Goal: Task Accomplishment & Management: Manage account settings

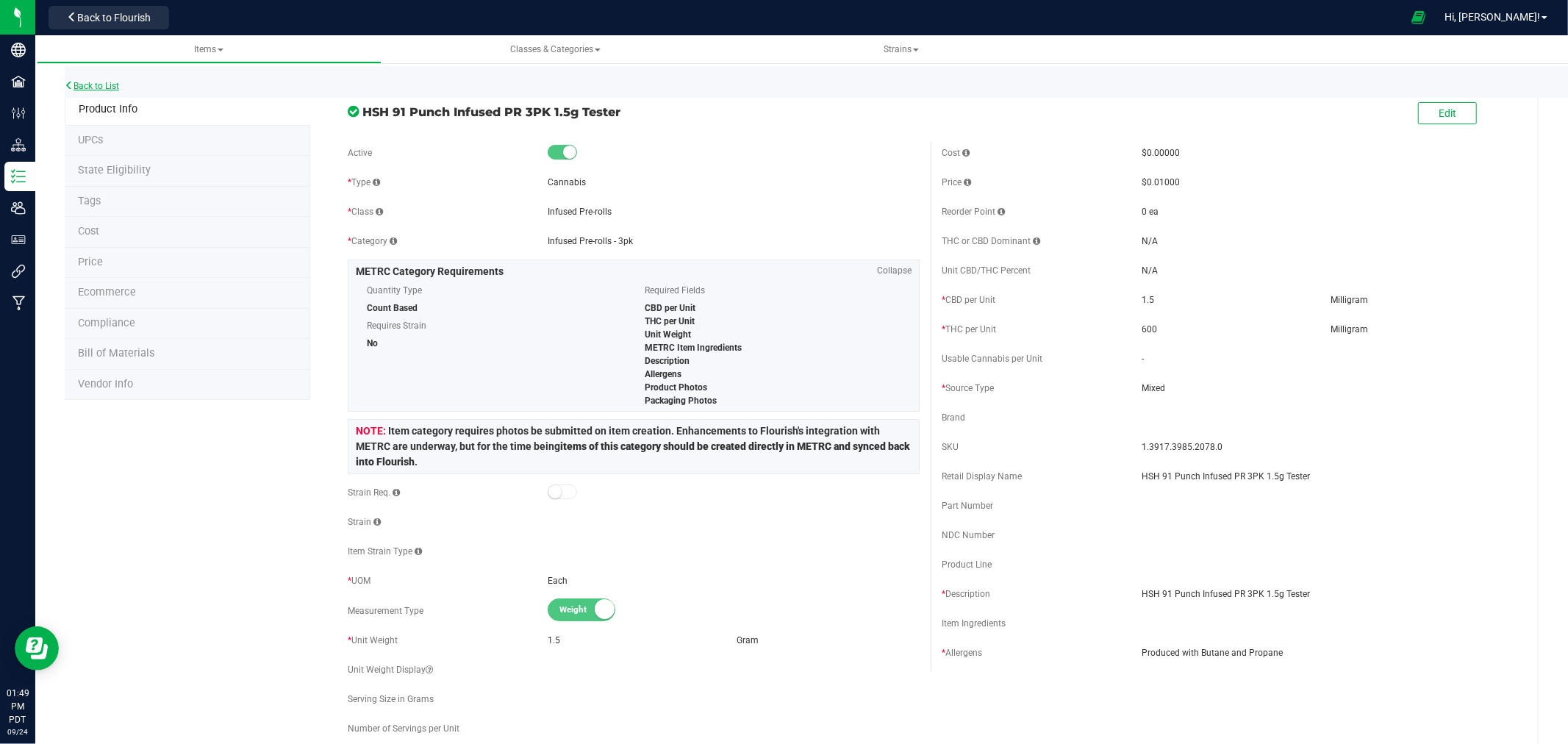
click at [113, 87] on link "Back to List" at bounding box center [92, 86] width 54 height 10
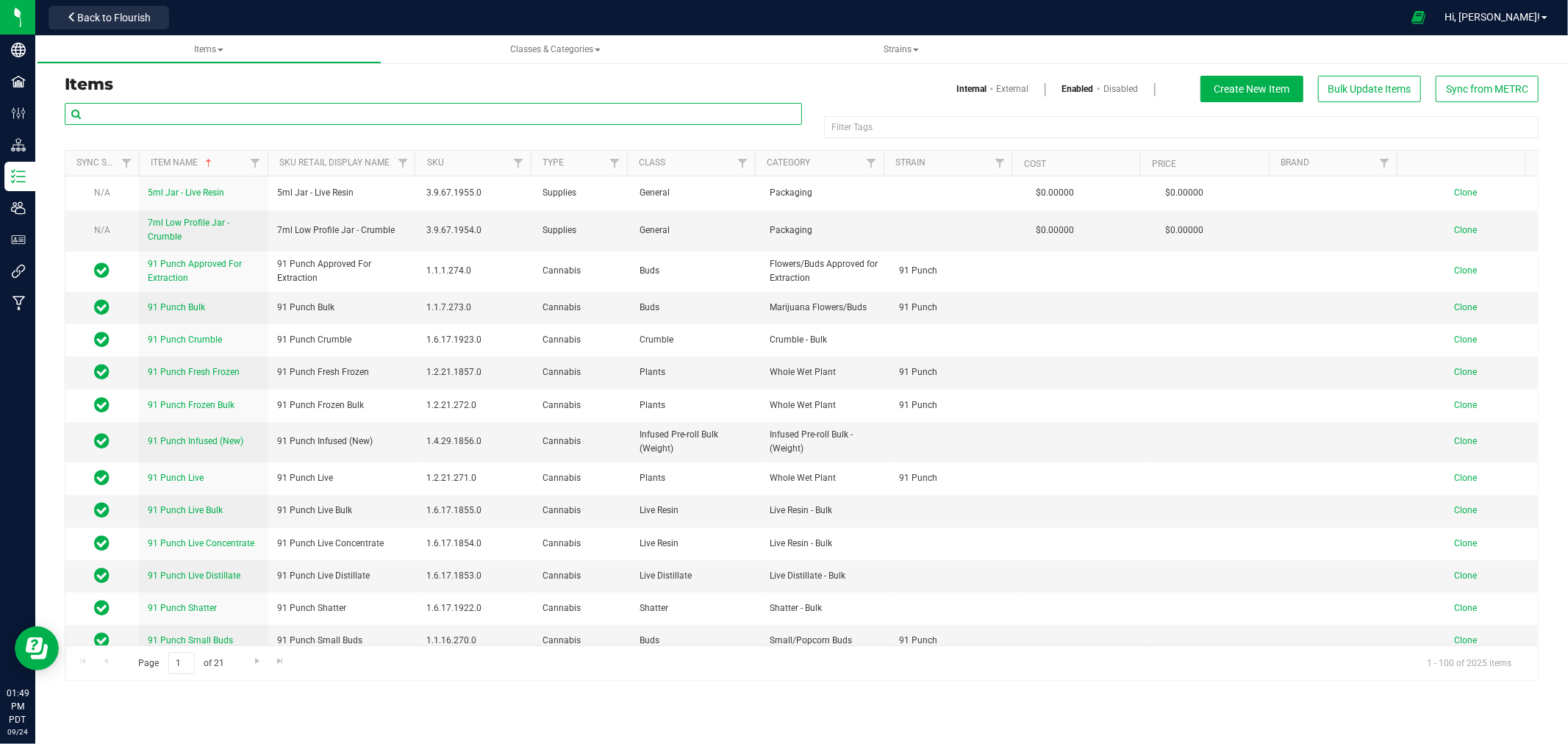
click at [216, 109] on input "text" at bounding box center [433, 114] width 737 height 22
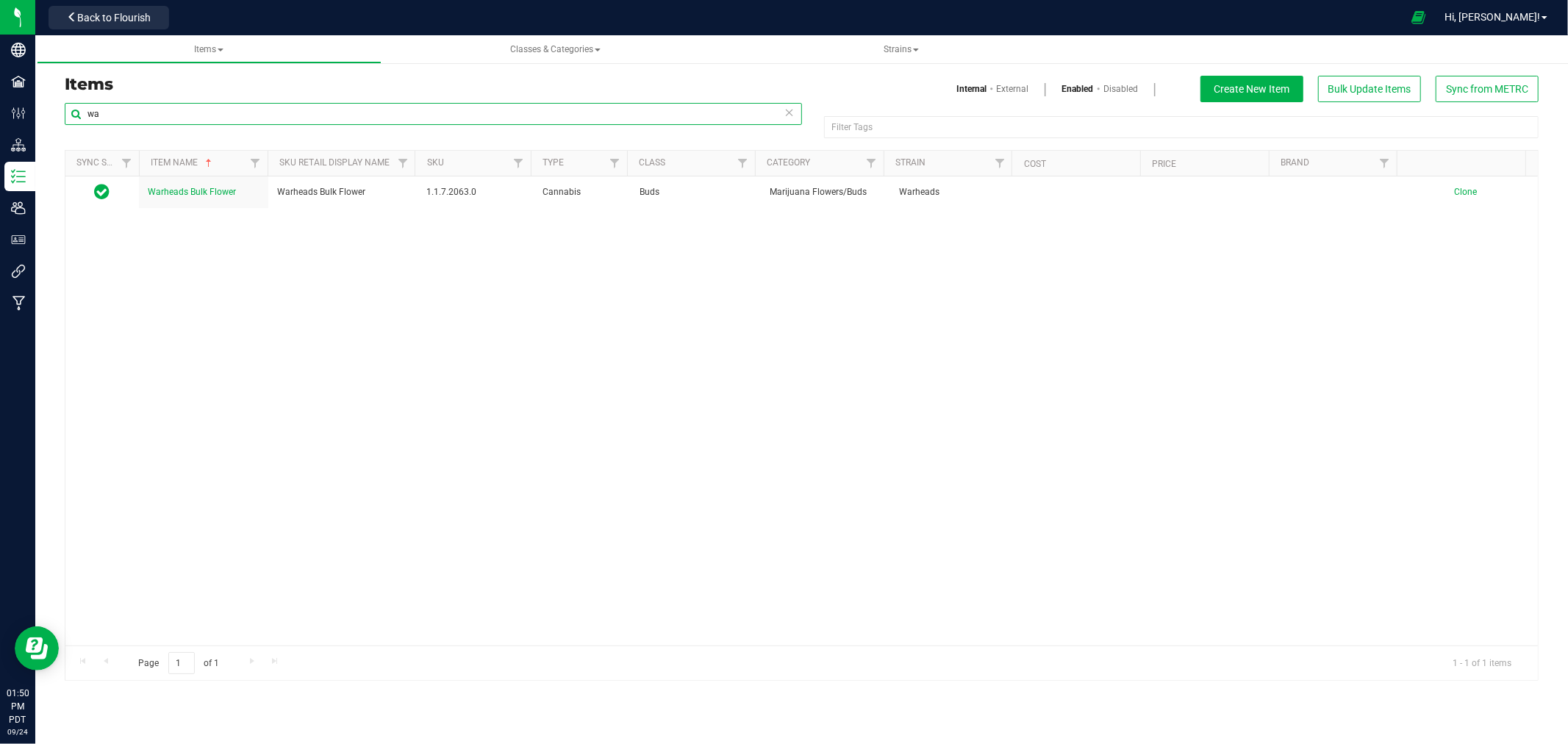
type input "w"
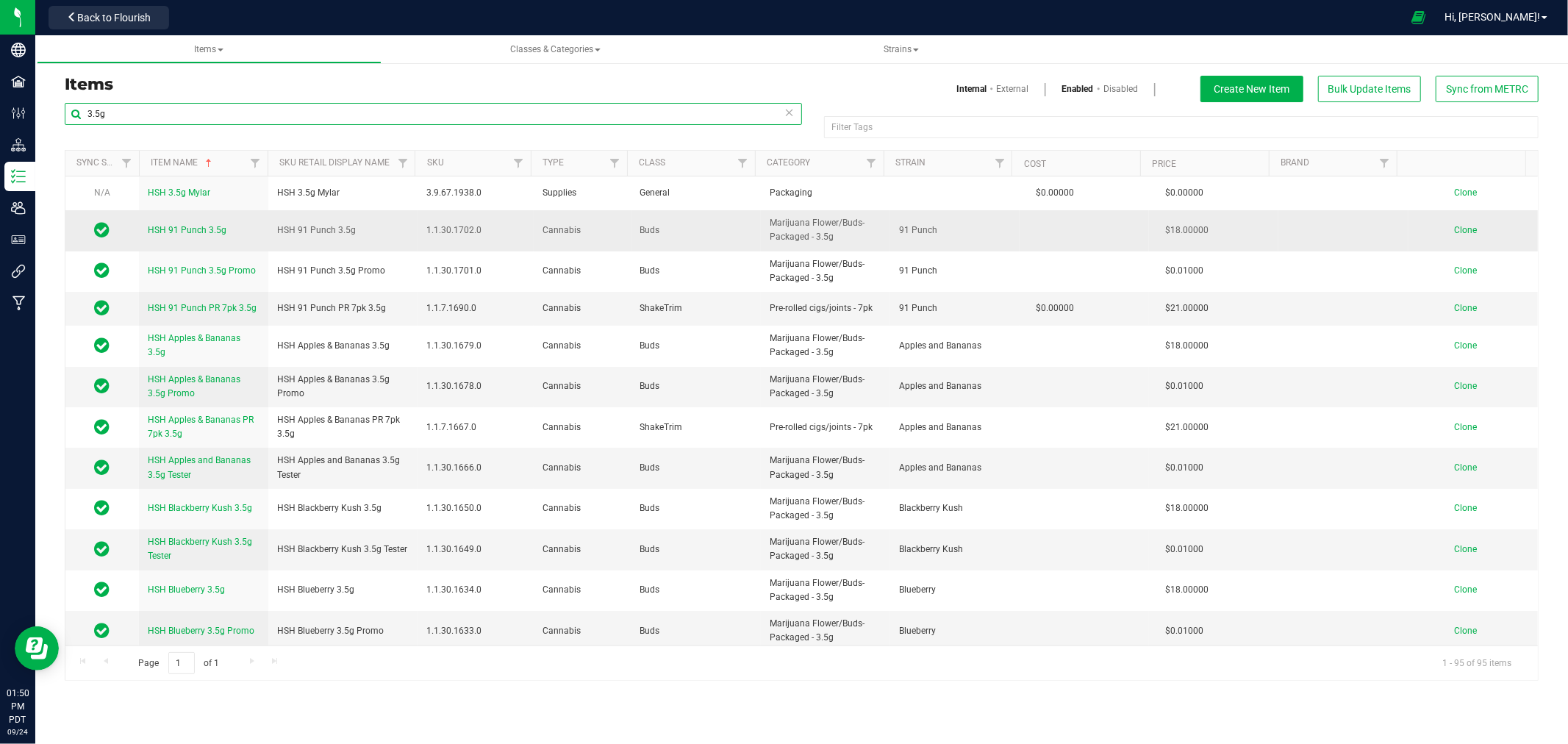
type input "3.5g"
click at [1460, 228] on span "Clone" at bounding box center [1466, 230] width 23 height 10
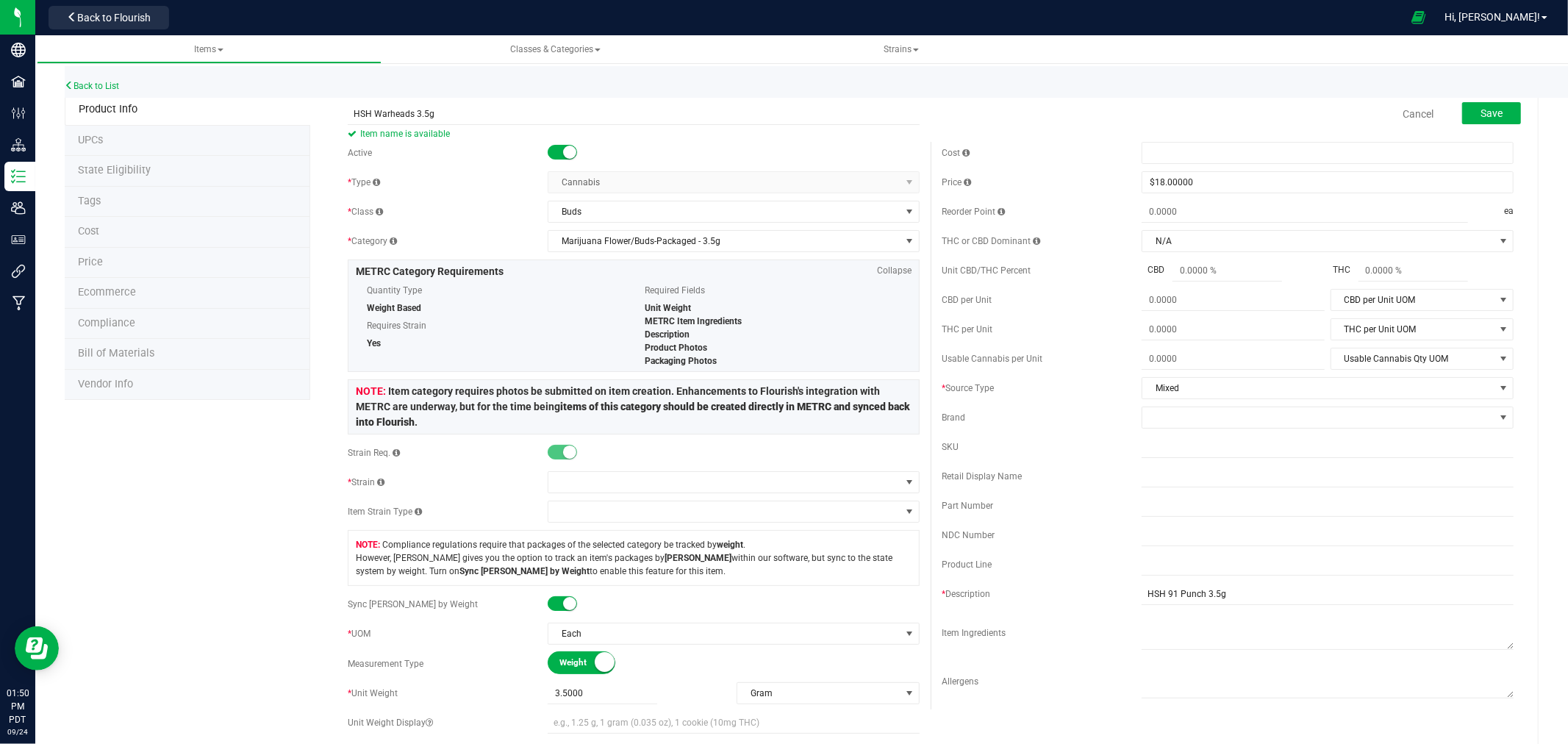
drag, startPoint x: 471, startPoint y: 117, endPoint x: 288, endPoint y: 126, distance: 183.2
type input "HSH Warheads 3.5g"
click at [405, 114] on input "HSH Warheads 3.5g" at bounding box center [633, 114] width 572 height 22
click at [419, 114] on input "HSH Warheads 3.5g" at bounding box center [633, 114] width 572 height 22
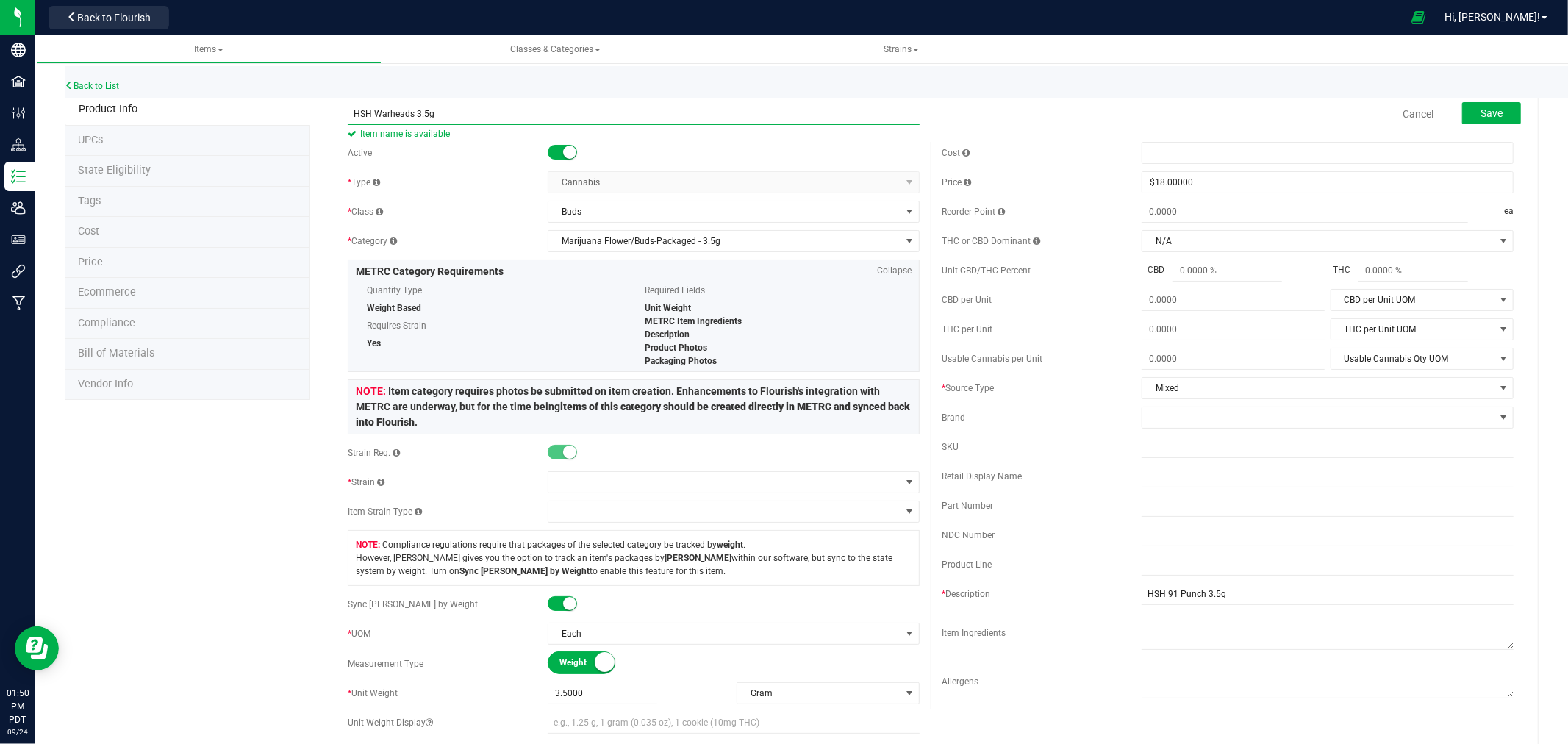
click at [419, 114] on input "HSH Warheads 3.5g" at bounding box center [633, 114] width 572 height 22
click at [429, 176] on div "* Type" at bounding box center [448, 182] width 200 height 13
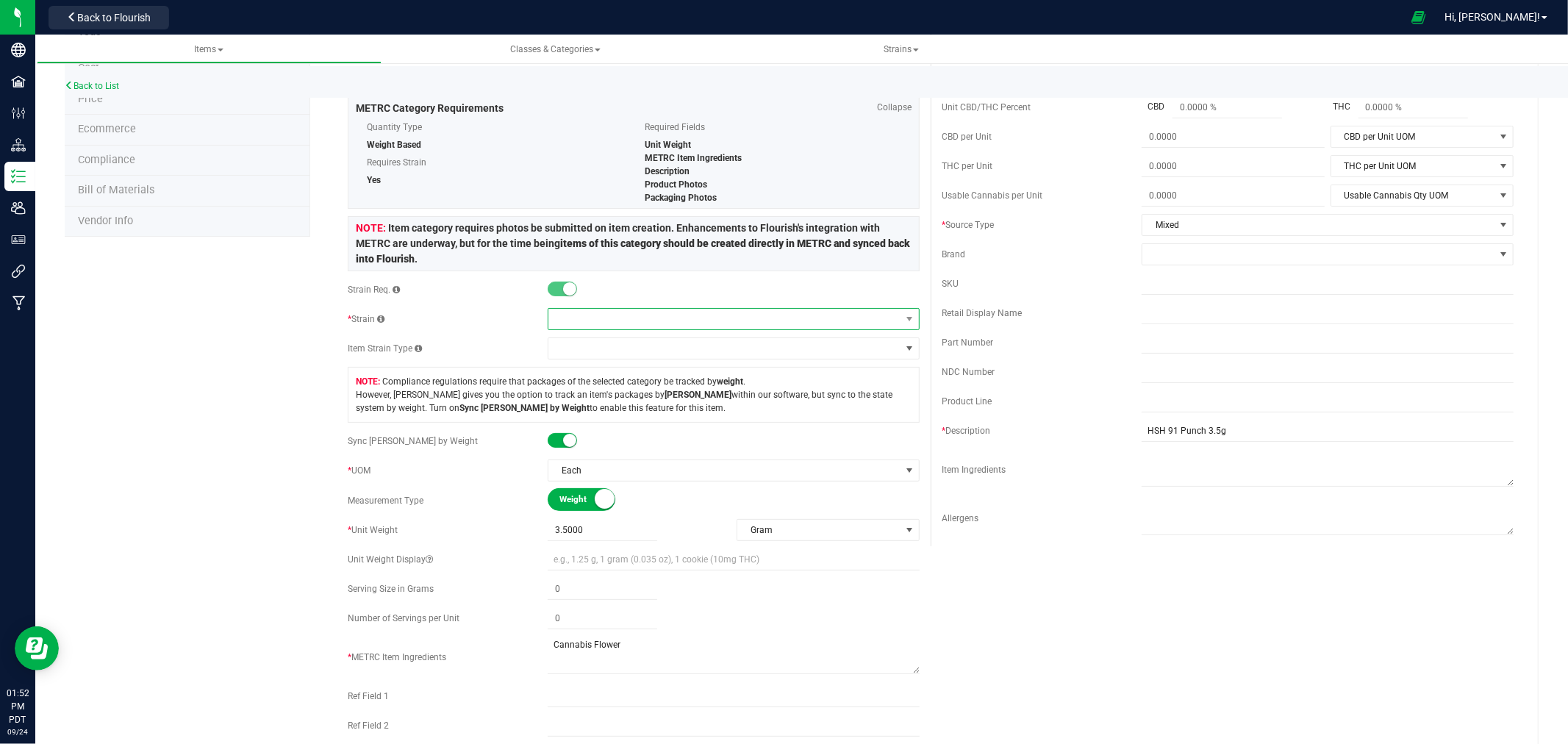
click at [633, 325] on span at bounding box center [724, 319] width 353 height 21
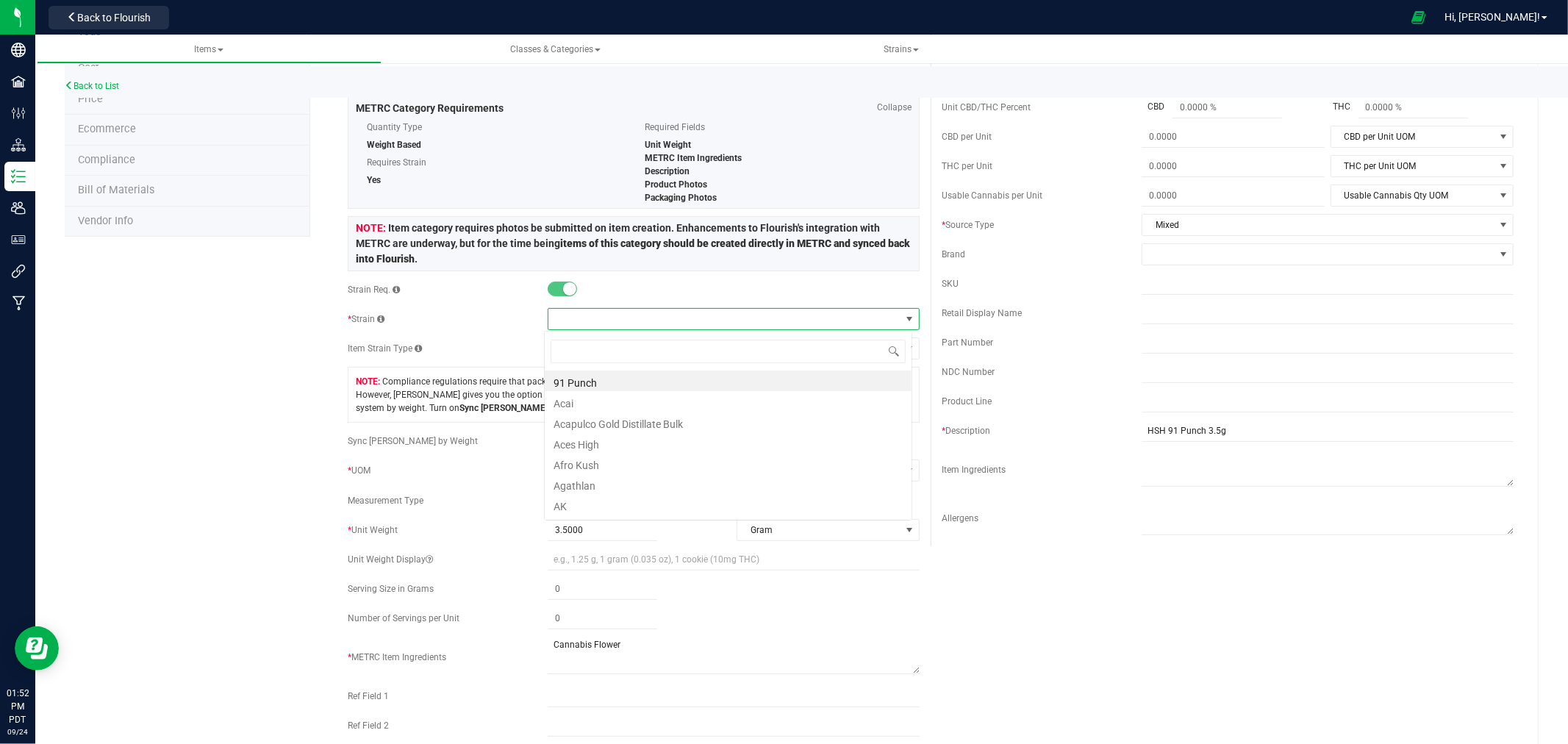
scroll to position [22, 368]
type input "Warhea"
click at [611, 378] on li "Warheads" at bounding box center [728, 381] width 367 height 21
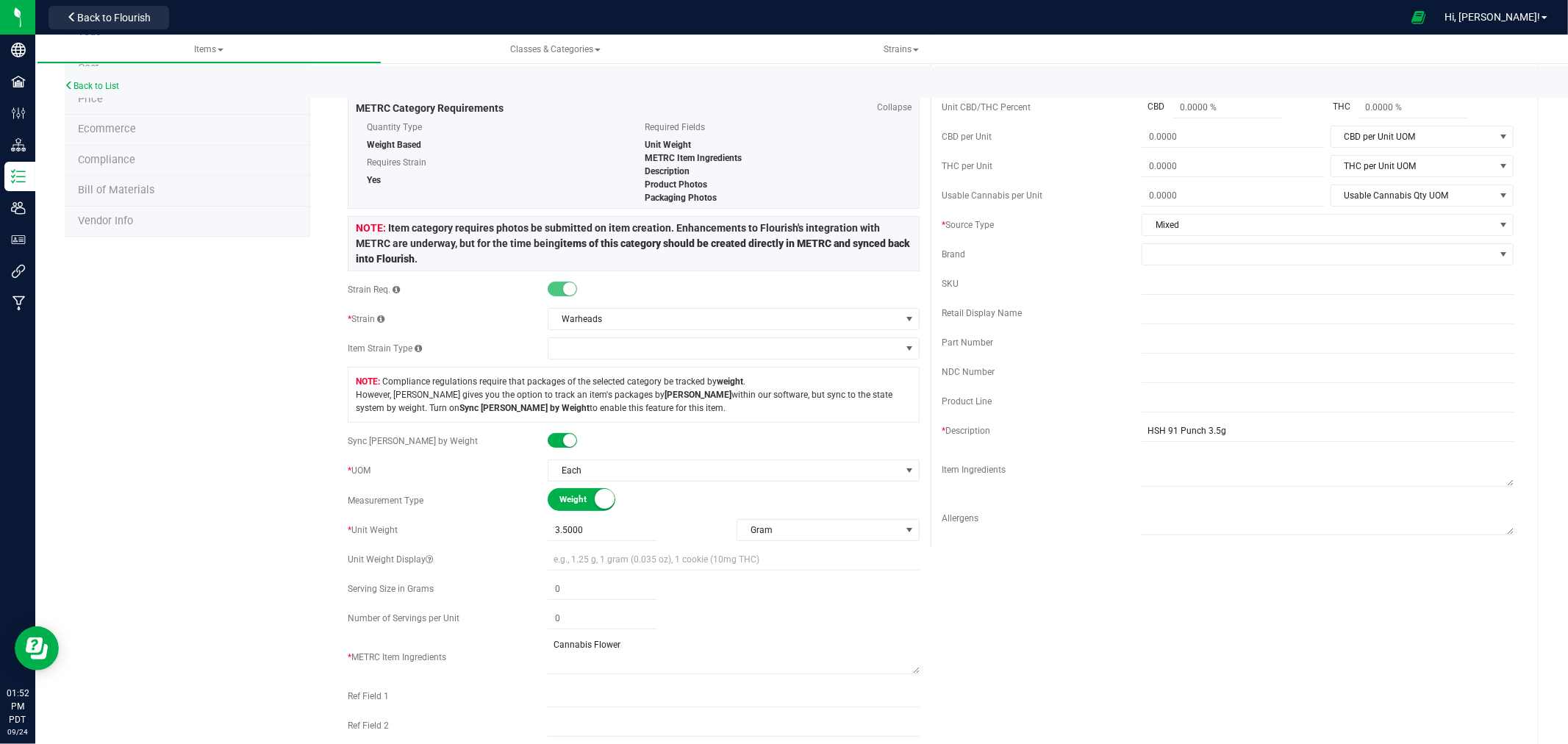
click at [277, 370] on div "Product Info UPCs State Eligibility Tags Cost Price Ecommerce Compliance Bill o…" at bounding box center [801, 647] width 1474 height 1434
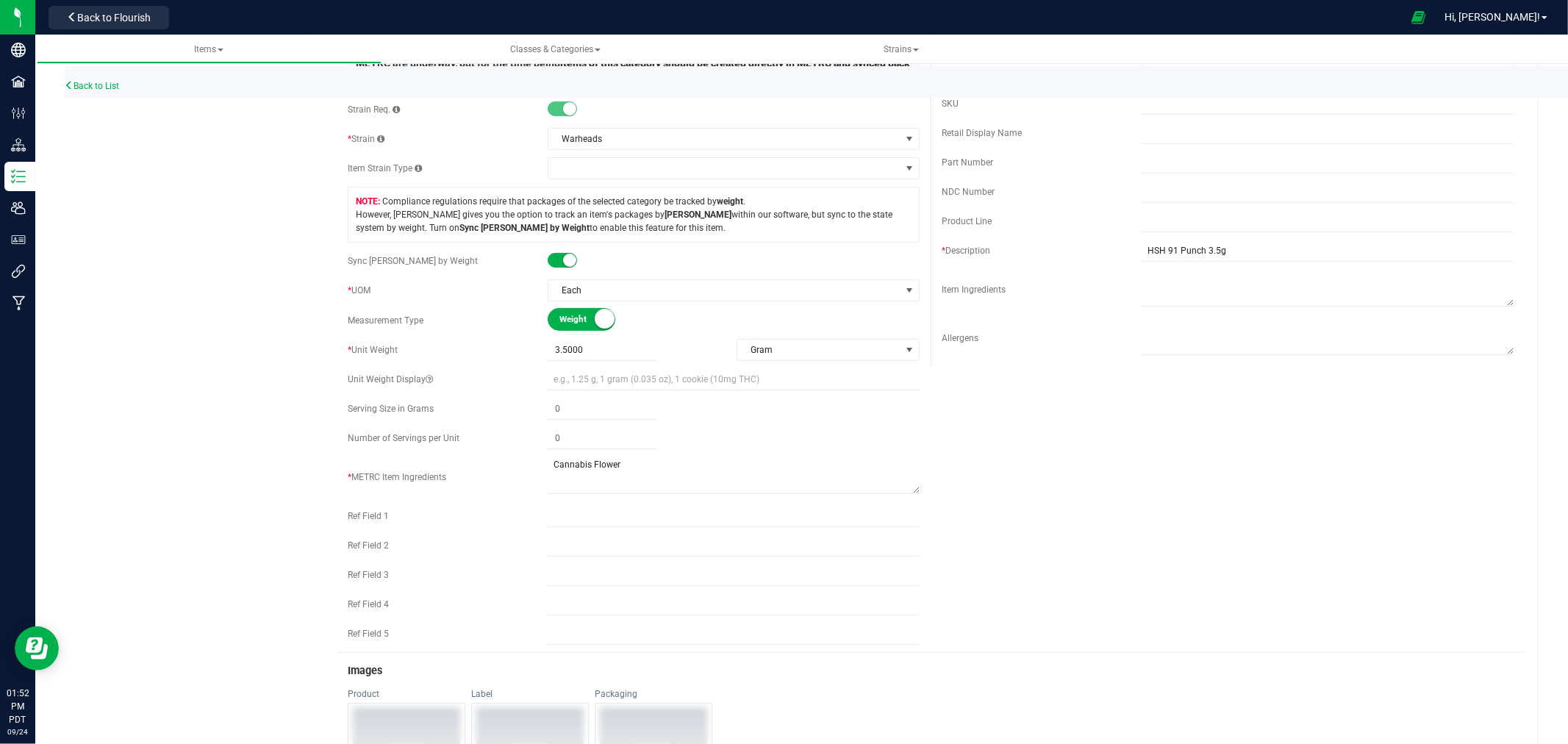
scroll to position [245, 0]
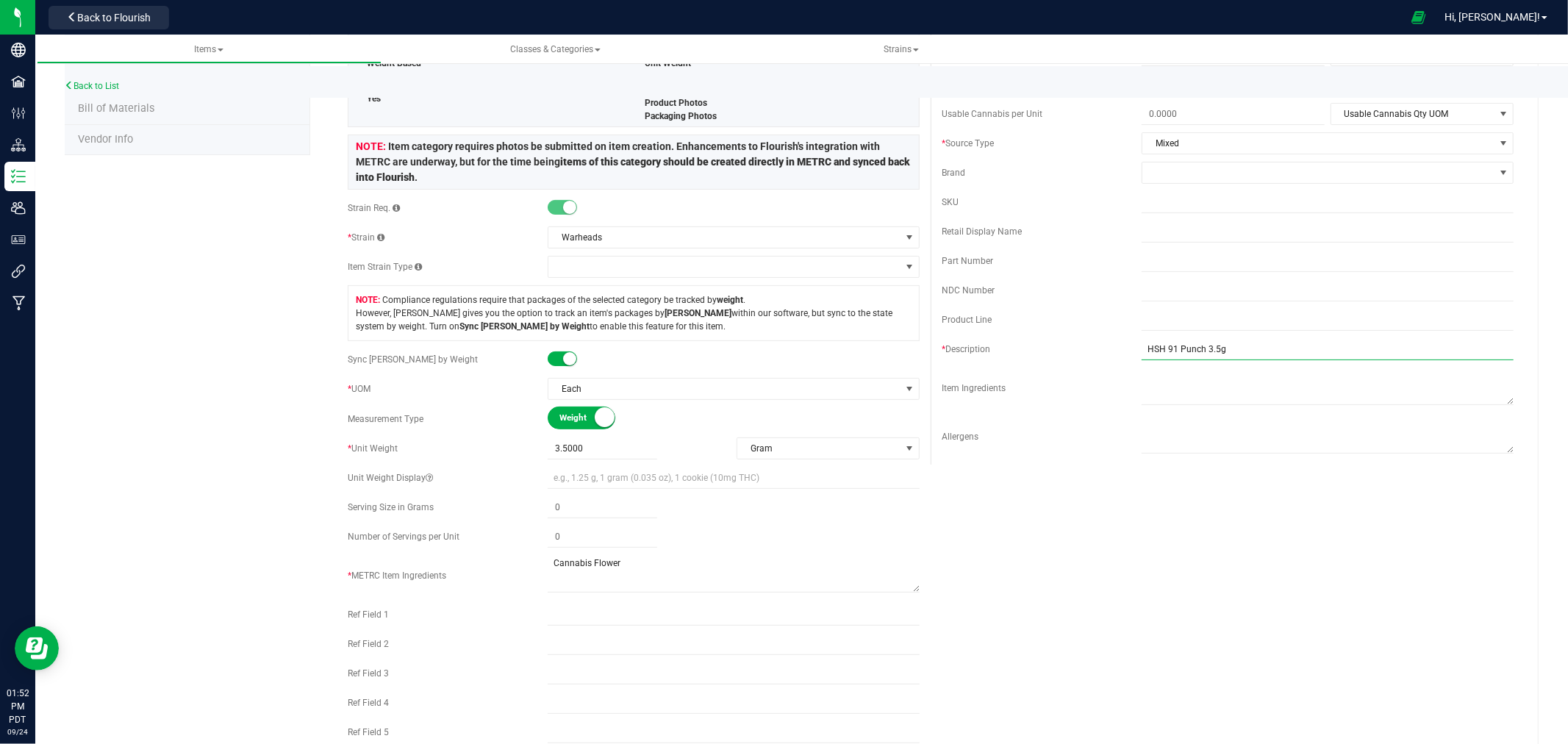
click at [1193, 349] on input "HSH 91 Punch 3.5g" at bounding box center [1328, 349] width 372 height 22
type input "HSH Warheads 3.5g"
click at [1203, 557] on div "Active * Type Cannabis Select type Cannabis Non-Inventory Raw Materials Supplie…" at bounding box center [931, 324] width 1188 height 854
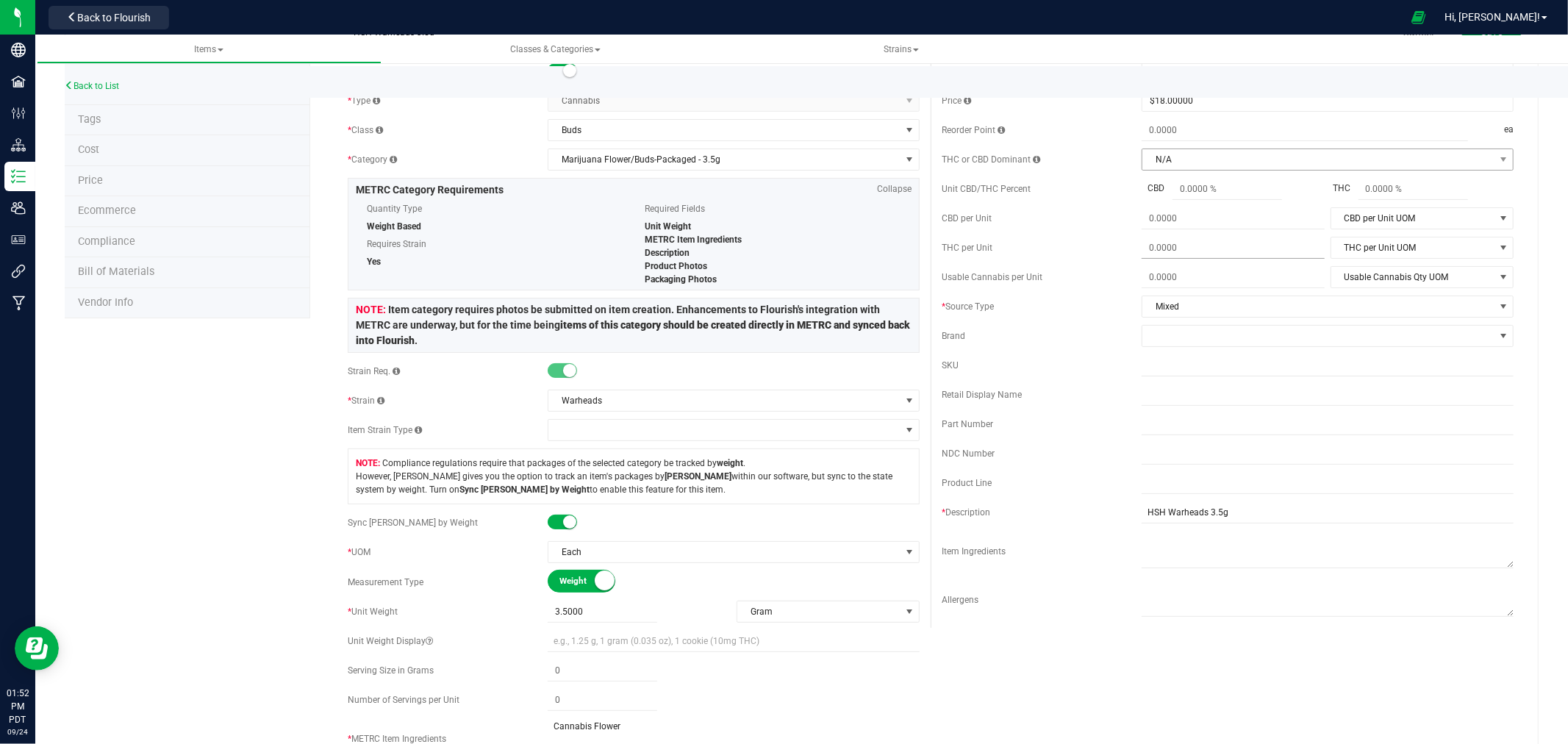
scroll to position [0, 0]
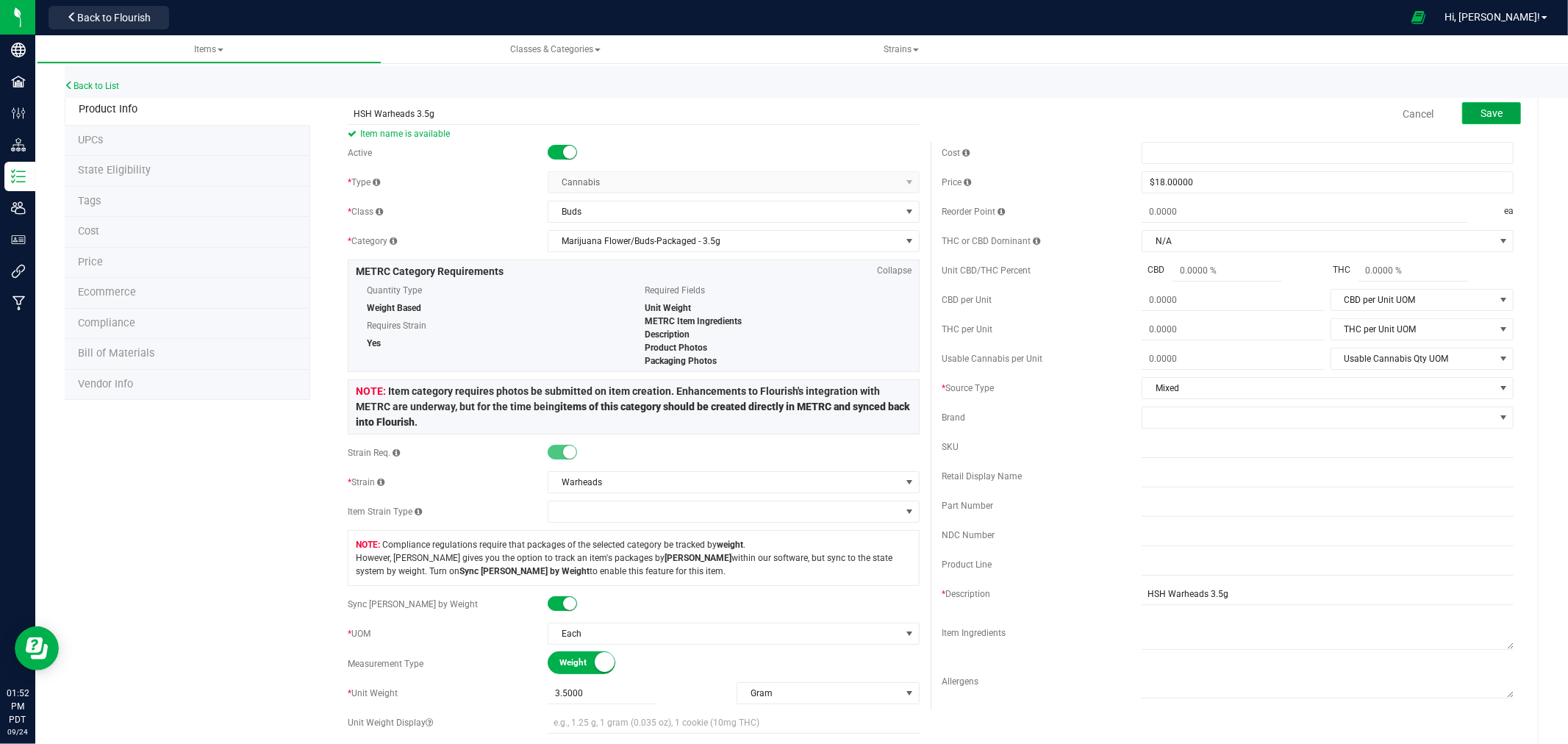
click at [1463, 108] on button "Save" at bounding box center [1491, 113] width 59 height 22
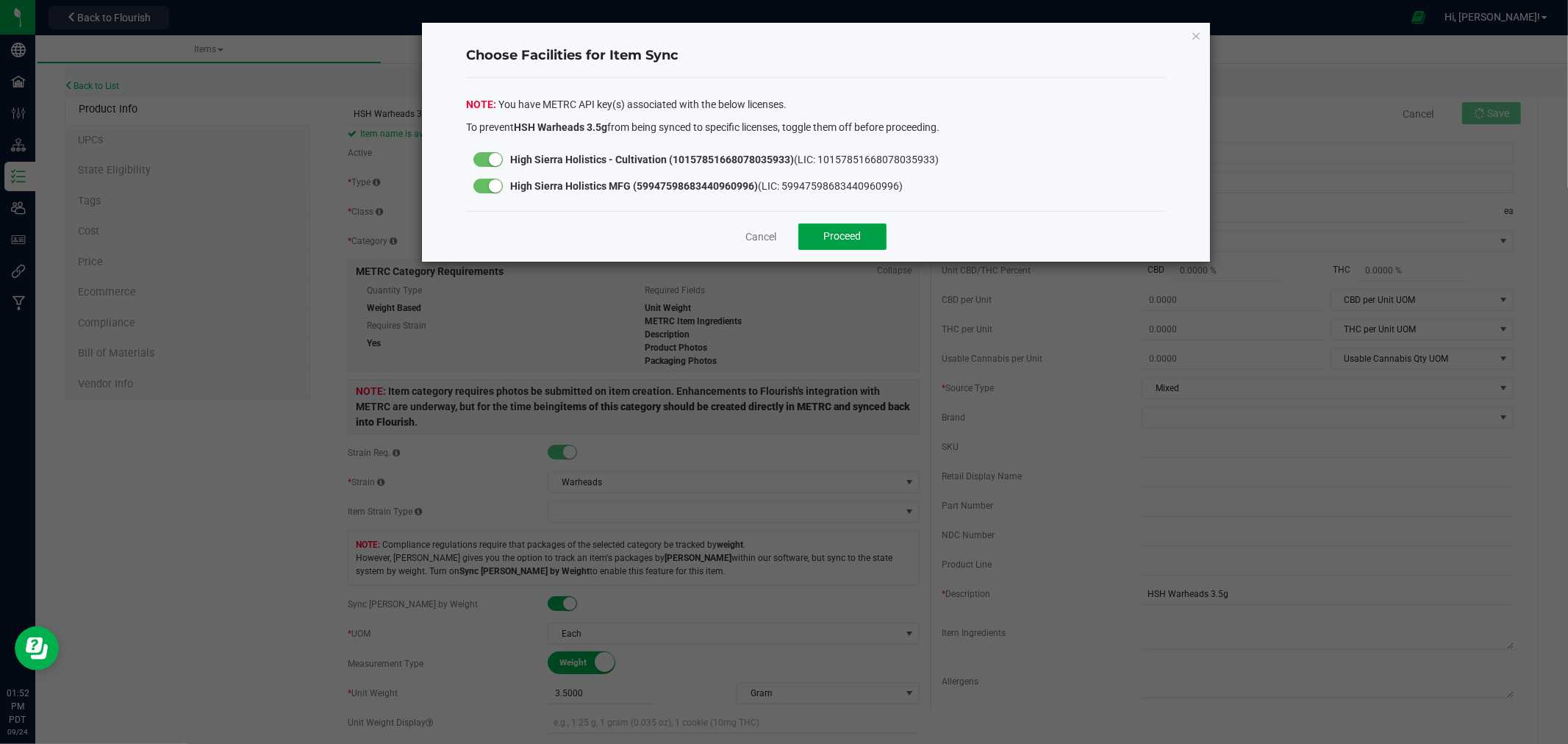
click at [863, 238] on button "Proceed" at bounding box center [842, 237] width 88 height 26
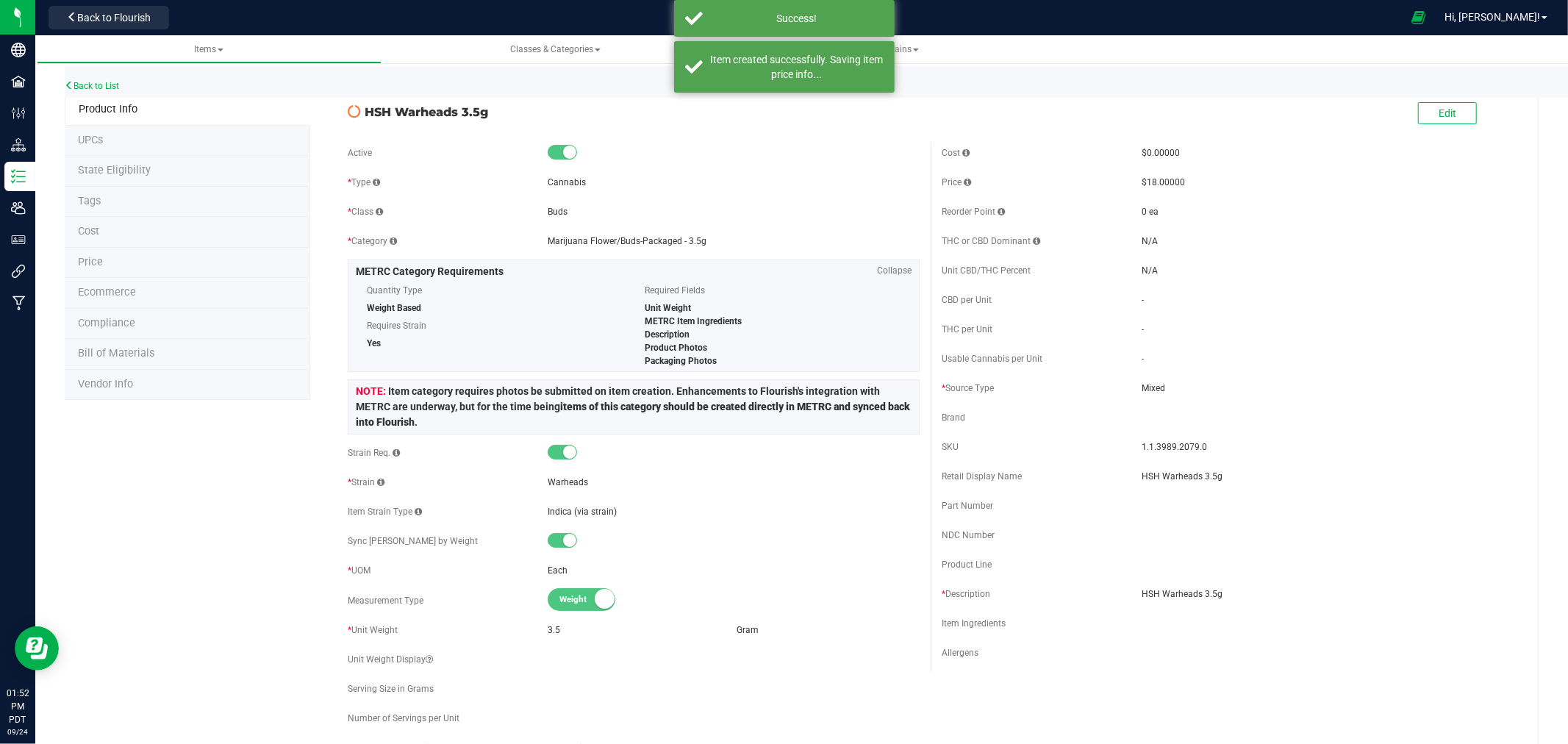
click at [98, 173] on span "State Eligibility" at bounding box center [114, 170] width 73 height 12
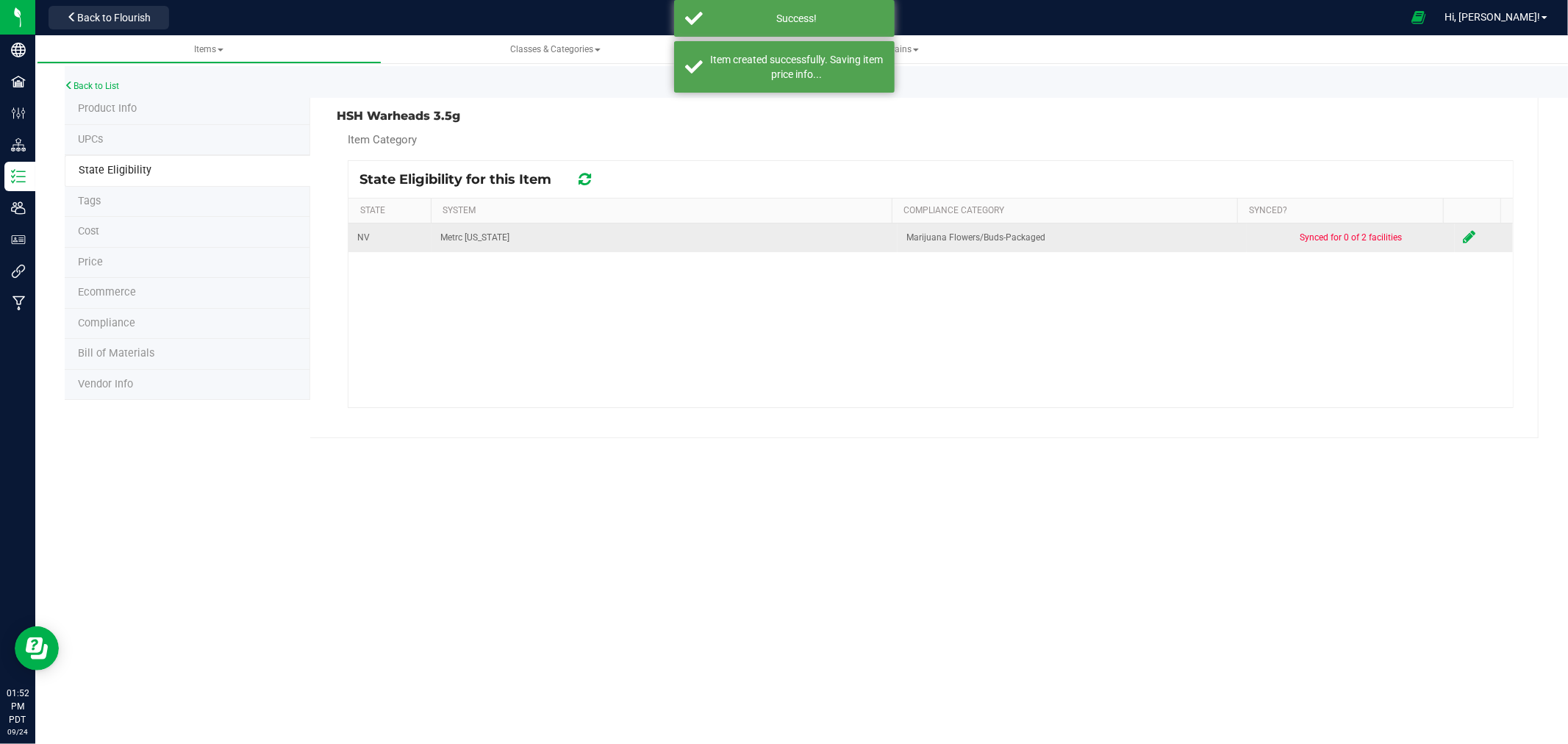
click at [1464, 244] on icon at bounding box center [1470, 237] width 12 height 15
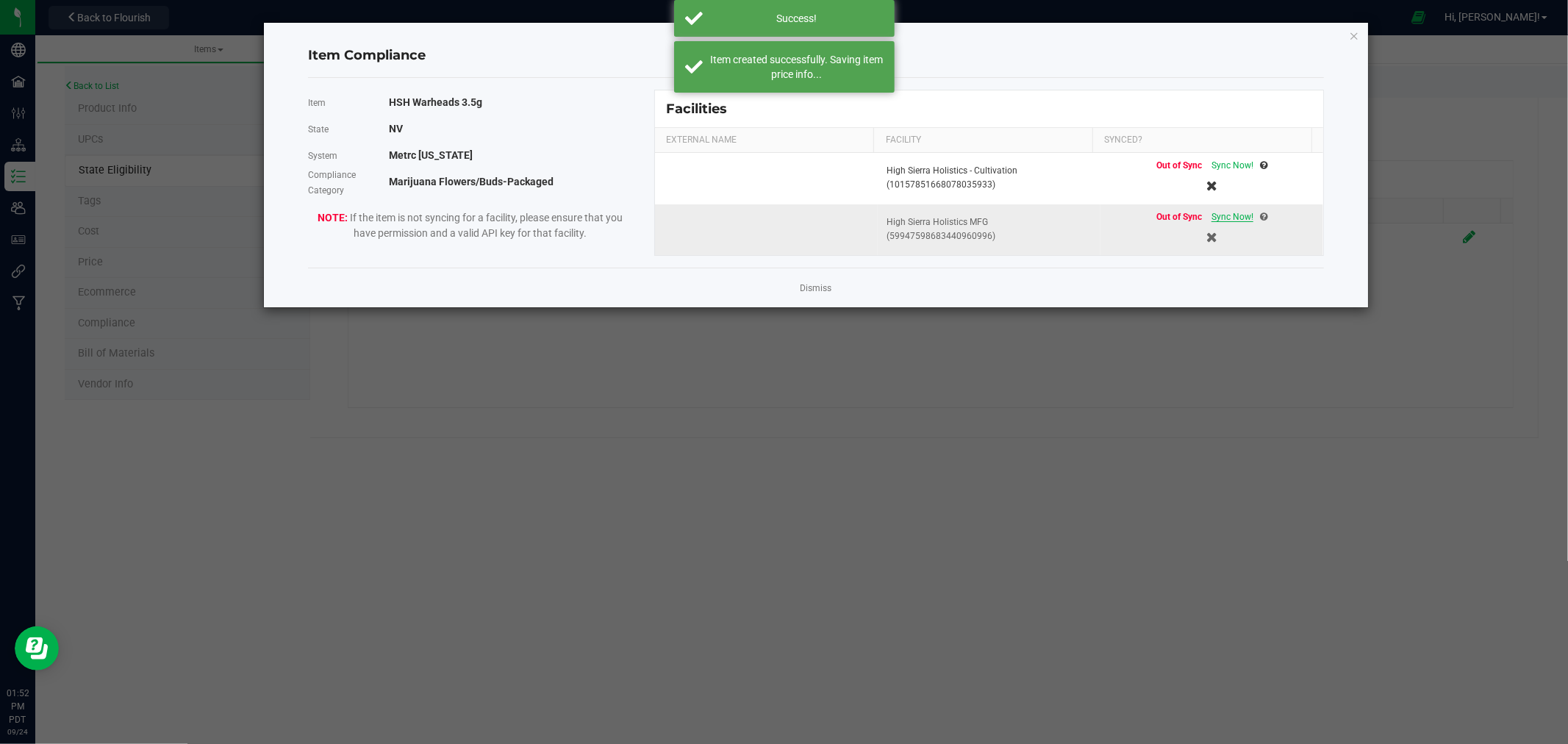
click at [1229, 213] on span "Sync Now!" at bounding box center [1232, 216] width 42 height 10
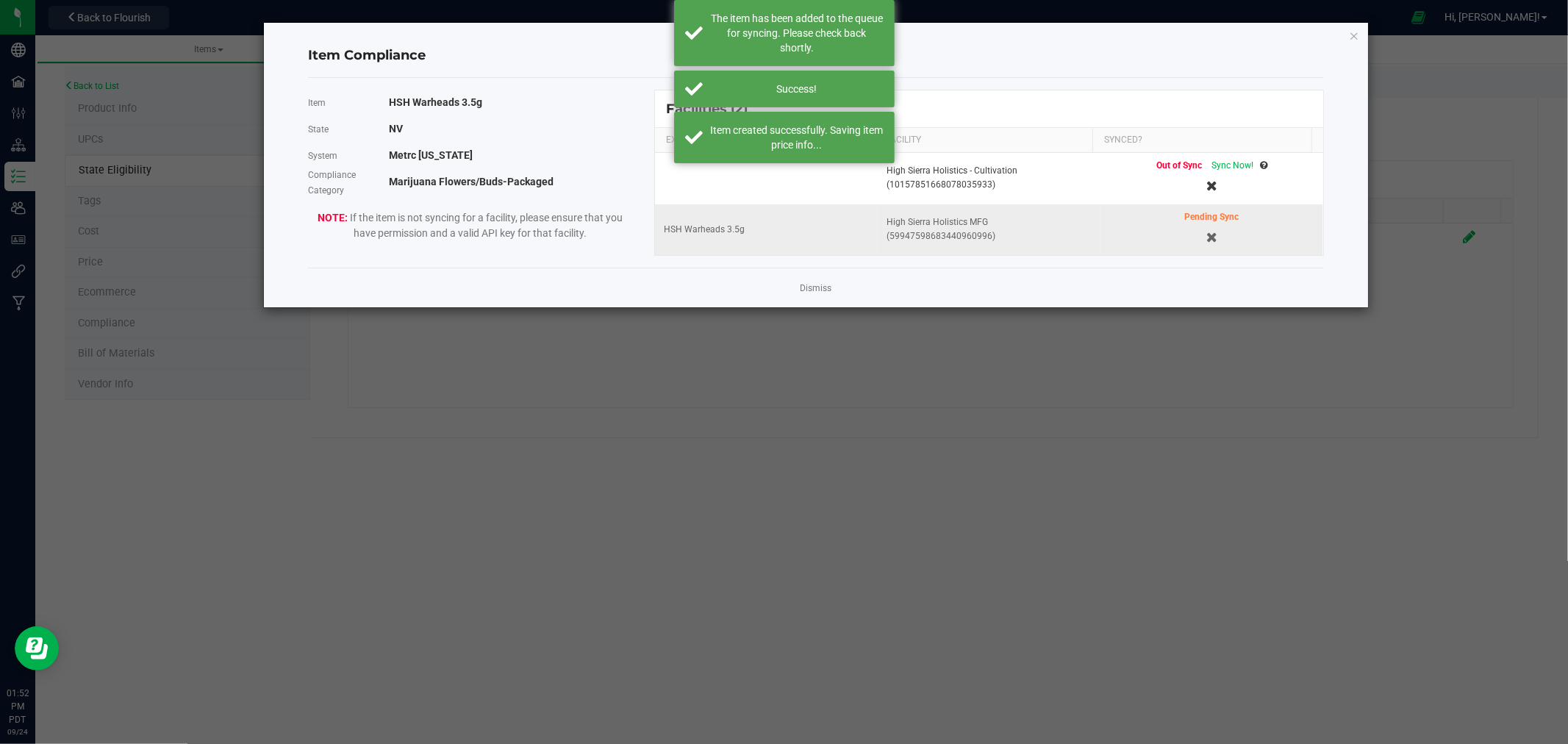
click at [1353, 37] on icon "Close modal" at bounding box center [1354, 35] width 10 height 17
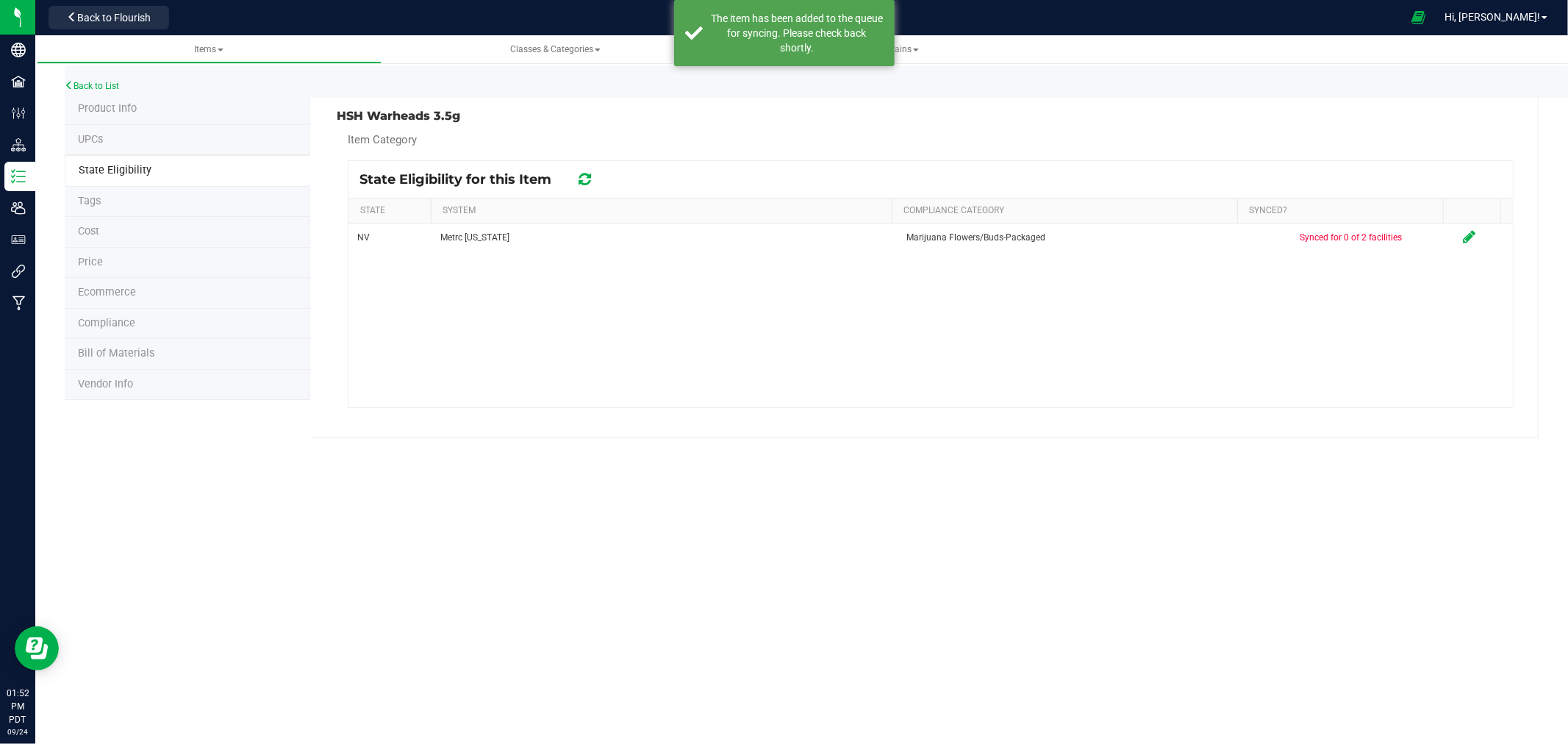
click at [107, 111] on span "Product Info" at bounding box center [107, 108] width 59 height 12
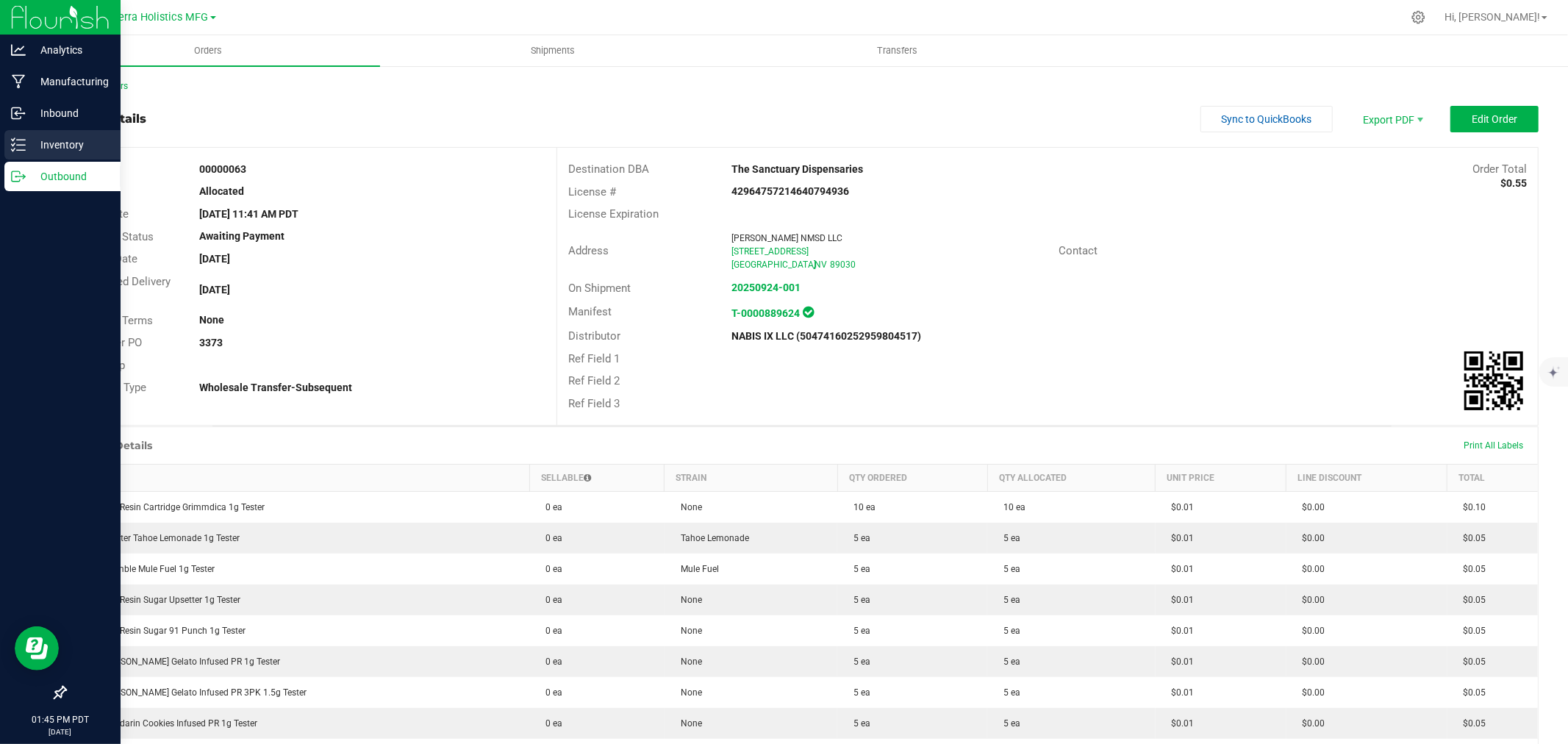
scroll to position [245, 0]
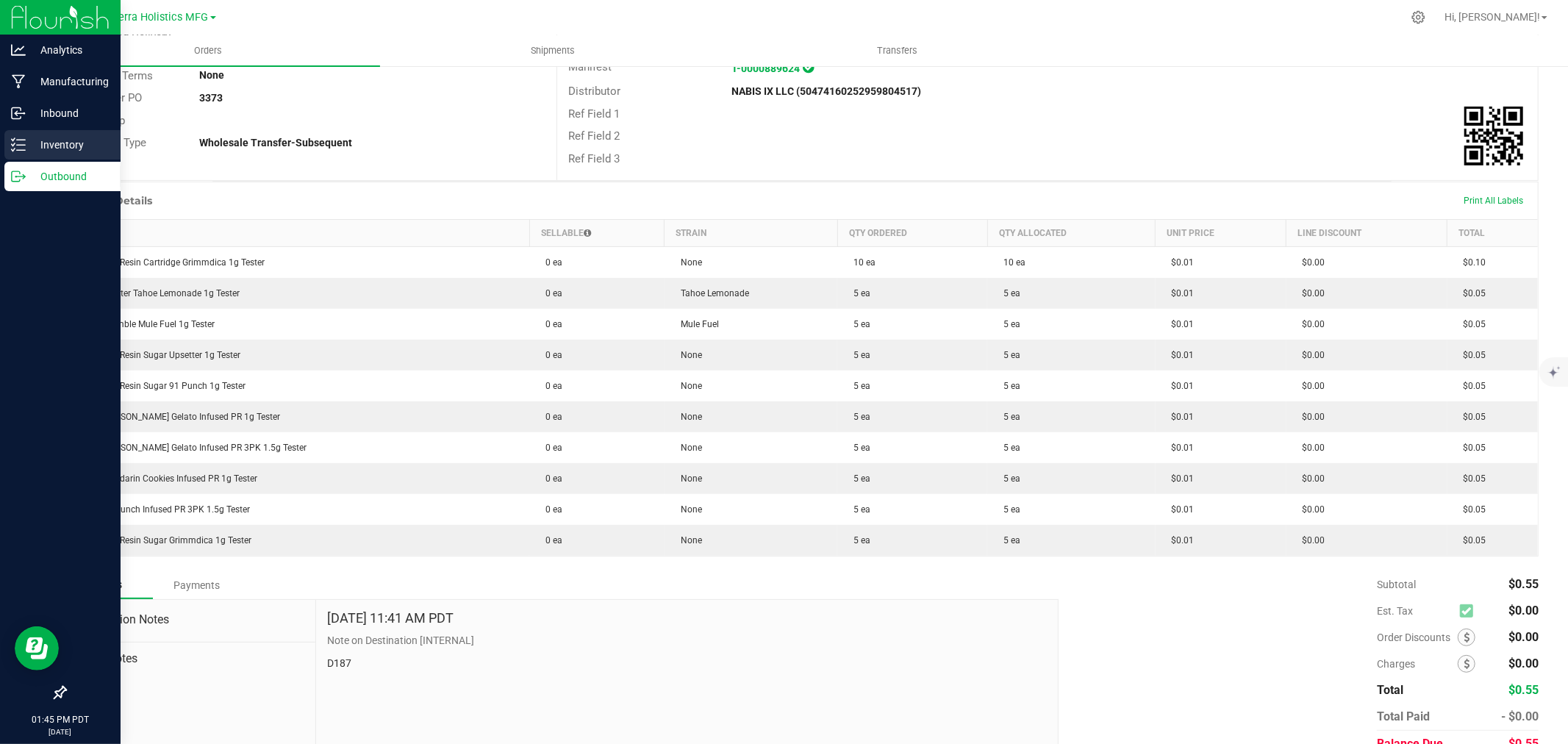
click at [23, 148] on icon at bounding box center [18, 145] width 15 height 15
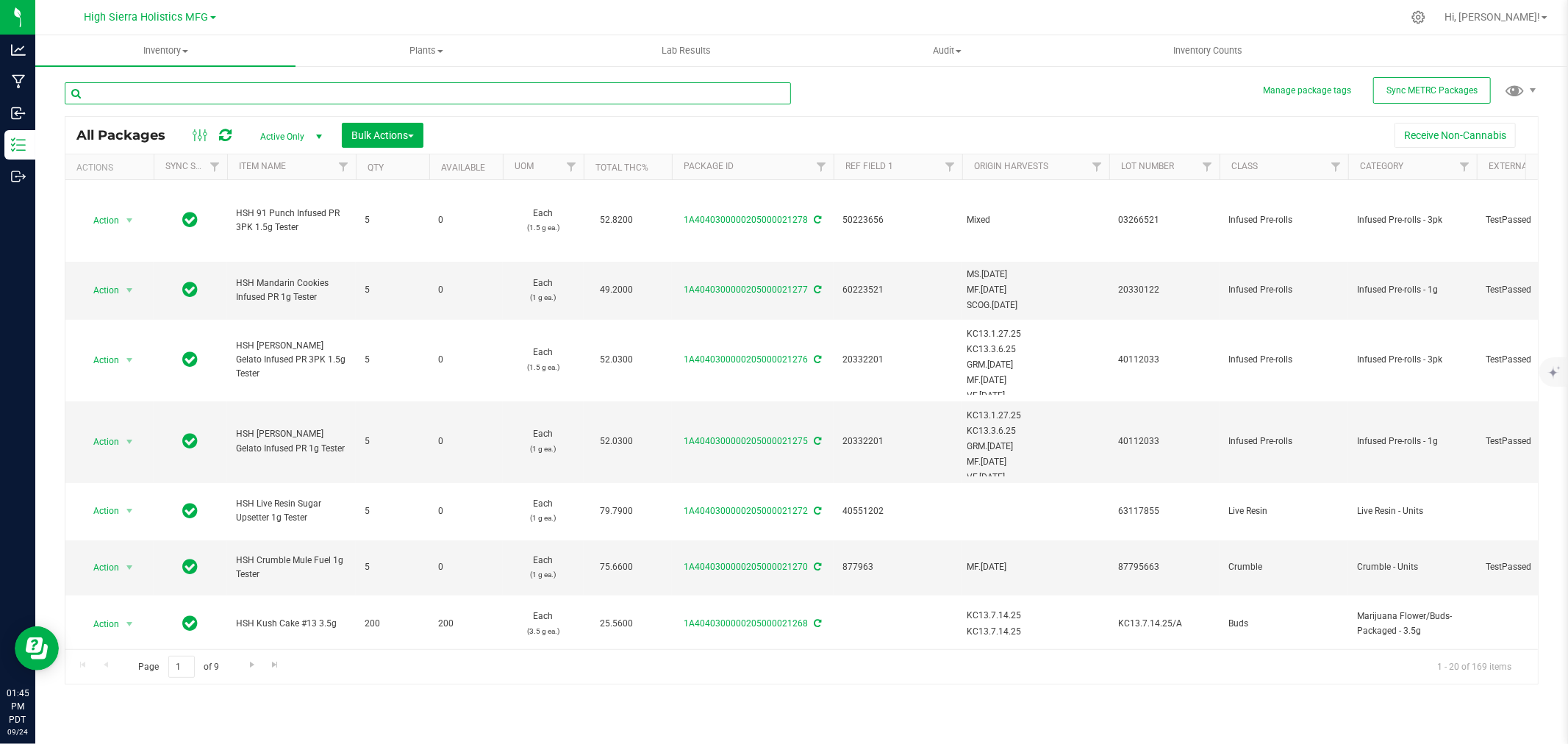
click at [223, 97] on input "text" at bounding box center [428, 93] width 727 height 22
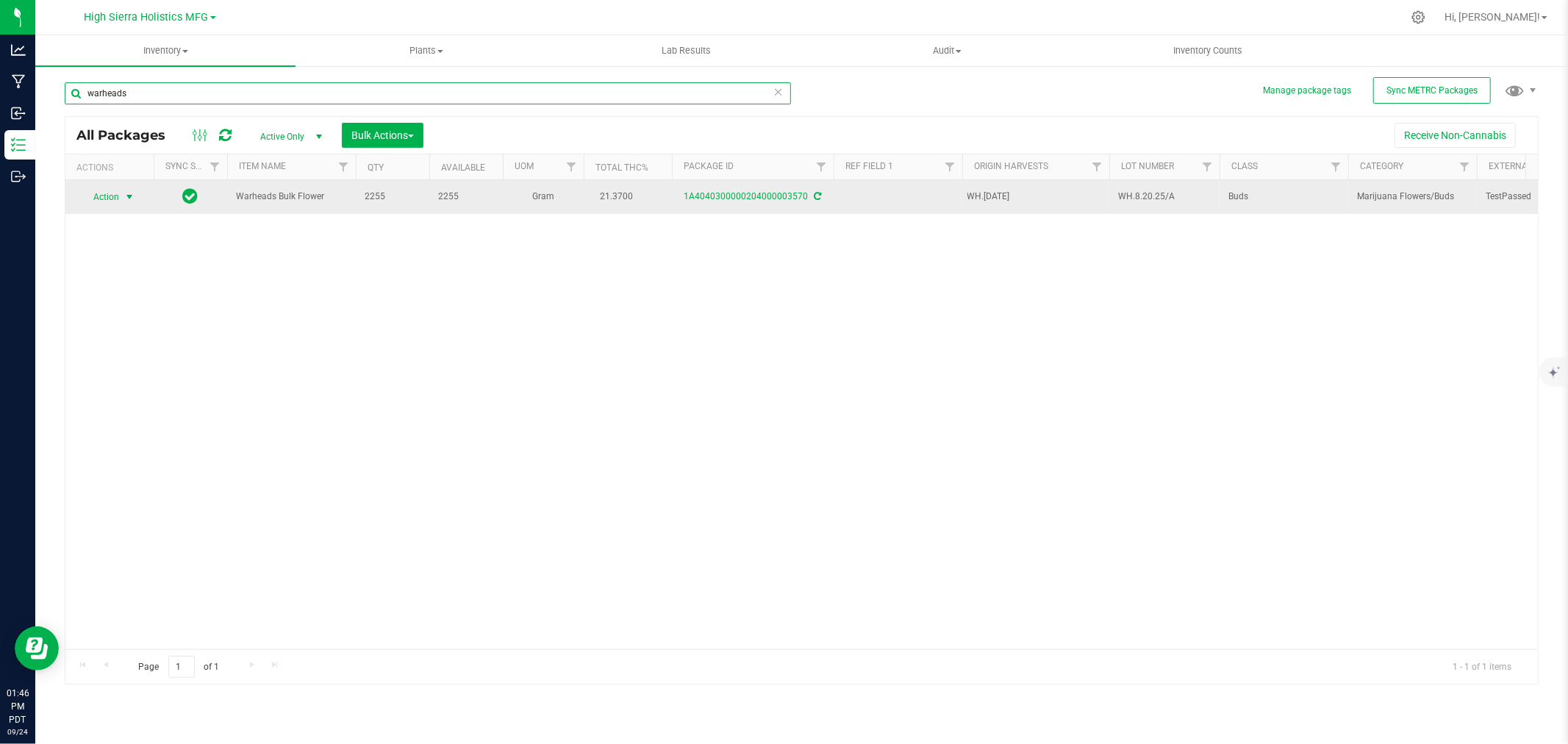
type input "warheads"
click at [122, 197] on span "select" at bounding box center [130, 197] width 18 height 21
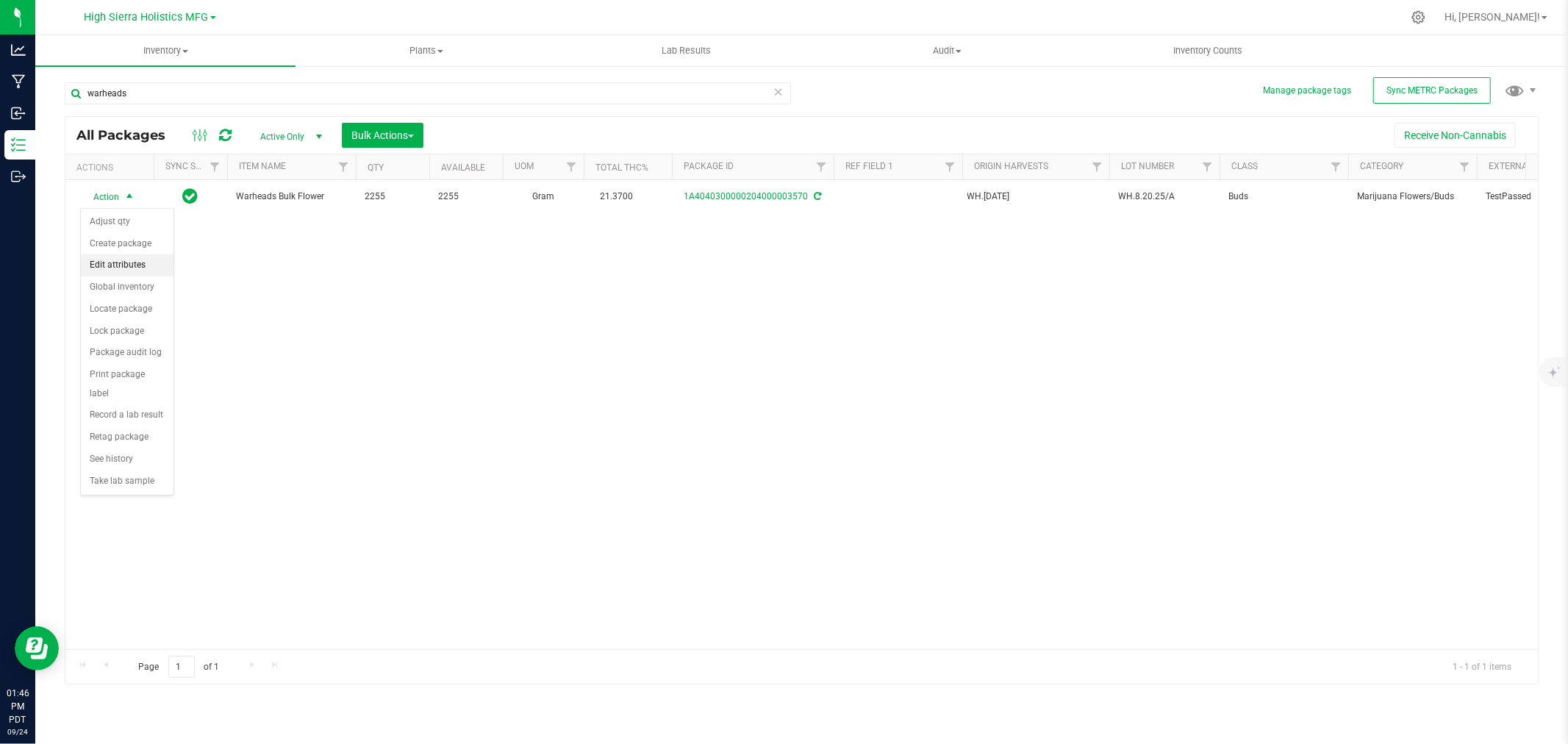
click at [137, 262] on li "Edit attributes" at bounding box center [127, 265] width 92 height 22
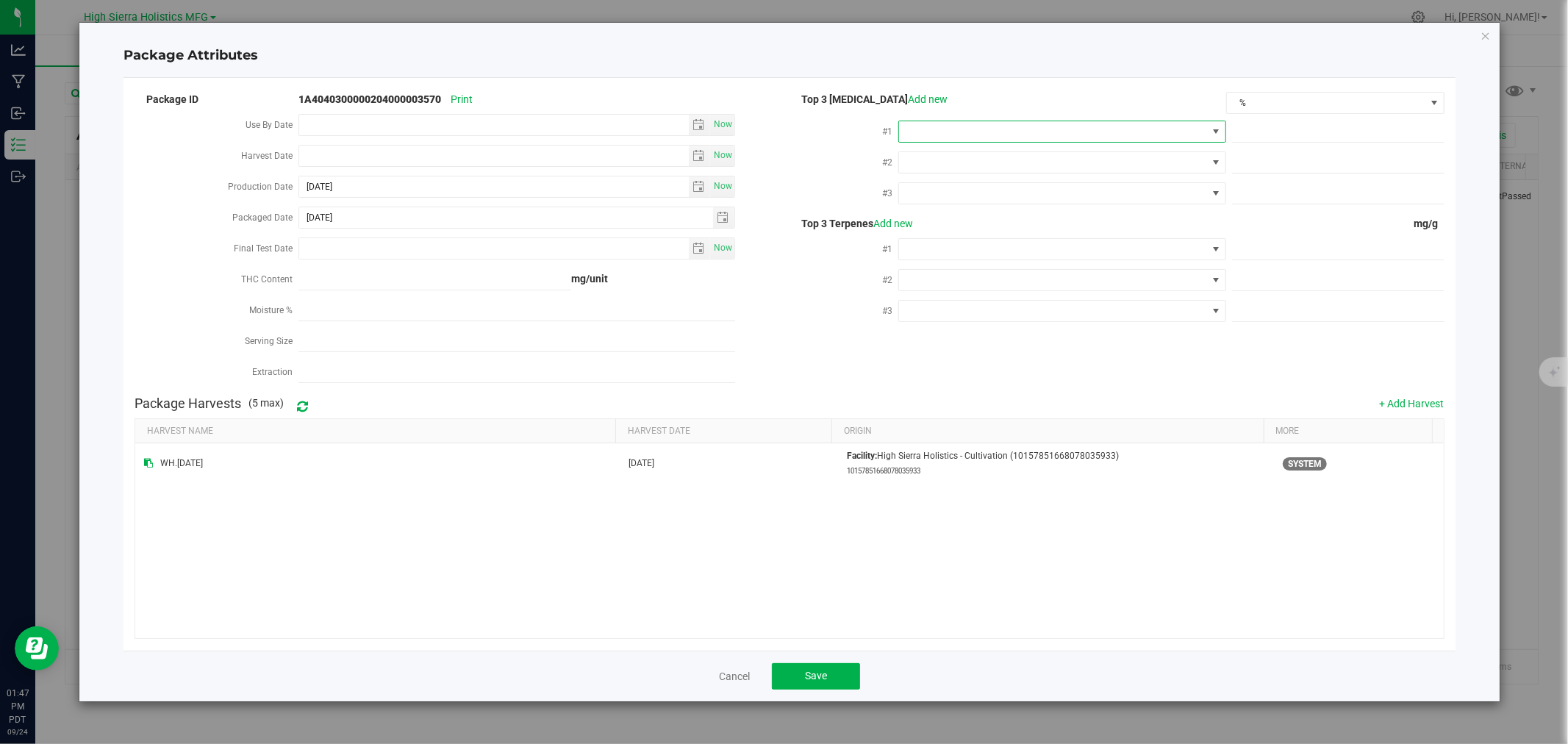
click at [964, 135] on span at bounding box center [1053, 131] width 307 height 21
click at [969, 276] on li "THC" at bounding box center [1063, 266] width 325 height 25
click at [964, 164] on span at bounding box center [1053, 162] width 307 height 21
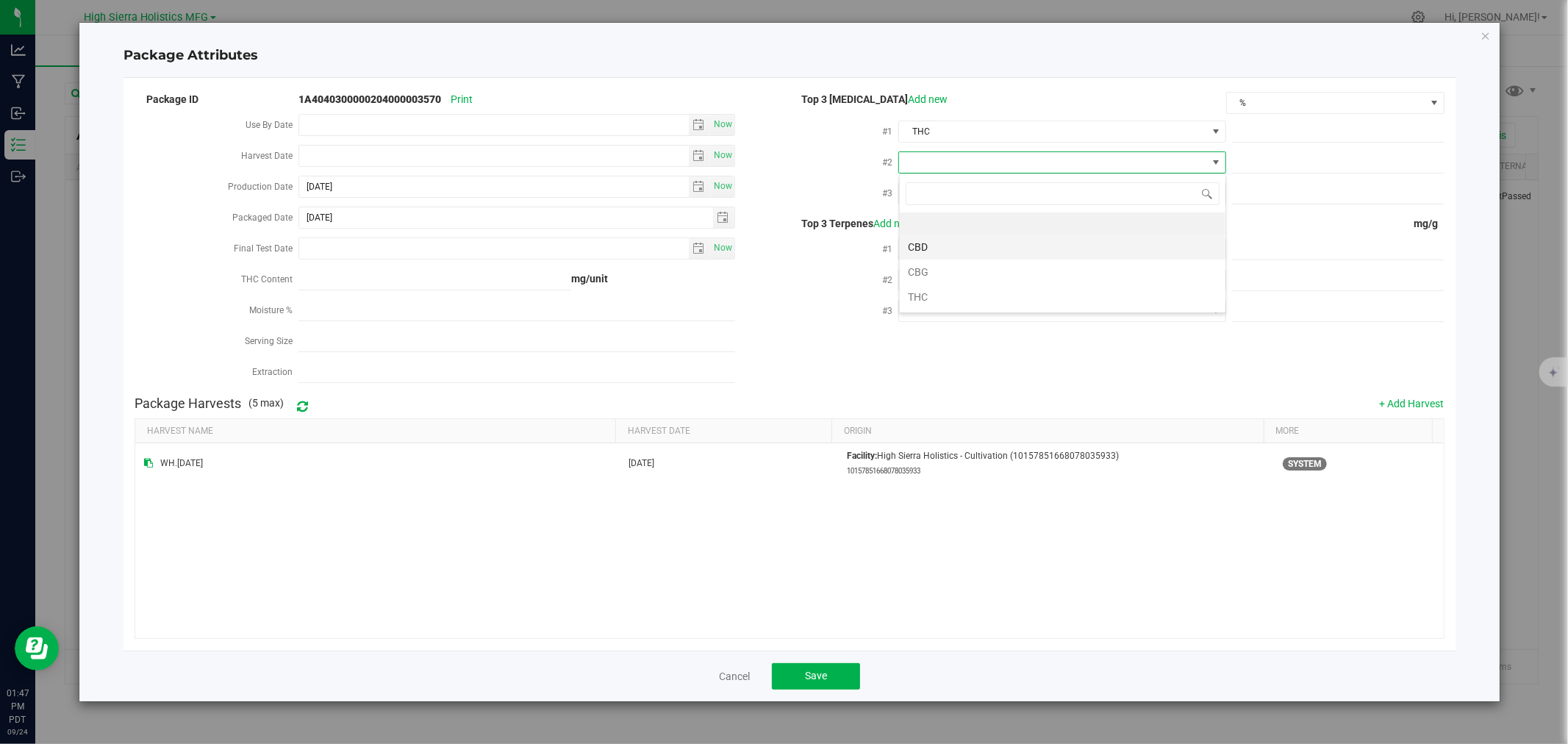
click at [954, 241] on li "CBD" at bounding box center [1063, 247] width 325 height 25
click at [952, 194] on span at bounding box center [1053, 193] width 307 height 21
click at [951, 299] on li "CBG" at bounding box center [1063, 303] width 325 height 25
click at [971, 247] on span at bounding box center [1053, 249] width 307 height 21
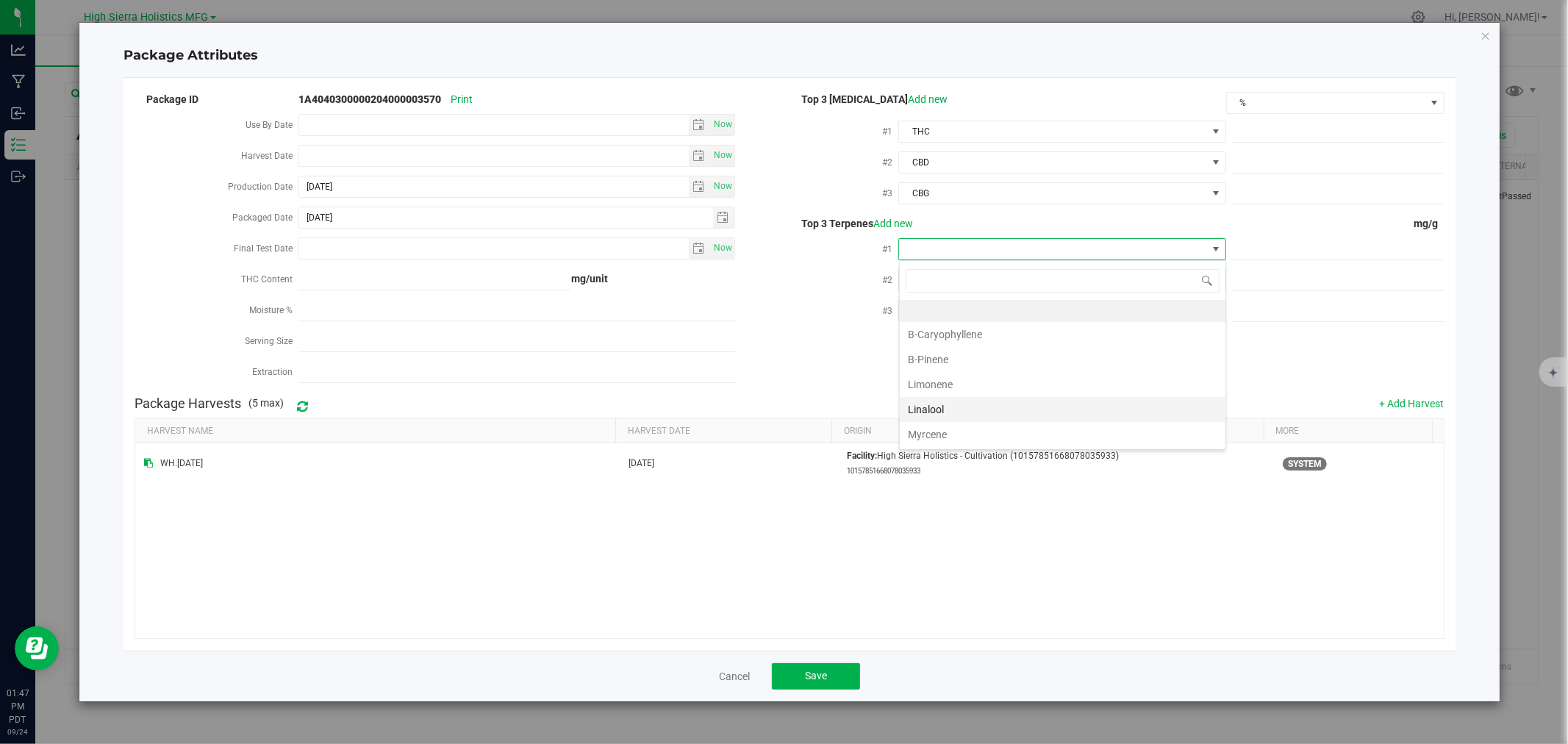
click at [945, 405] on li "Linalool" at bounding box center [1063, 410] width 325 height 25
click at [947, 281] on span at bounding box center [1053, 280] width 307 height 21
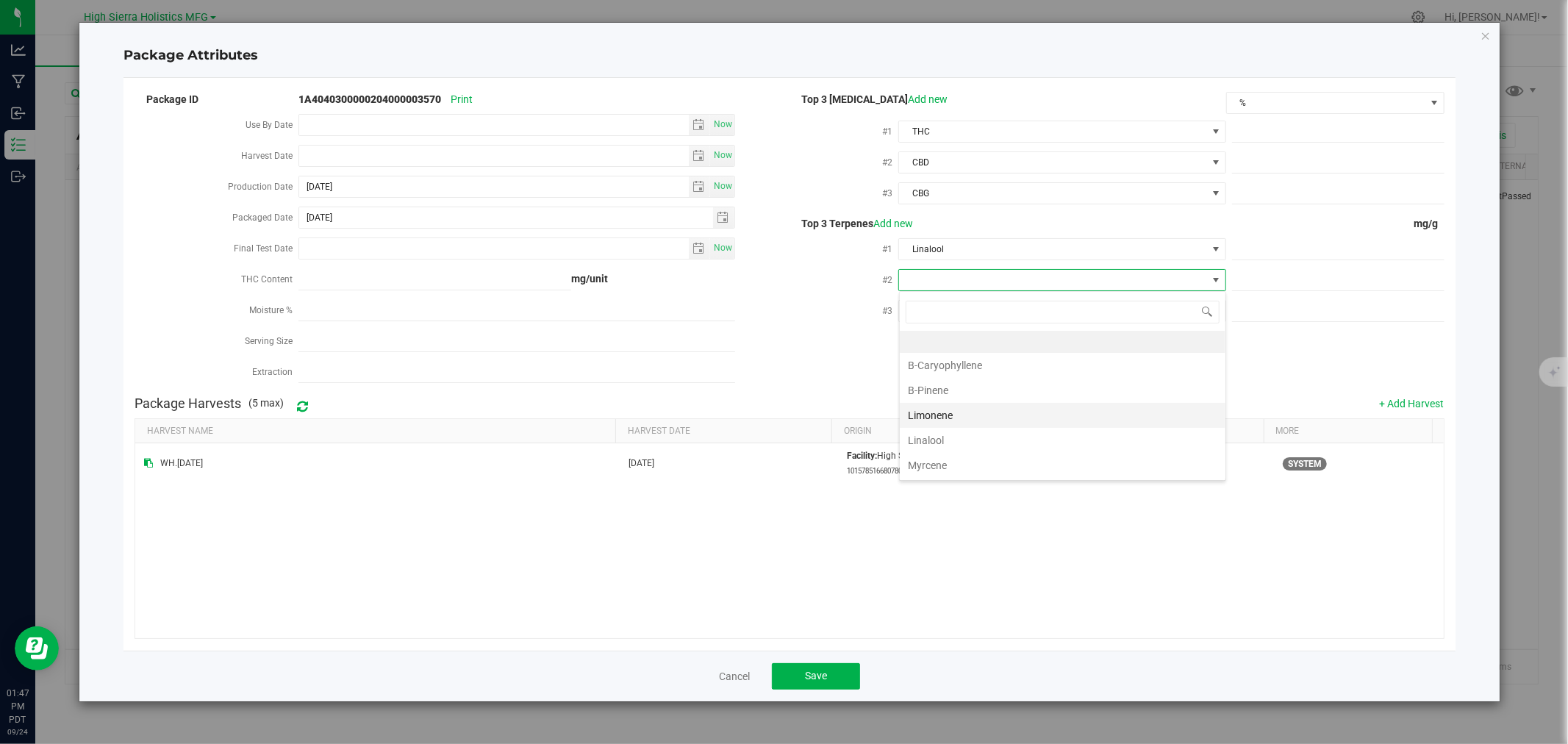
click at [942, 413] on li "Limonene" at bounding box center [1063, 415] width 325 height 25
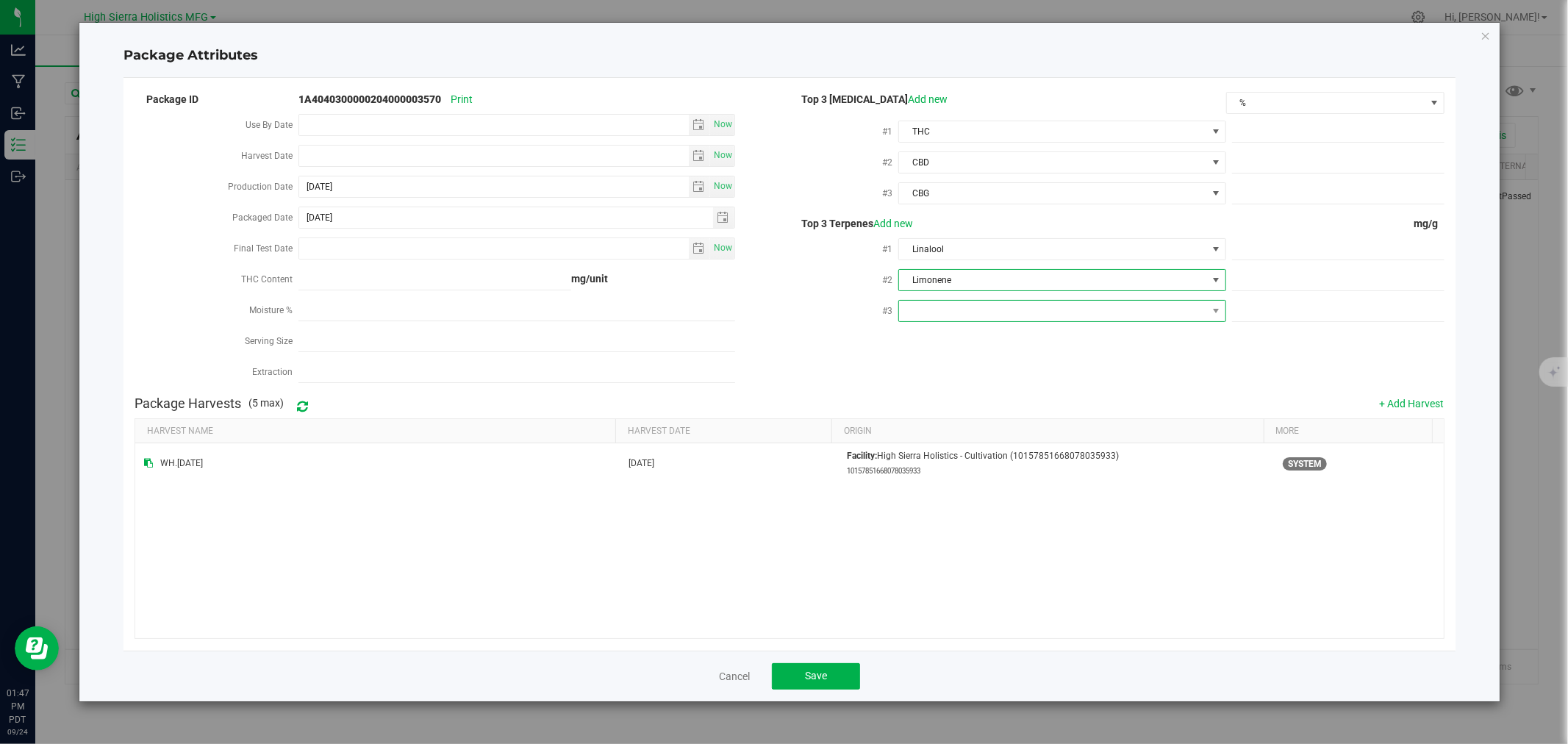
click at [950, 318] on span at bounding box center [1053, 310] width 307 height 21
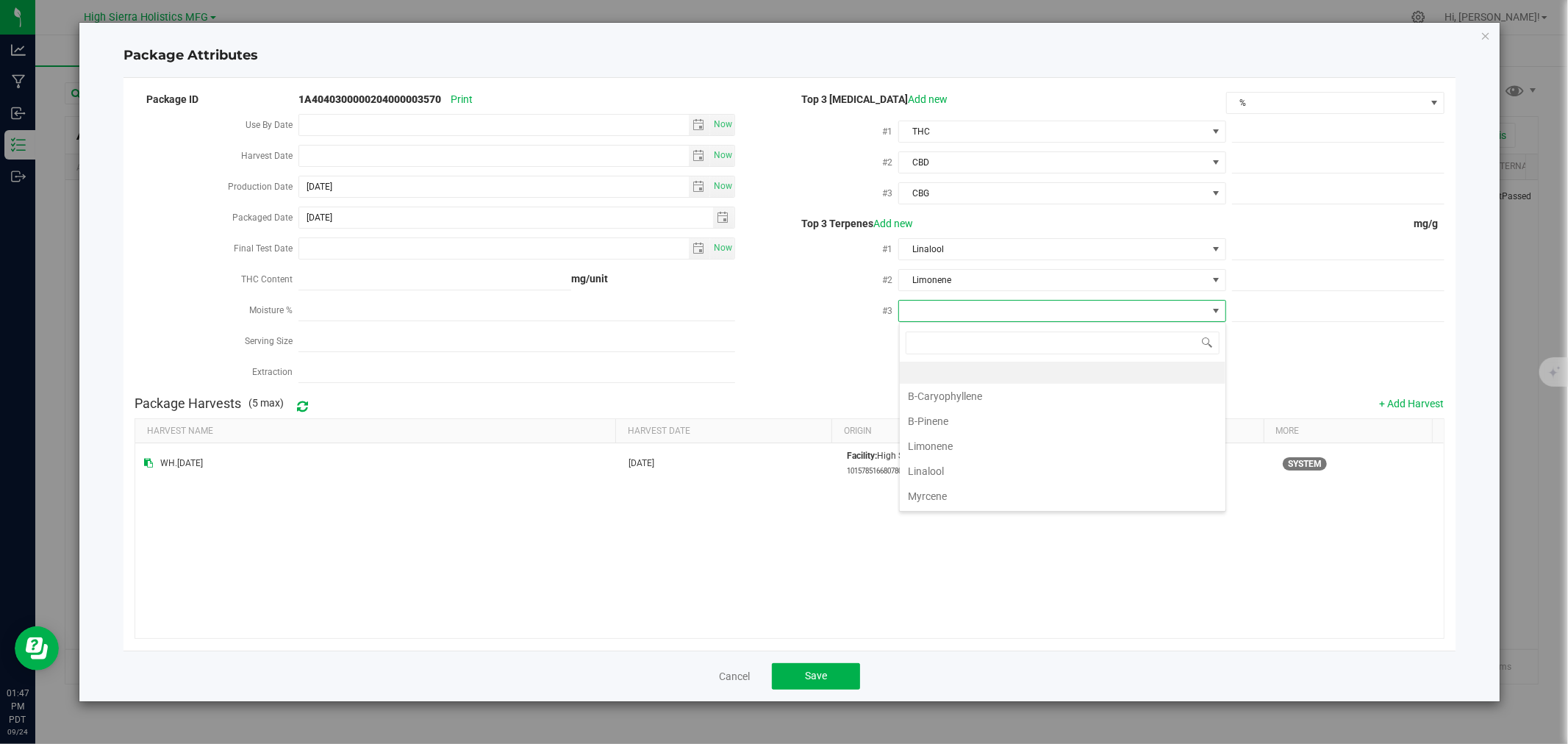
drag, startPoint x: 919, startPoint y: 498, endPoint x: 917, endPoint y: 507, distance: 9.2
click at [927, 505] on li "Myrcene" at bounding box center [1063, 496] width 325 height 25
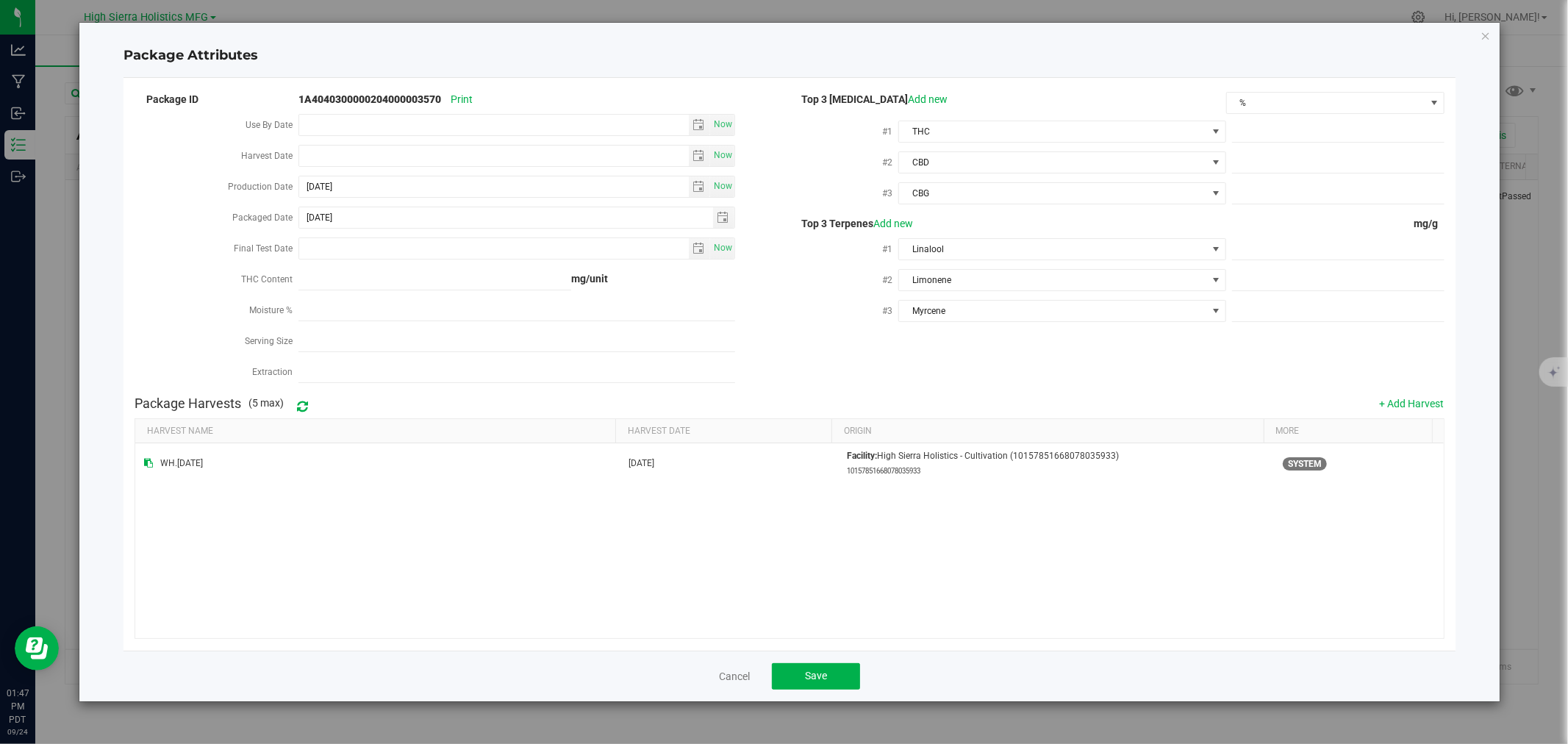
drag, startPoint x: 846, startPoint y: 319, endPoint x: 846, endPoint y: 332, distance: 13.0
click at [846, 332] on div "Top 3 [MEDICAL_DATA] Add new % #1 THC #2 CBD #3 CBG" at bounding box center [1116, 212] width 655 height 244
click at [1277, 111] on span "%" at bounding box center [1326, 102] width 198 height 21
click at [1193, 97] on div "Top 3 [MEDICAL_DATA] Add new" at bounding box center [1007, 99] width 437 height 16
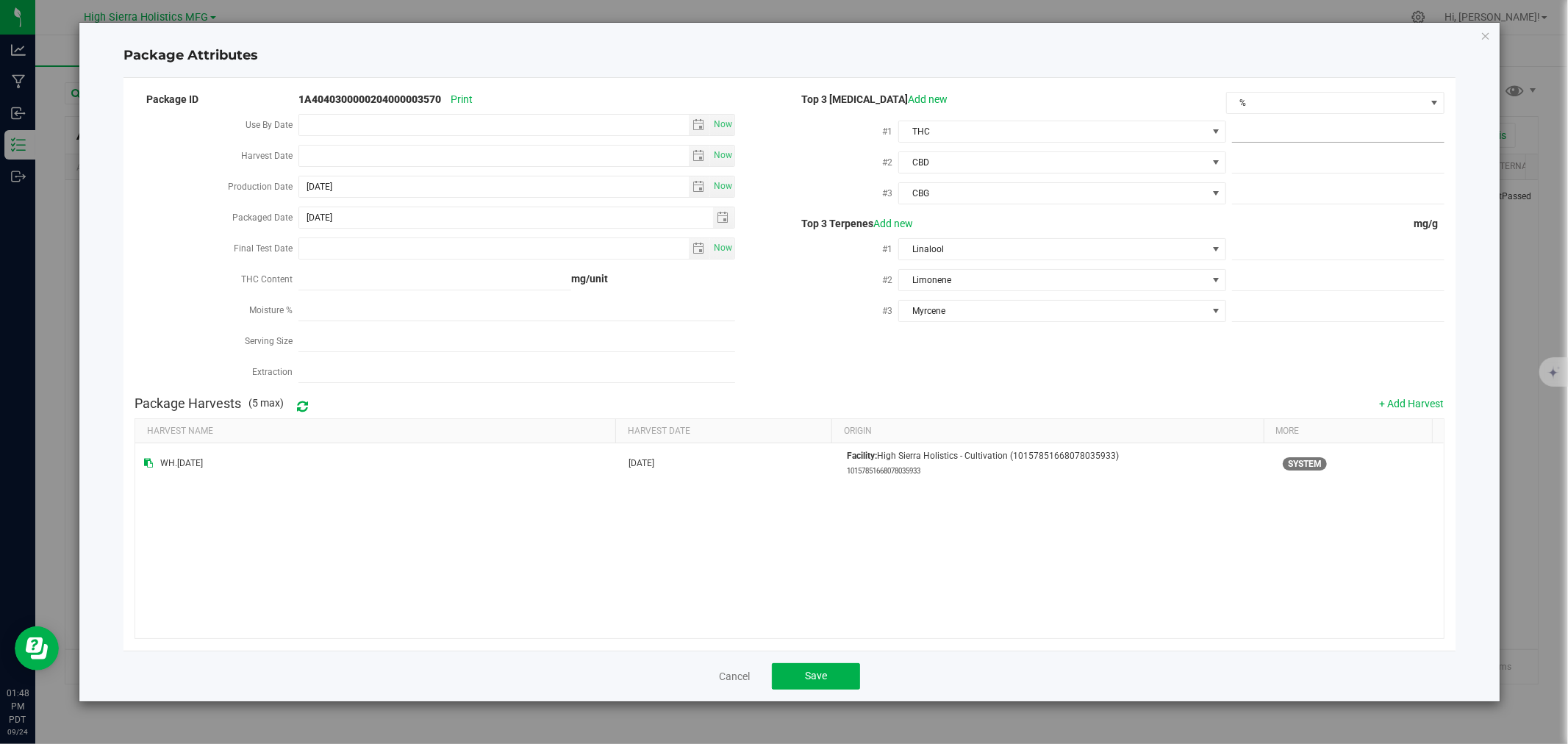
click at [1245, 129] on span at bounding box center [1338, 132] width 212 height 21
type input "21.37"
type input "21.3700"
click at [1273, 154] on span at bounding box center [1338, 163] width 212 height 21
type input ".07"
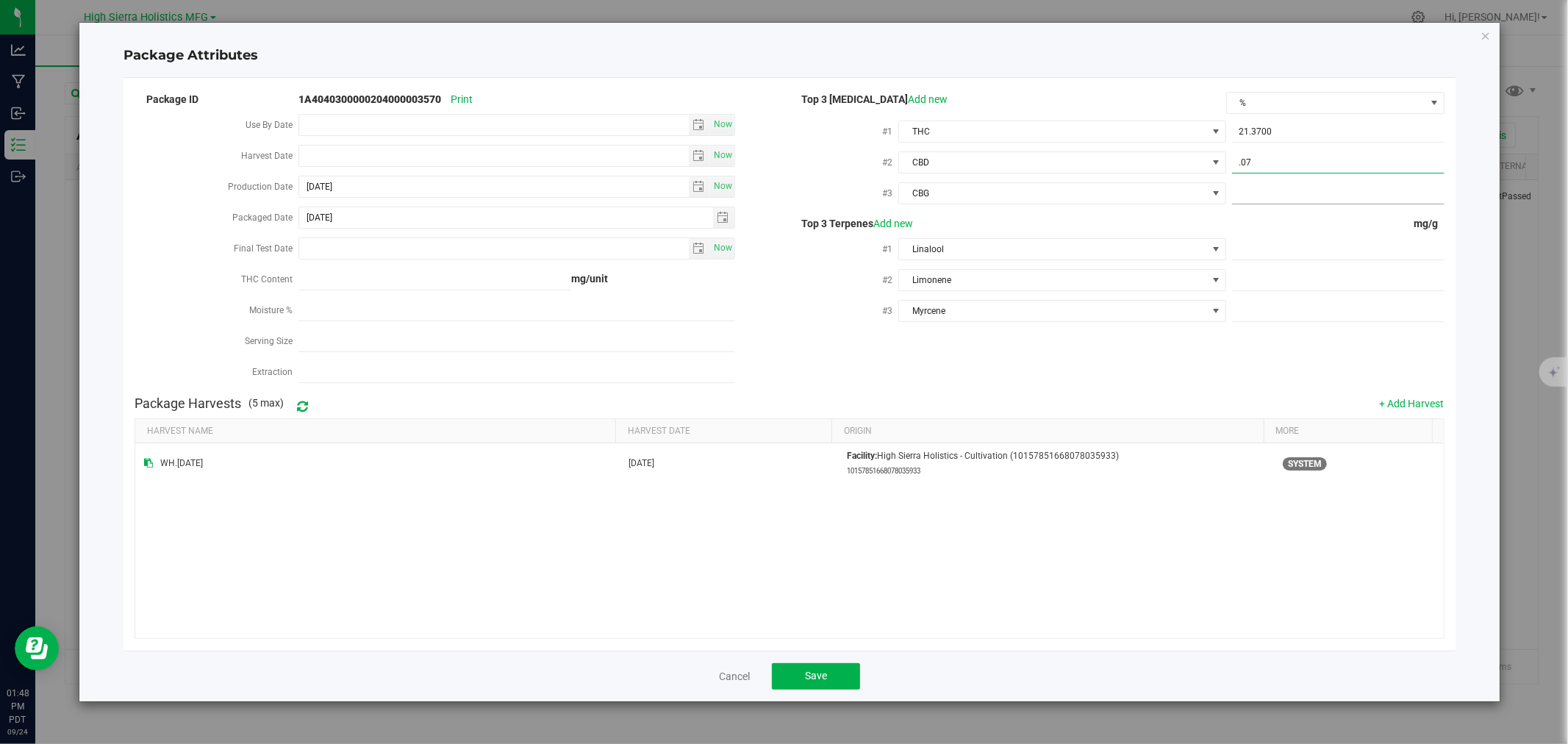
type input "0.0700"
click at [1290, 192] on span at bounding box center [1338, 194] width 212 height 21
type input ".14"
type input "0.1400"
click at [1333, 230] on div "mg/g" at bounding box center [1335, 224] width 218 height 16
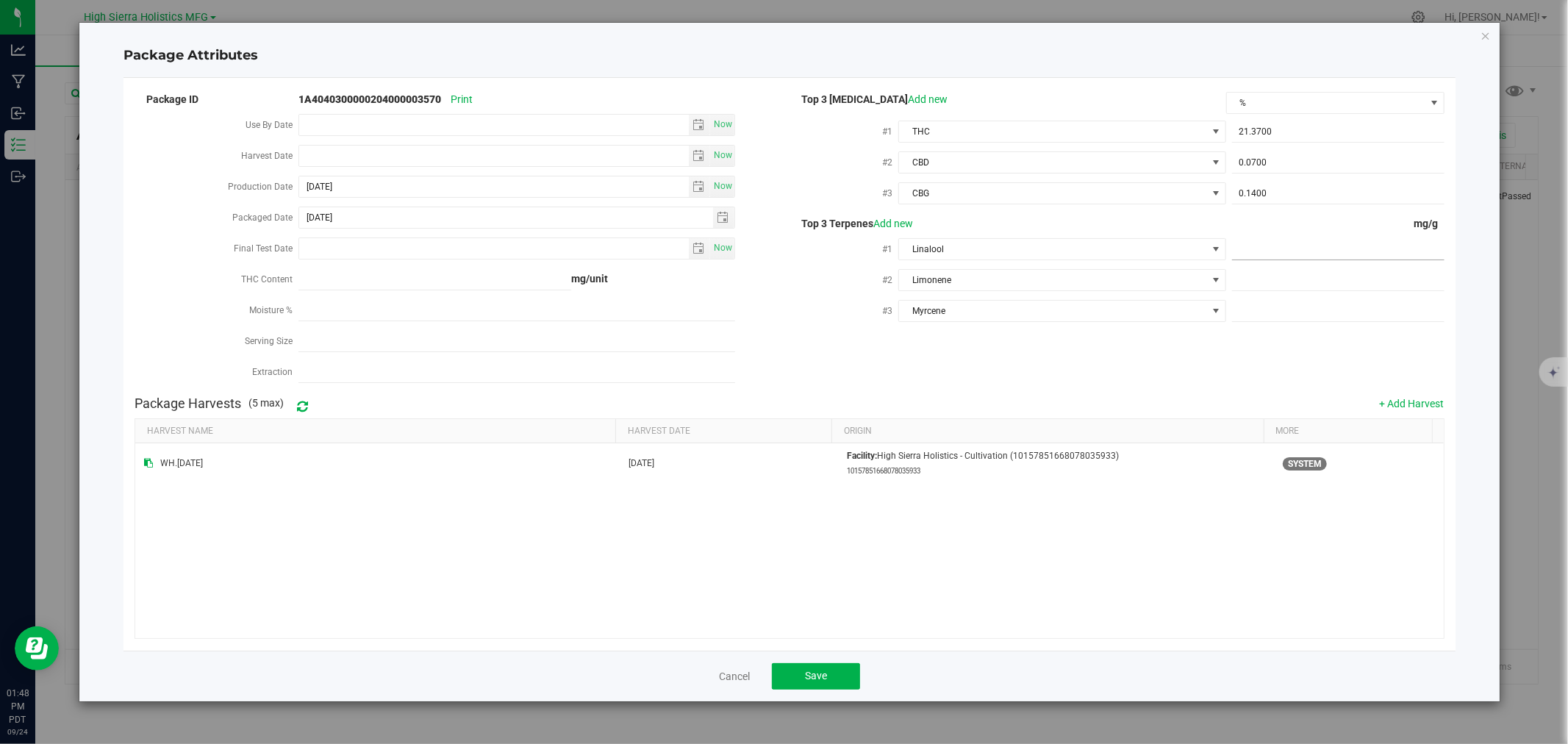
click at [1333, 240] on span at bounding box center [1338, 249] width 212 height 21
type input "5"
type input "5.0000"
type input "4.9"
type input "4.9000"
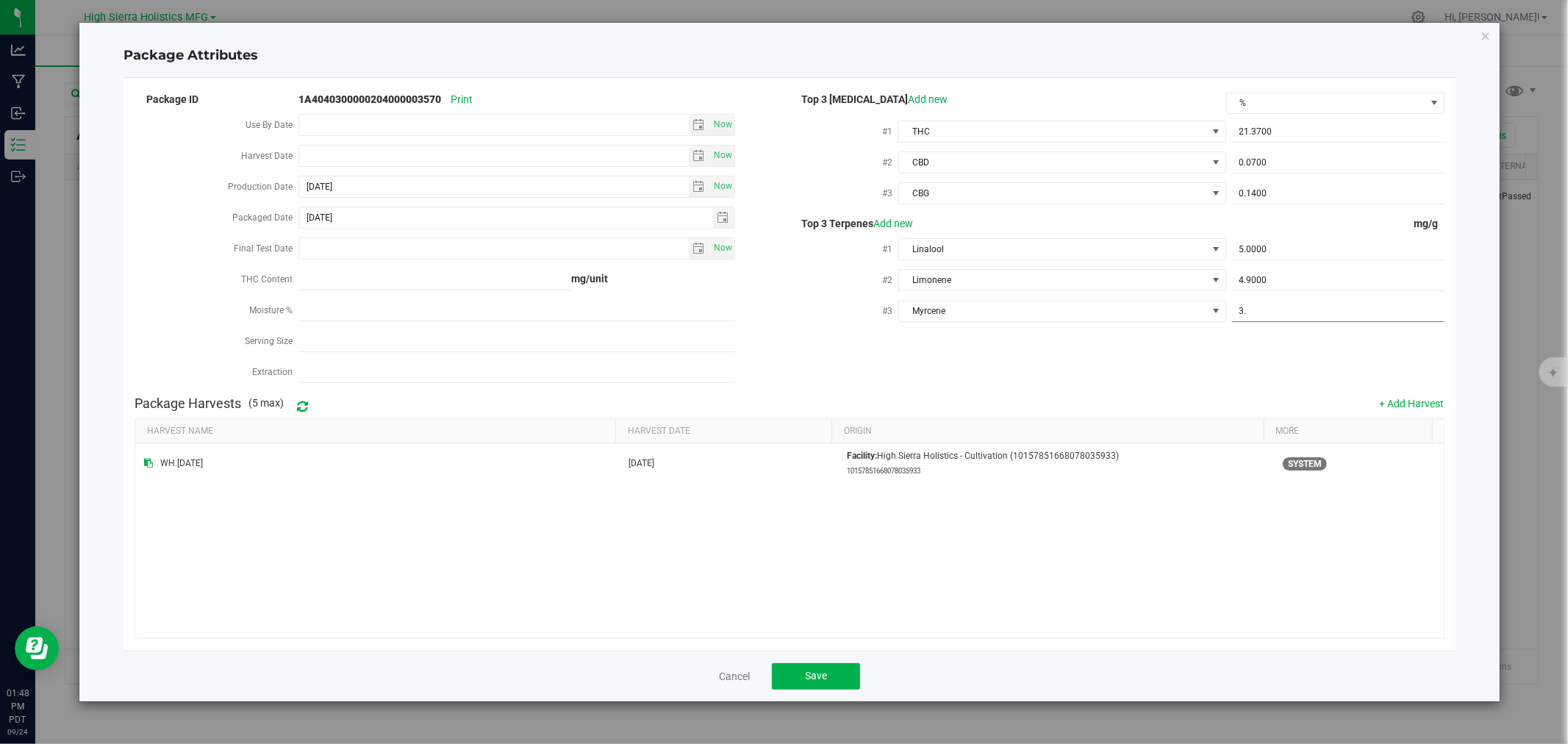
type input "3.4"
type input "3.4000"
click at [1289, 339] on div "Package ID 1A4040300000204000003570 Print Use By Date Now Harvest Date Now Prod…" at bounding box center [789, 239] width 1310 height 299
click at [313, 245] on input "Final Test Date" at bounding box center [494, 249] width 390 height 21
type input "[PHONE_NUMBER]"
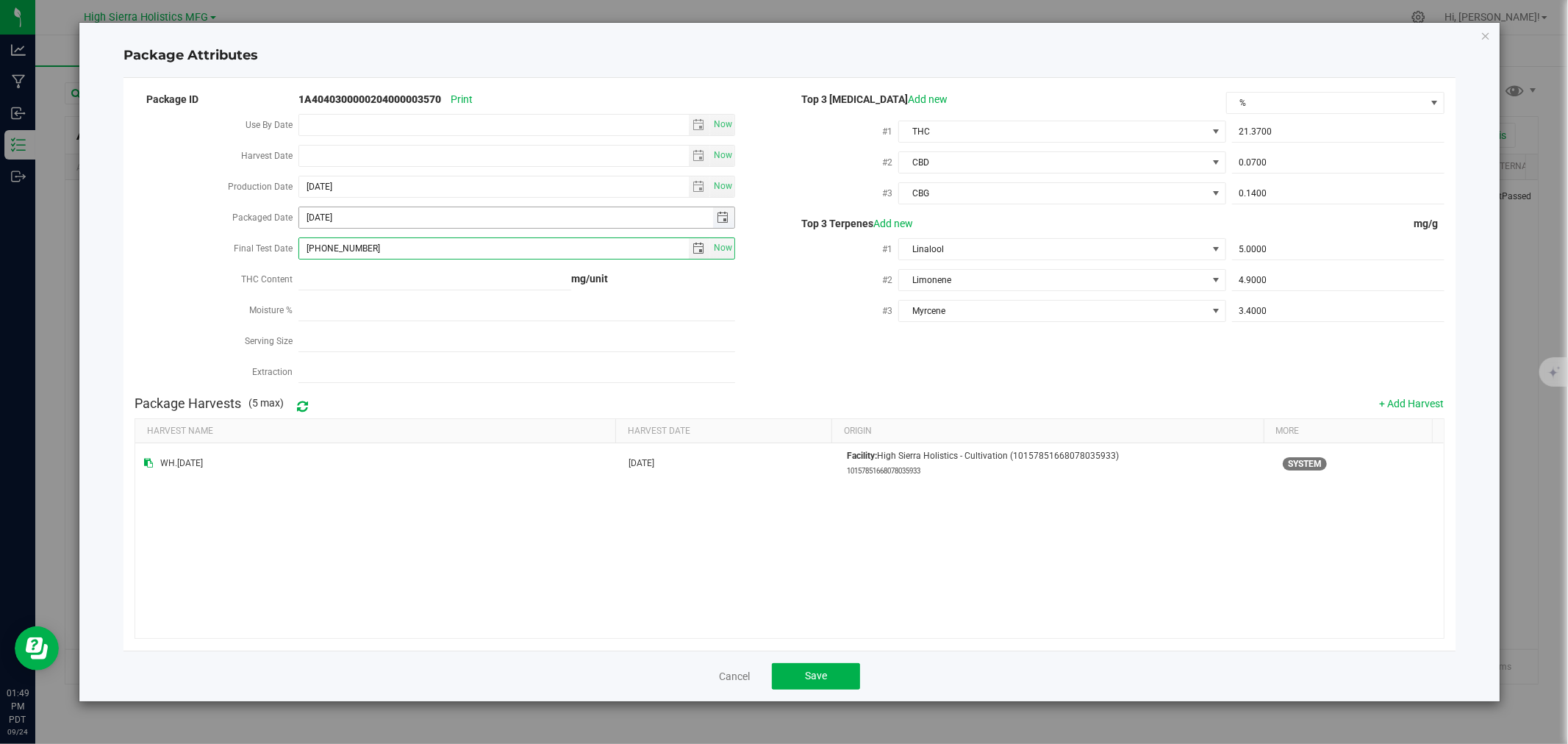
click at [379, 225] on input "[DATE]" at bounding box center [505, 217] width 414 height 21
type input "[DATE]"
click at [216, 228] on div "Packaged Date" at bounding box center [216, 219] width 164 height 31
click at [842, 671] on button "Save" at bounding box center [816, 676] width 88 height 26
click at [310, 247] on input "[PHONE_NUMBER]" at bounding box center [494, 249] width 390 height 21
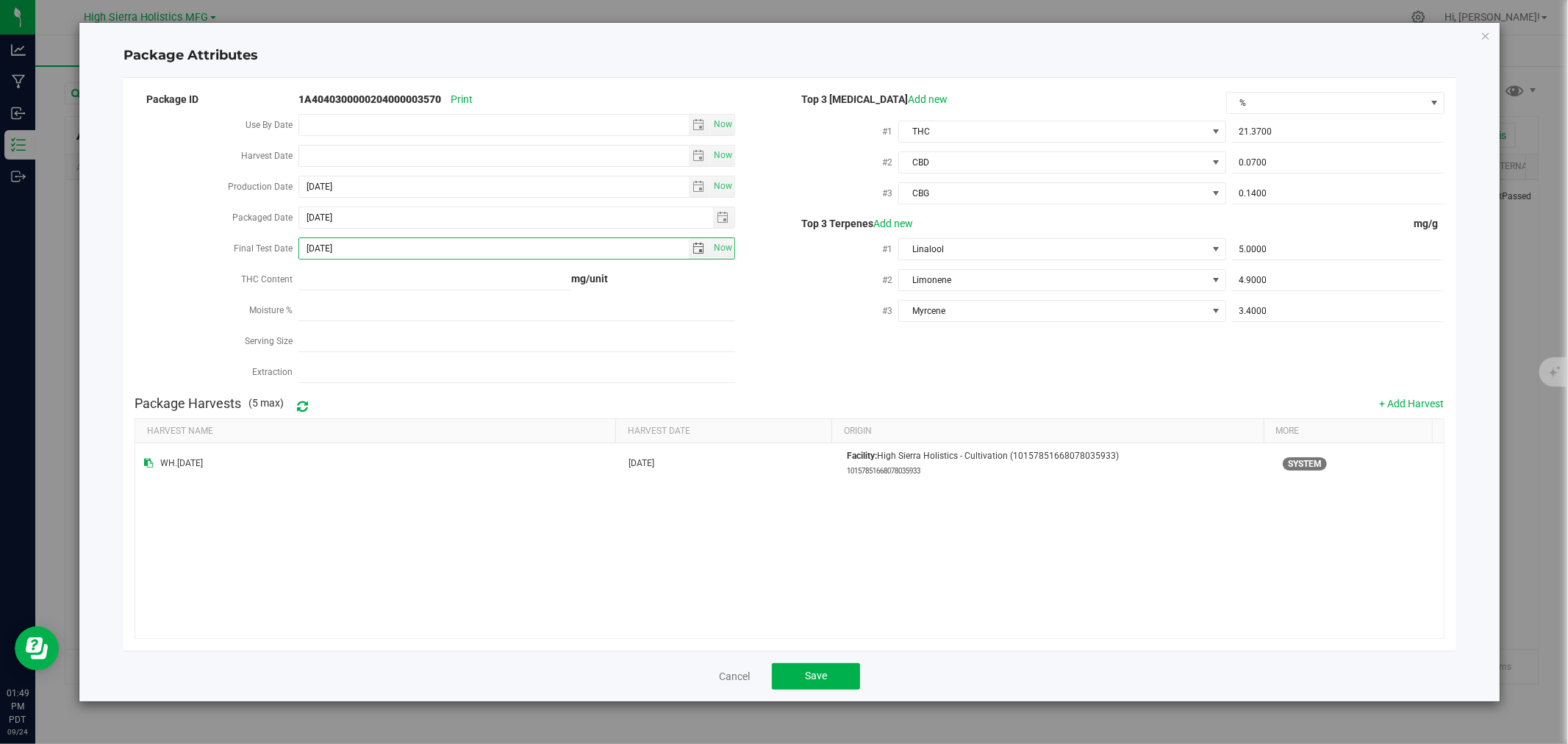
type input "[DATE]"
click at [149, 238] on div "Final Test Date" at bounding box center [216, 249] width 164 height 31
click at [838, 680] on button "Save" at bounding box center [816, 676] width 88 height 26
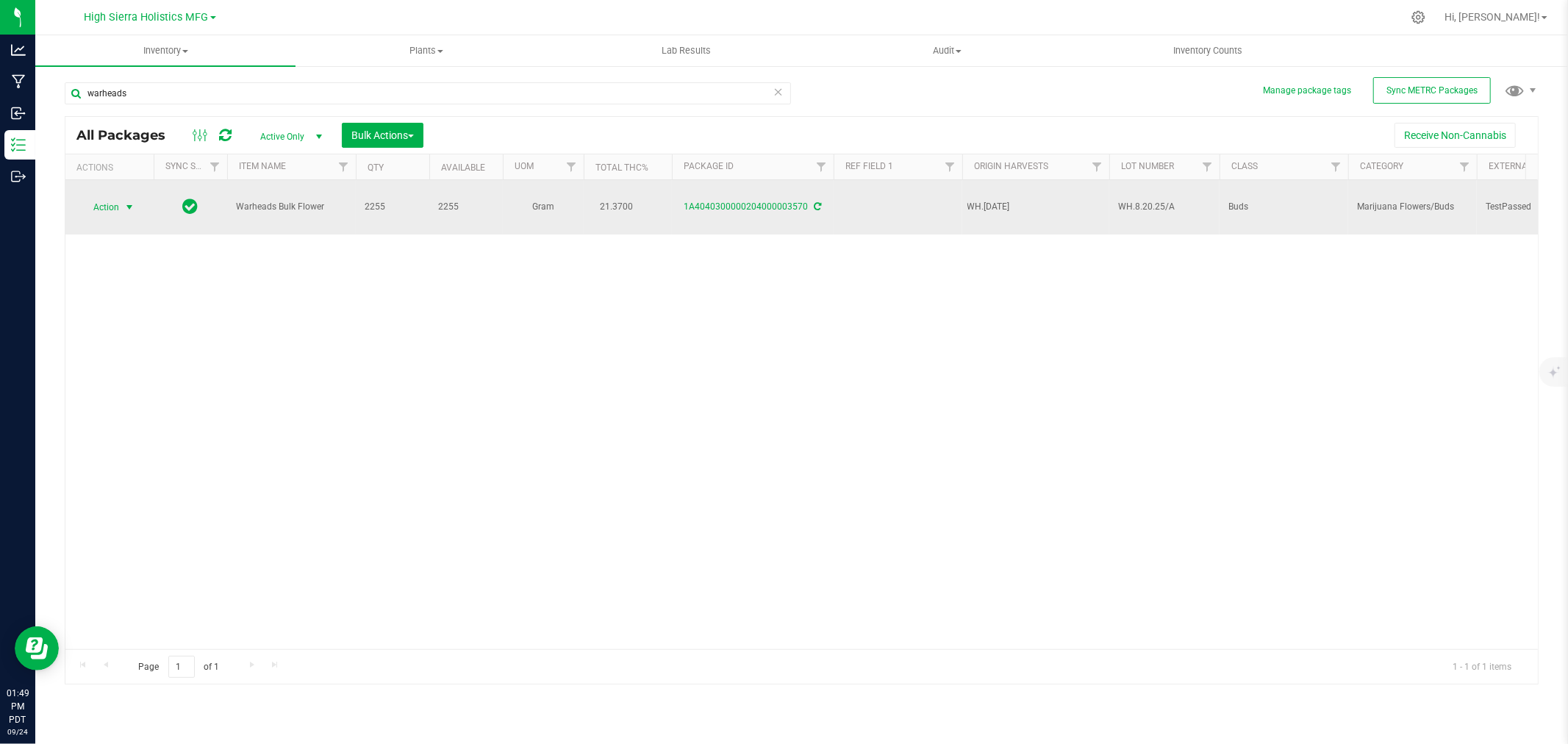
click at [114, 197] on span "Action" at bounding box center [100, 207] width 40 height 21
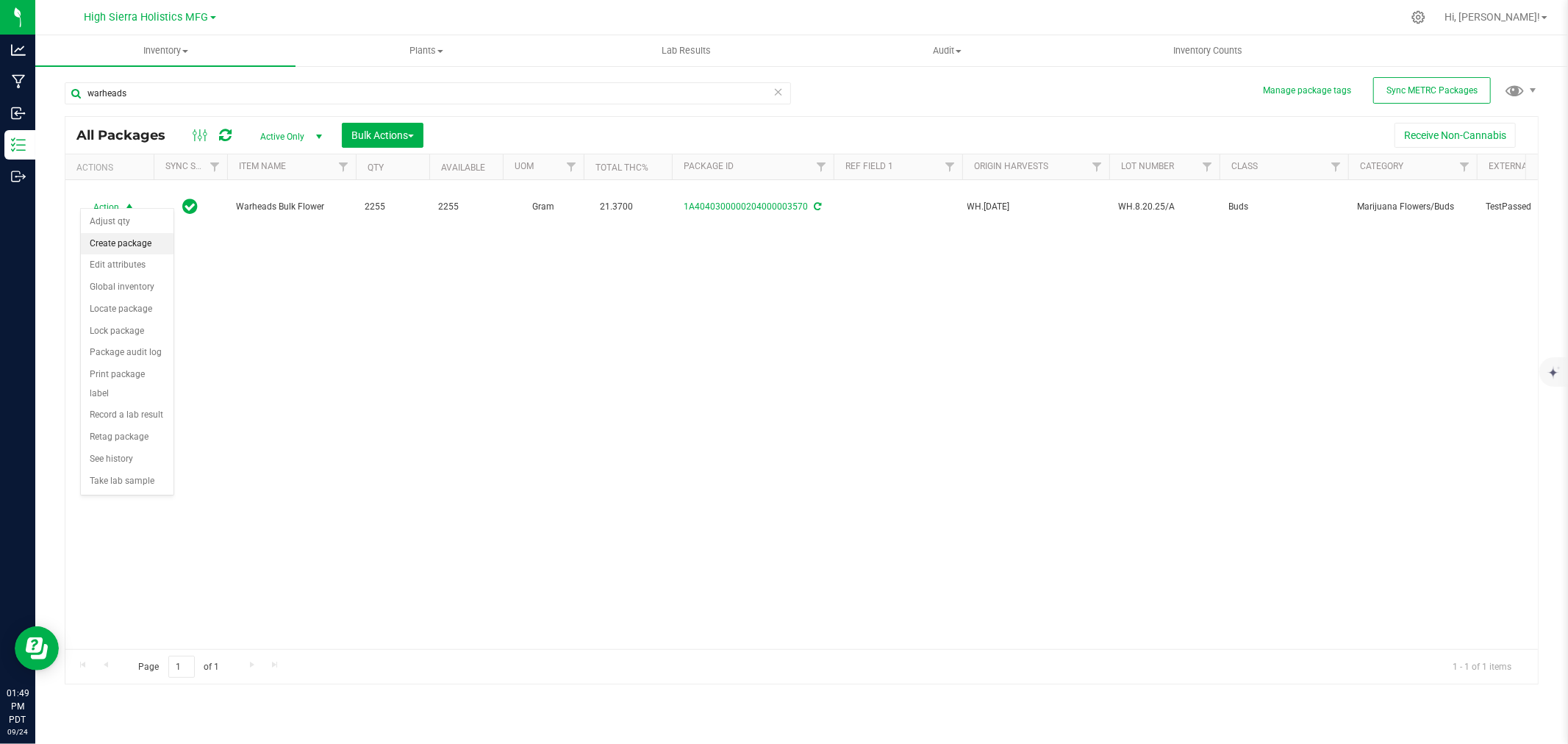
click at [126, 239] on li "Create package" at bounding box center [127, 244] width 92 height 22
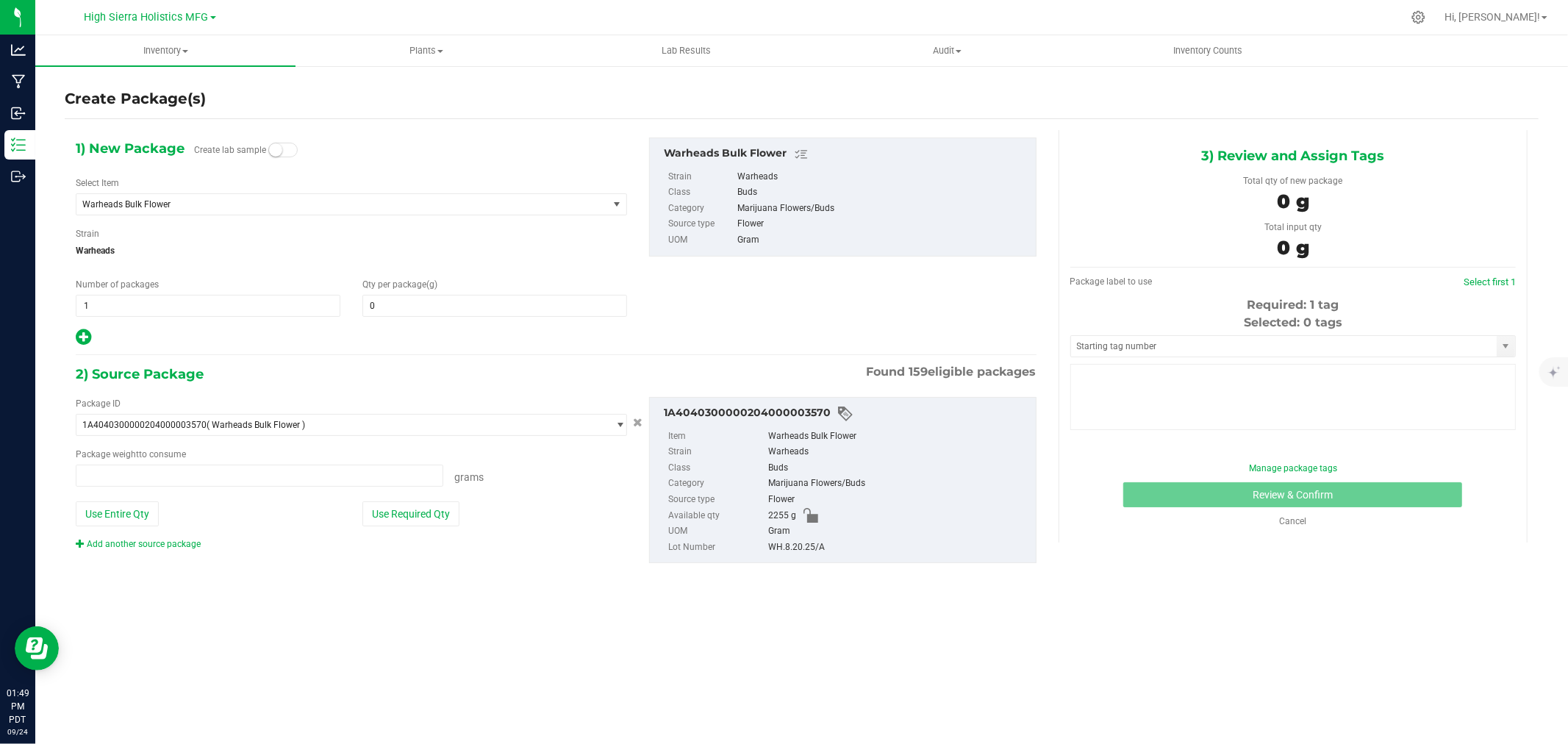
type input "0.0000"
type input "0.0000 g"
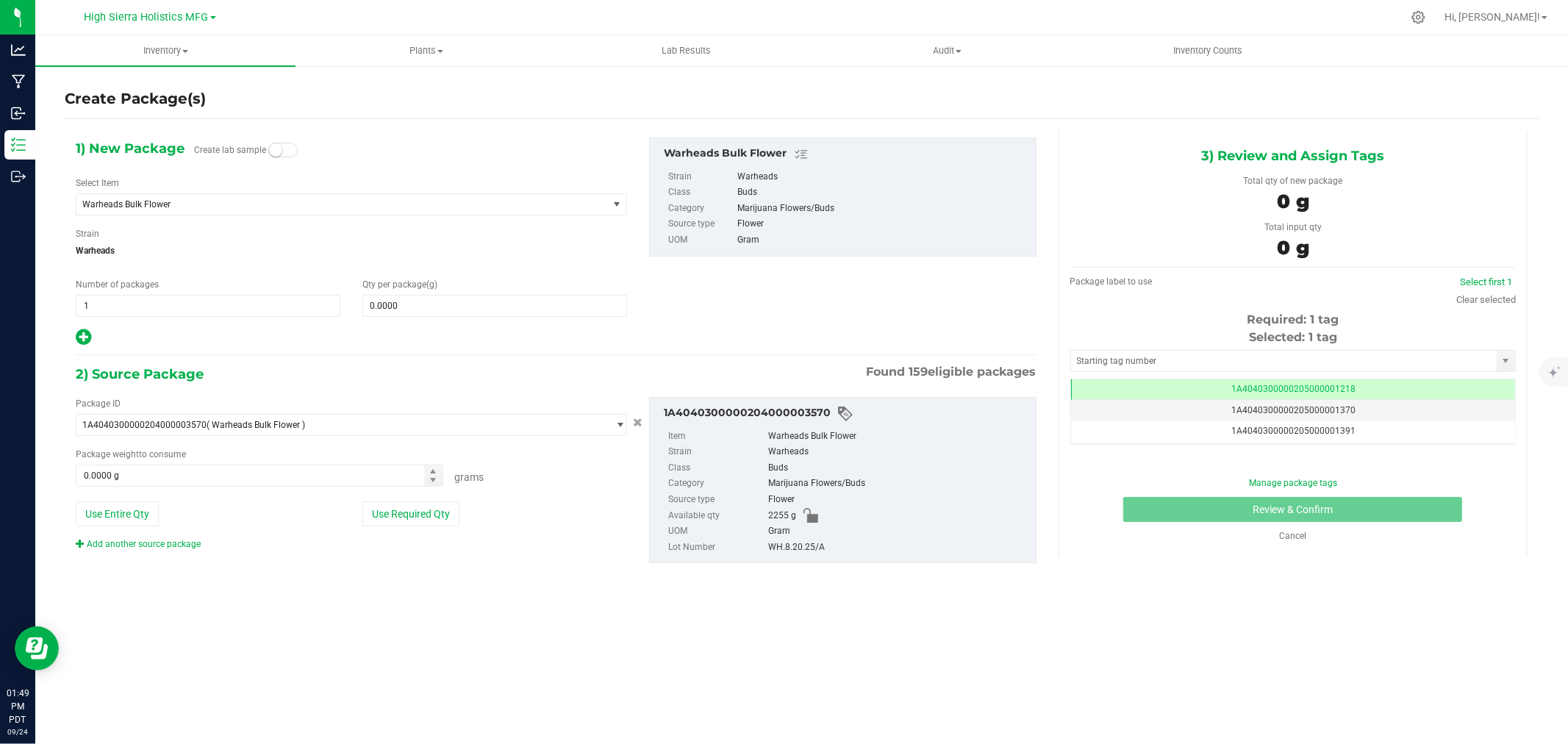
click at [178, 185] on div "Select Item Warheads Bulk Flower 91 Punch Approved For Extraction 91 Punch Bulk…" at bounding box center [352, 196] width 552 height 39
click at [182, 202] on span "Warheads Bulk Flower" at bounding box center [332, 204] width 499 height 10
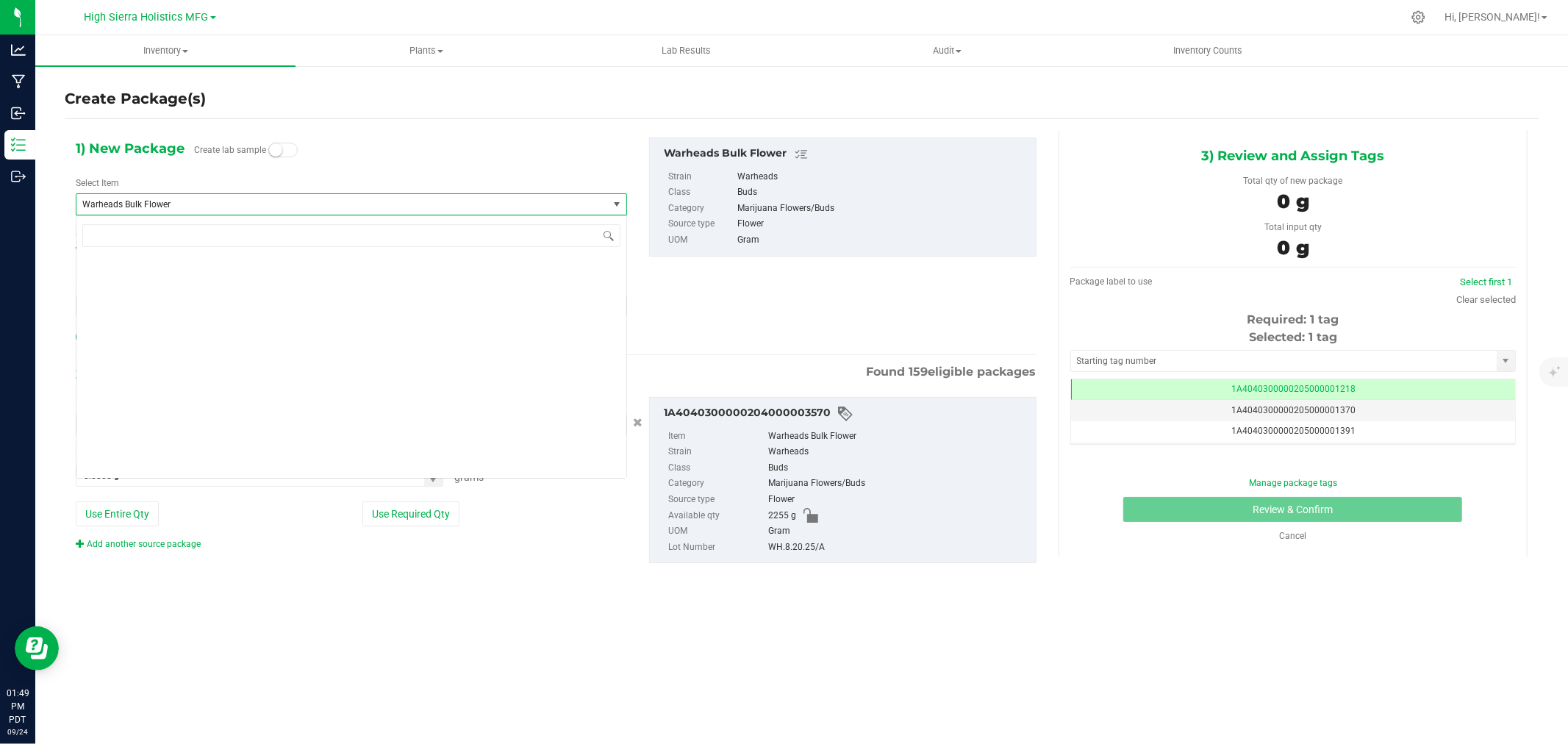
scroll to position [40579, 0]
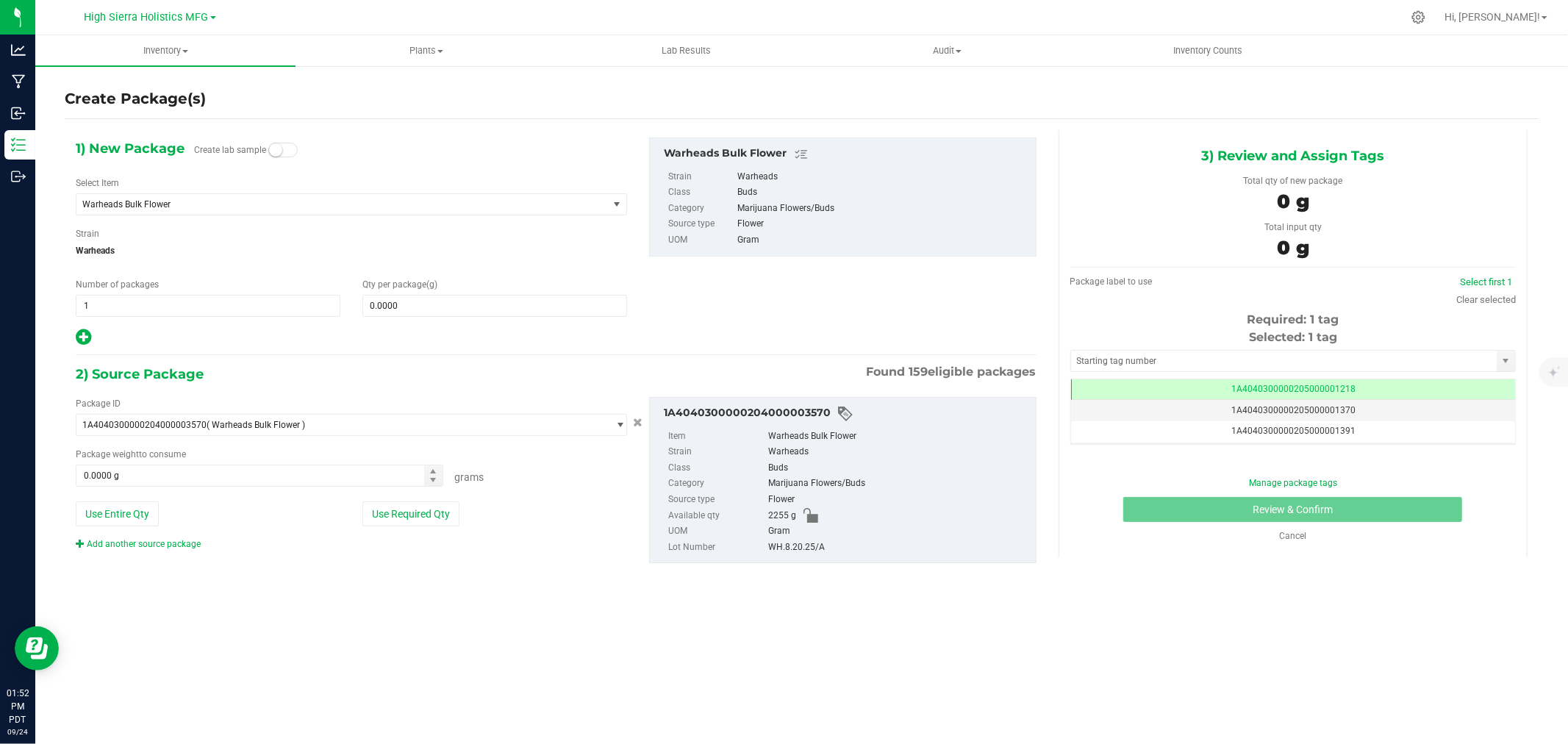
click at [226, 192] on div "Select Item Warheads Bulk Flower Twisted Citrus Live Twisted Citrus Live Cartri…" at bounding box center [352, 196] width 552 height 39
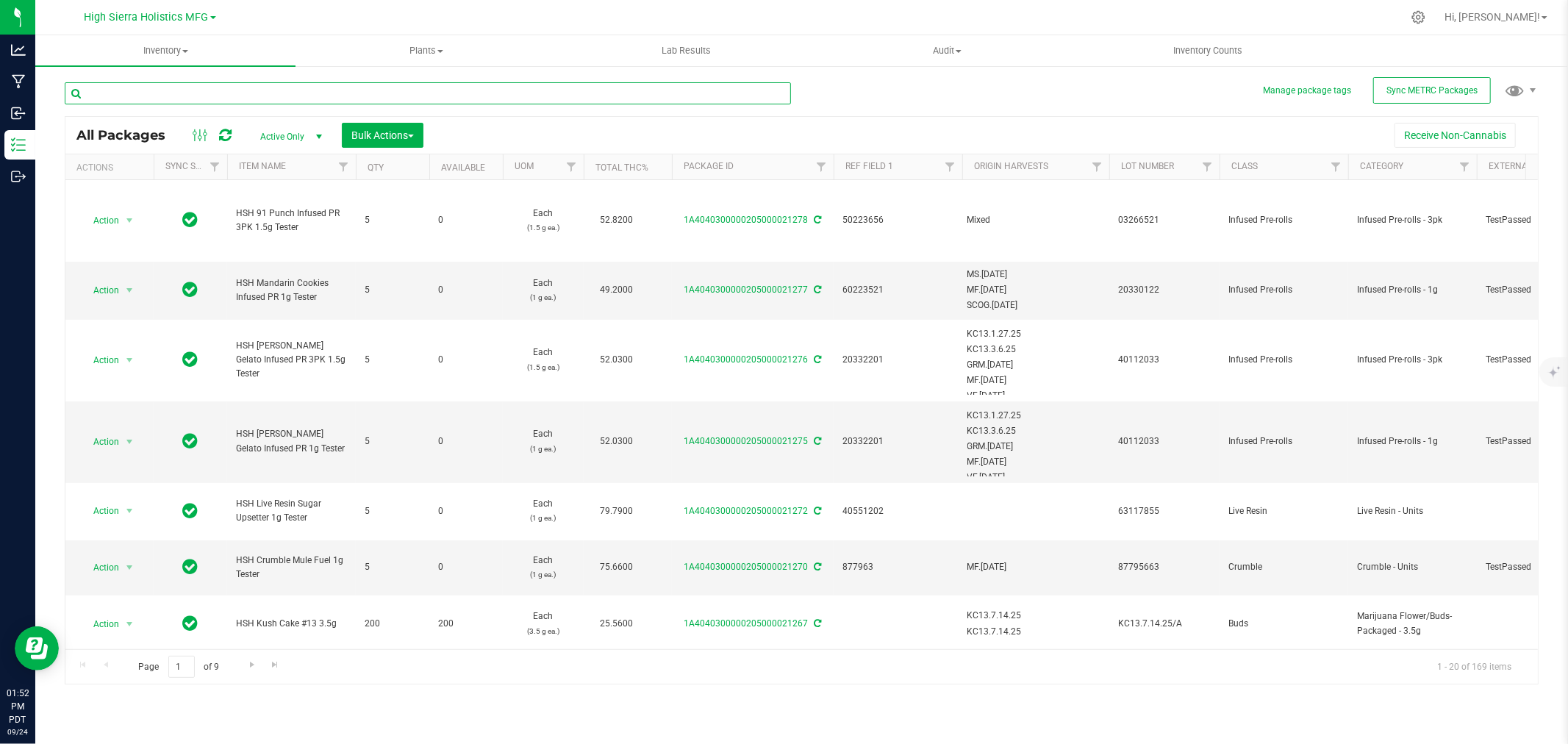
click at [192, 102] on input "text" at bounding box center [428, 93] width 727 height 22
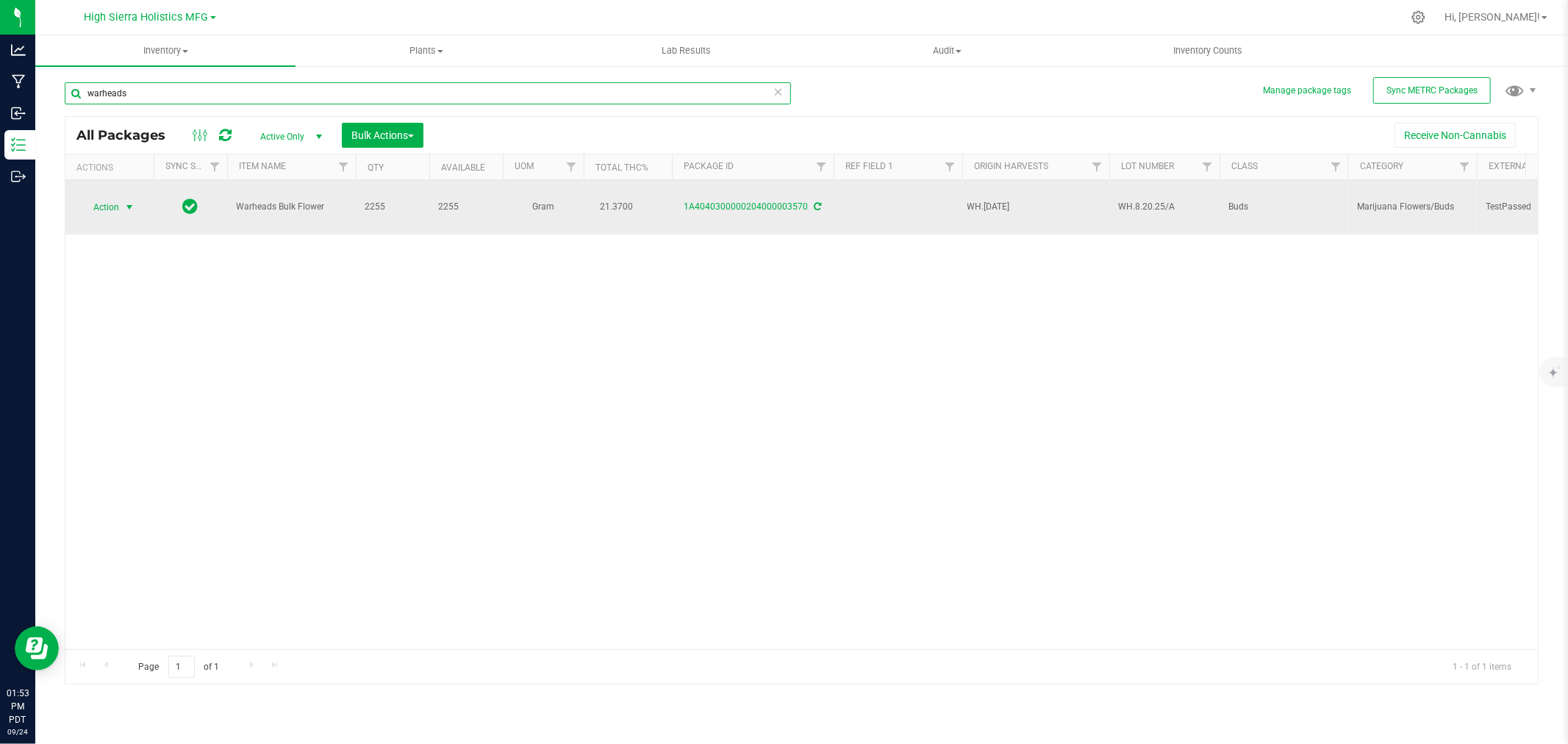
type input "warheads"
click at [128, 201] on span "select" at bounding box center [130, 207] width 12 height 12
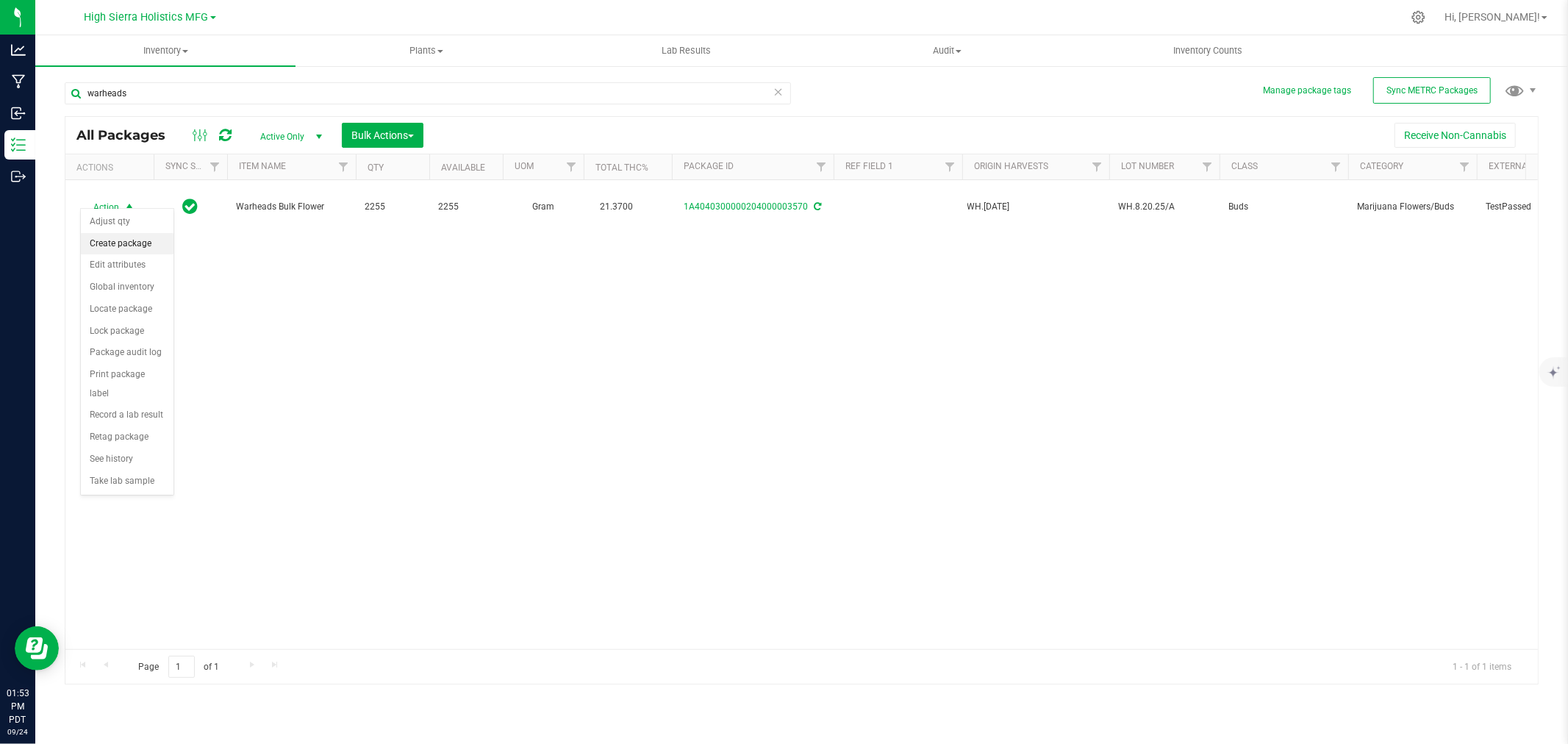
click at [137, 239] on li "Create package" at bounding box center [127, 244] width 92 height 22
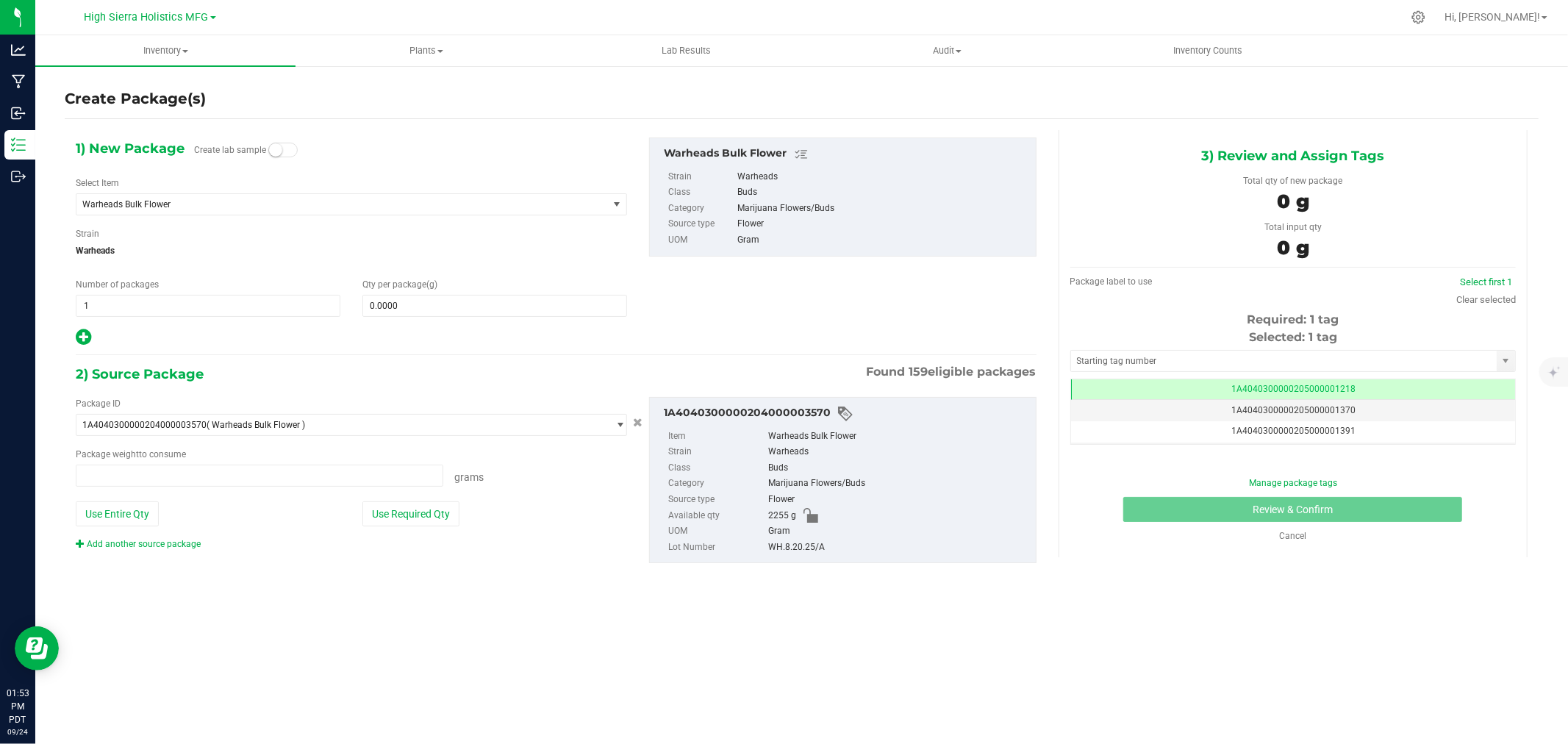
type input "0.0000 g"
click at [156, 199] on span "Warheads Bulk Flower" at bounding box center [332, 204] width 499 height 10
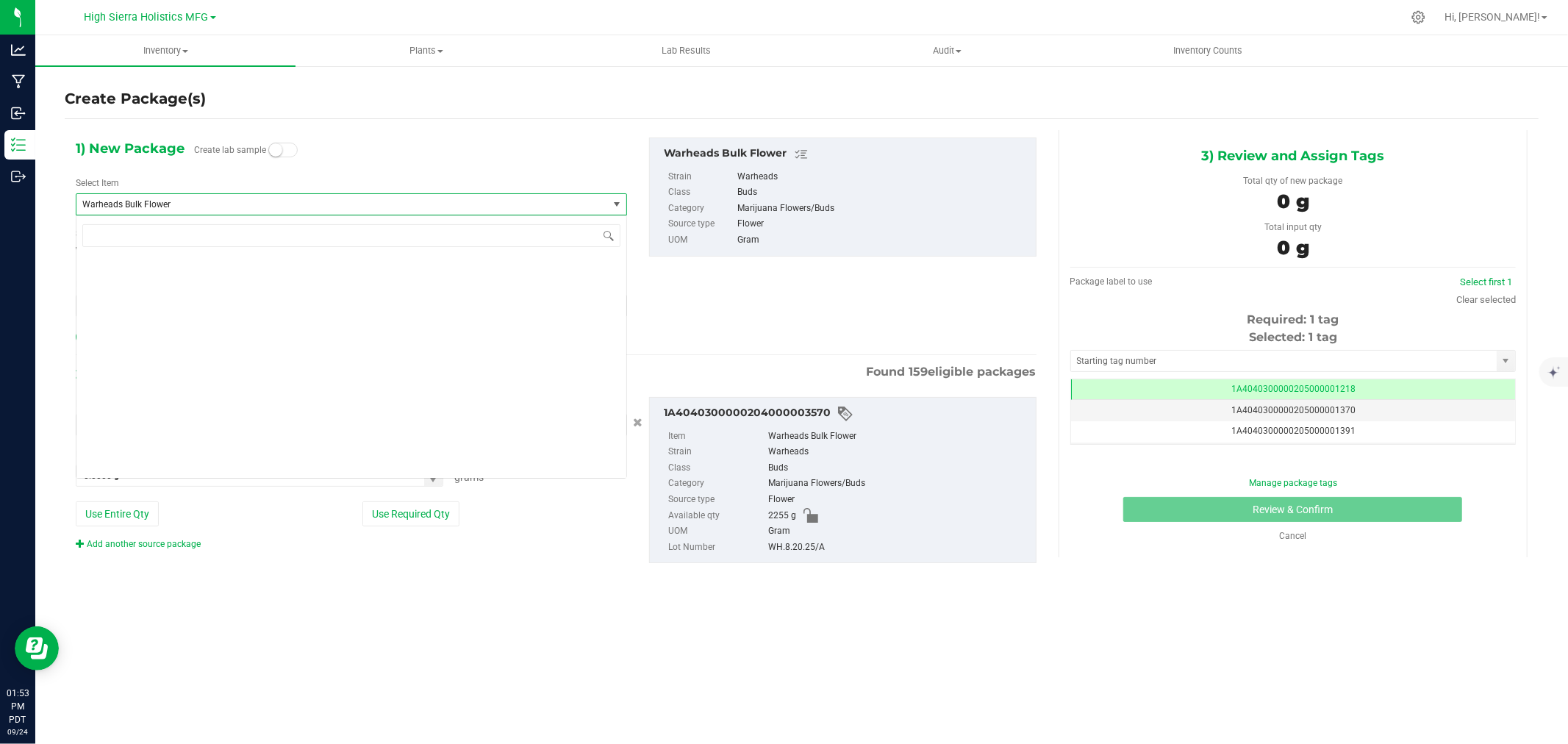
scroll to position [40600, 0]
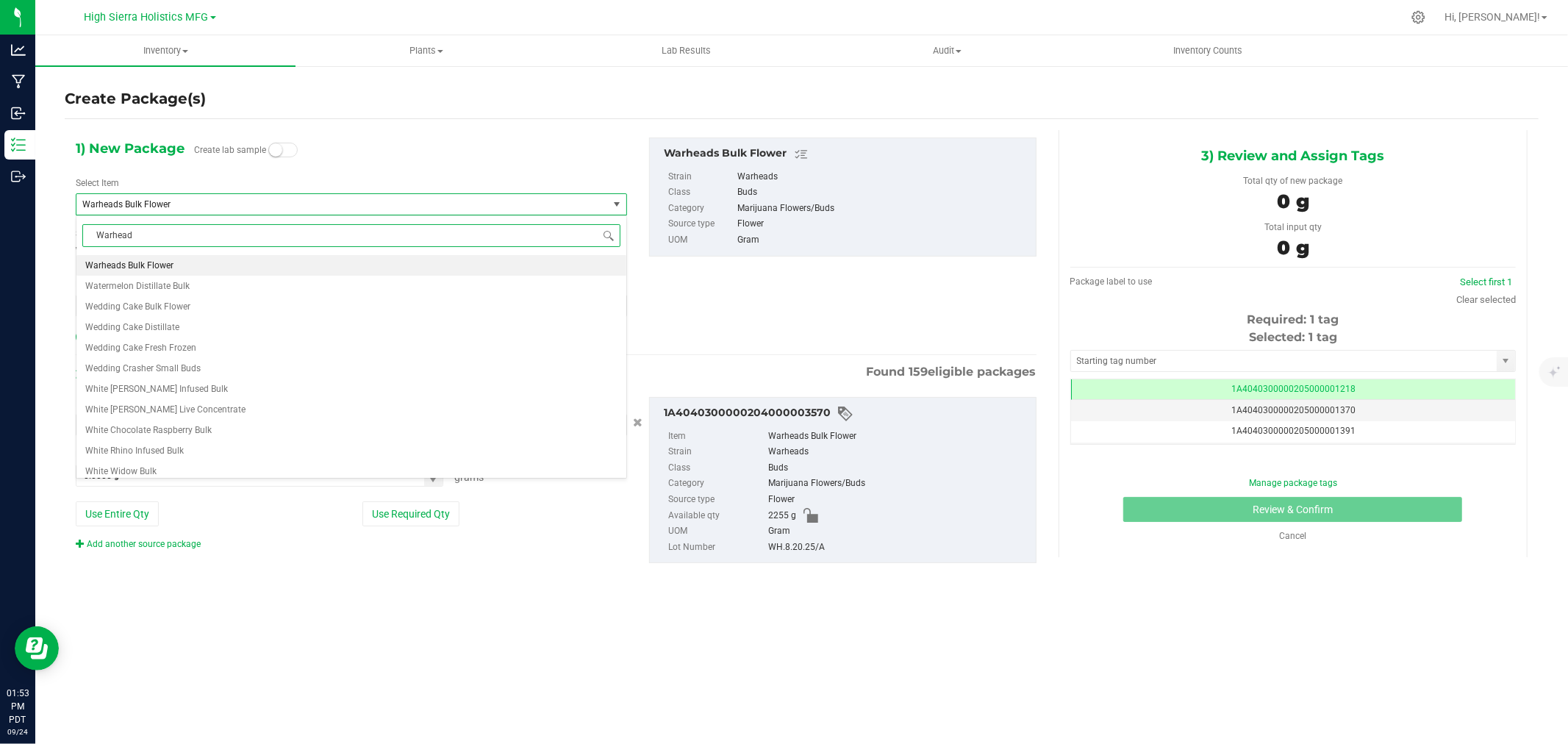
type input "Warheads"
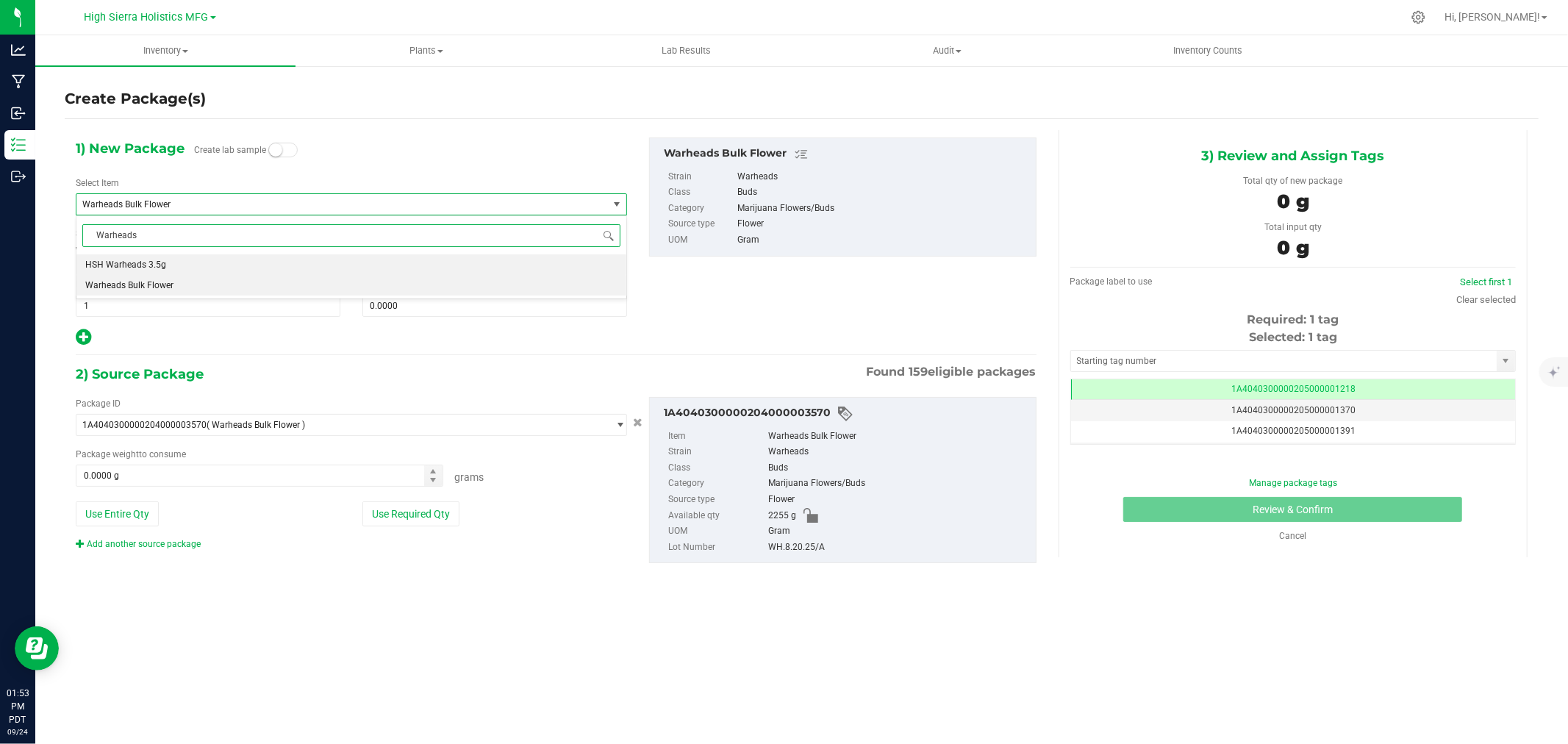
click at [157, 263] on span "HSH Warheads 3.5g" at bounding box center [126, 264] width 81 height 10
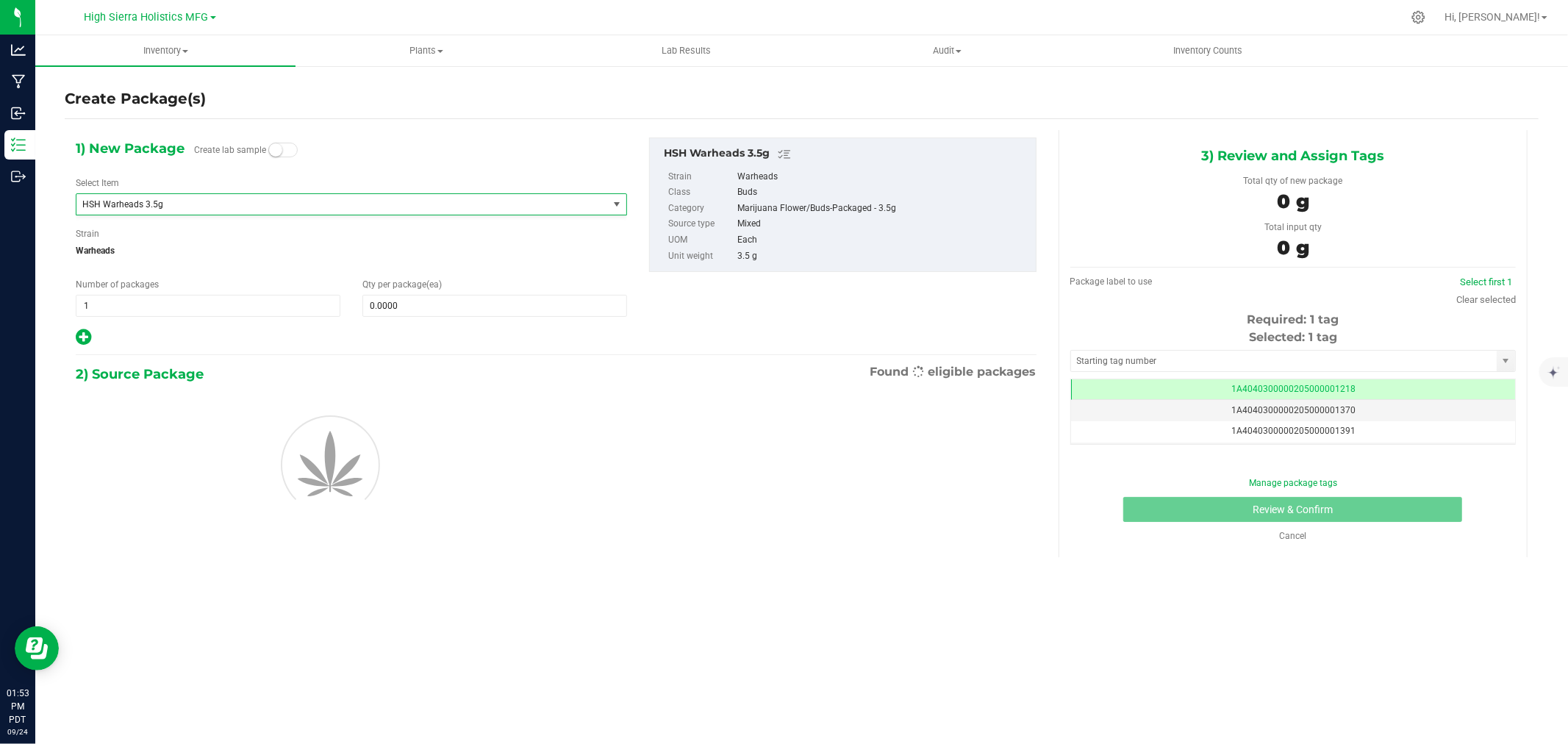
type input "0"
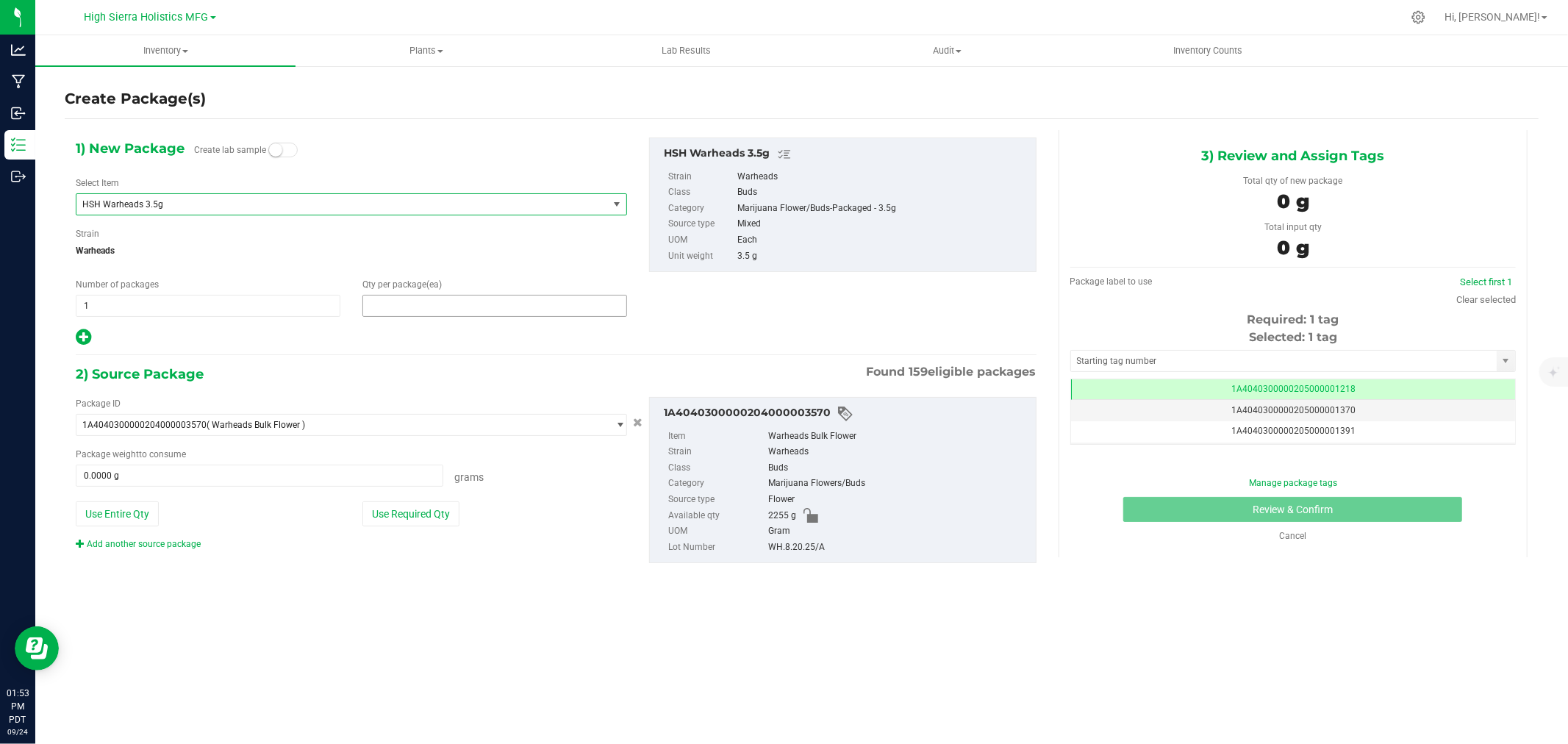
click at [410, 306] on span at bounding box center [495, 306] width 265 height 22
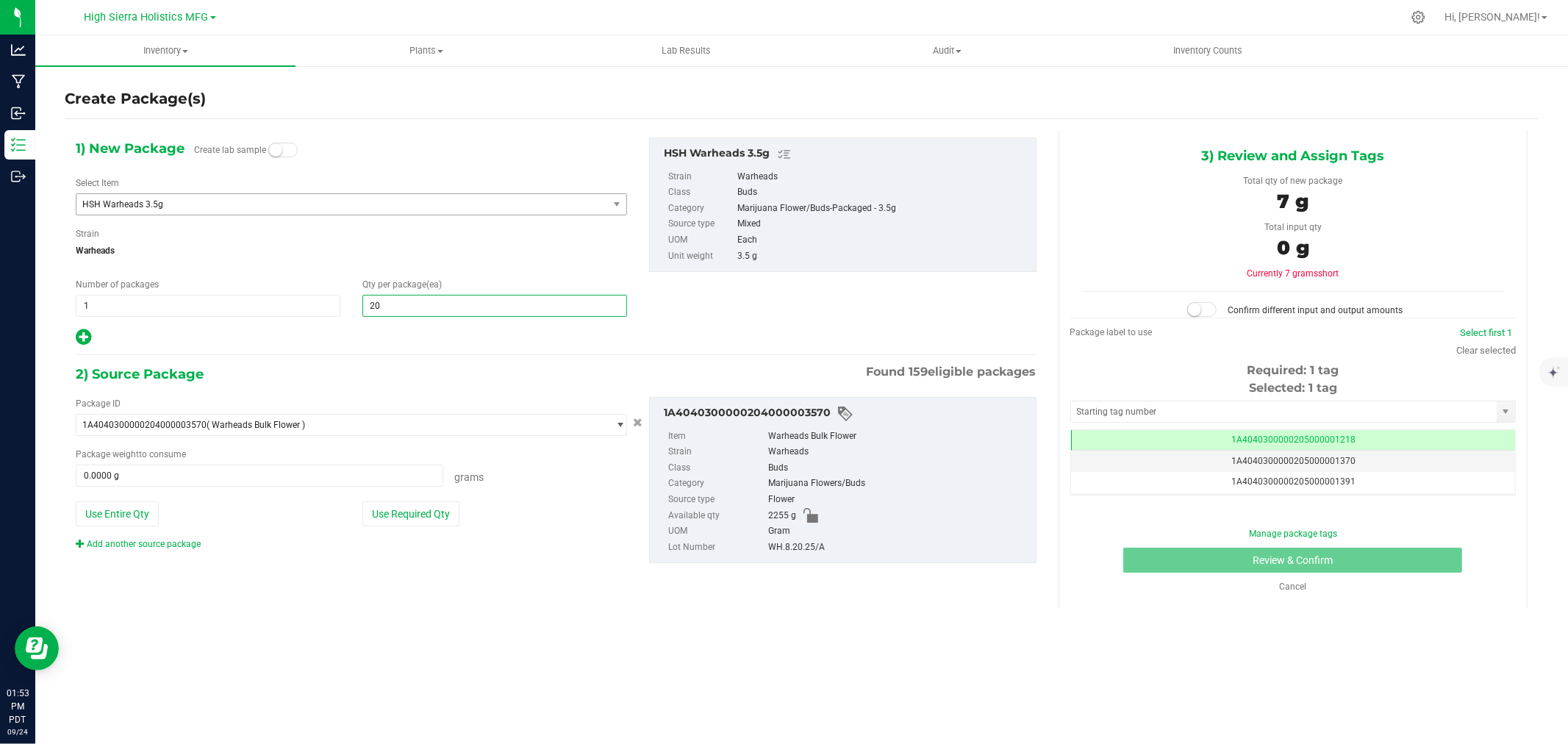
type input "200"
click at [376, 354] on hr at bounding box center [557, 355] width 961 height 2
click at [434, 503] on button "Use Required Qty" at bounding box center [411, 514] width 97 height 25
type input "700.0000 g"
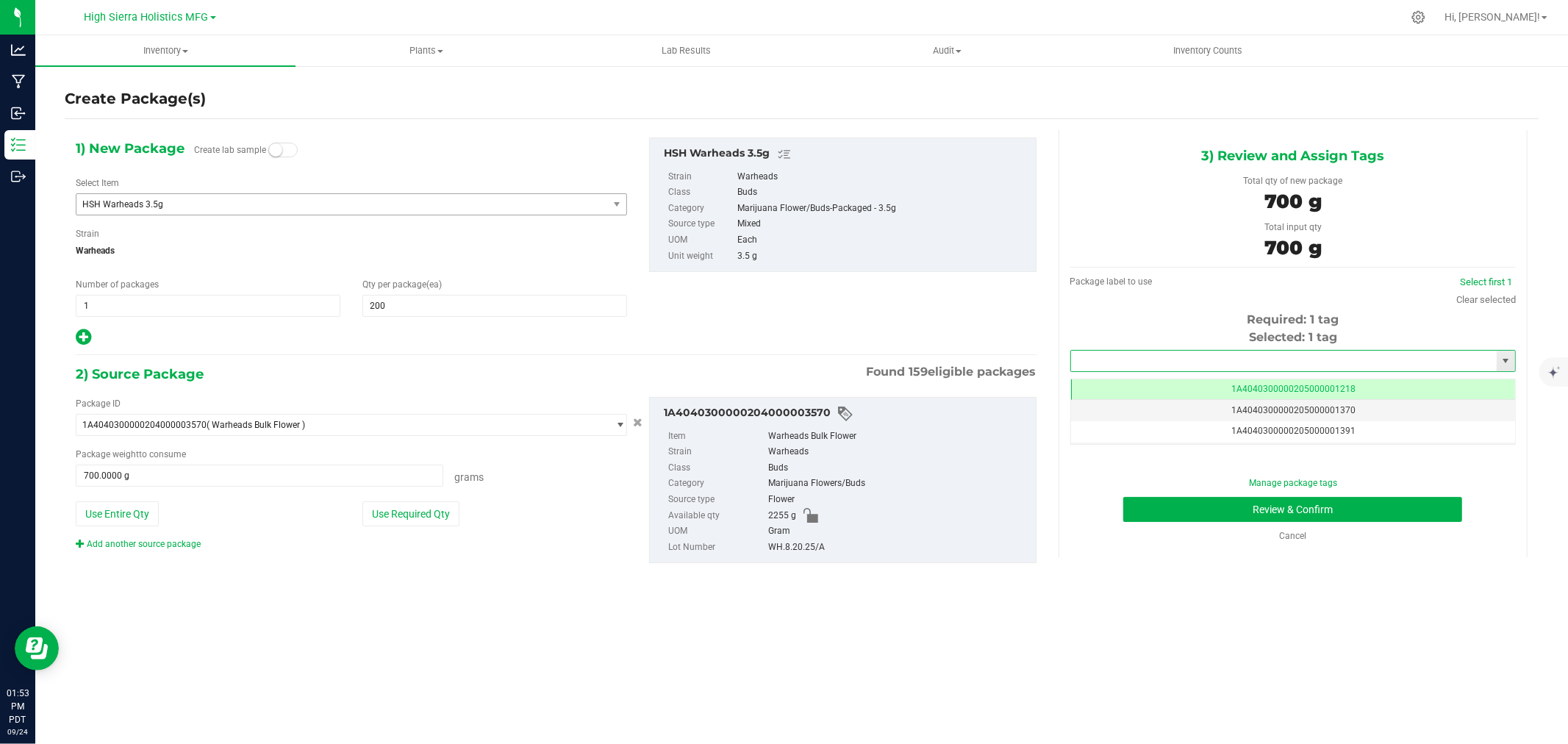
click at [1162, 355] on input "text" at bounding box center [1284, 361] width 426 height 21
click at [1164, 392] on li "1A4040300000205000021280" at bounding box center [1293, 386] width 444 height 22
type input "1A4040300000205000021280"
click at [1198, 505] on button "Review & Confirm" at bounding box center [1293, 509] width 339 height 25
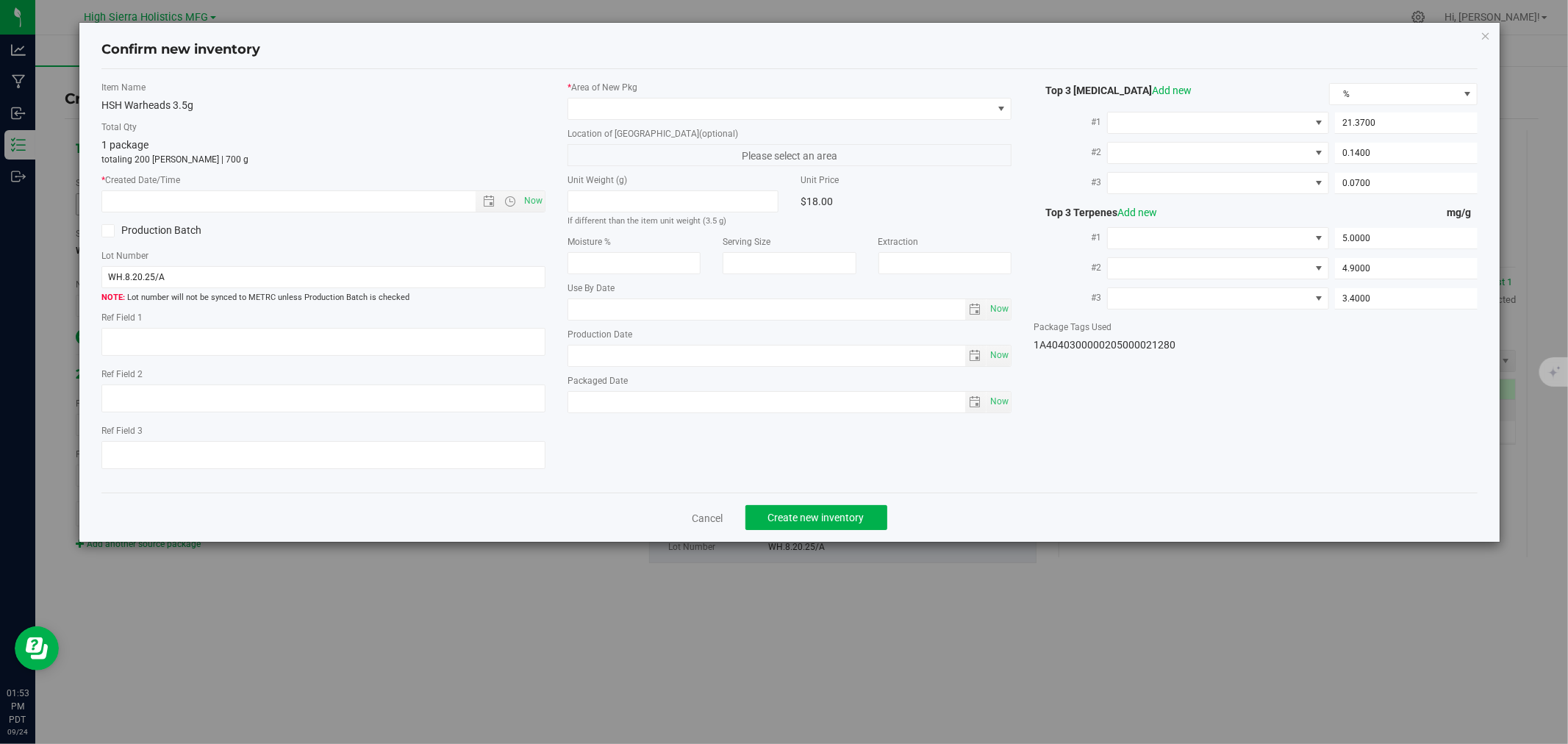
type input "[DATE]"
click at [539, 205] on span "Now" at bounding box center [533, 201] width 25 height 21
type input "[DATE] 1:53 PM"
click at [656, 107] on span at bounding box center [780, 108] width 424 height 21
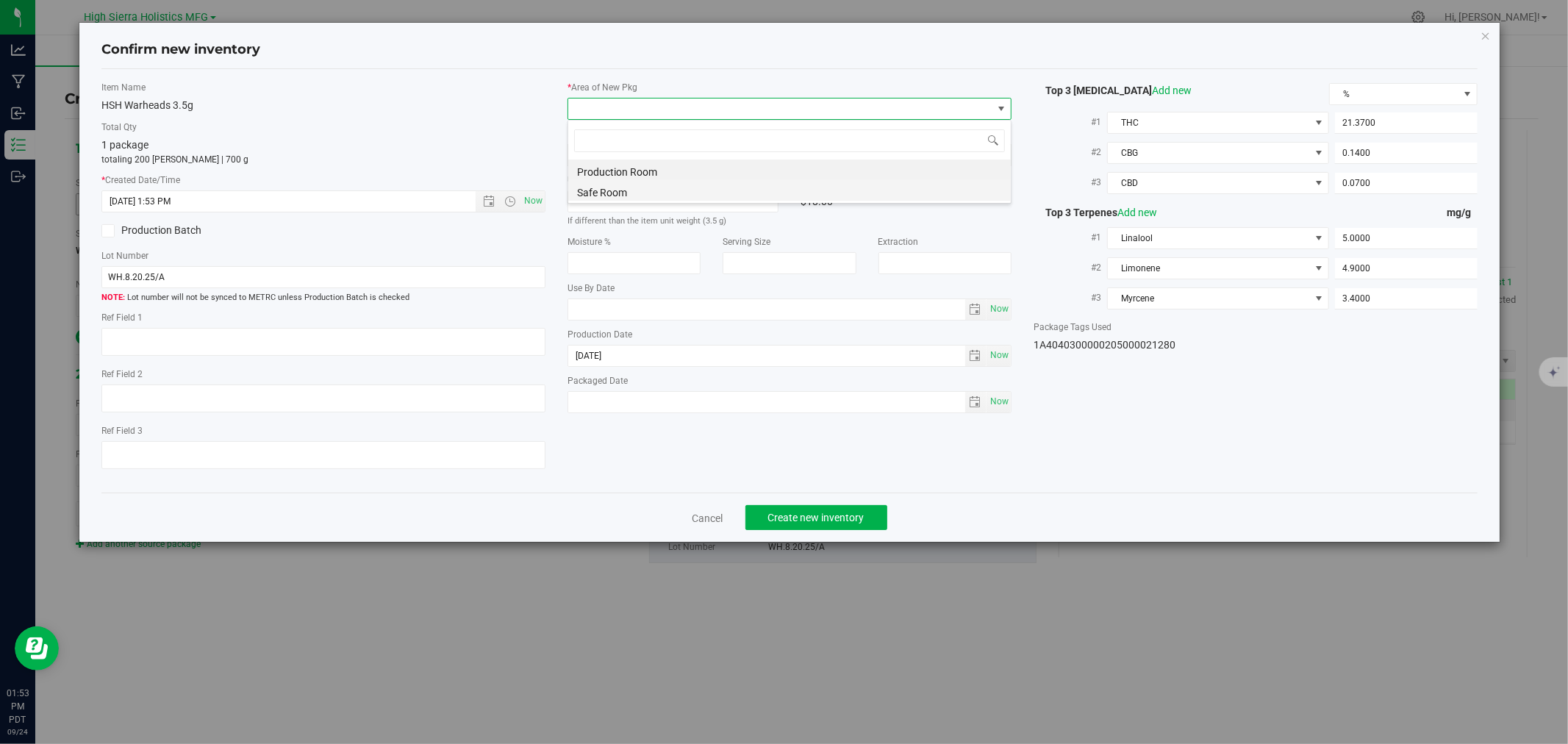
click at [600, 188] on li "Safe Room" at bounding box center [789, 190] width 443 height 21
click at [266, 77] on div "Item Name HSH Warheads 3.5g Total Qty 1 package totaling 200 [PERSON_NAME] | 70…" at bounding box center [789, 282] width 1376 height 424
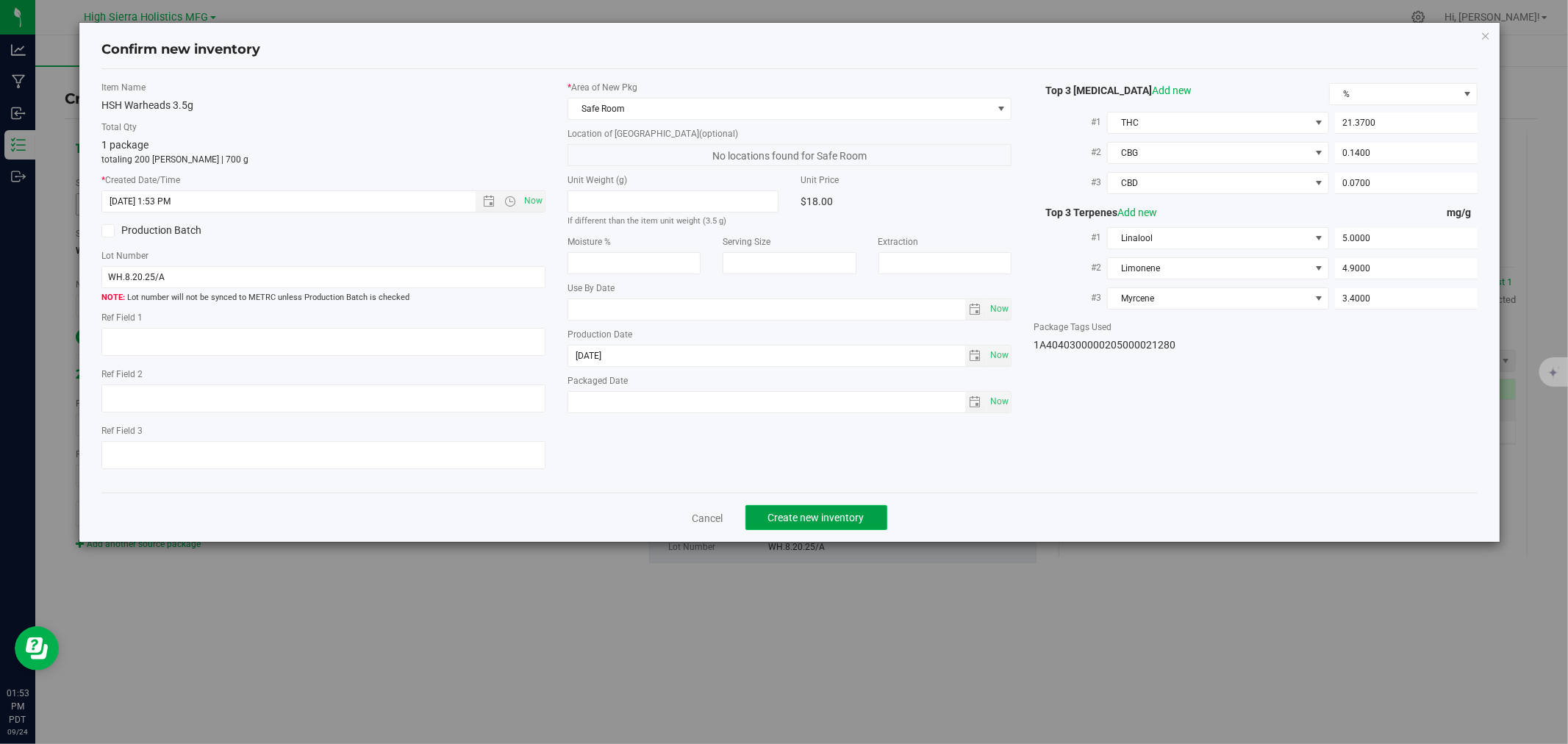
click at [823, 516] on span "Create new inventory" at bounding box center [817, 518] width 97 height 12
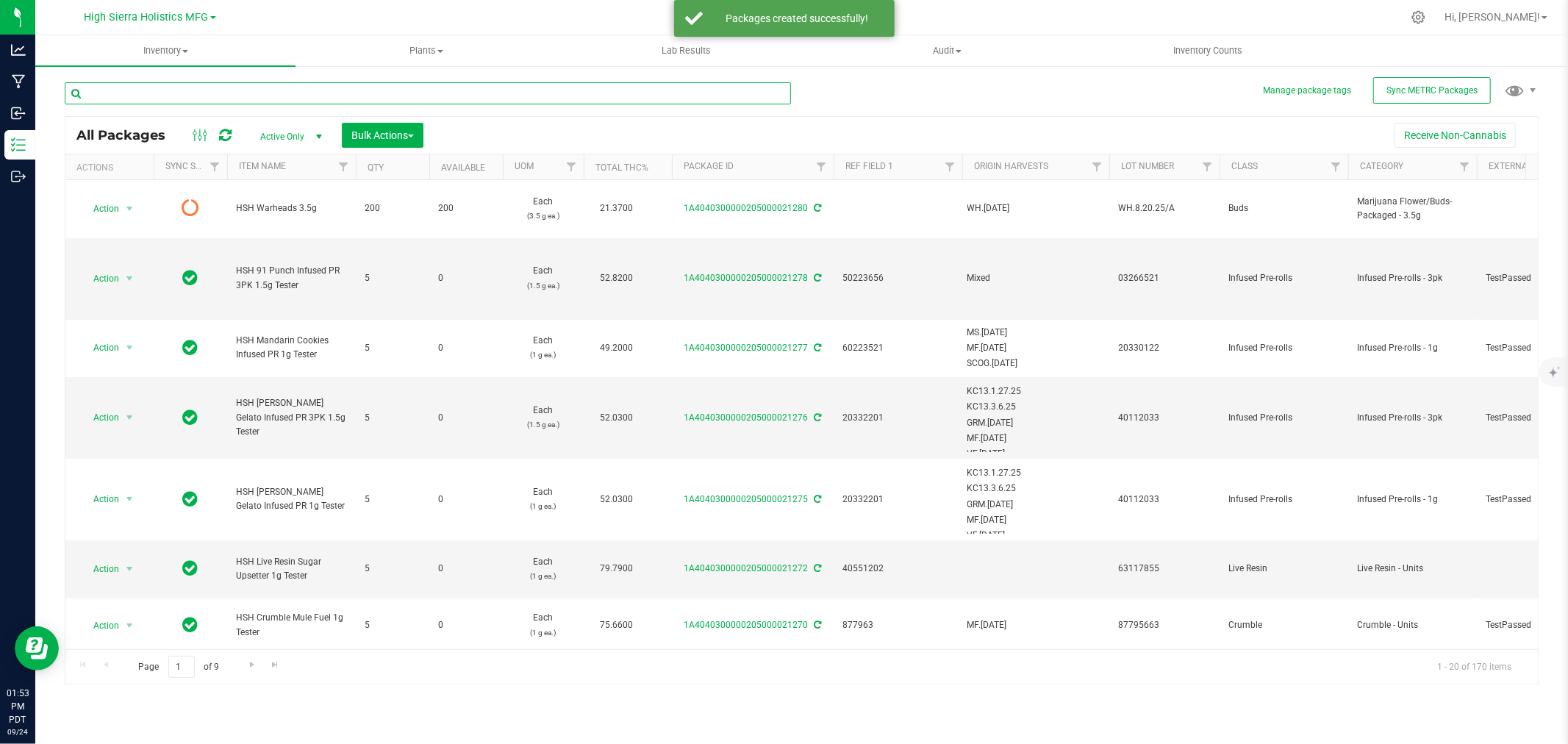
click at [157, 92] on input "text" at bounding box center [428, 93] width 727 height 22
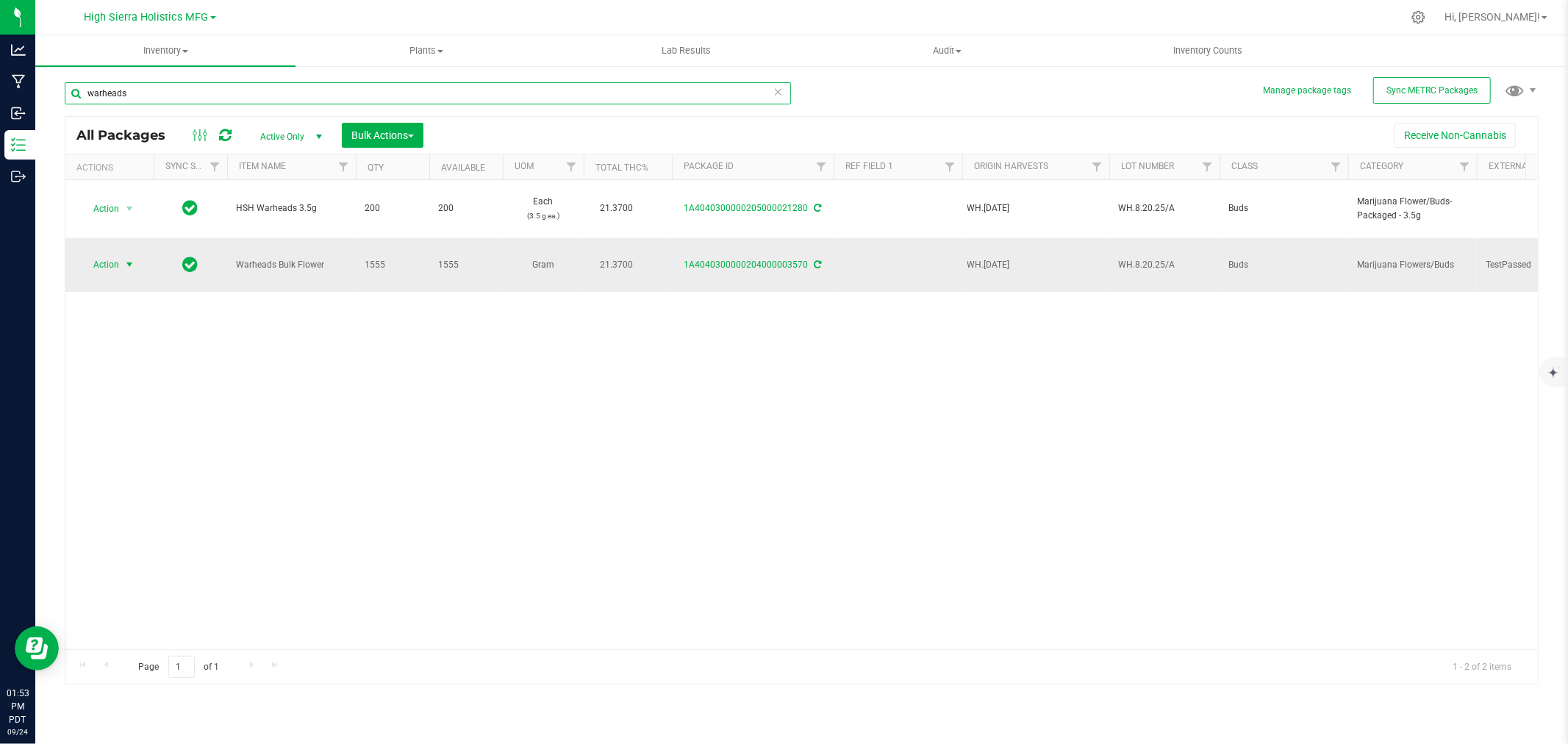
type input "warheads"
click at [121, 254] on span "select" at bounding box center [130, 264] width 18 height 21
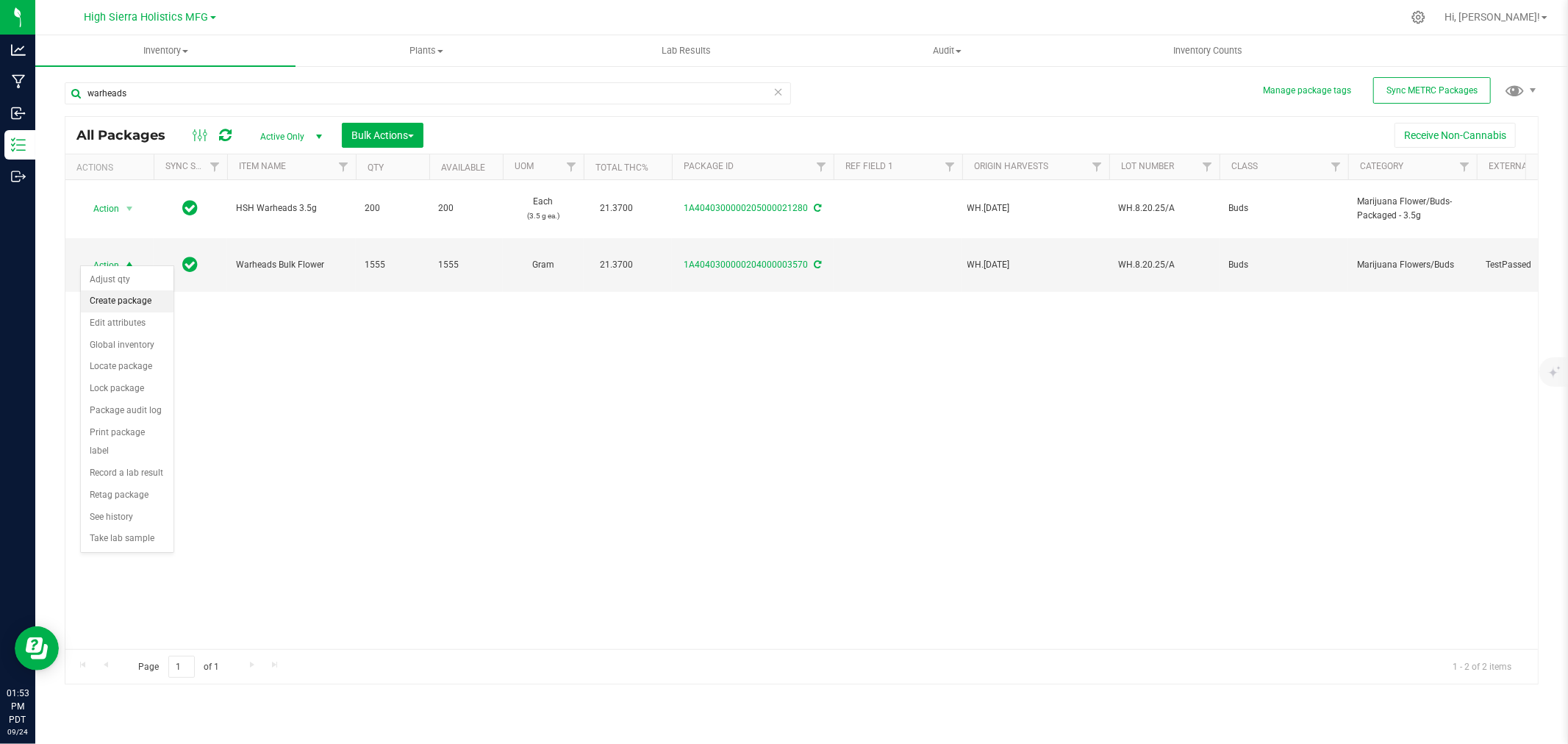
click at [126, 297] on li "Create package" at bounding box center [127, 301] width 92 height 22
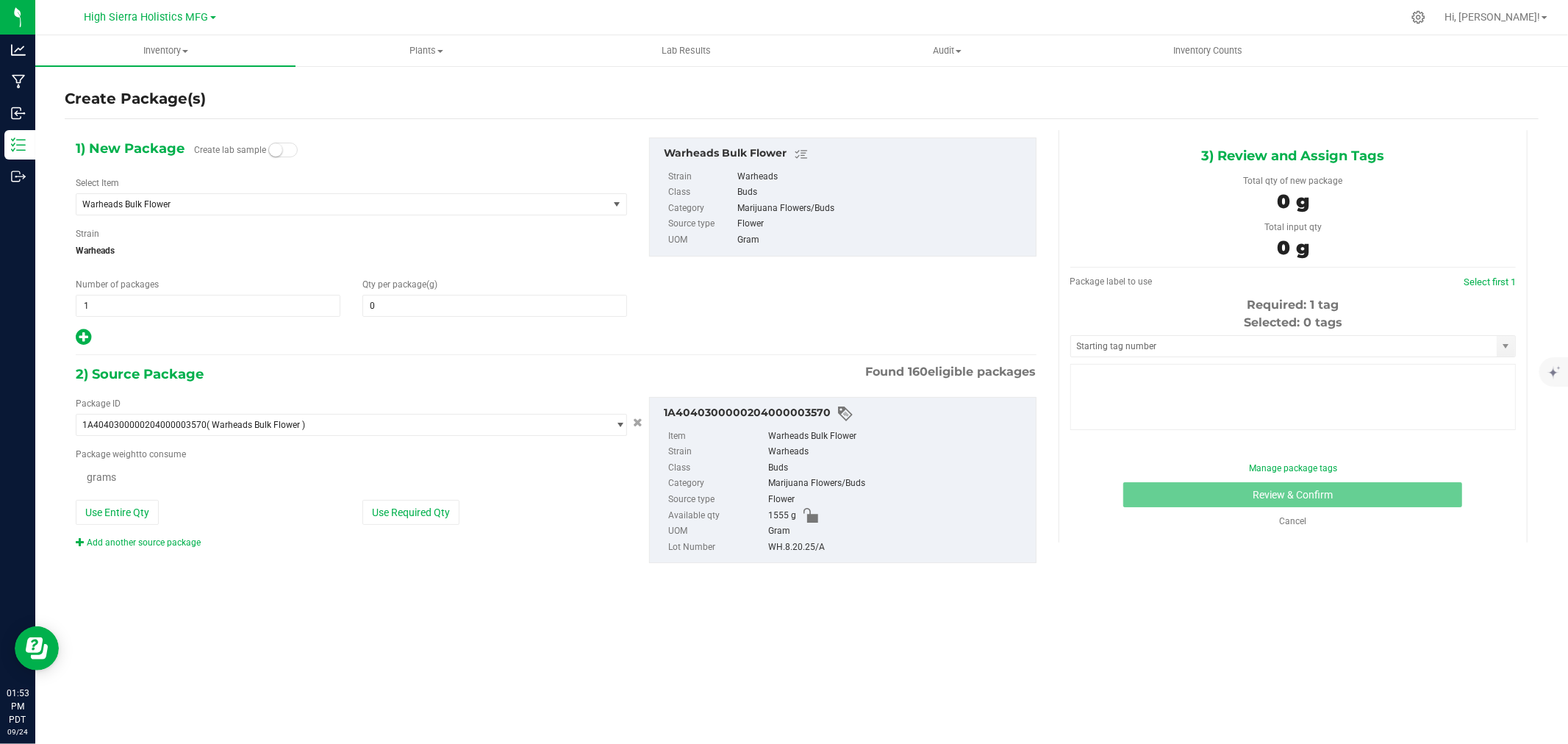
type input "0.0000"
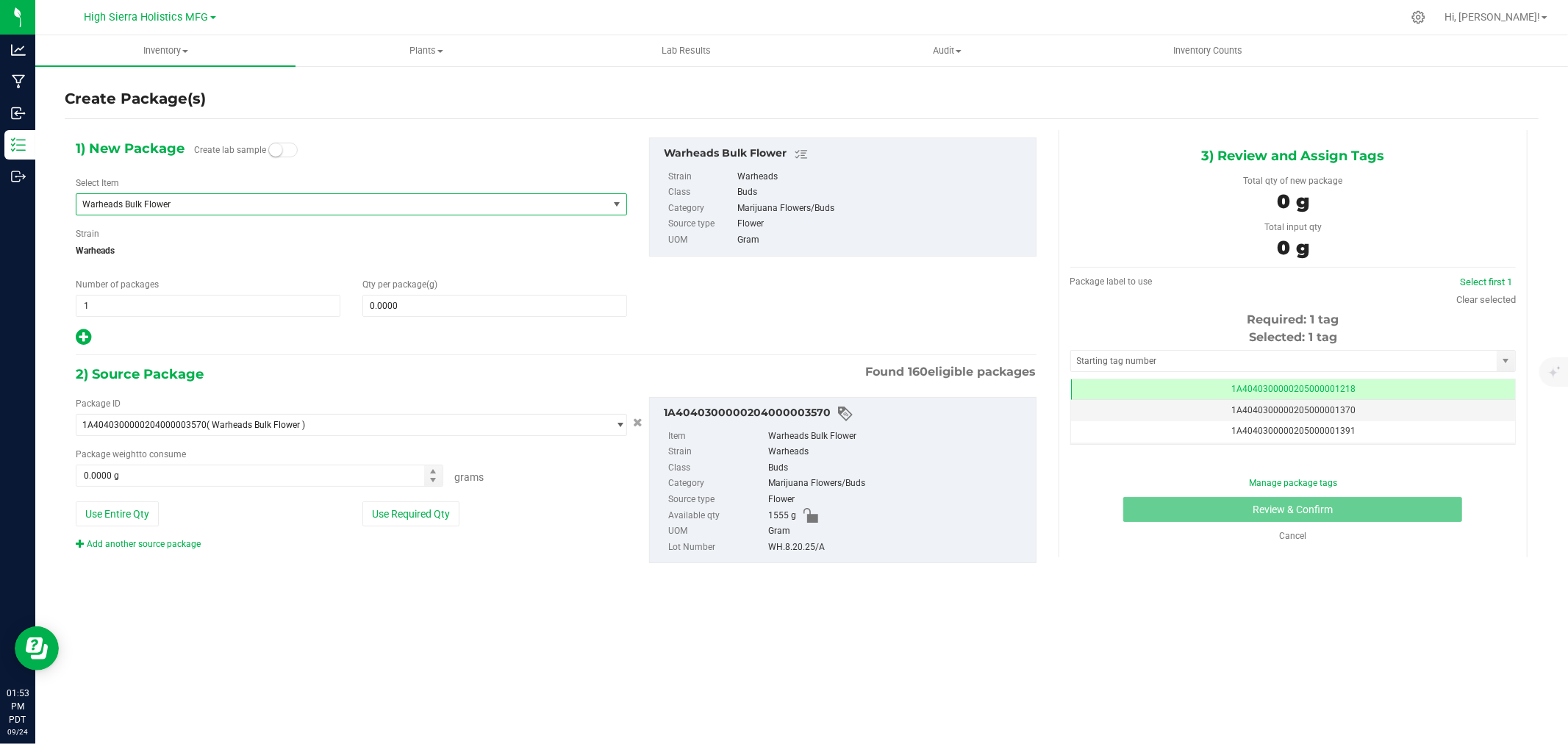
click at [167, 202] on span "Warheads Bulk Flower" at bounding box center [332, 204] width 499 height 10
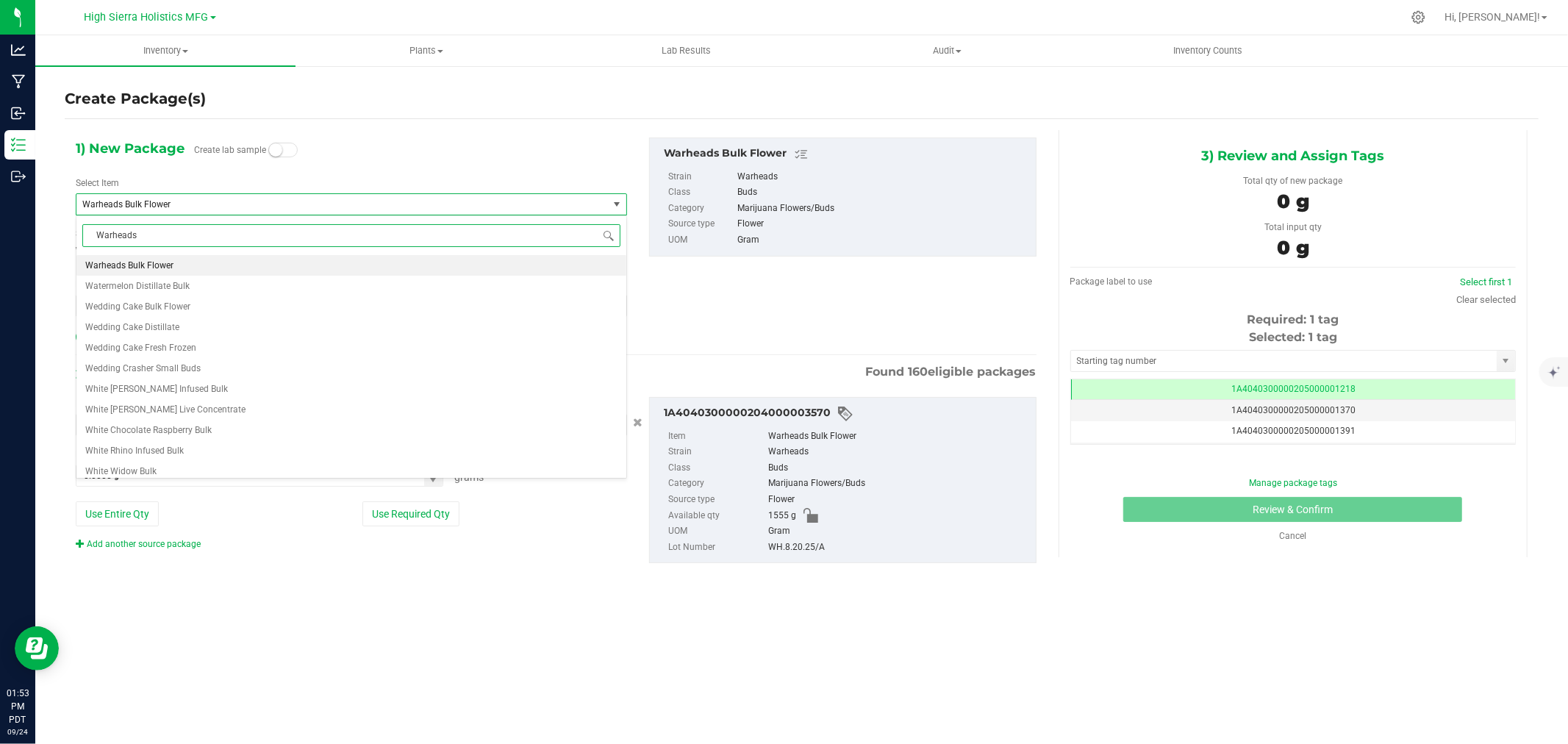
type input "Warheads"
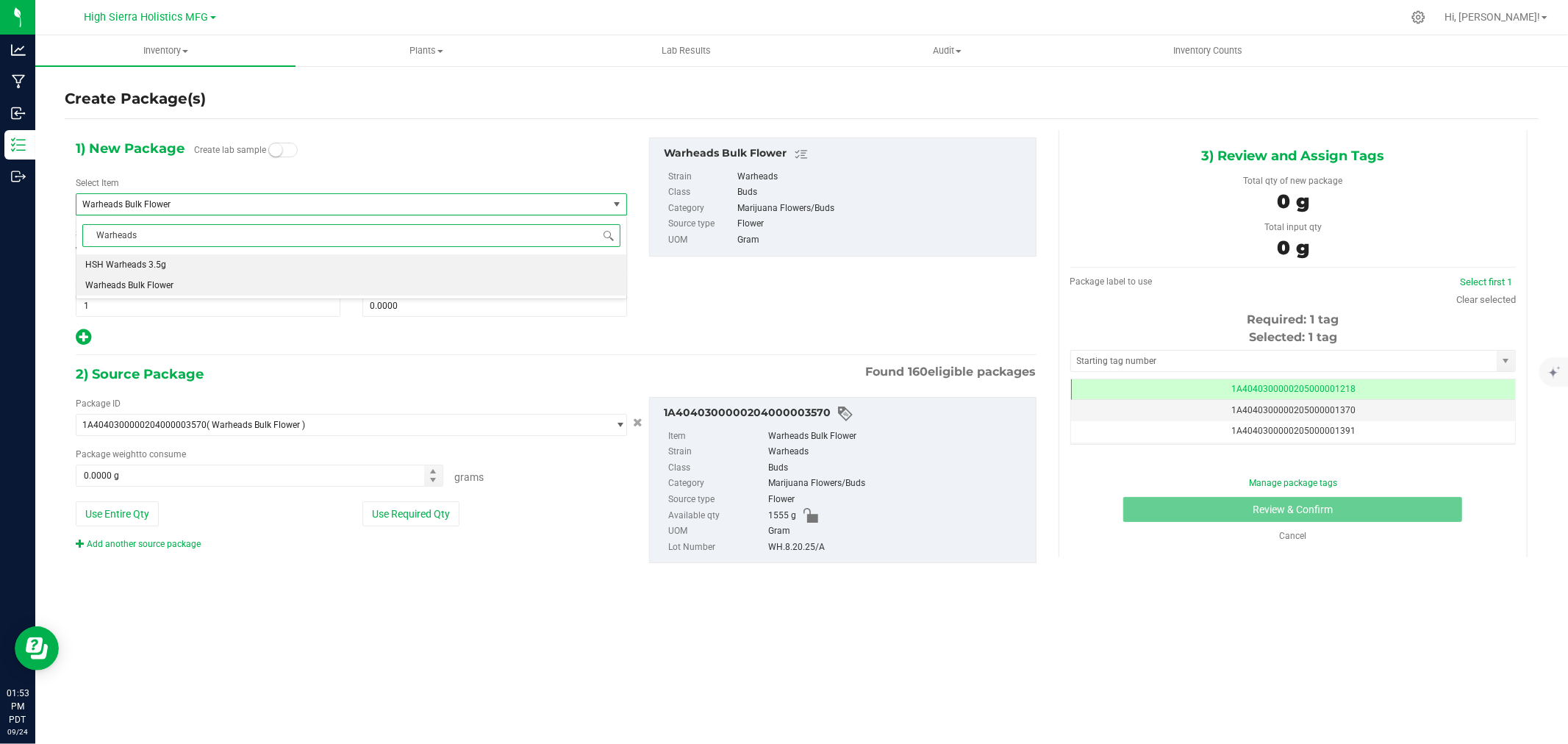
click at [152, 267] on span "HSH Warheads 3.5g" at bounding box center [126, 264] width 81 height 10
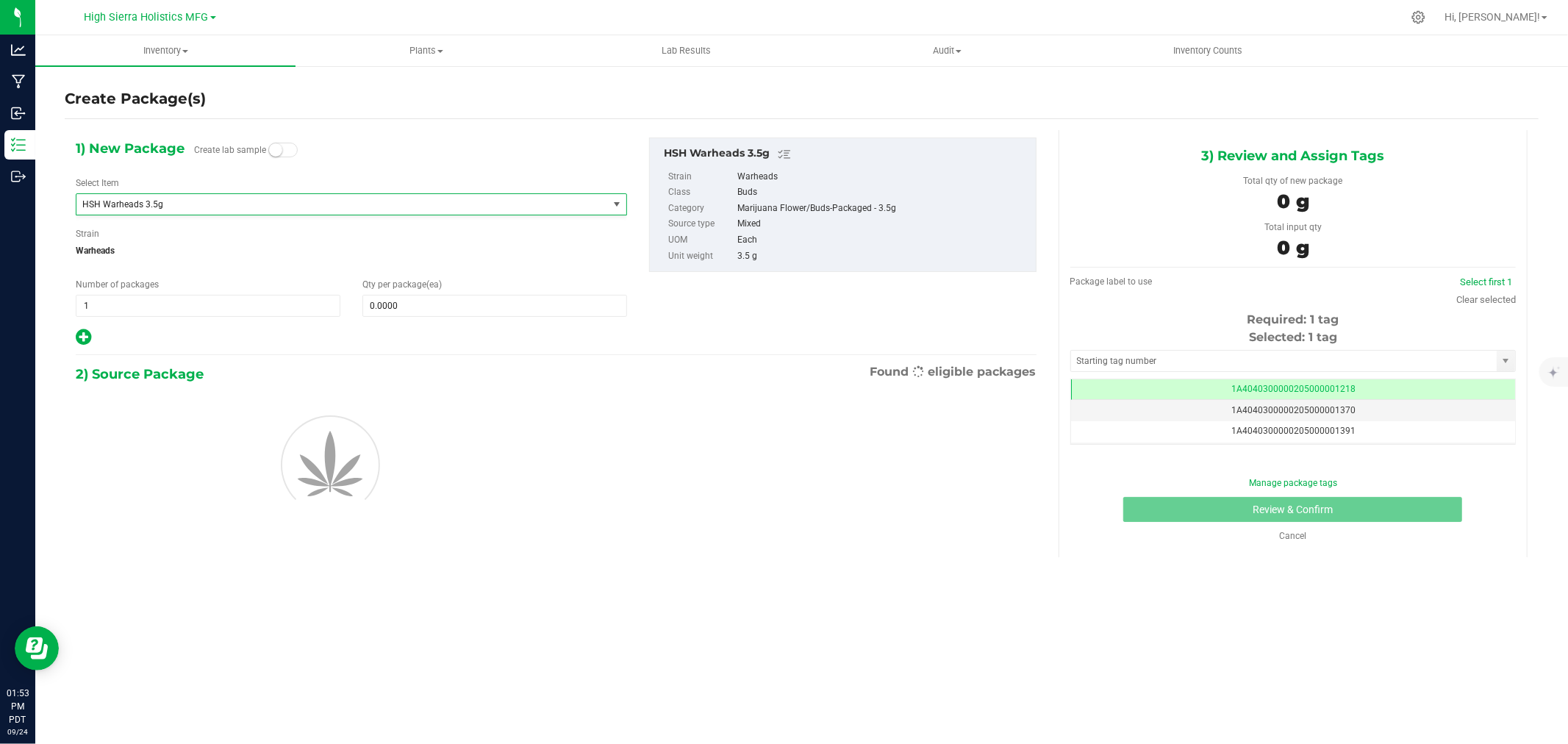
type input "0"
click at [384, 312] on span "0 0" at bounding box center [495, 306] width 265 height 22
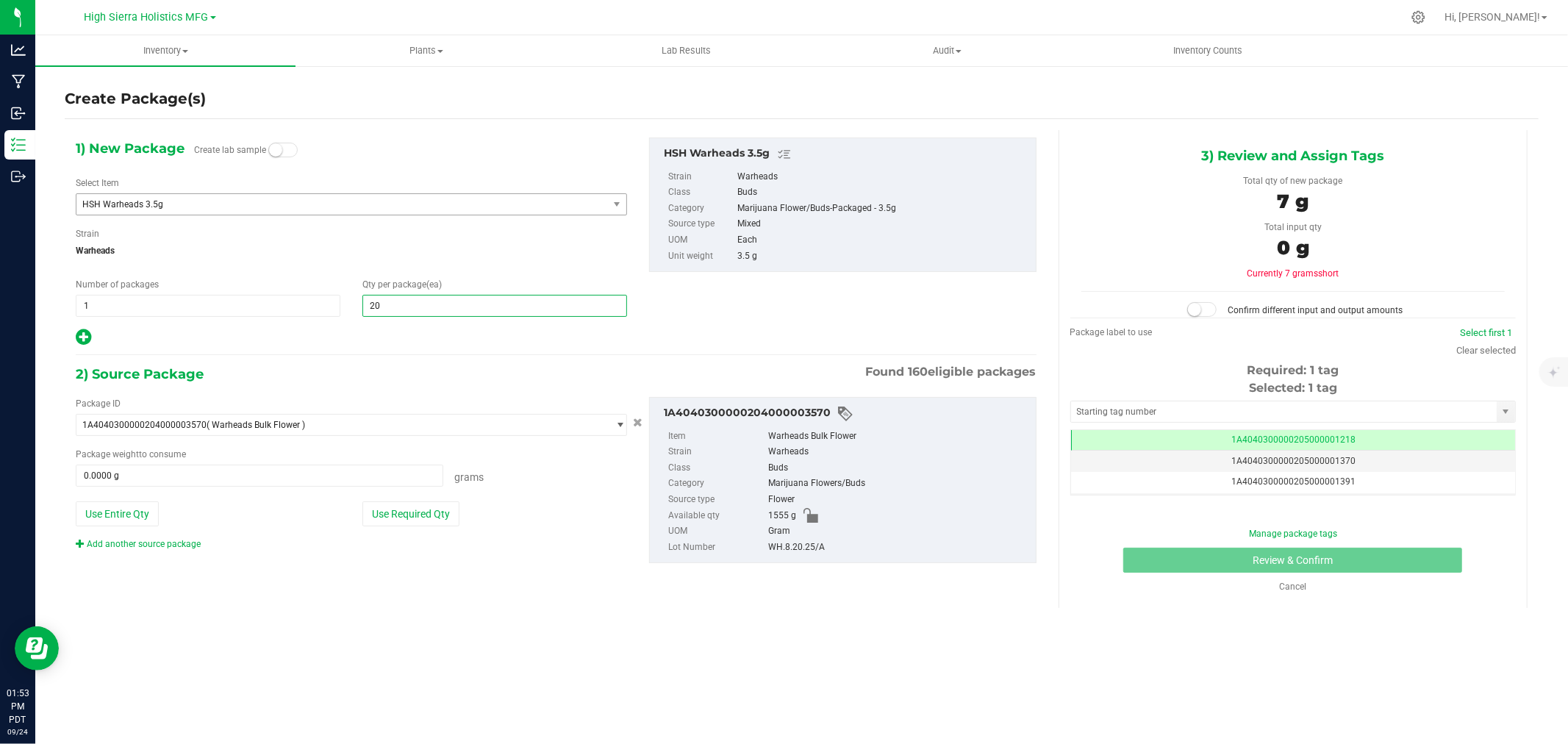
type input "200"
click at [480, 346] on div at bounding box center [352, 337] width 552 height 19
click at [406, 507] on button "Use Required Qty" at bounding box center [411, 514] width 97 height 25
type input "700.0000 g"
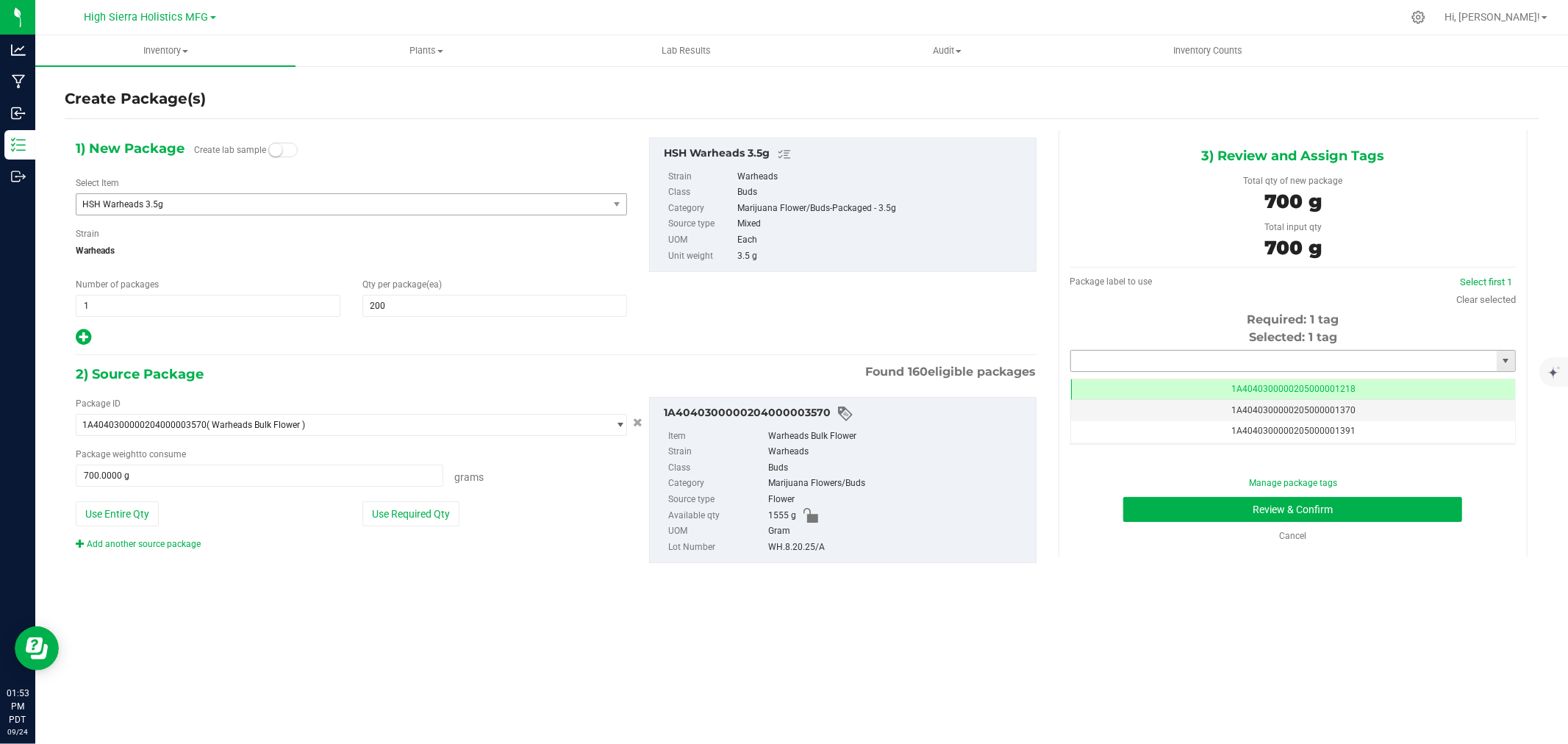
click at [1114, 353] on input "text" at bounding box center [1284, 361] width 426 height 21
click at [1144, 385] on li "1A4040300000205000021281" at bounding box center [1293, 386] width 444 height 22
type input "1A4040300000205000021281"
click at [1332, 509] on button "Review & Confirm" at bounding box center [1293, 509] width 339 height 25
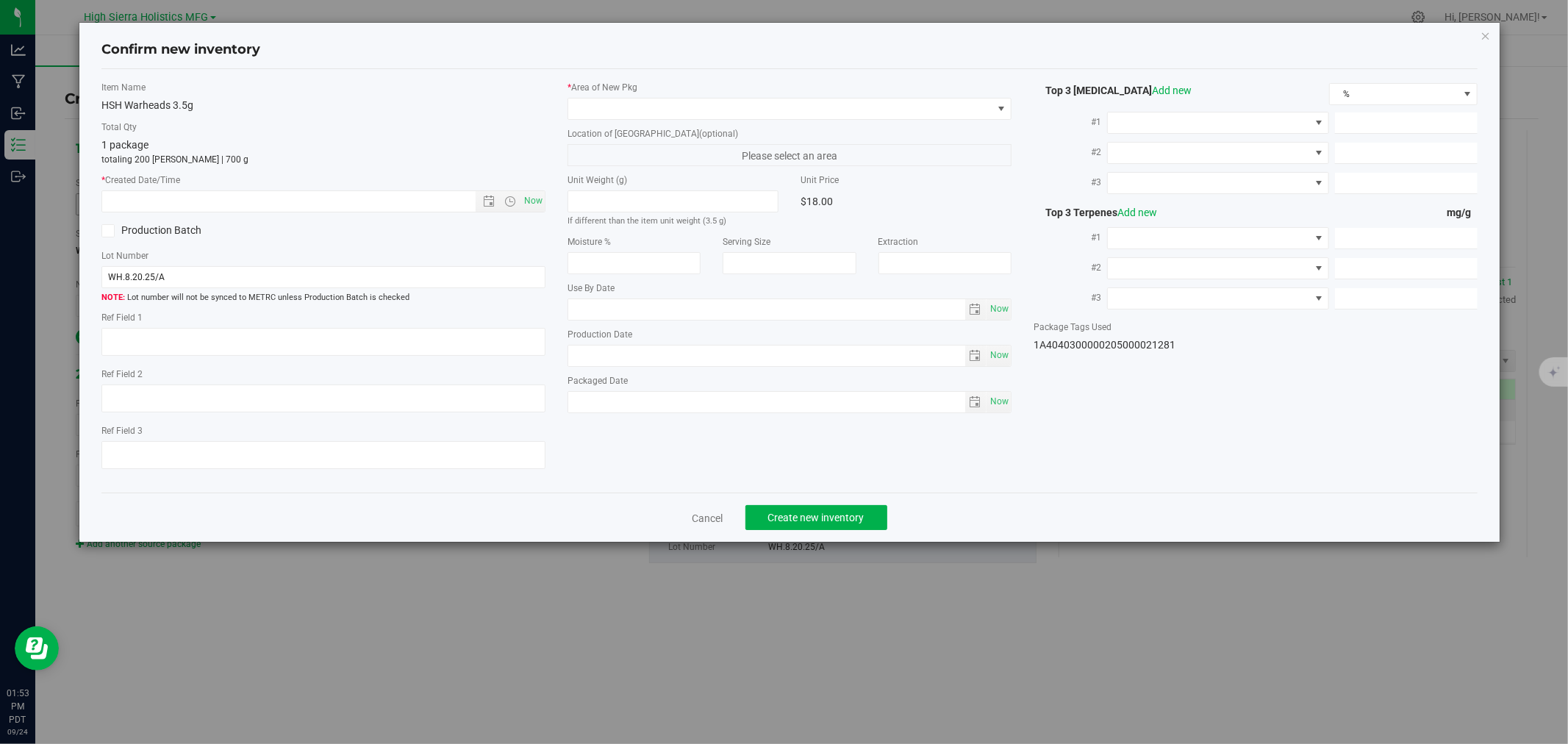
type input "[DATE]"
type input "21.3700"
type input "0.1400"
type input "0.0700"
type input "5.0000"
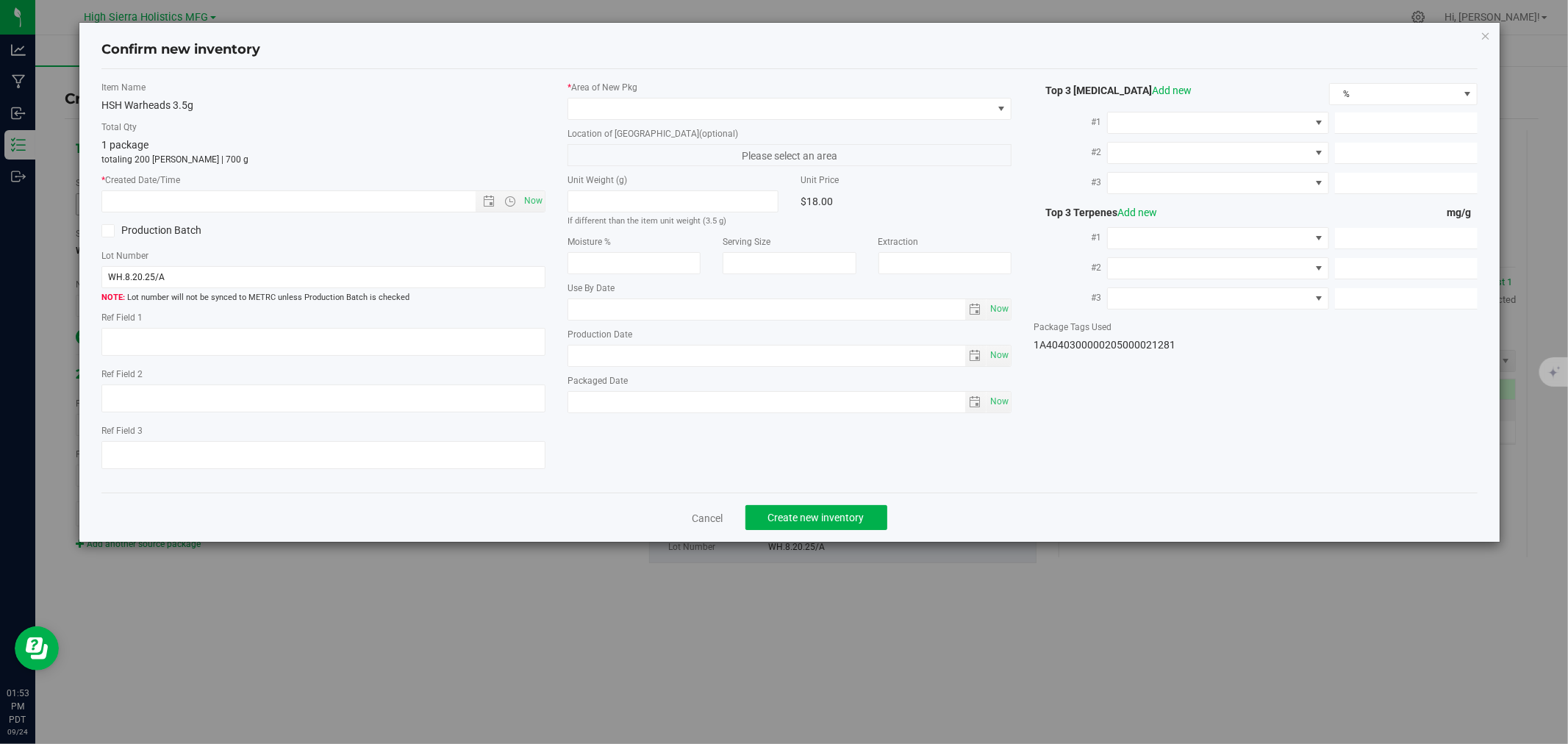
type input "4.9000"
type input "3.4000"
click at [529, 203] on span "Now" at bounding box center [533, 201] width 25 height 21
type input "[DATE] 1:54 PM"
click at [609, 92] on label "* Area of [GEOGRAPHIC_DATA]" at bounding box center [789, 88] width 444 height 13
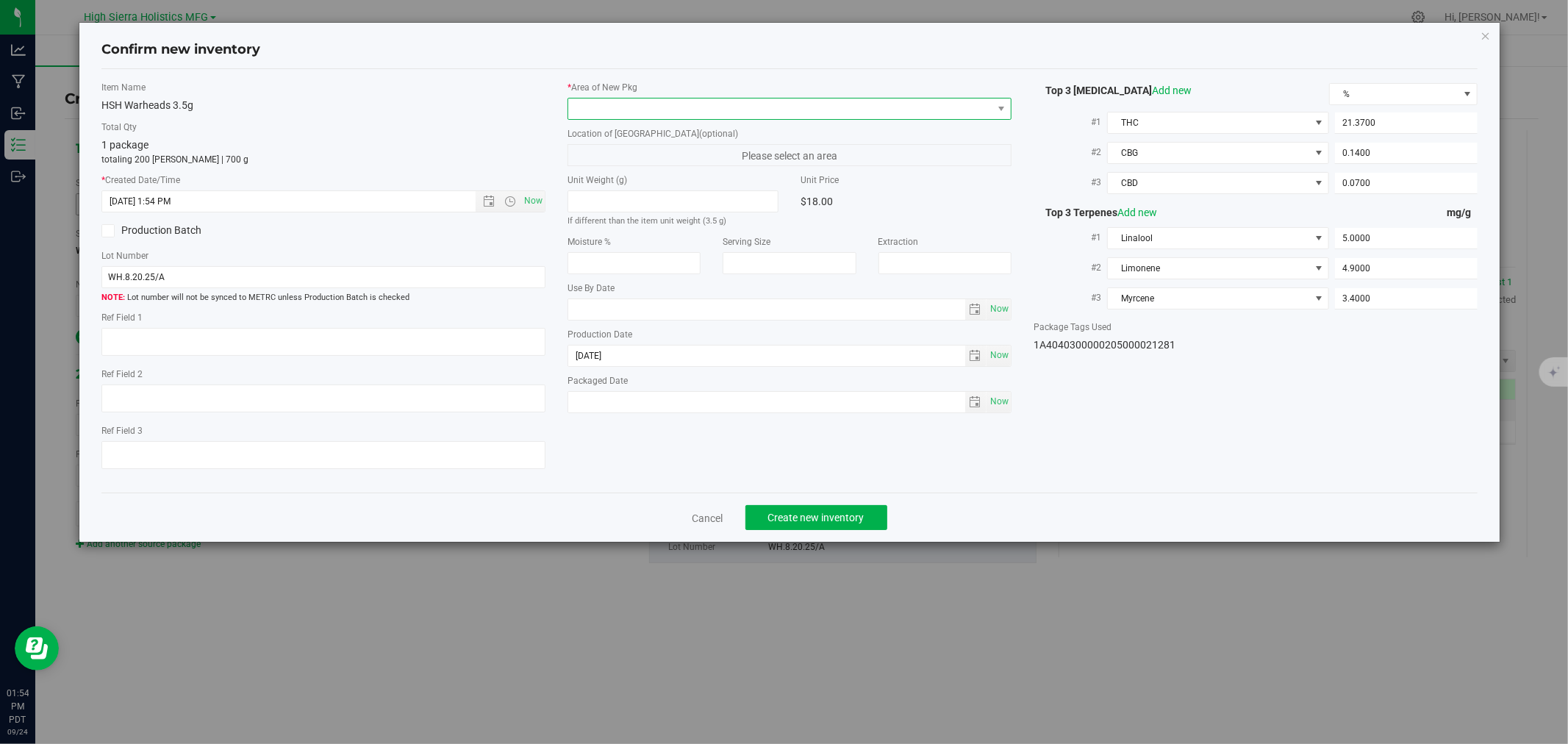
click at [608, 109] on span at bounding box center [780, 108] width 424 height 21
click at [614, 186] on li "Safe Room" at bounding box center [789, 190] width 443 height 21
click at [483, 117] on div "Item Name HSH Warheads 3.5g Total Qty 1 package totaling 200 [PERSON_NAME] | 70…" at bounding box center [324, 281] width 467 height 400
click at [869, 518] on button "Create new inventory" at bounding box center [817, 518] width 142 height 25
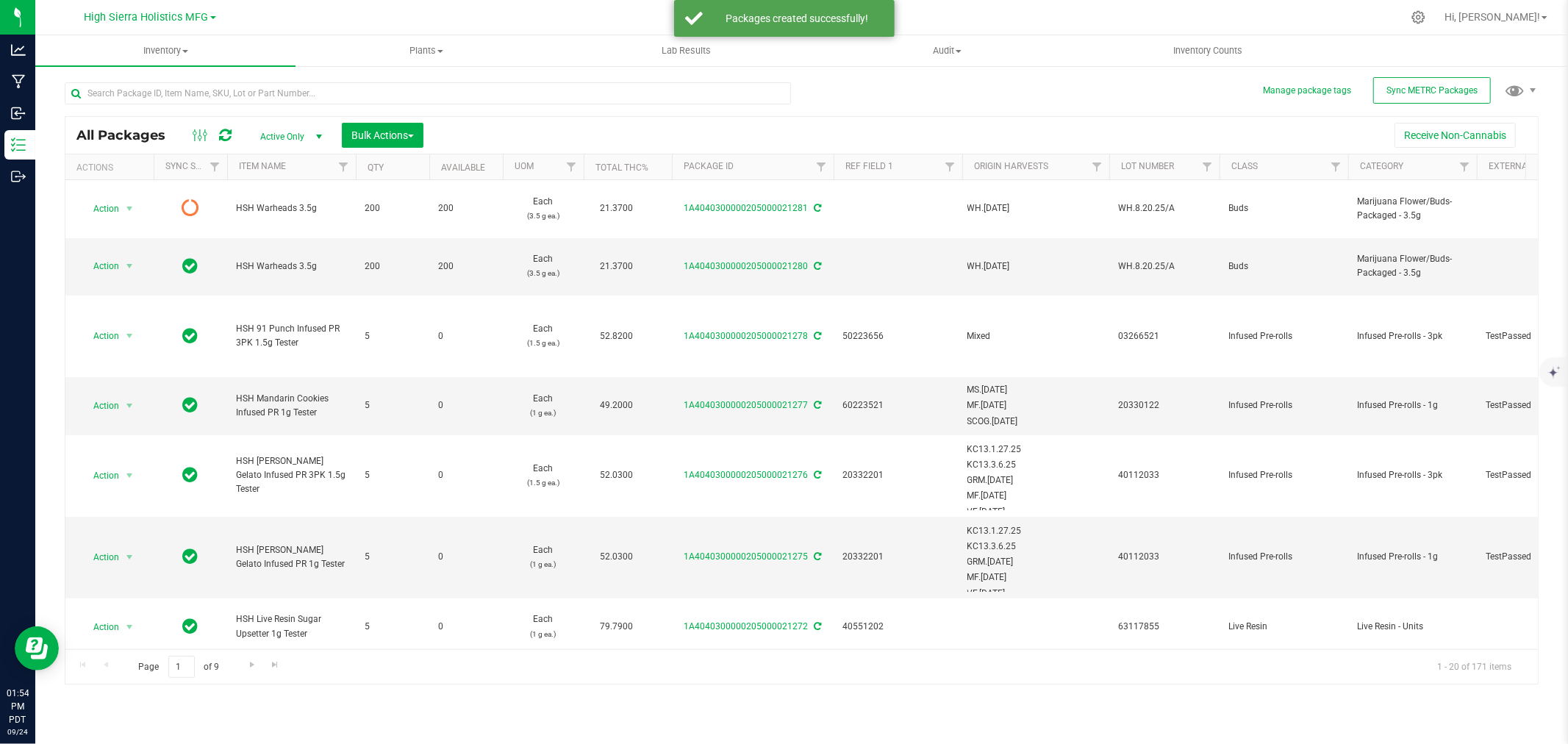
click at [515, 12] on div at bounding box center [832, 17] width 1139 height 29
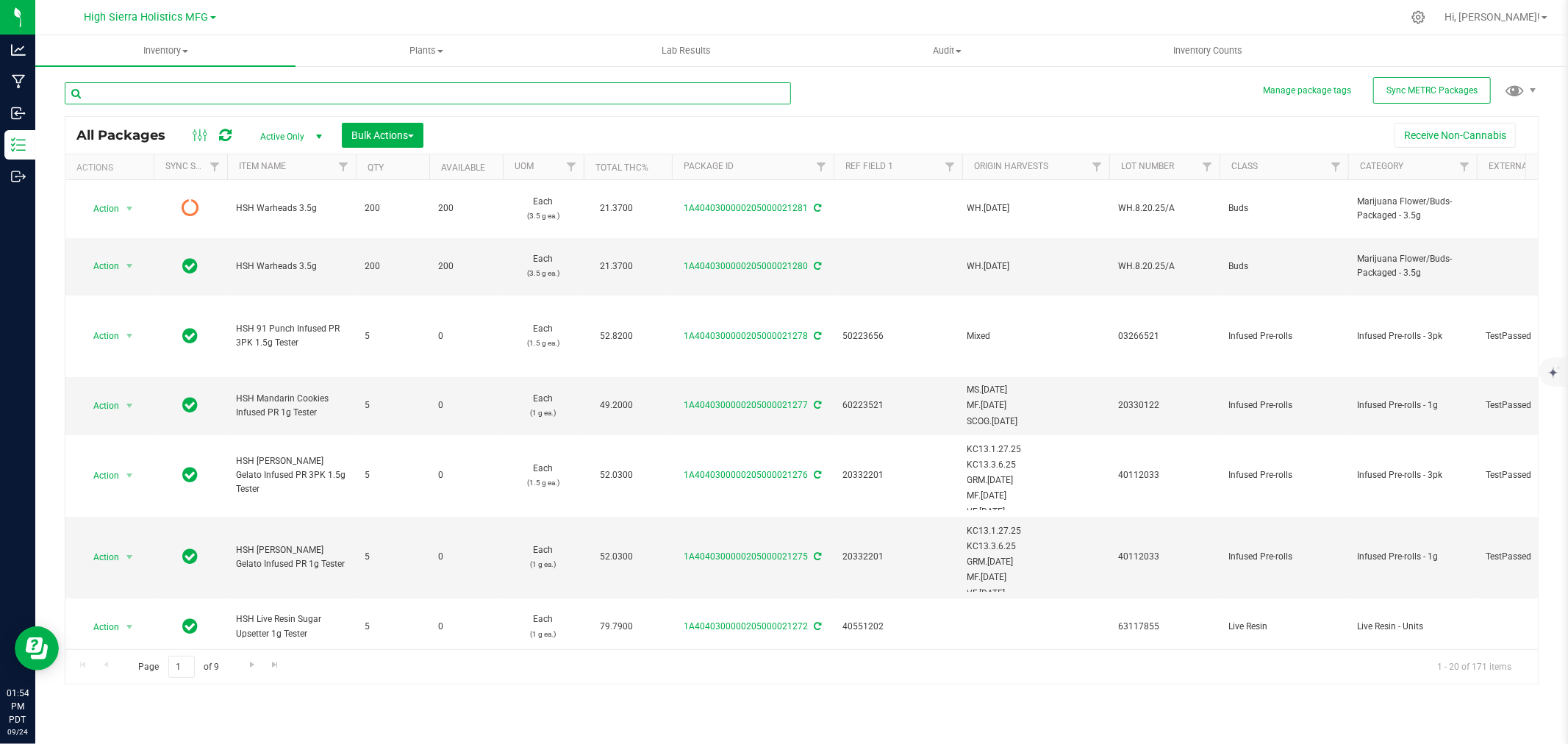
click at [177, 94] on input "text" at bounding box center [428, 93] width 727 height 22
type input "3525"
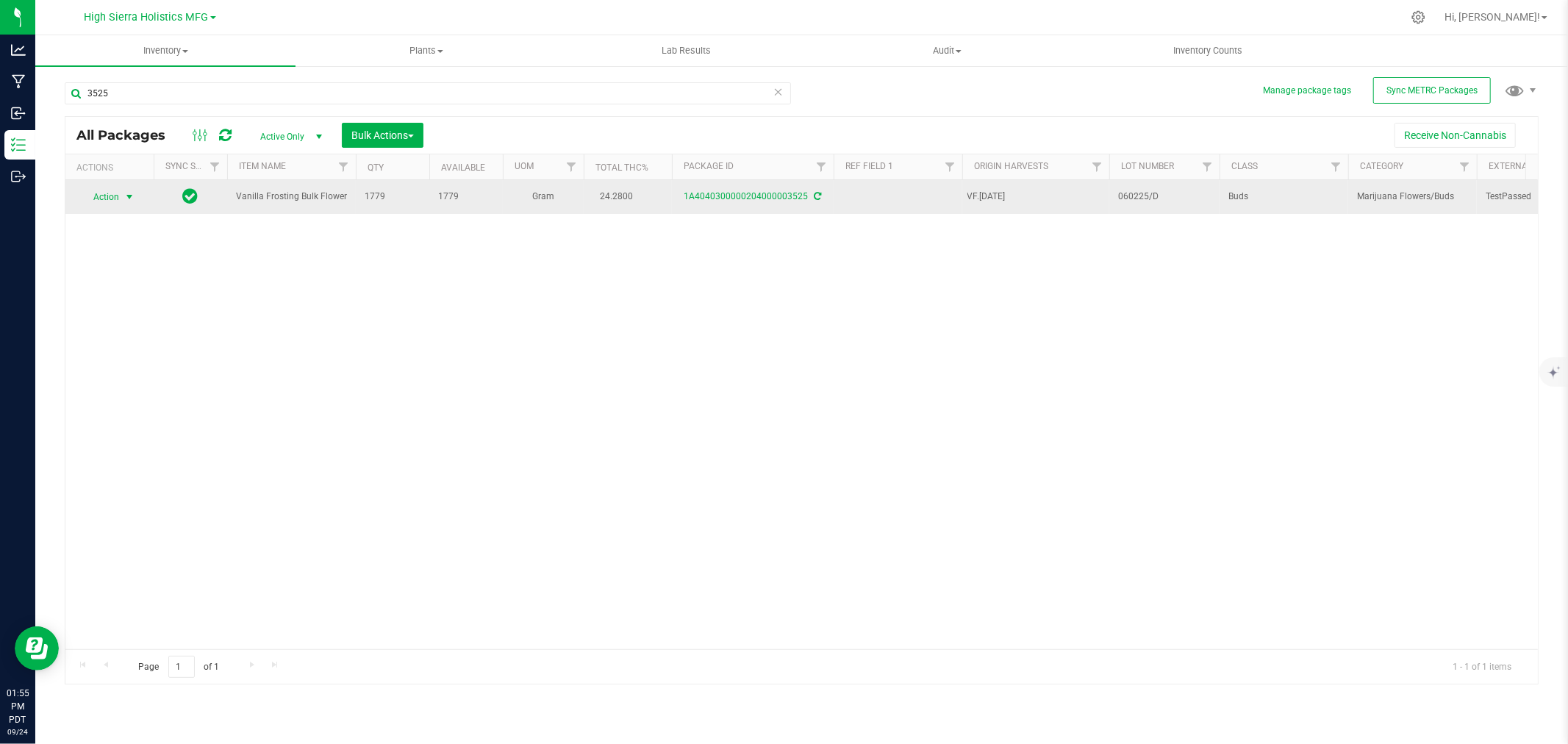
click at [121, 200] on span "select" at bounding box center [130, 197] width 18 height 21
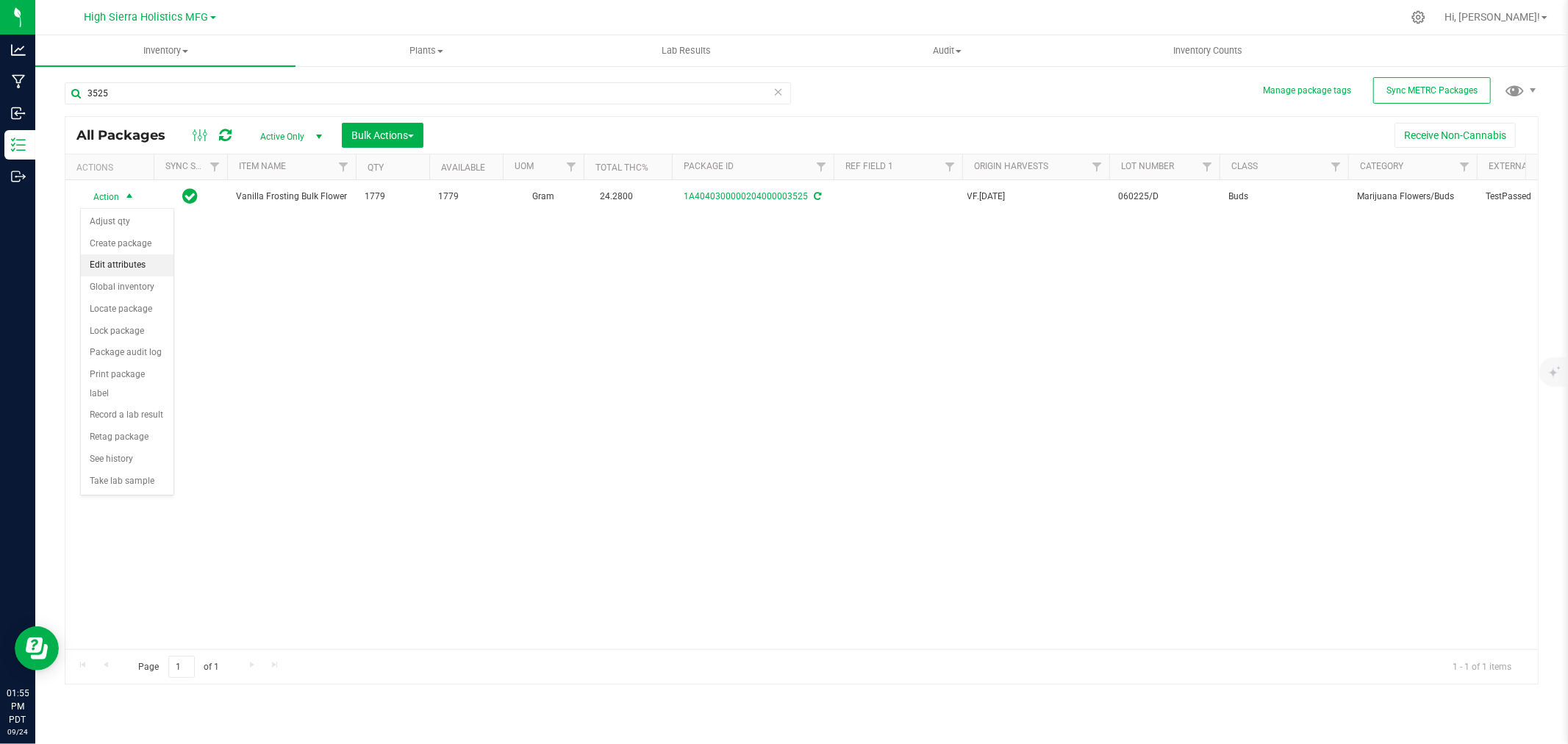
click at [121, 258] on li "Edit attributes" at bounding box center [127, 265] width 92 height 22
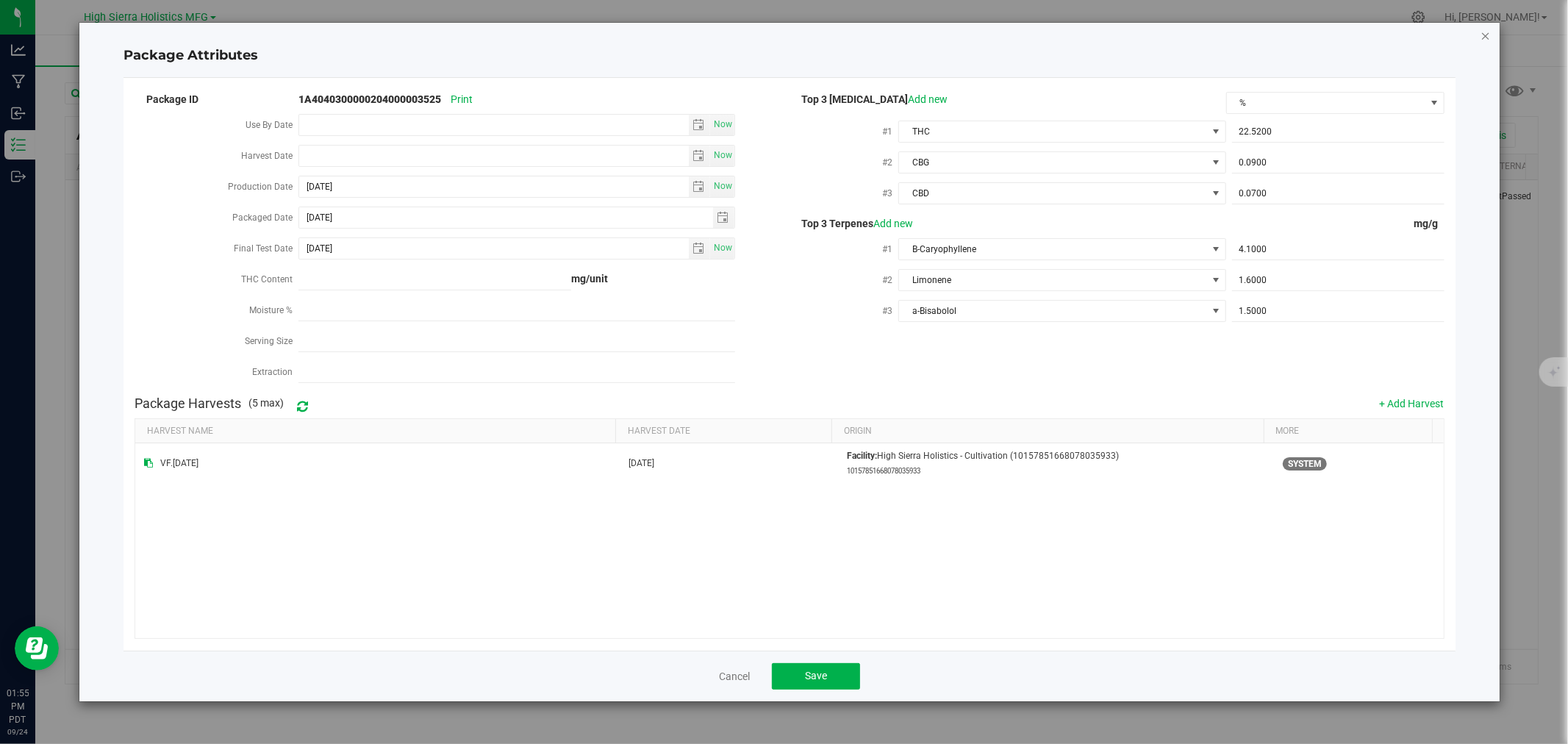
click at [1489, 35] on icon "Close modal" at bounding box center [1485, 35] width 10 height 17
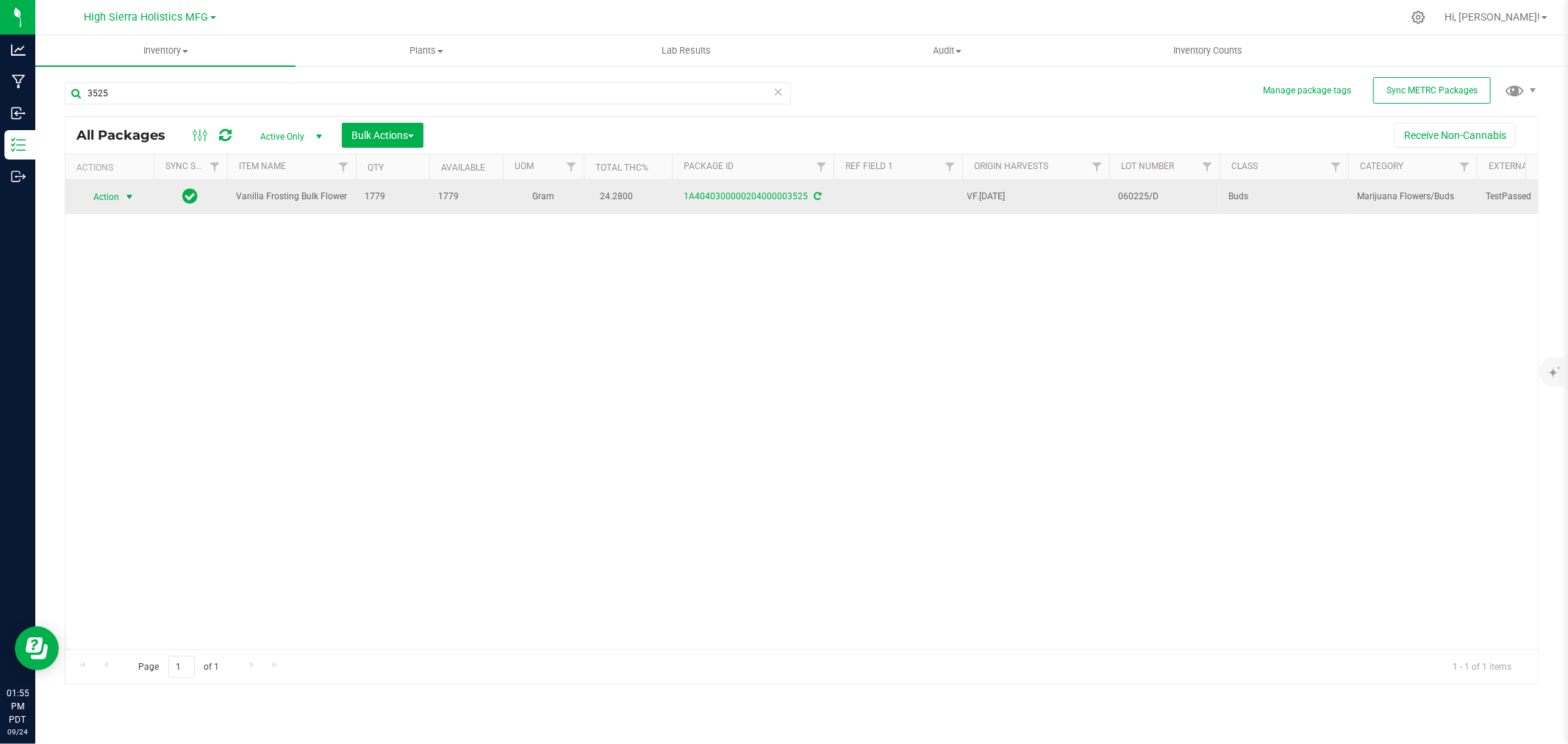
click at [128, 197] on span "select" at bounding box center [130, 197] width 12 height 12
click at [115, 187] on span "Action" at bounding box center [100, 197] width 40 height 21
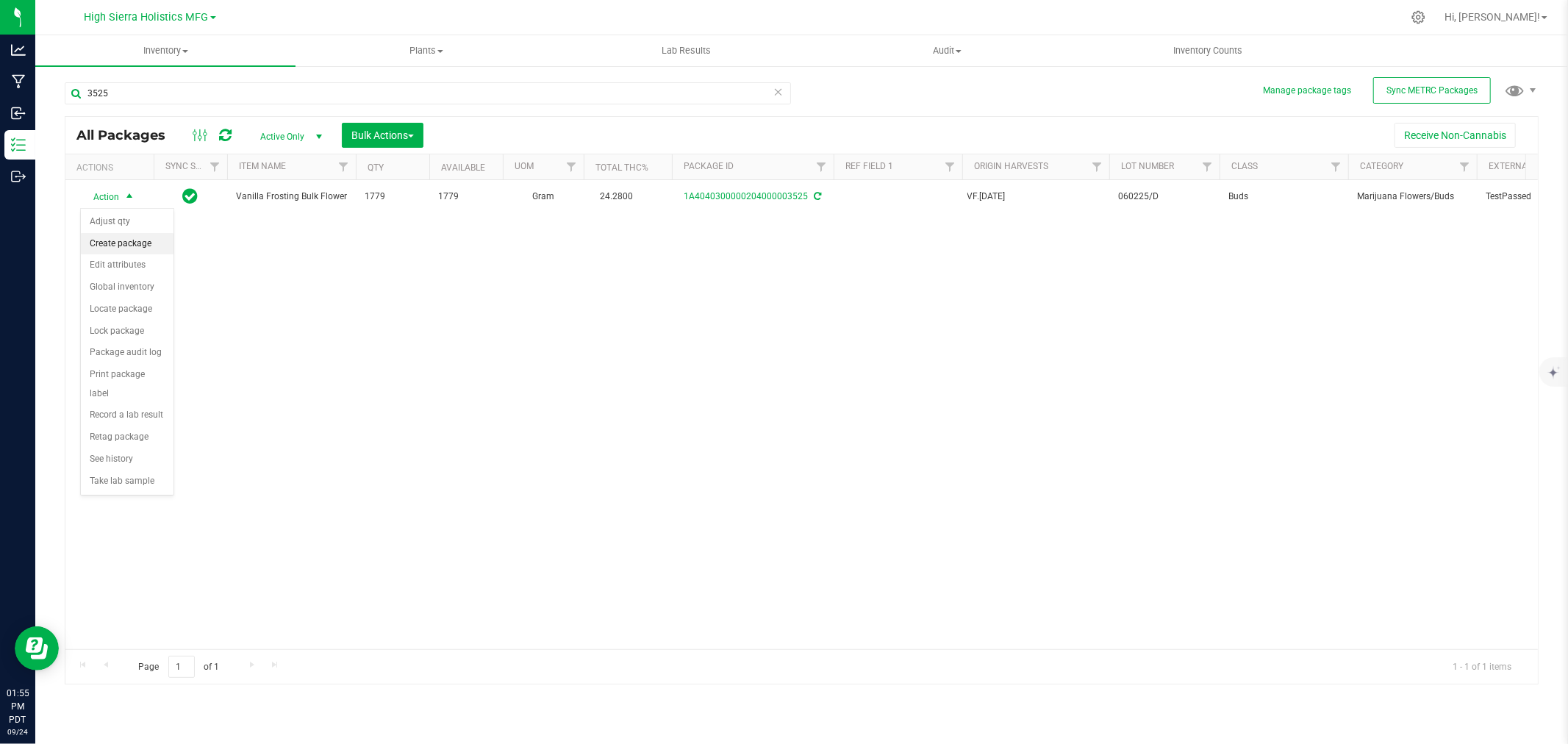
click at [120, 250] on li "Create package" at bounding box center [127, 244] width 92 height 22
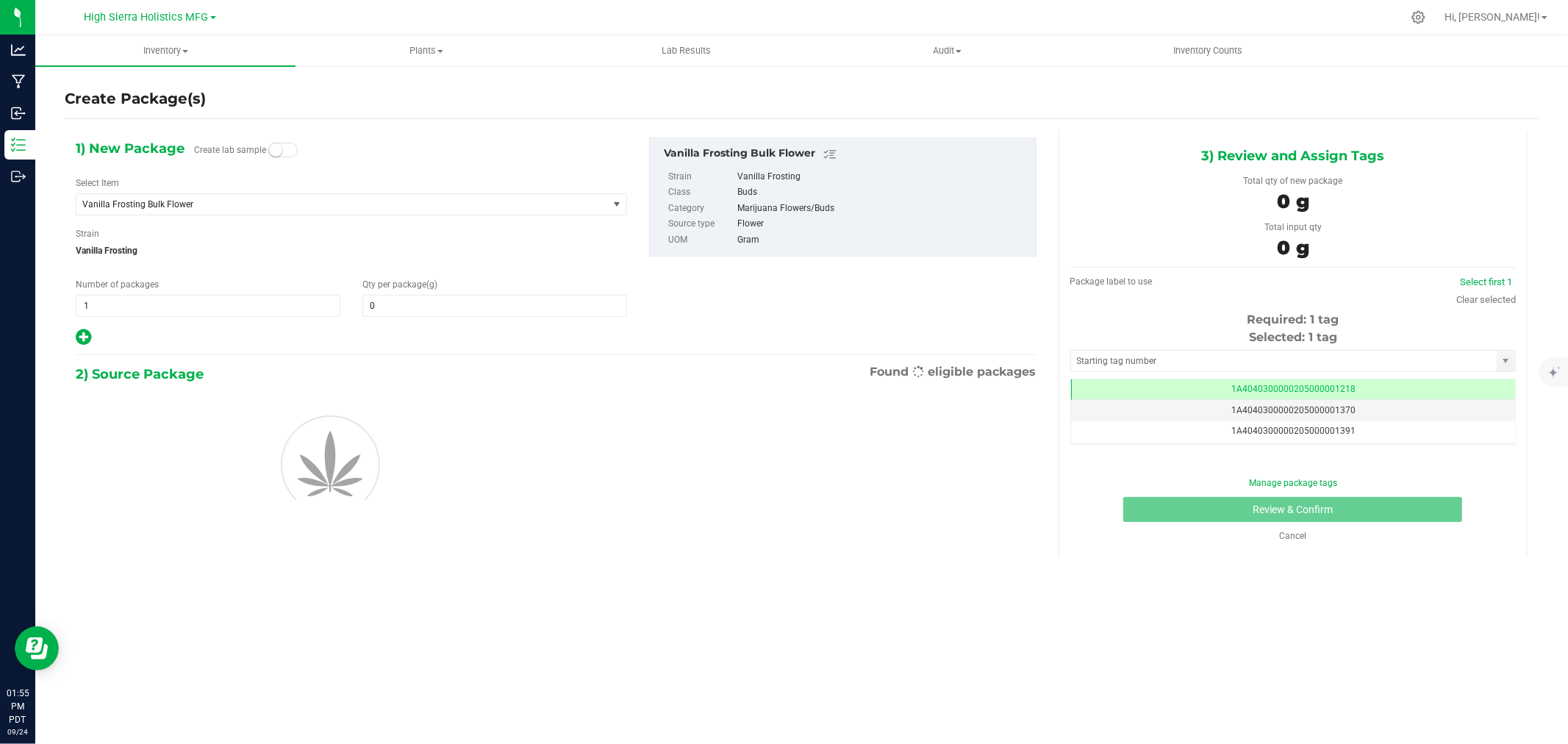
type input "0.0000"
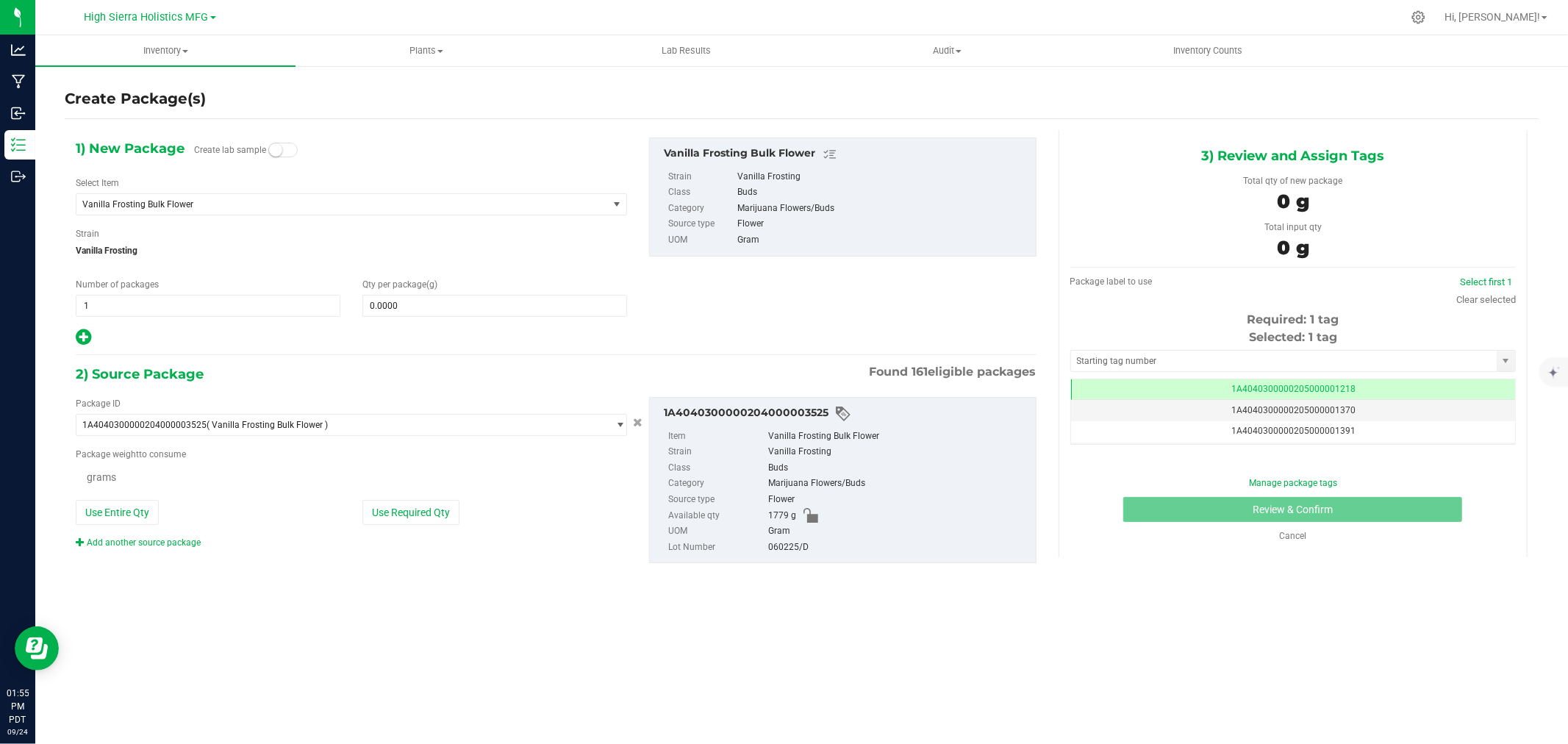
scroll to position [0, -1]
click at [225, 206] on span "Vanilla Frosting Bulk Flower" at bounding box center [332, 204] width 499 height 10
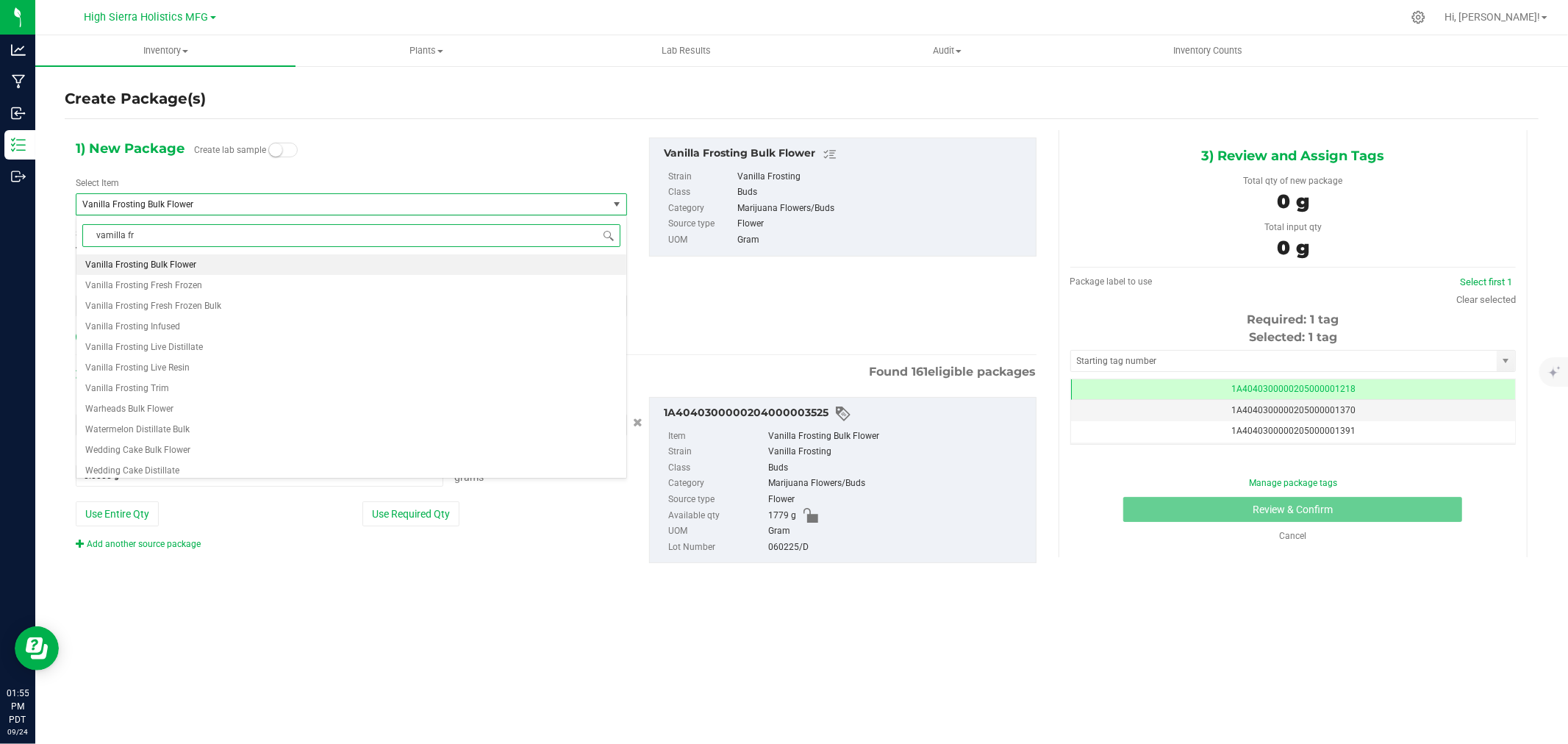
scroll to position [0, 0]
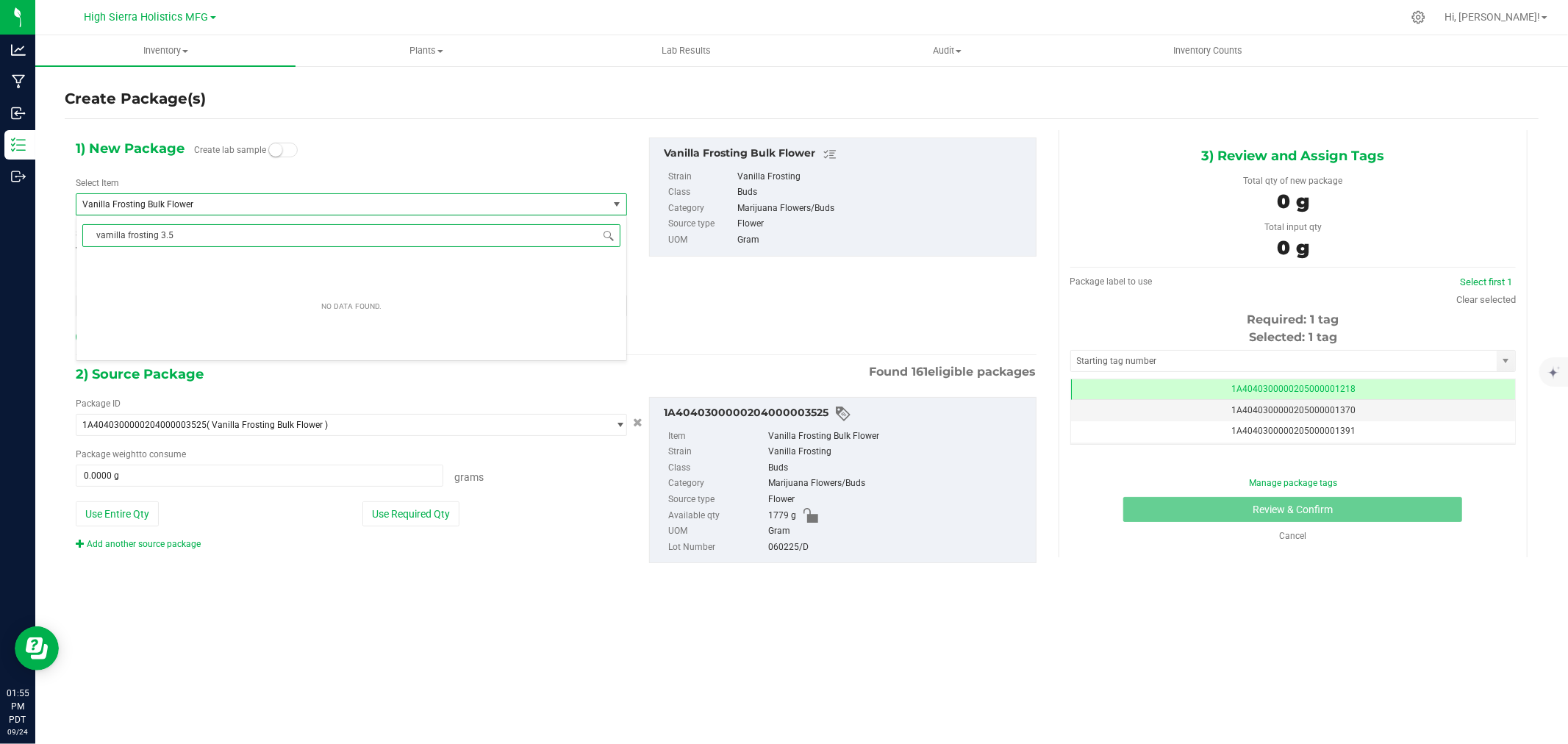
click at [108, 235] on input "vamilla frosting 3.5" at bounding box center [352, 236] width 538 height 23
click at [206, 228] on input "vanilla frosting 3.5" at bounding box center [352, 236] width 538 height 23
type input "vanilla frosting 3.5"
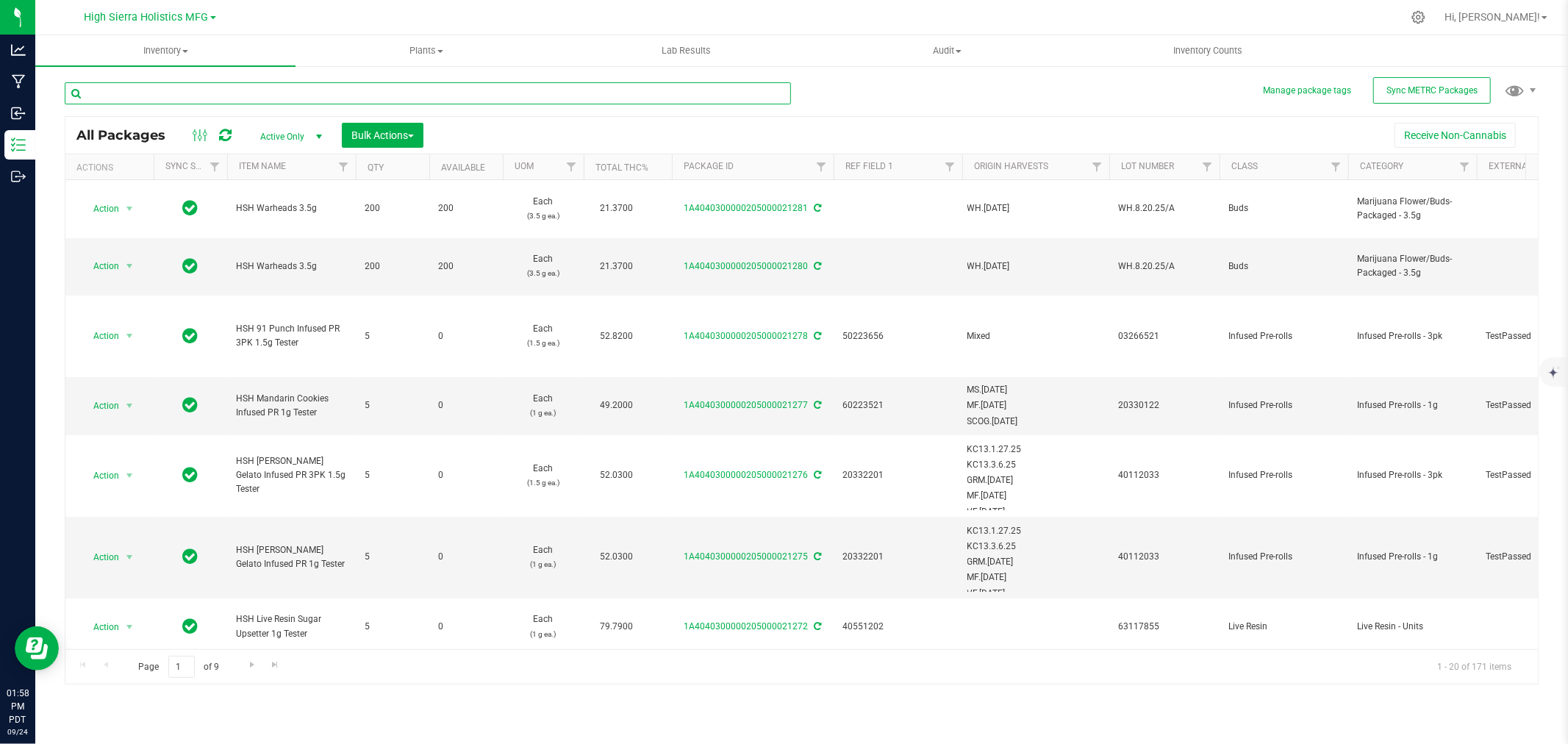
click at [121, 97] on input "text" at bounding box center [428, 93] width 727 height 22
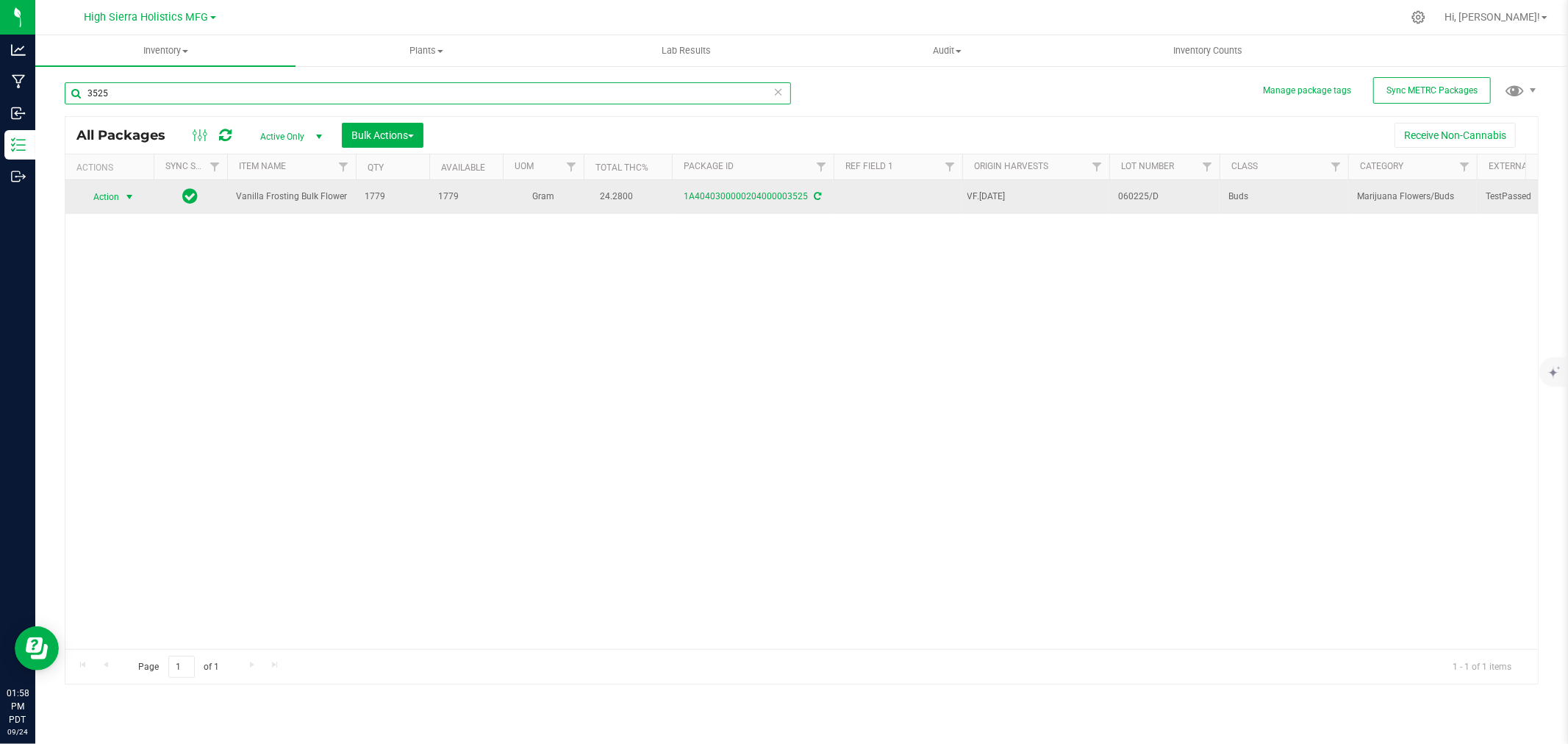
type input "3525"
click at [124, 195] on span "select" at bounding box center [130, 197] width 12 height 12
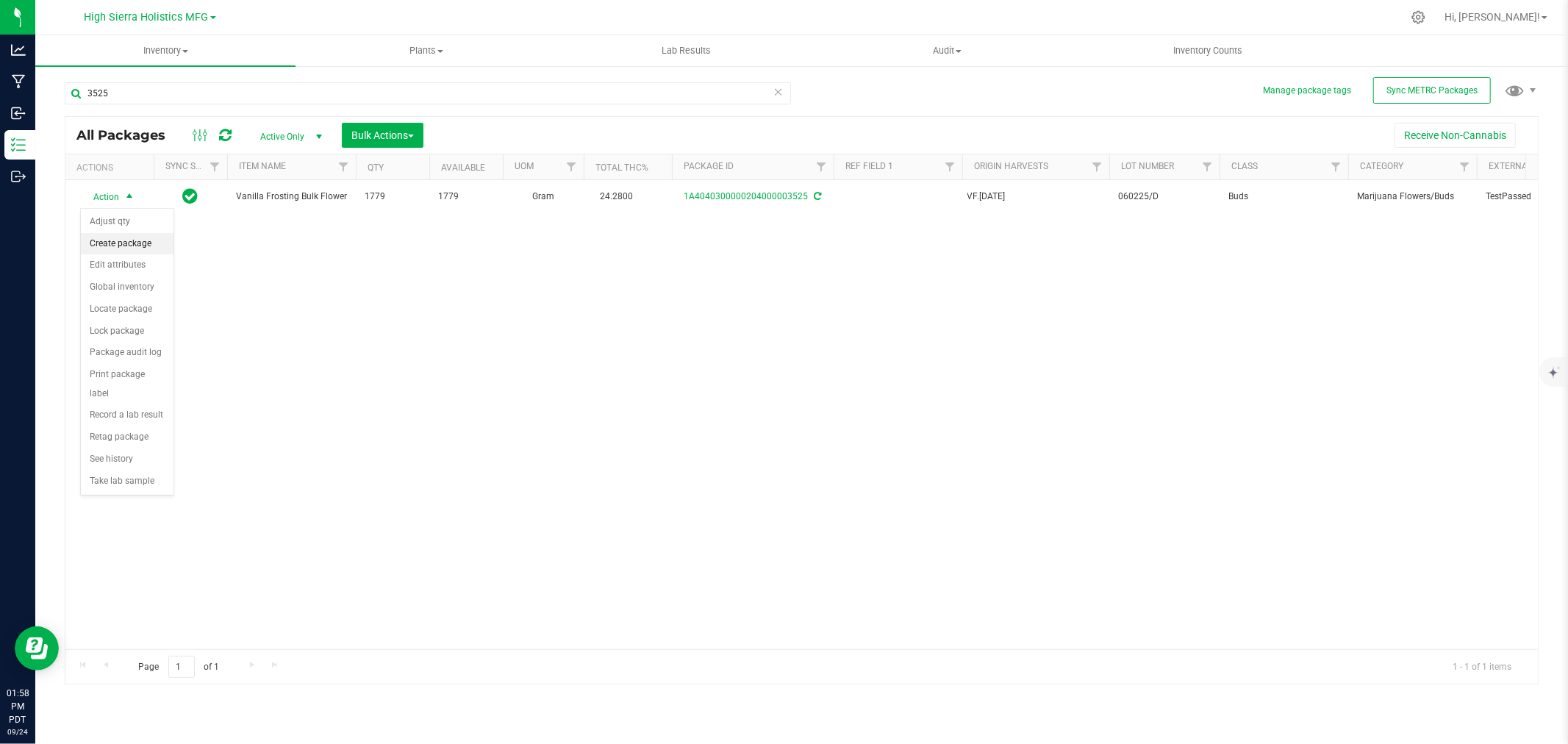
click at [132, 239] on li "Create package" at bounding box center [127, 244] width 92 height 22
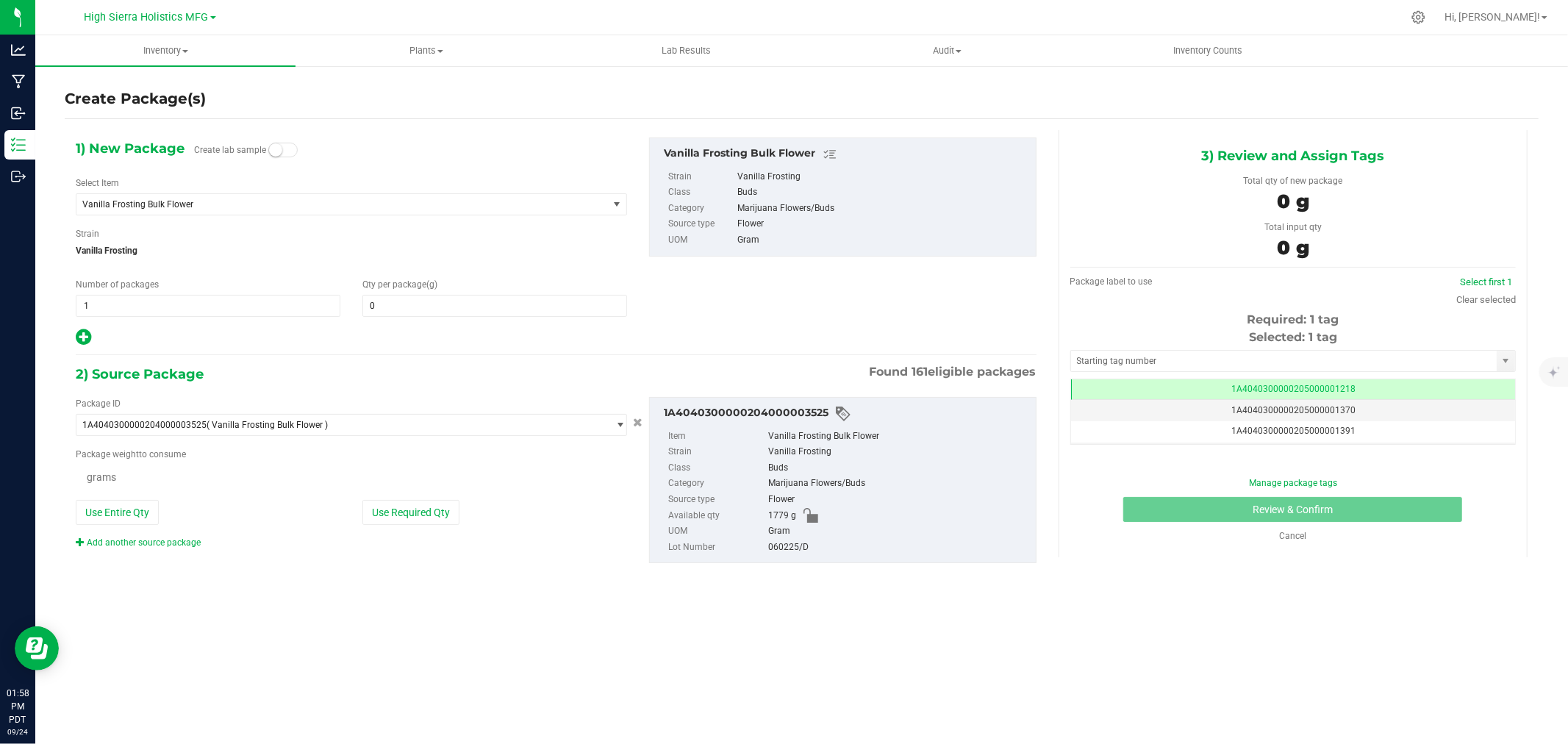
type input "0.0000"
click at [224, 205] on span "Vanilla Frosting Bulk Flower" at bounding box center [332, 204] width 499 height 10
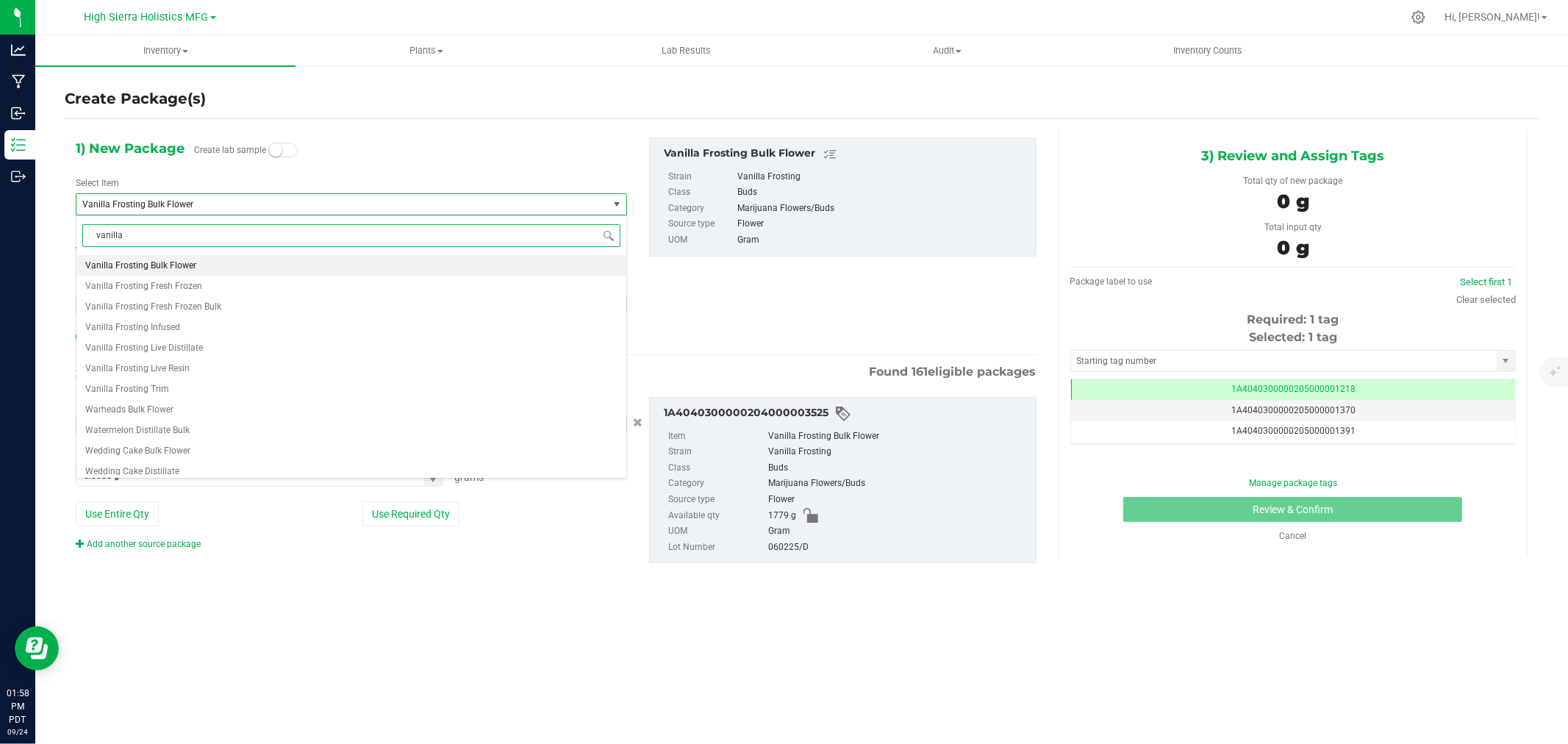
scroll to position [0, 0]
type input "vanilla frosting 3.5"
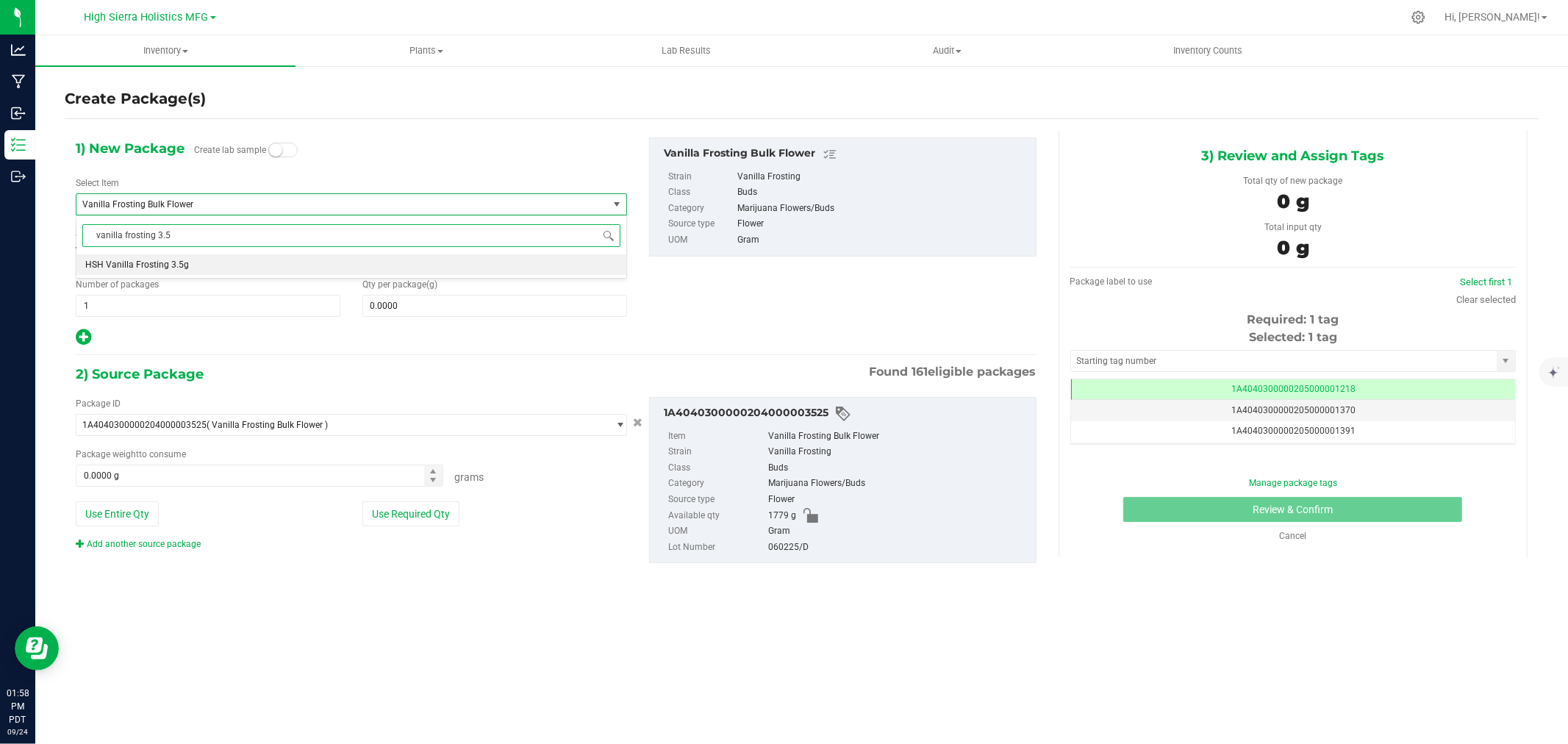
click at [187, 265] on li "HSH Vanilla Frosting 3.5g" at bounding box center [352, 264] width 550 height 21
type input "0"
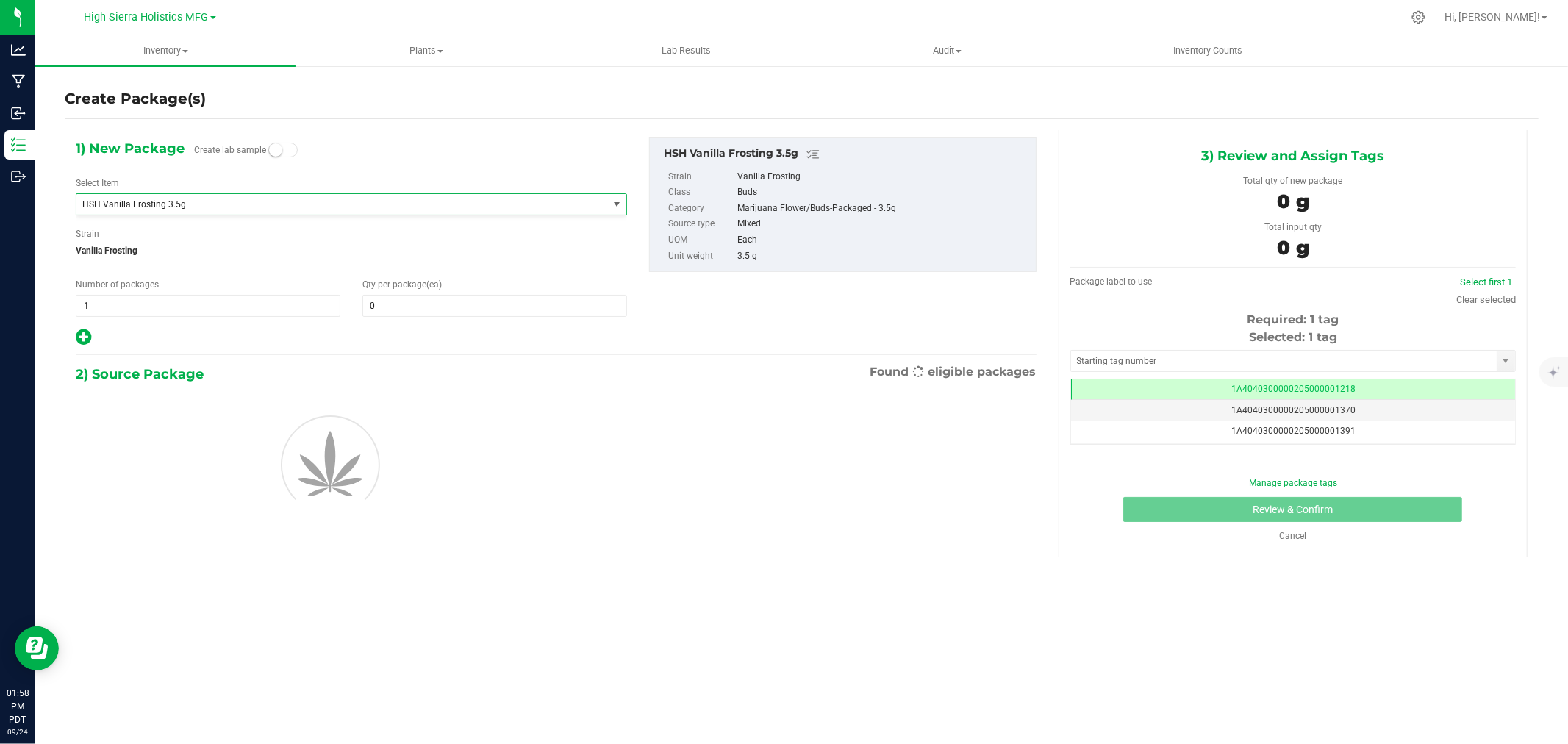
scroll to position [29853, 0]
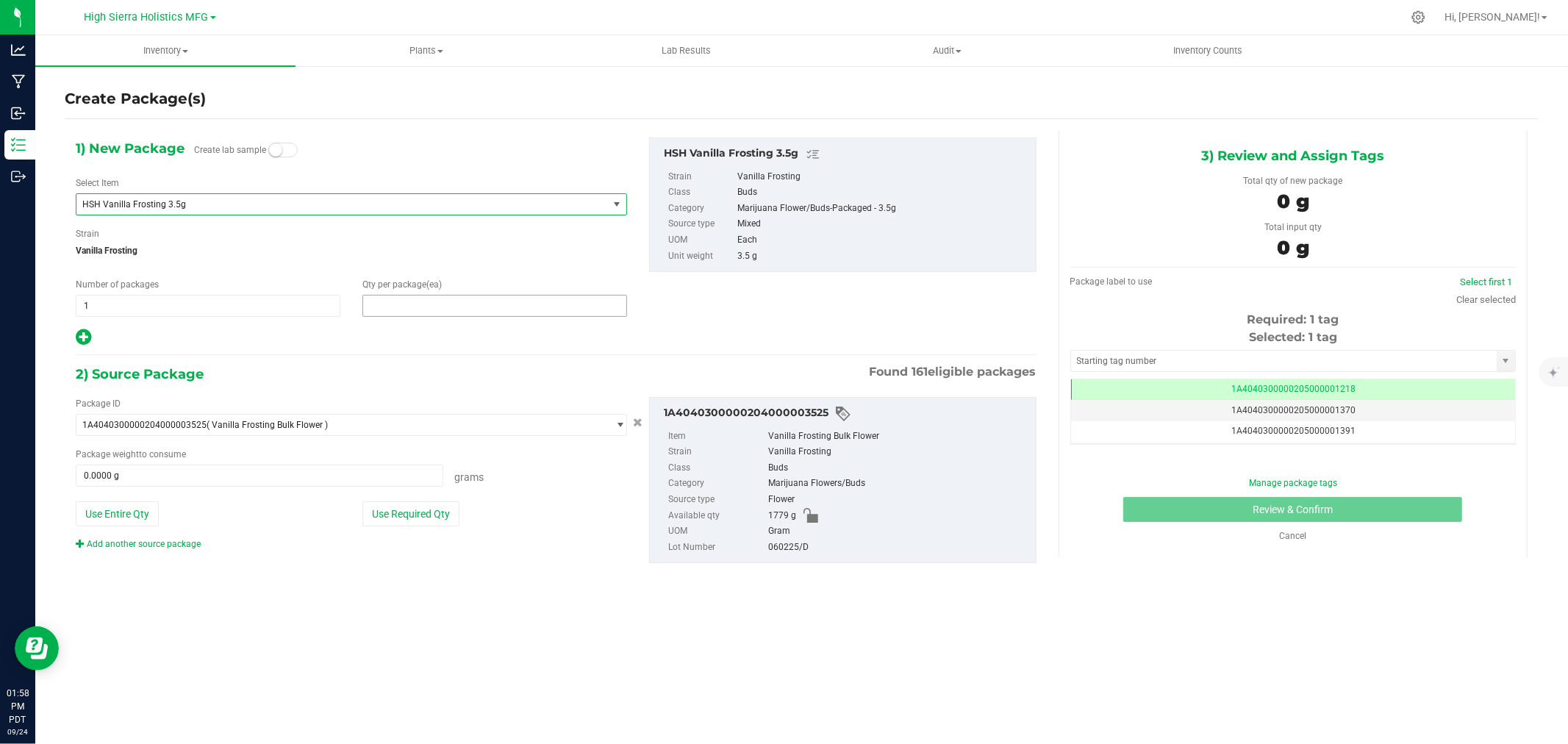
click at [453, 312] on span at bounding box center [495, 306] width 265 height 22
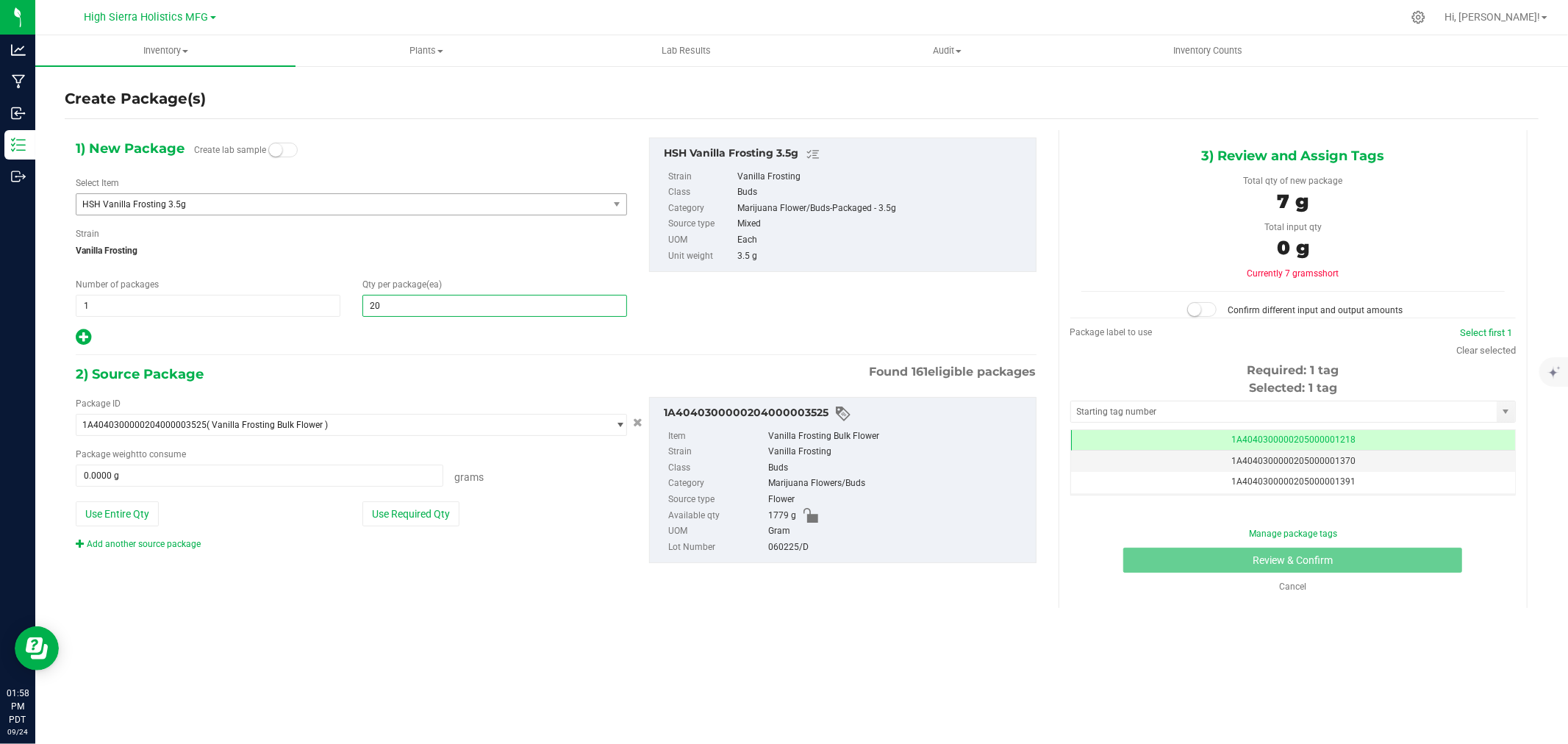
type input "200"
click at [391, 344] on div at bounding box center [352, 337] width 552 height 19
click at [399, 509] on button "Use Required Qty" at bounding box center [411, 514] width 97 height 25
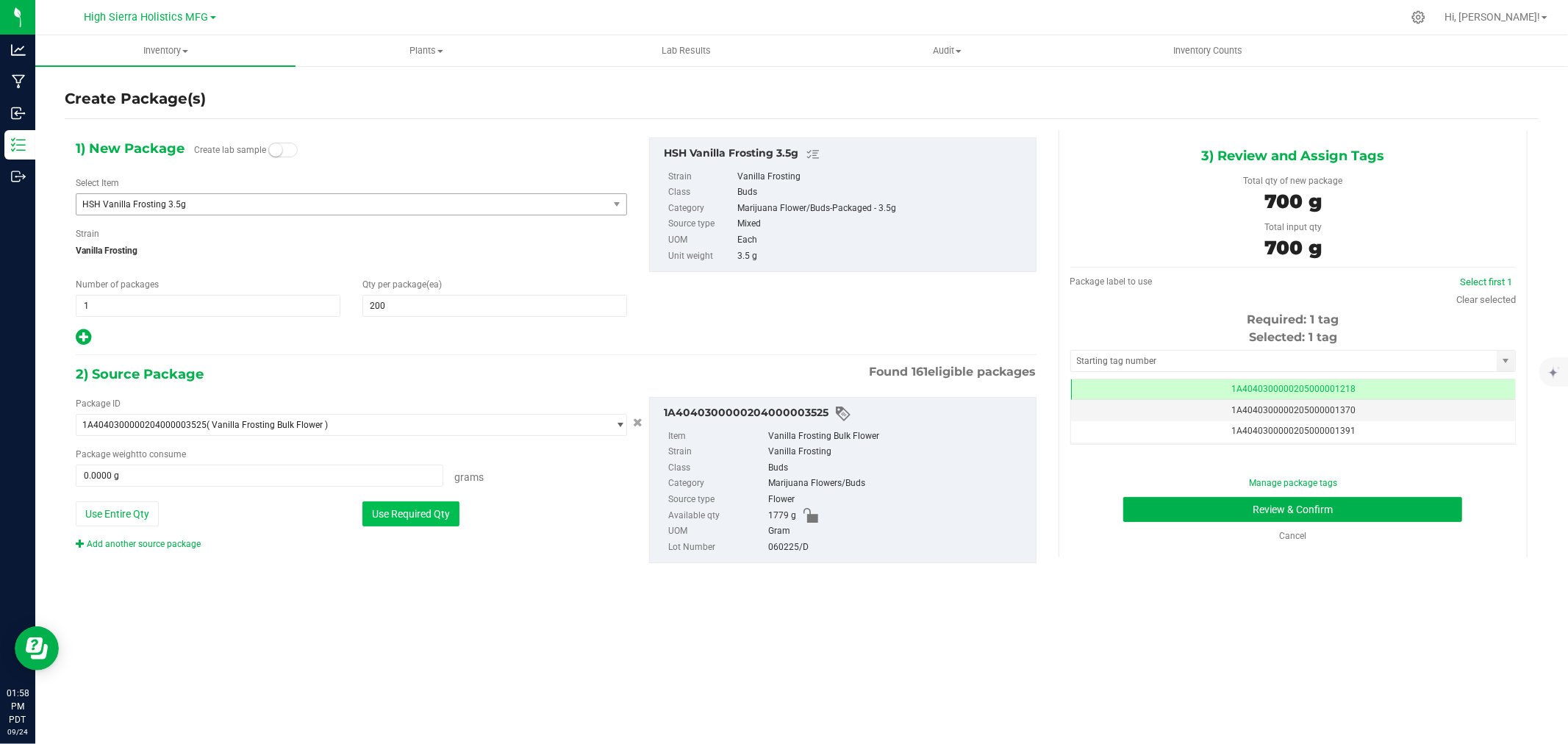
type input "700.0000 g"
click at [1171, 358] on input "text" at bounding box center [1284, 361] width 426 height 21
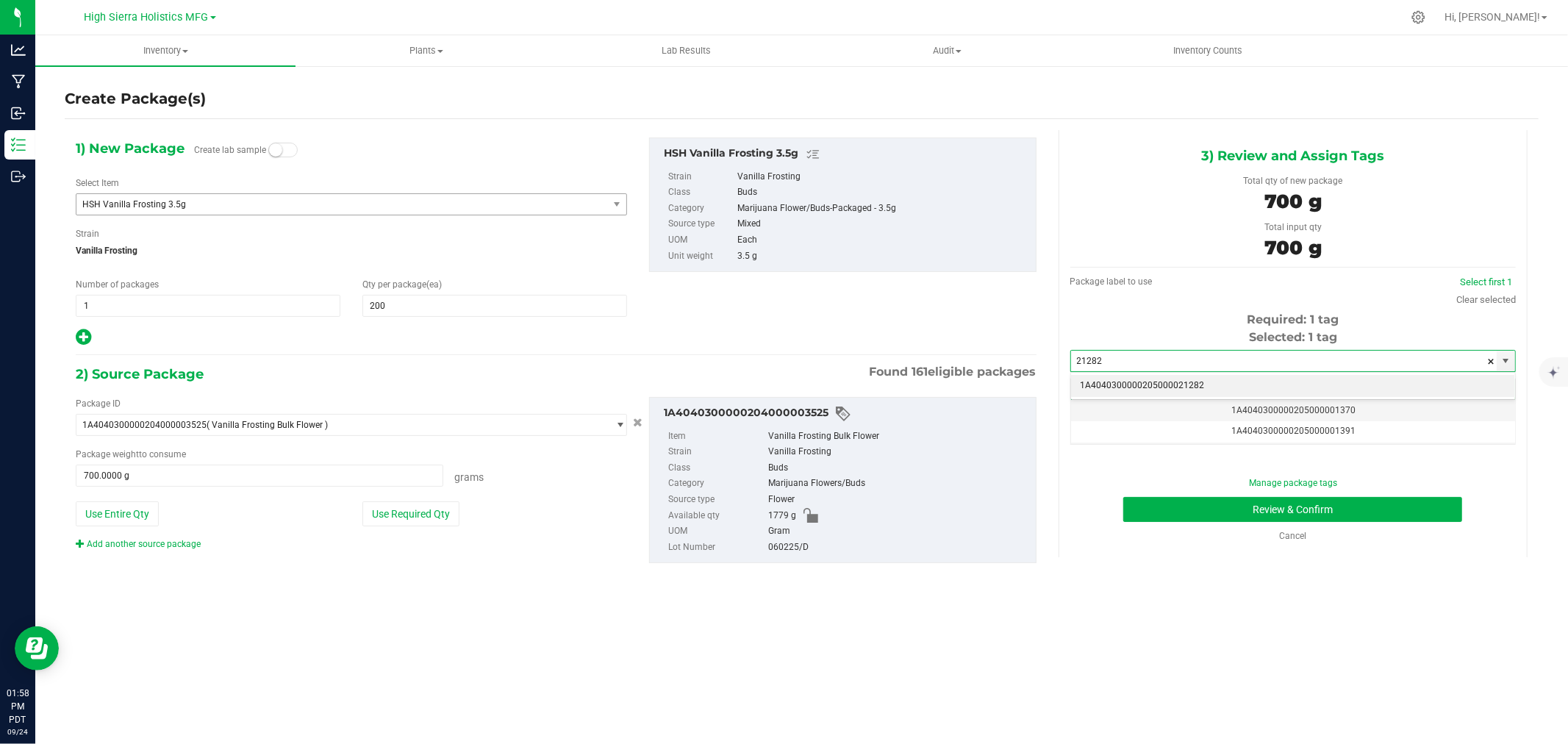
click at [1166, 386] on li "1A4040300000205000021282" at bounding box center [1293, 386] width 444 height 22
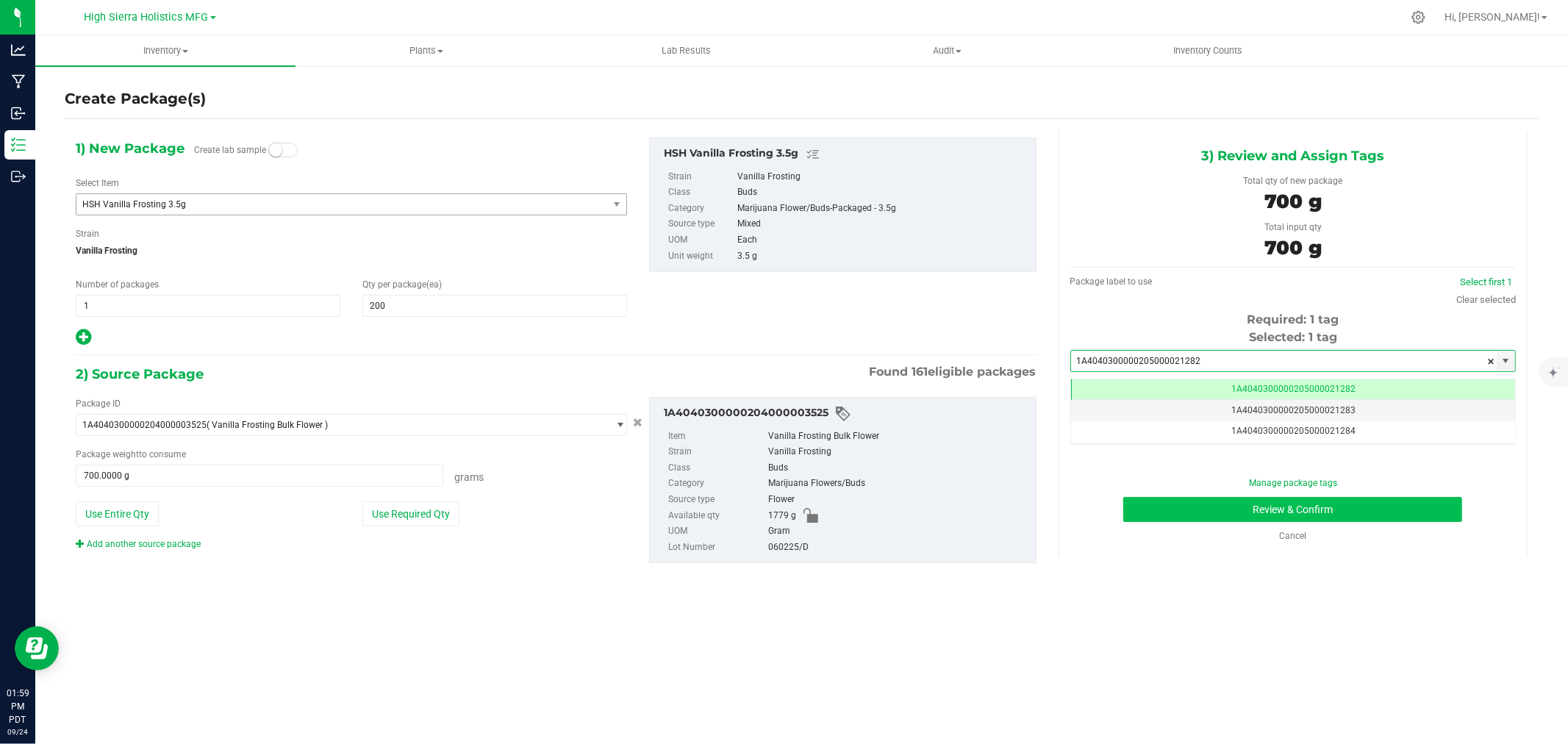
scroll to position [0, -1]
type input "1A4040300000205000021282"
click at [1178, 505] on button "Review & Confirm" at bounding box center [1293, 509] width 339 height 25
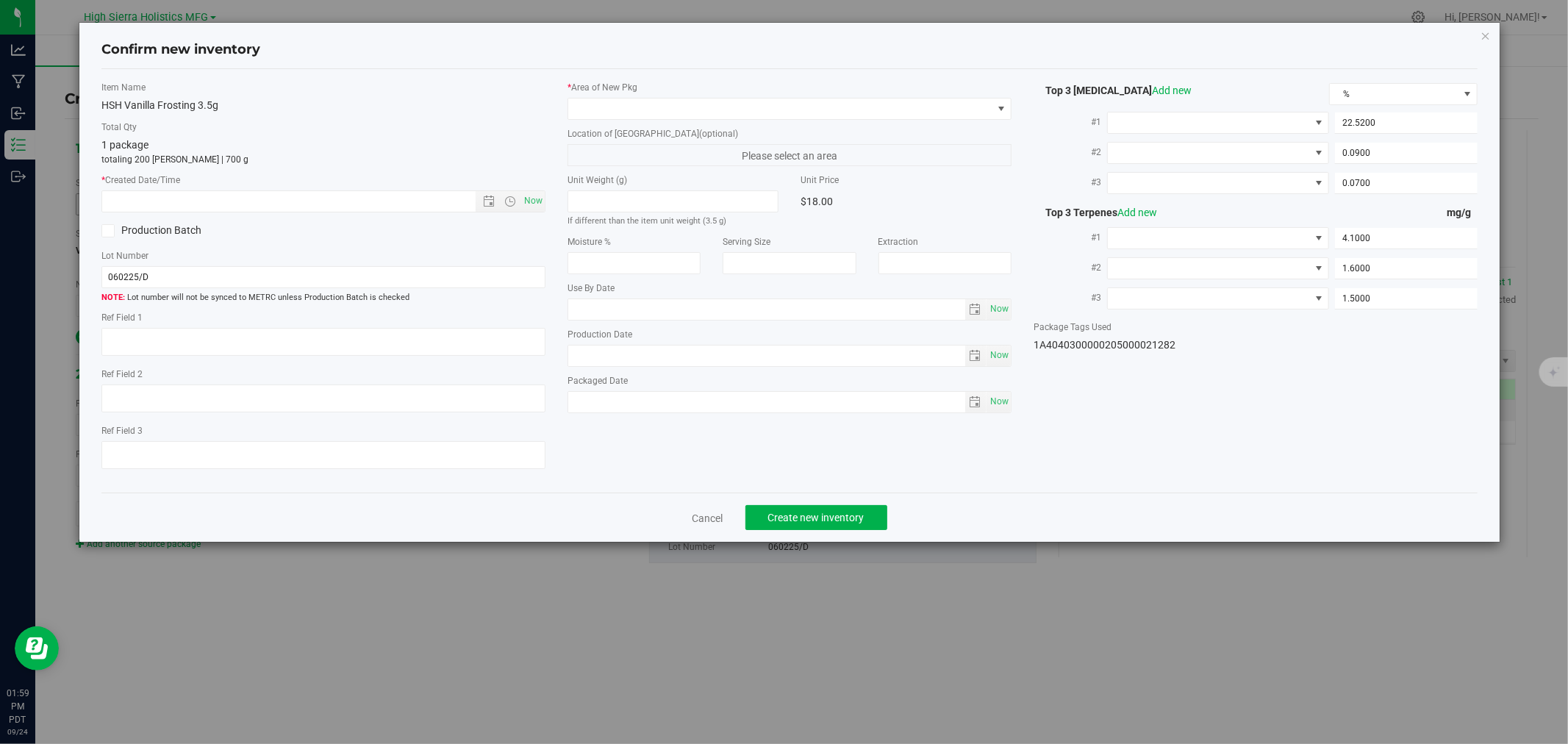
type input "[DATE]"
click at [542, 194] on span "Now" at bounding box center [533, 201] width 25 height 21
type input "[DATE] 1:59 PM"
click at [611, 109] on span at bounding box center [780, 108] width 424 height 21
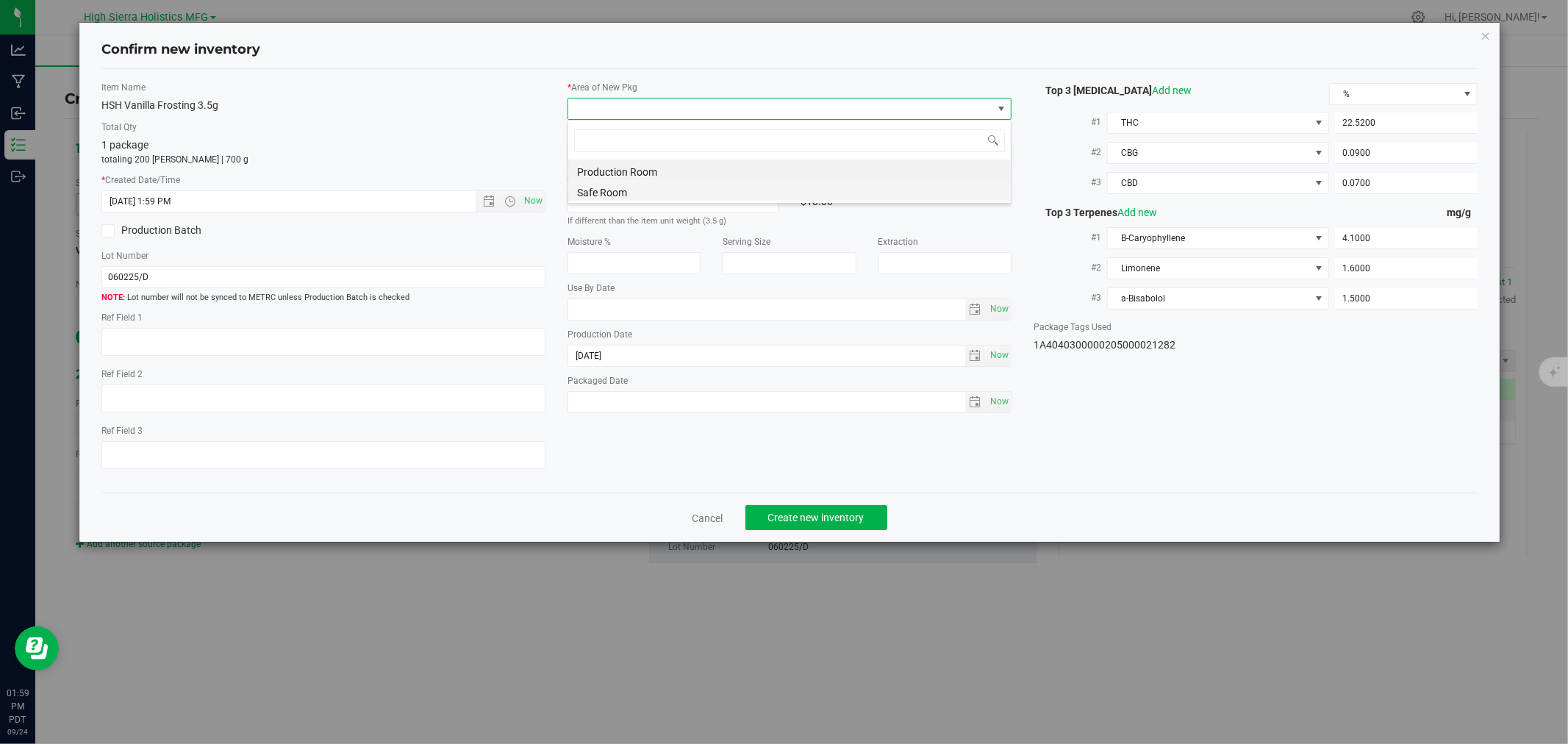
click at [607, 189] on li "Safe Room" at bounding box center [789, 190] width 443 height 21
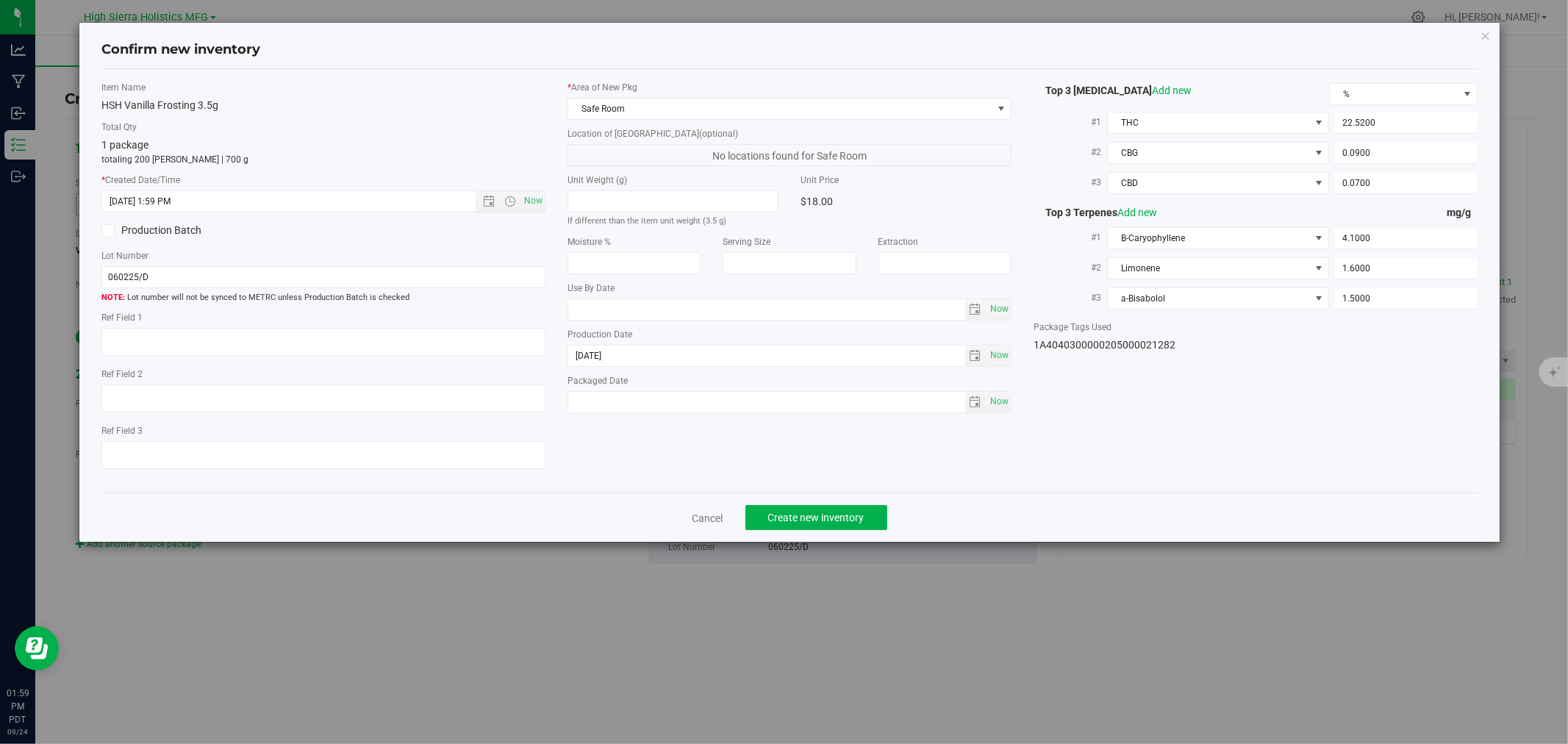
click at [424, 104] on div "HSH Vanilla Frosting 3.5g" at bounding box center [324, 105] width 444 height 16
click at [802, 517] on span "Create new inventory" at bounding box center [817, 518] width 97 height 12
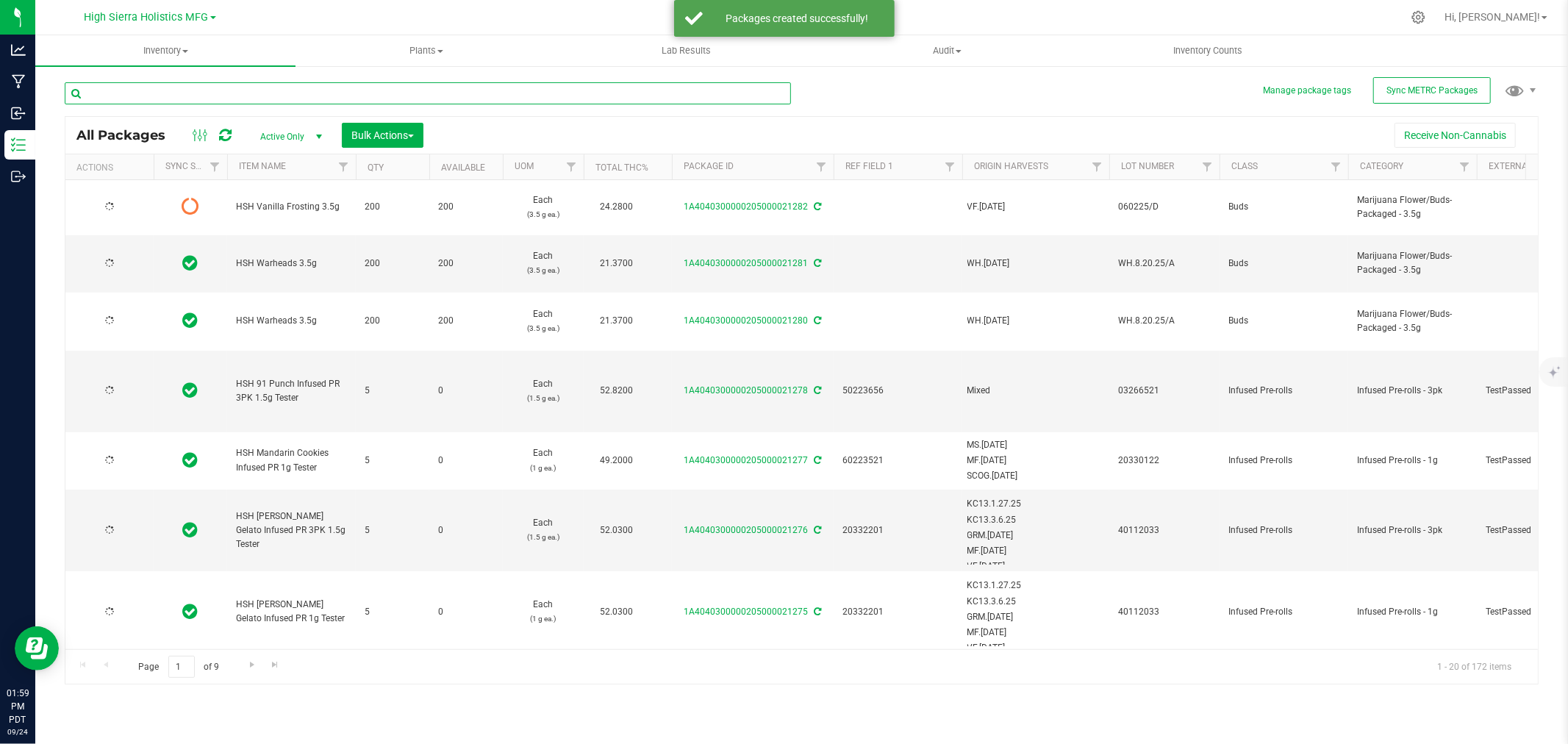
click at [209, 92] on input "text" at bounding box center [428, 93] width 727 height 22
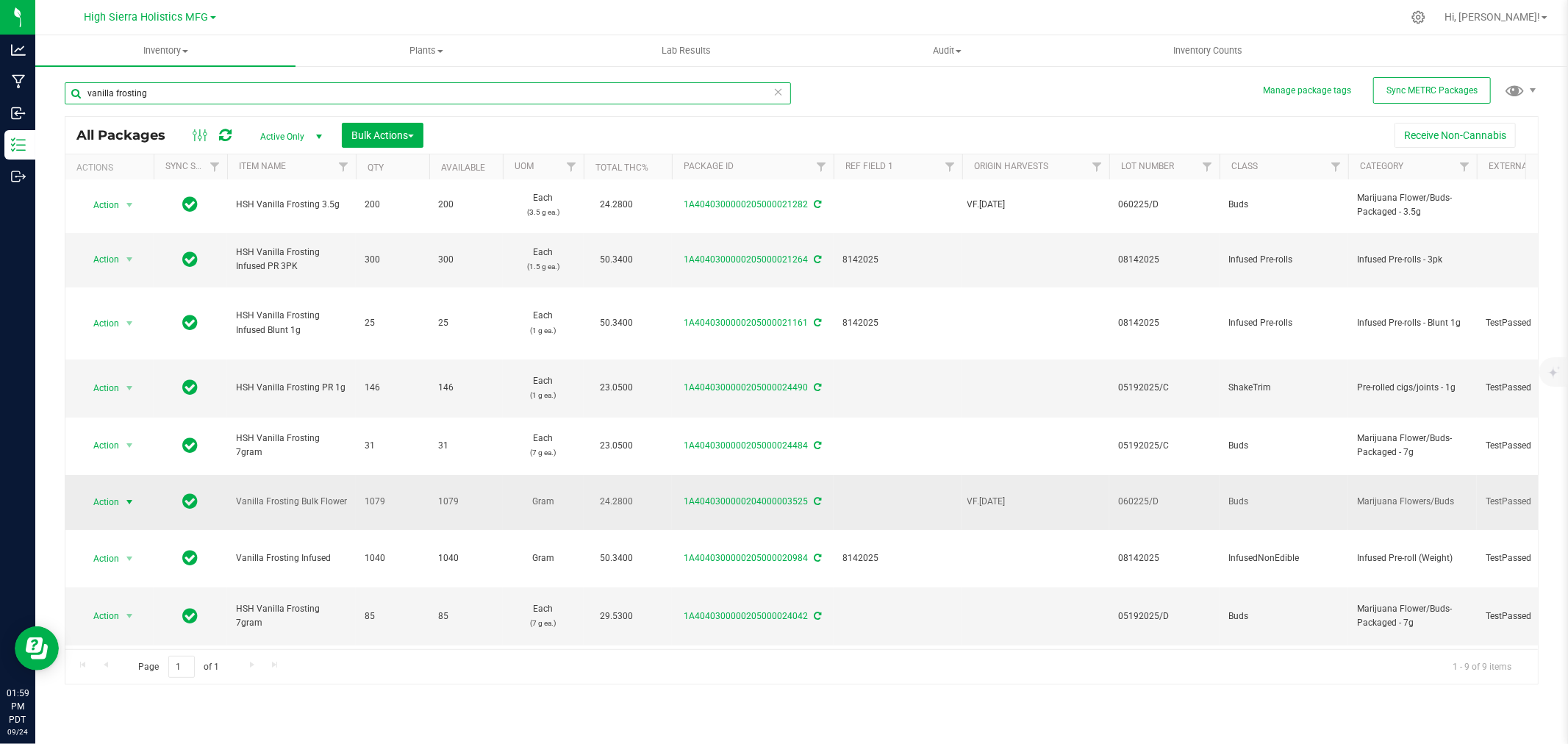
type input "vanilla frosting"
click at [112, 492] on span "Action" at bounding box center [100, 502] width 40 height 21
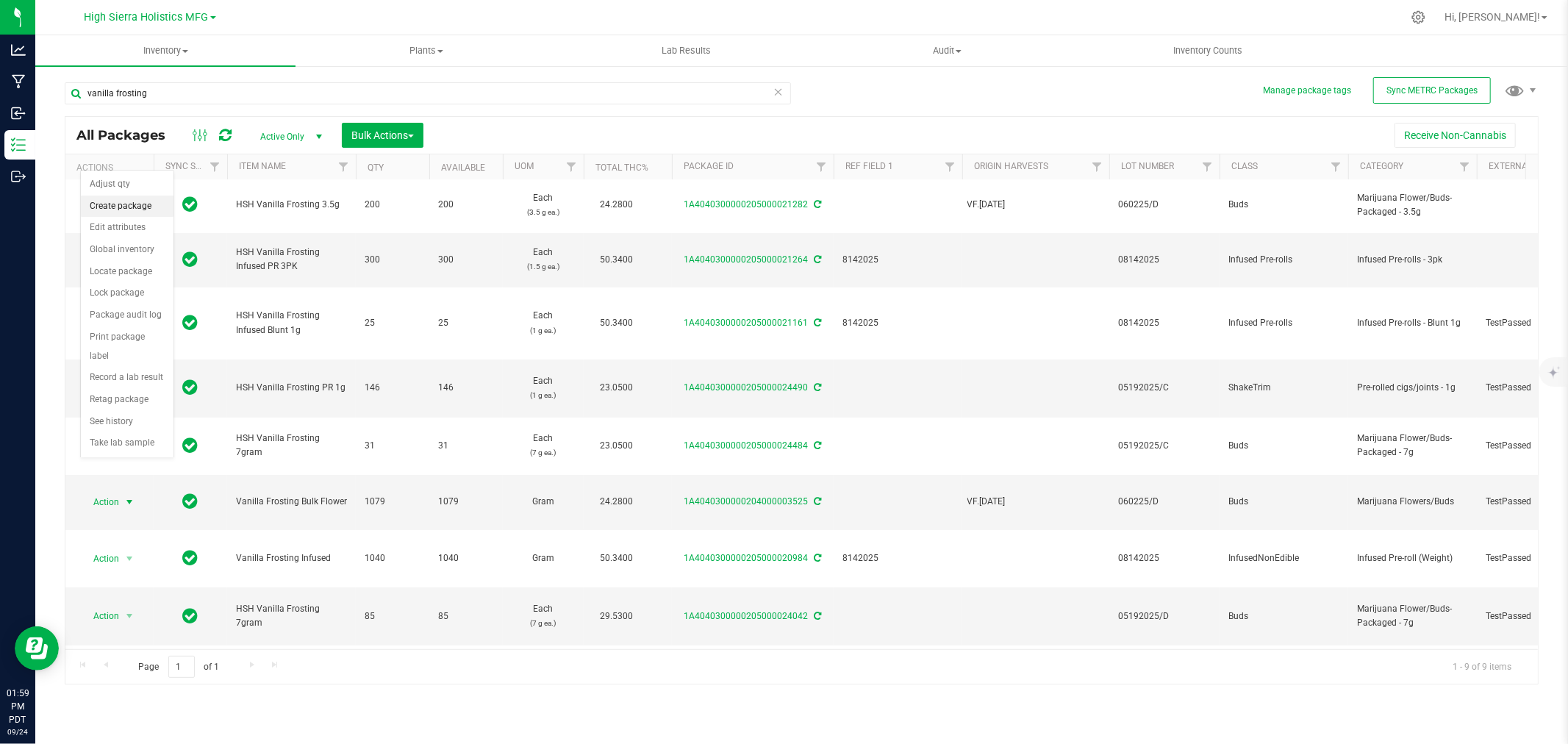
click at [114, 198] on li "Create package" at bounding box center [127, 206] width 92 height 22
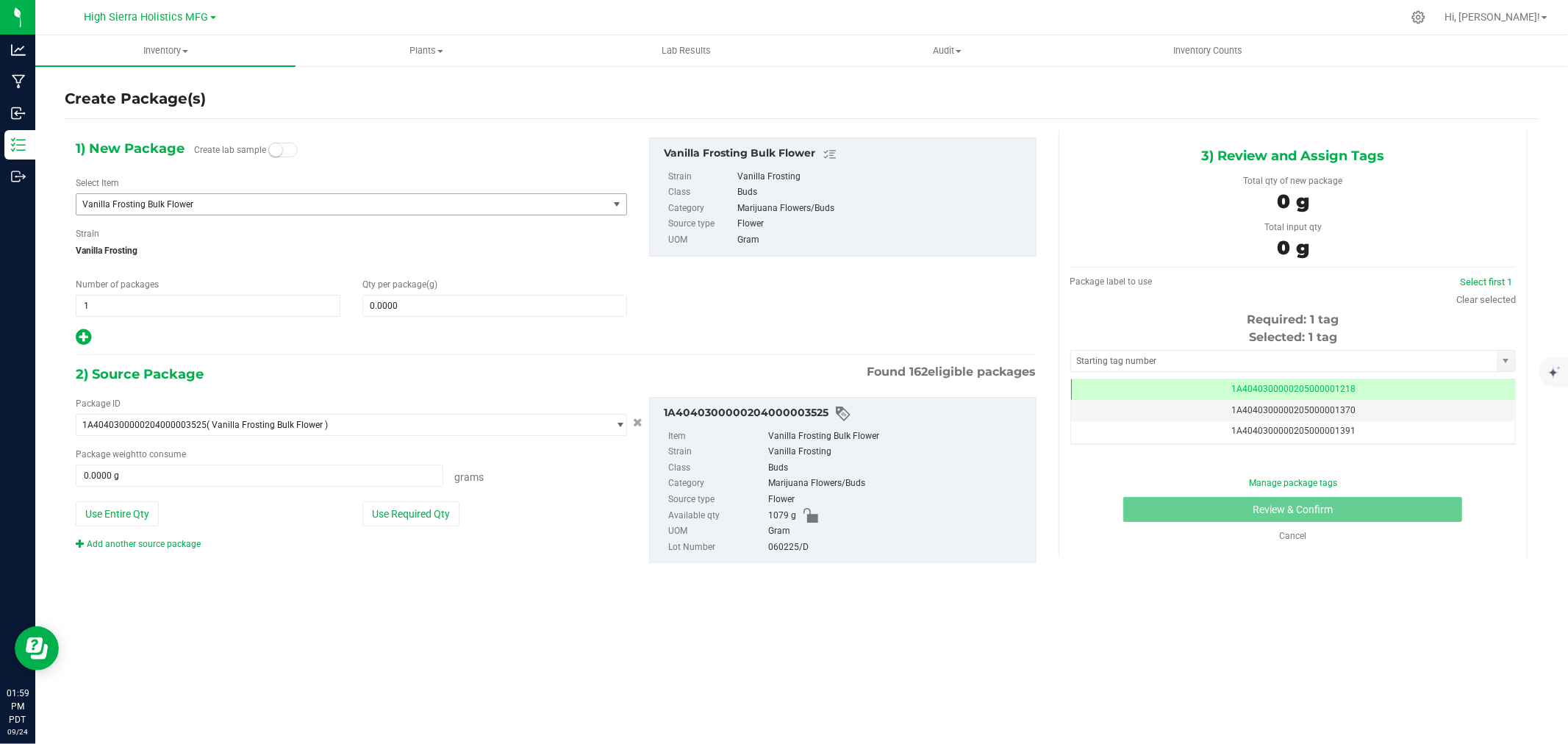
click at [181, 202] on span "Vanilla Frosting Bulk Flower" at bounding box center [332, 204] width 499 height 10
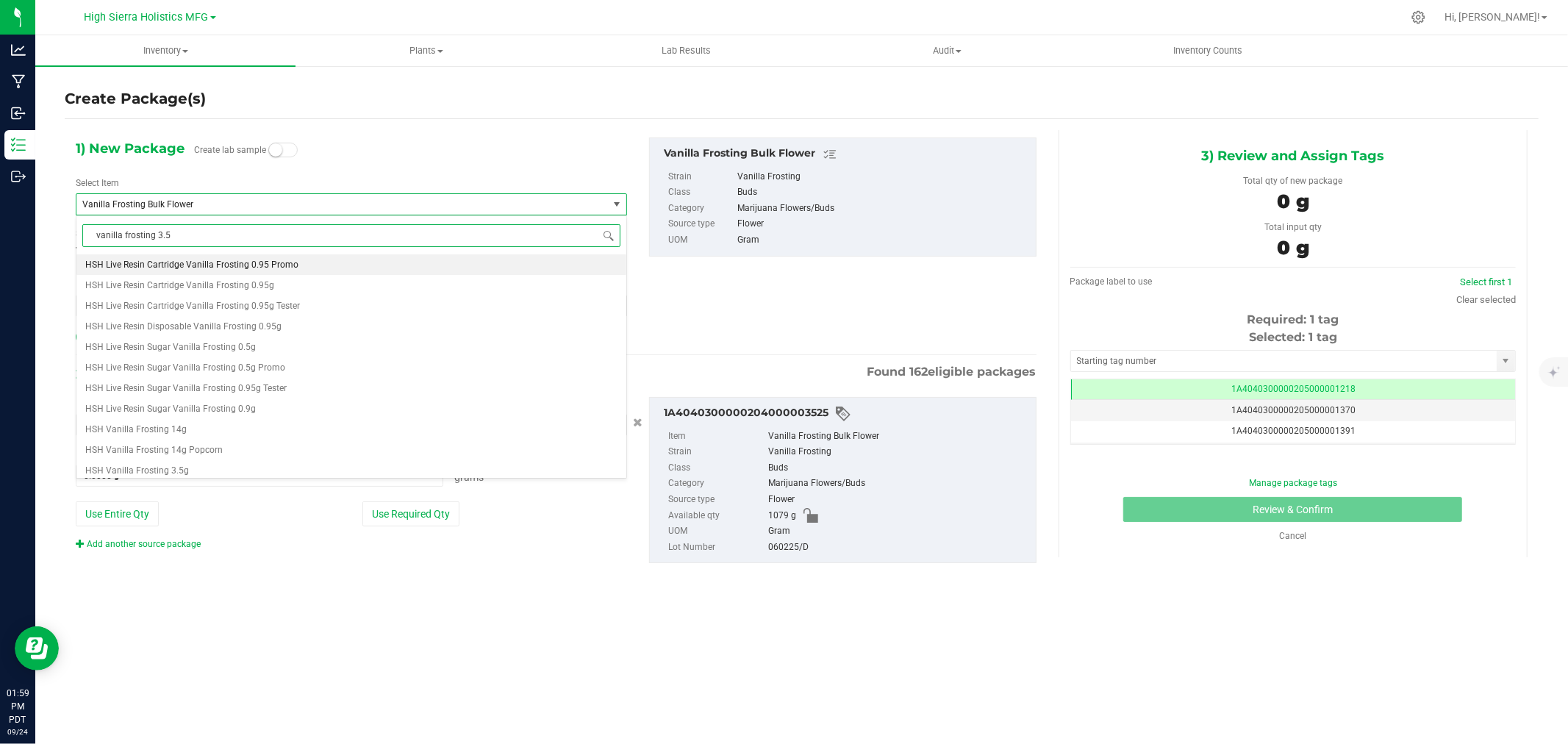
type input "vanilla frosting 3.5g"
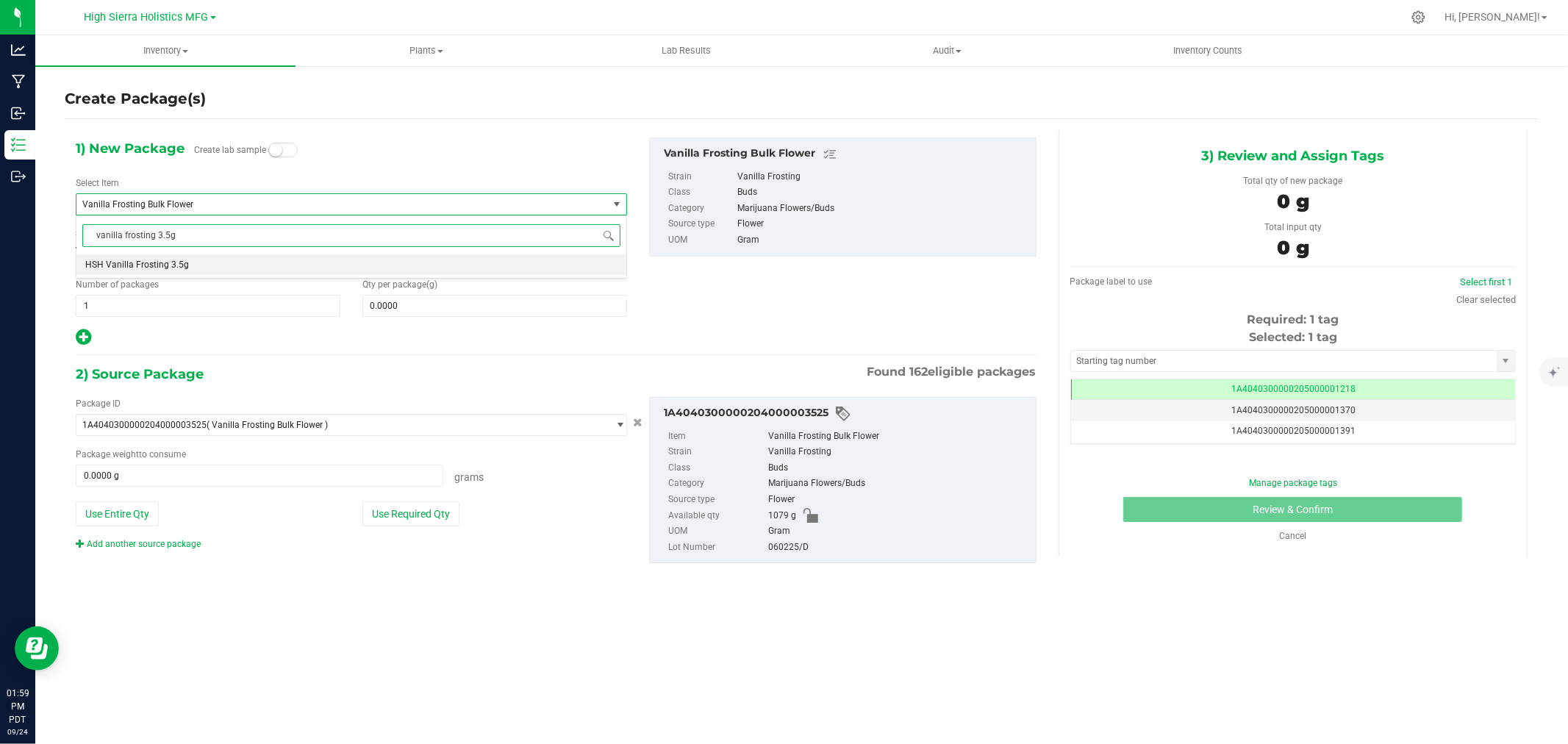
click at [187, 266] on li "HSH Vanilla Frosting 3.5g" at bounding box center [352, 264] width 550 height 21
type input "0"
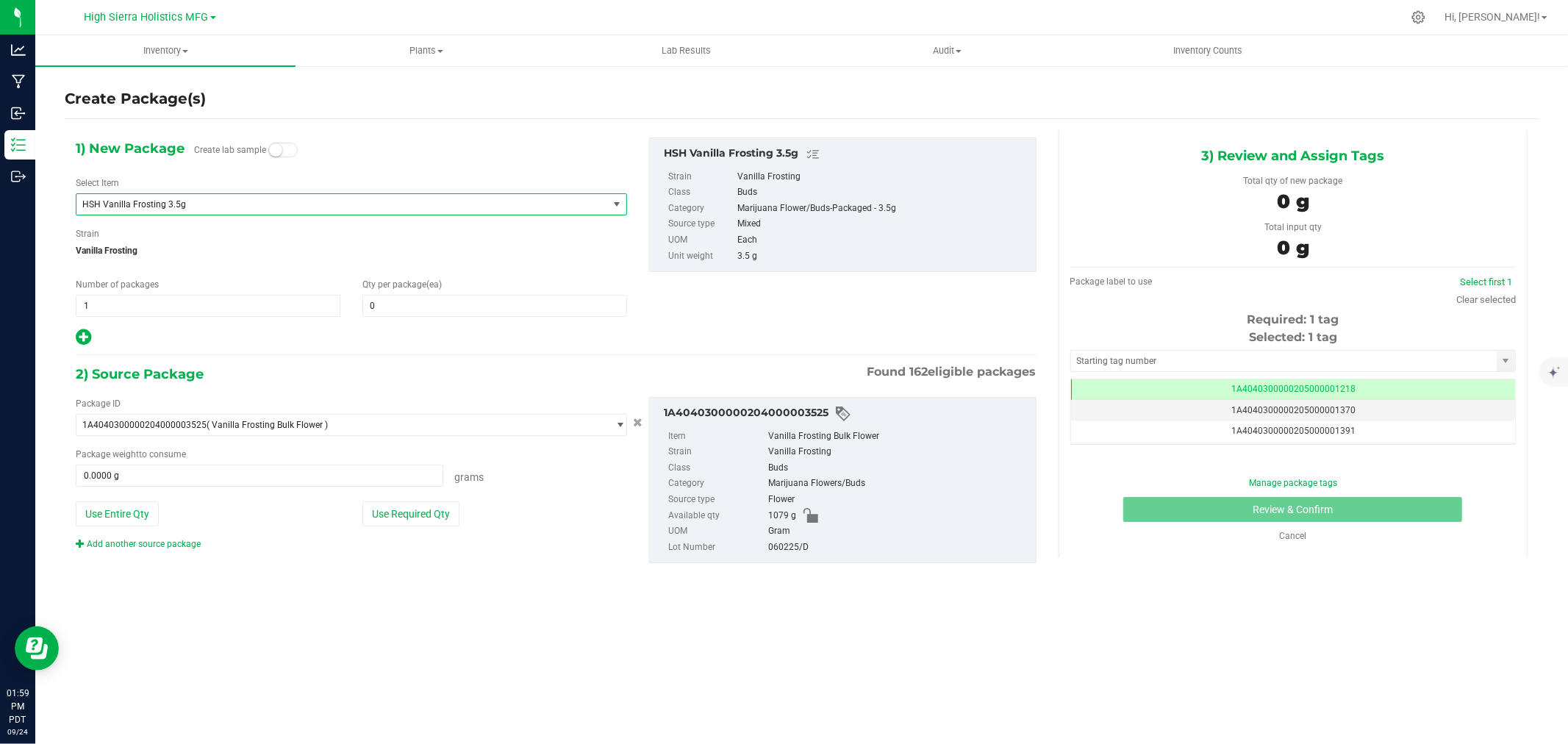
click at [423, 319] on div "1) New Package Create lab sample Select Item HSH Vanilla Frosting 3.5g HSH Trop…" at bounding box center [351, 243] width 574 height 210
click at [424, 298] on span at bounding box center [495, 306] width 265 height 22
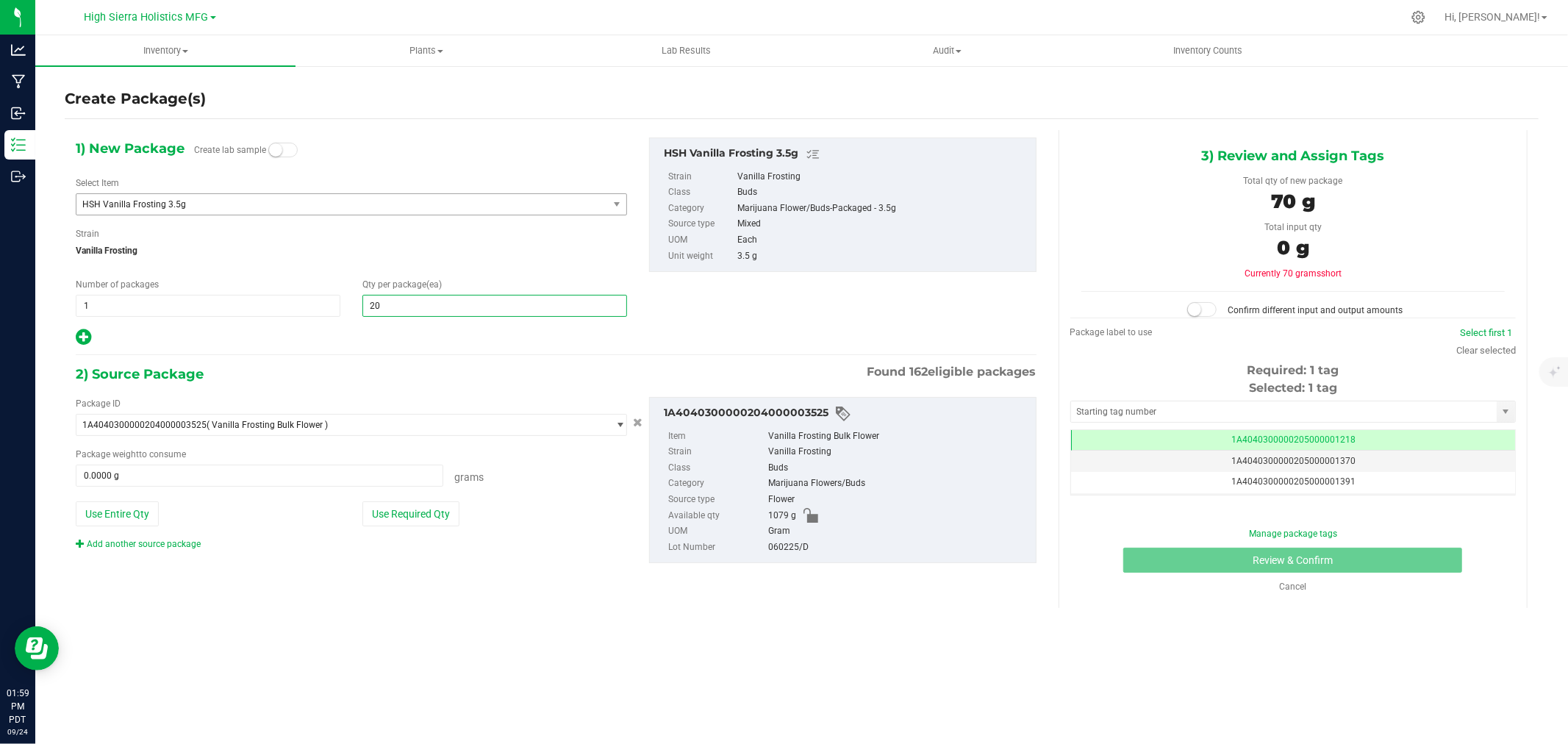
type input "200"
click at [403, 339] on div at bounding box center [352, 337] width 552 height 19
click at [418, 514] on button "Use Required Qty" at bounding box center [411, 514] width 97 height 25
type input "700.0000 g"
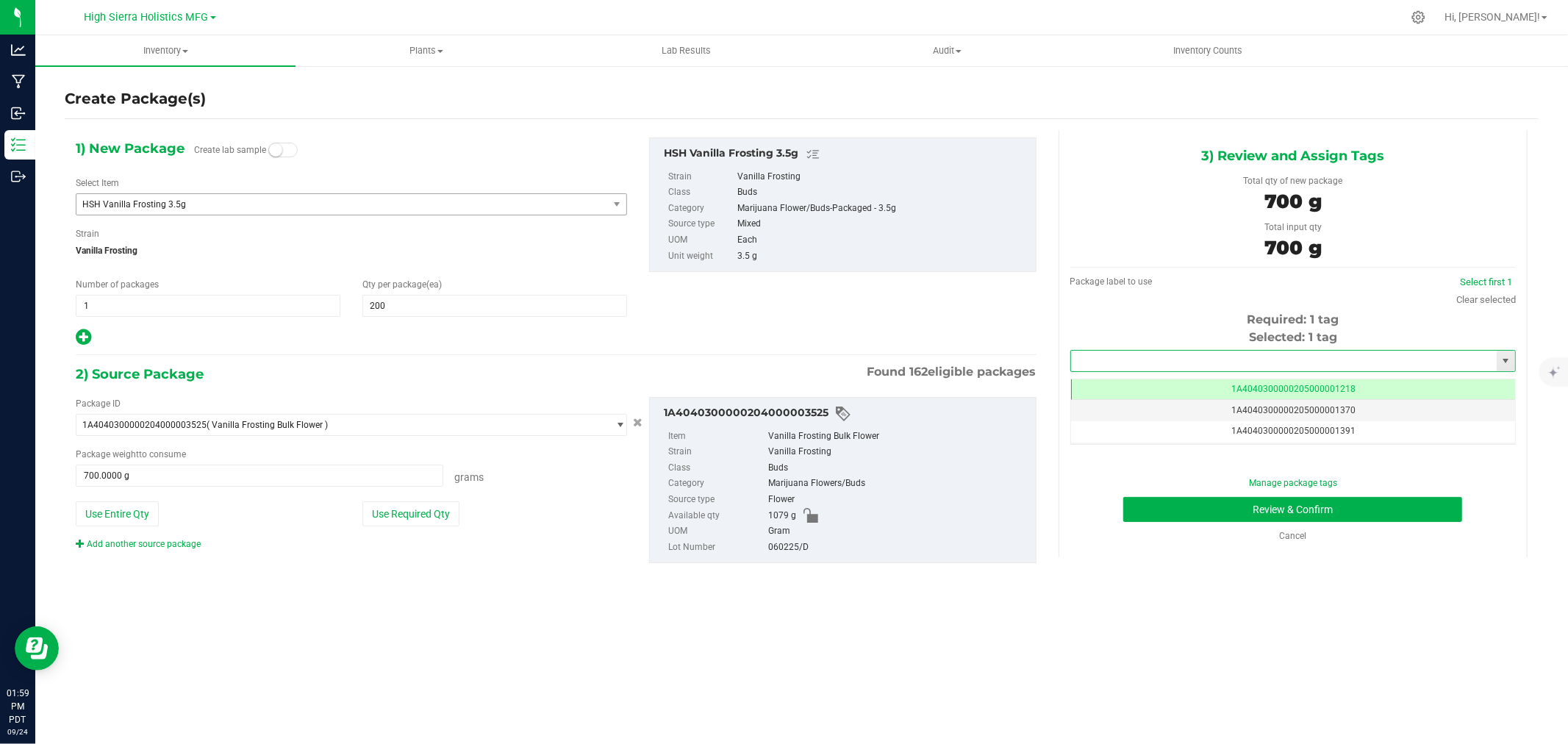
click at [1208, 356] on input "text" at bounding box center [1284, 361] width 426 height 21
click at [1208, 387] on li "1A4040300000205000021283" at bounding box center [1293, 386] width 444 height 22
type input "1A4040300000205000021283"
click at [1281, 505] on button "Review & Confirm" at bounding box center [1293, 509] width 339 height 25
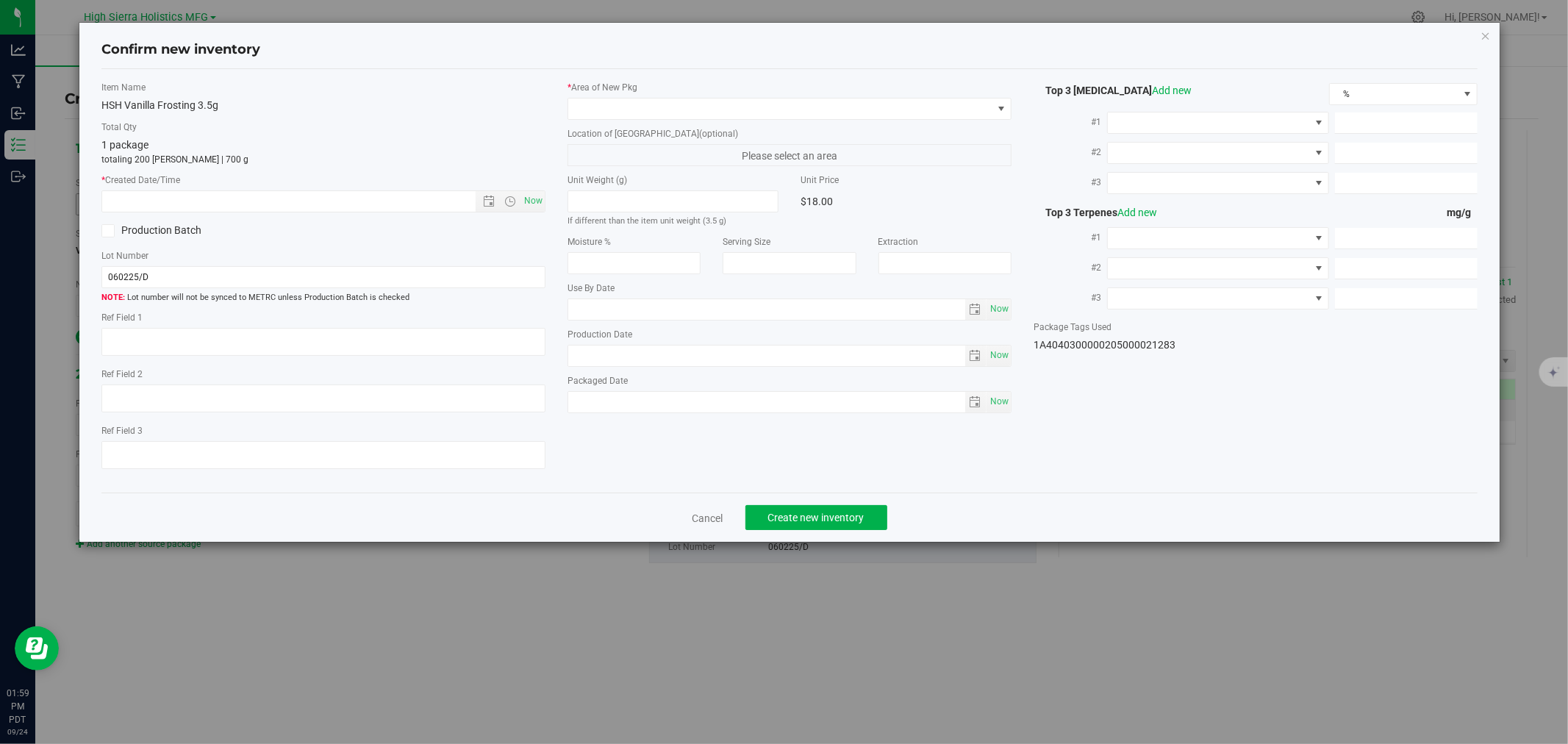
type input "[DATE]"
type input "22.5200"
type input "0.0900"
type input "0.0700"
type input "4.1000"
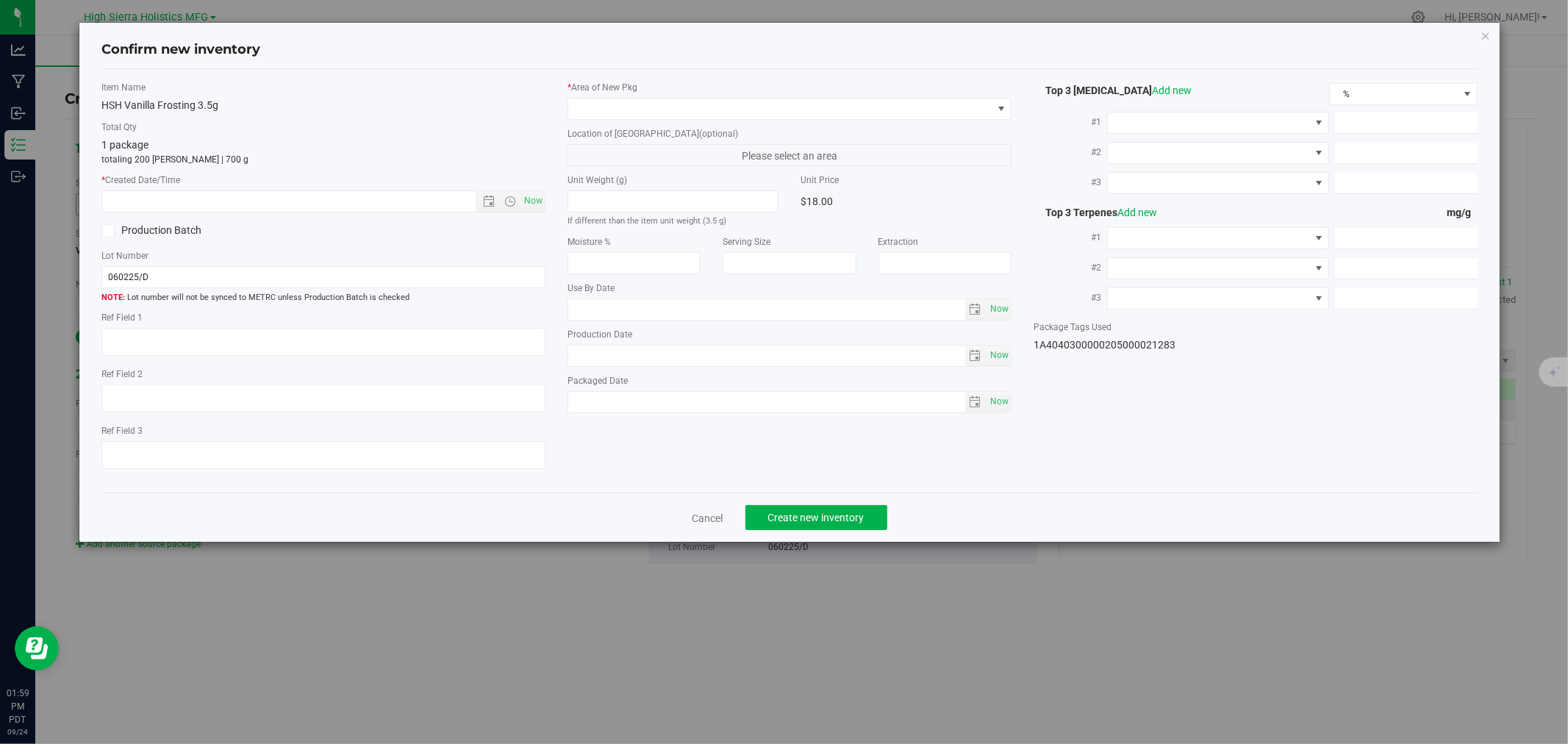
type input "1.6000"
type input "1.5000"
click at [528, 198] on span "Now" at bounding box center [533, 201] width 25 height 21
type input "[DATE] 2:00 PM"
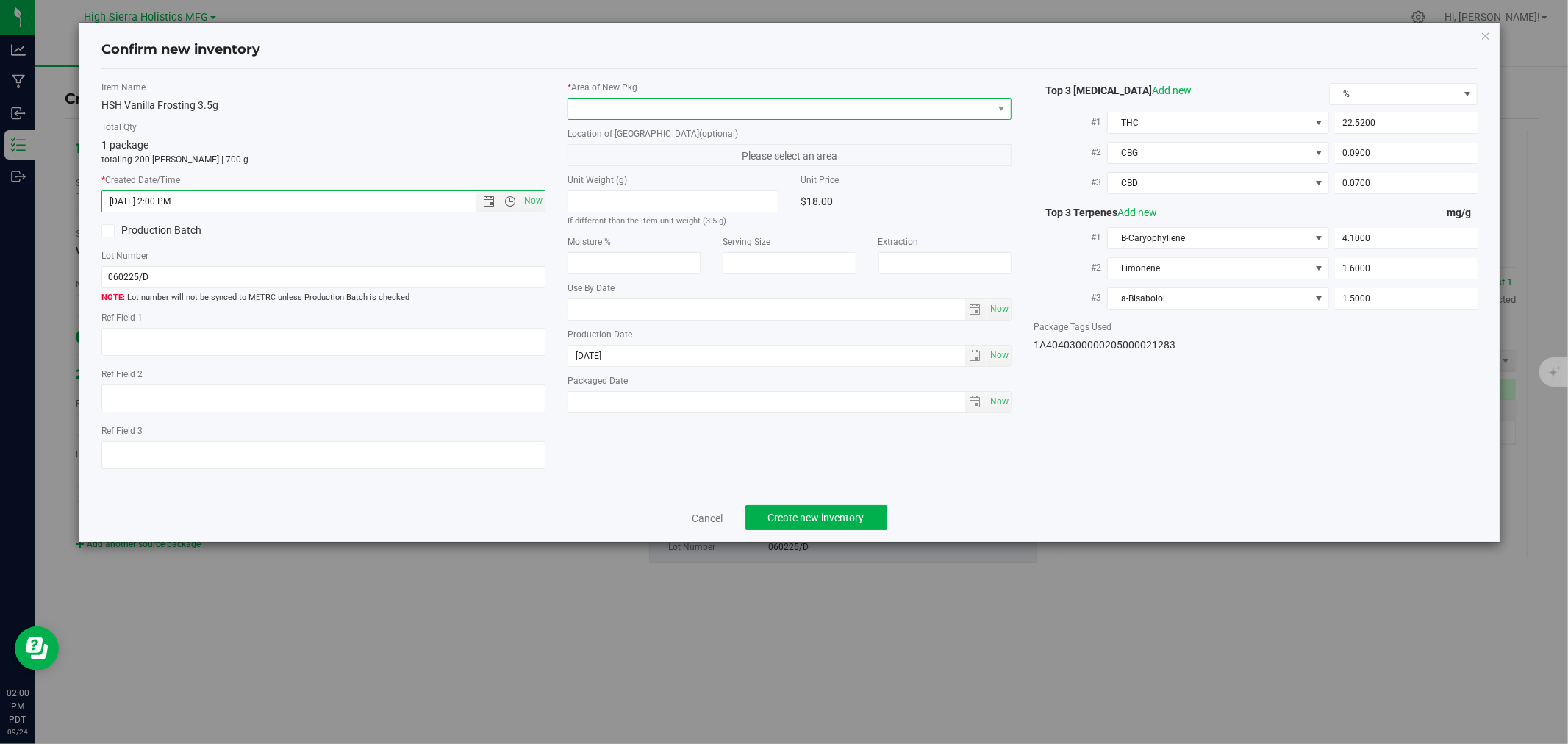
click at [594, 100] on span at bounding box center [780, 108] width 424 height 21
click at [601, 198] on li "Safe Room" at bounding box center [789, 190] width 443 height 21
click at [474, 104] on div "HSH Vanilla Frosting 3.5g" at bounding box center [324, 105] width 444 height 16
click at [827, 511] on button "Create new inventory" at bounding box center [817, 518] width 142 height 25
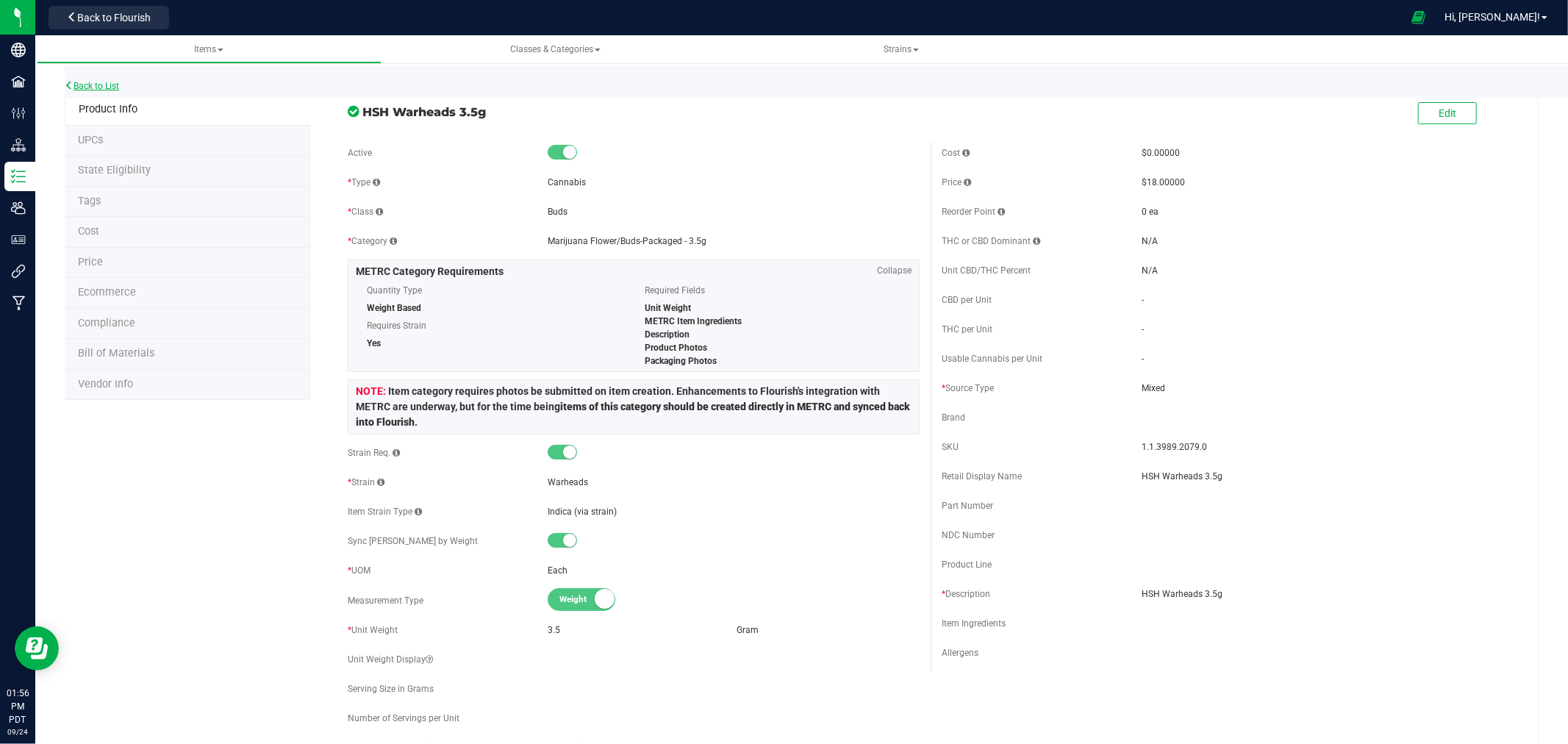
click at [75, 84] on link "Back to List" at bounding box center [92, 86] width 54 height 10
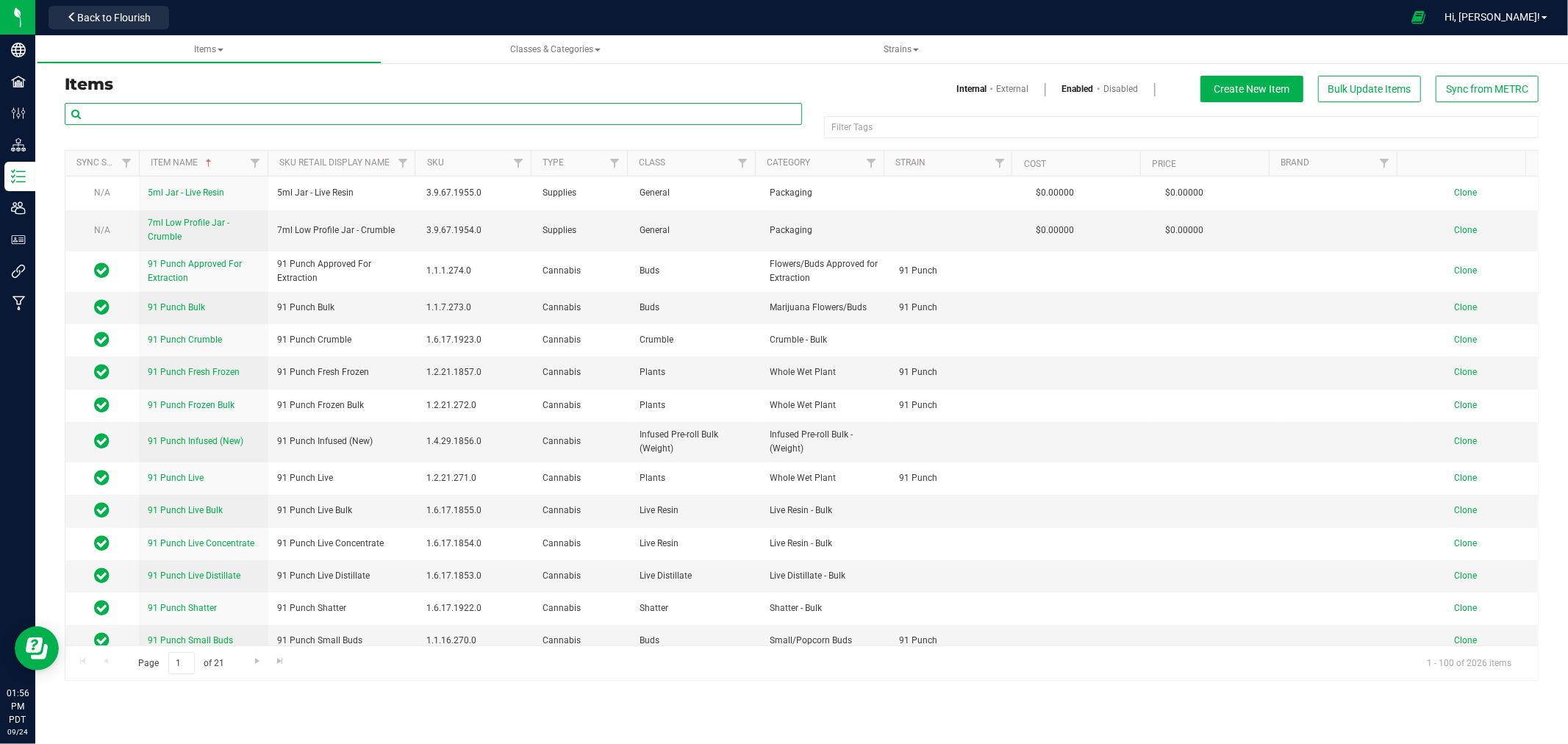
click at [198, 116] on input "text" at bounding box center [433, 114] width 737 height 22
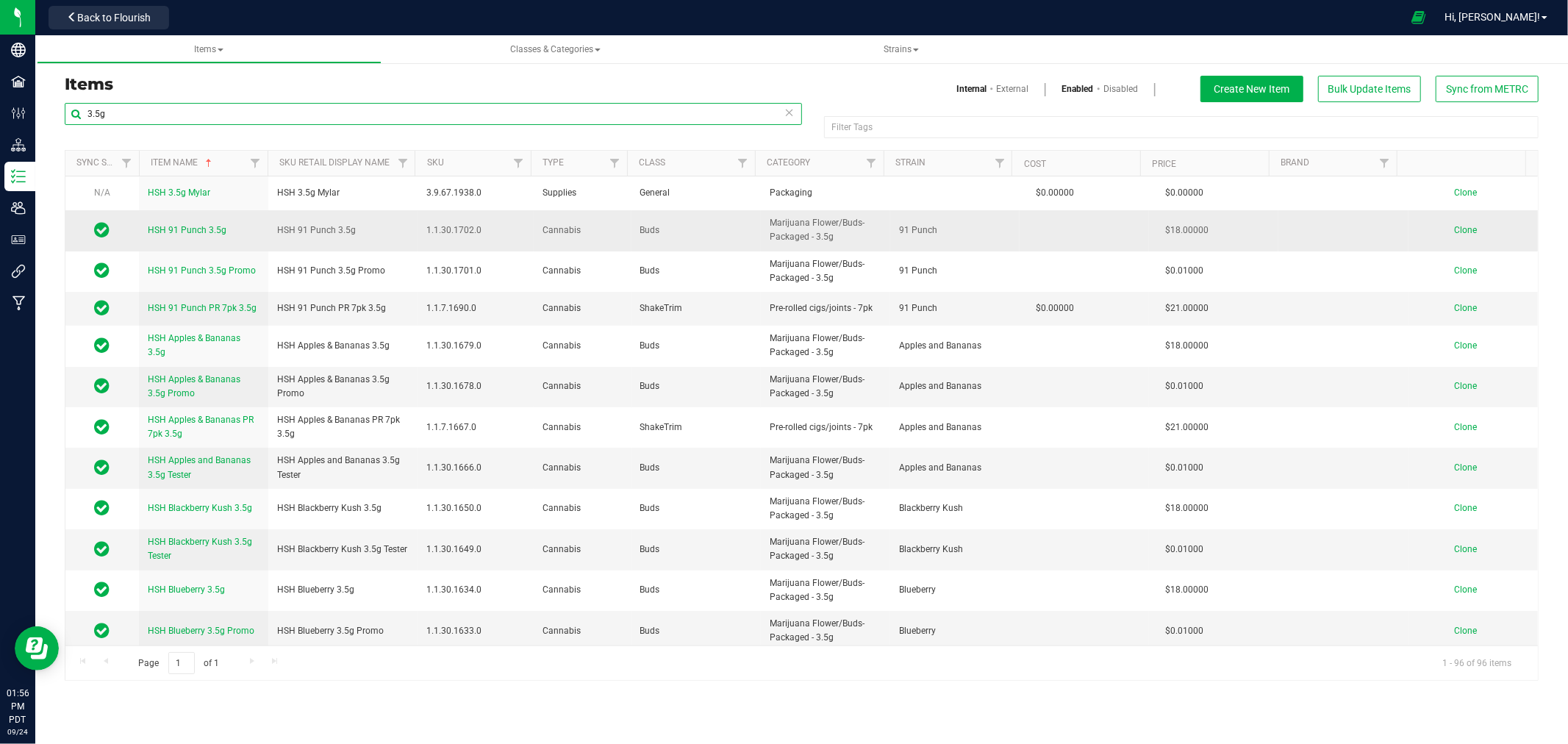
type input "3.5g"
click at [1454, 229] on span "Clone" at bounding box center [1466, 230] width 23 height 10
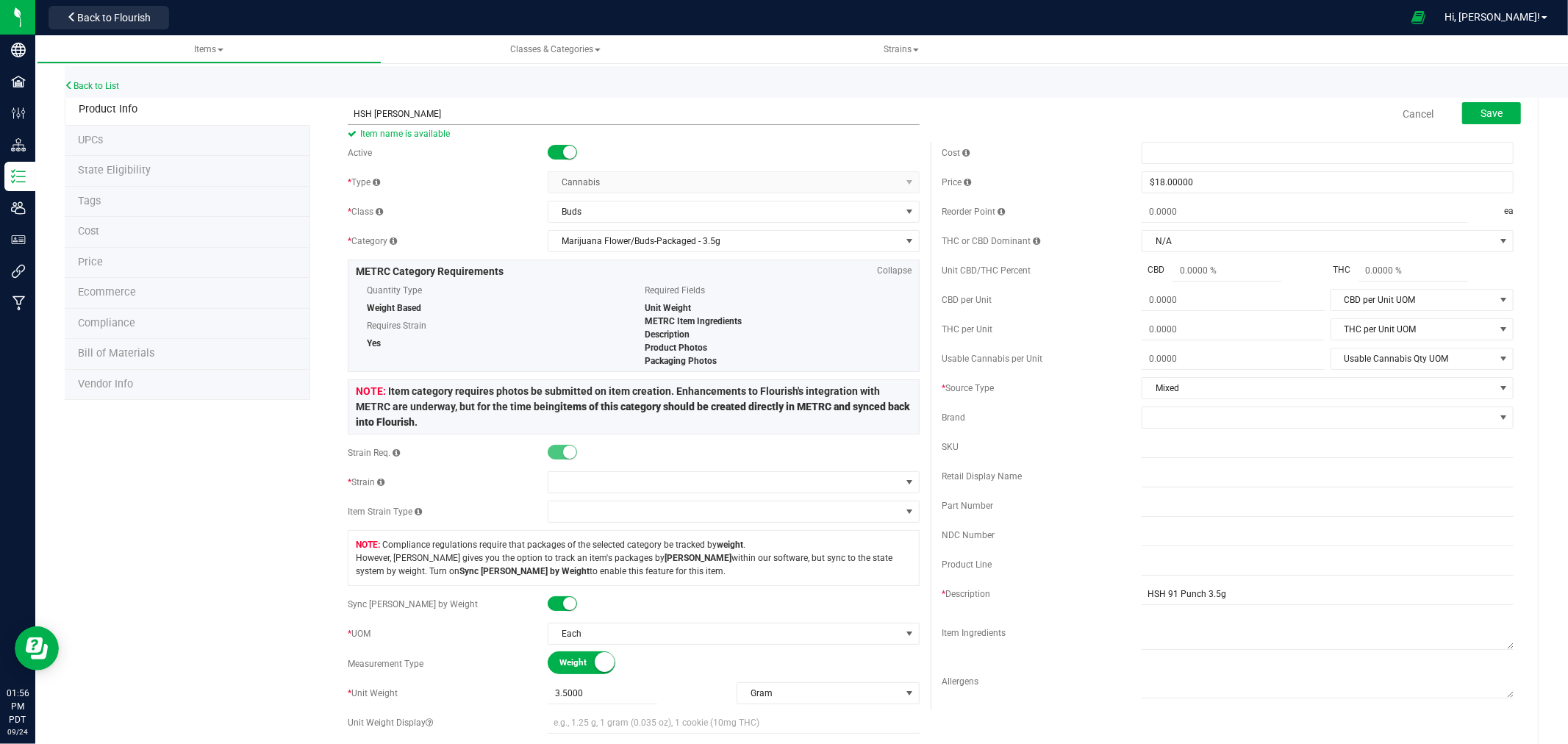
click at [392, 118] on input "HSH vaniulla Frosting" at bounding box center [633, 114] width 572 height 22
click at [512, 119] on input "HSH Vanilla Frosting" at bounding box center [633, 114] width 572 height 22
drag, startPoint x: 504, startPoint y: 120, endPoint x: 173, endPoint y: 97, distance: 331.8
type input "HSH Vanilla Frosting 3.5g"
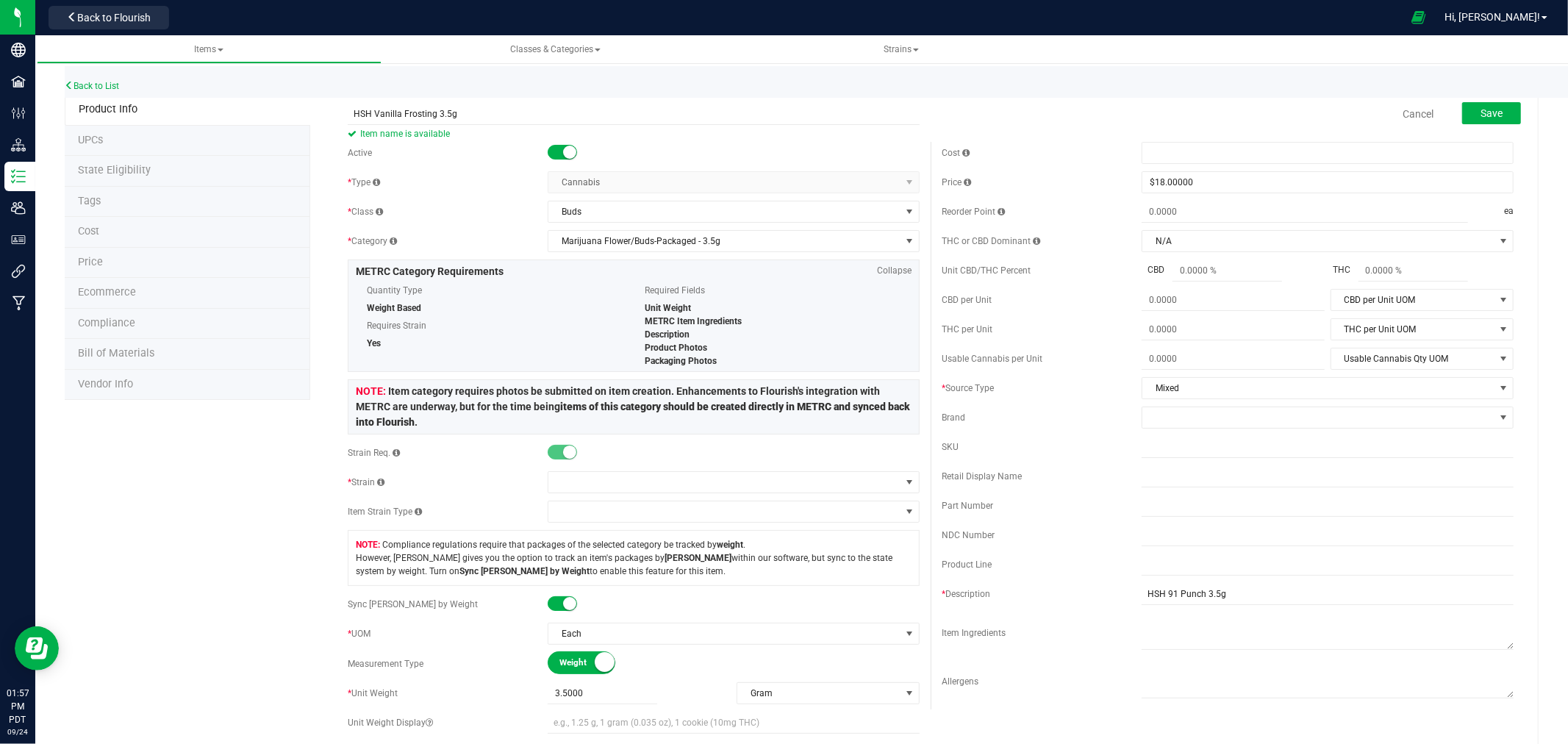
click at [467, 186] on div "* Type" at bounding box center [448, 182] width 200 height 13
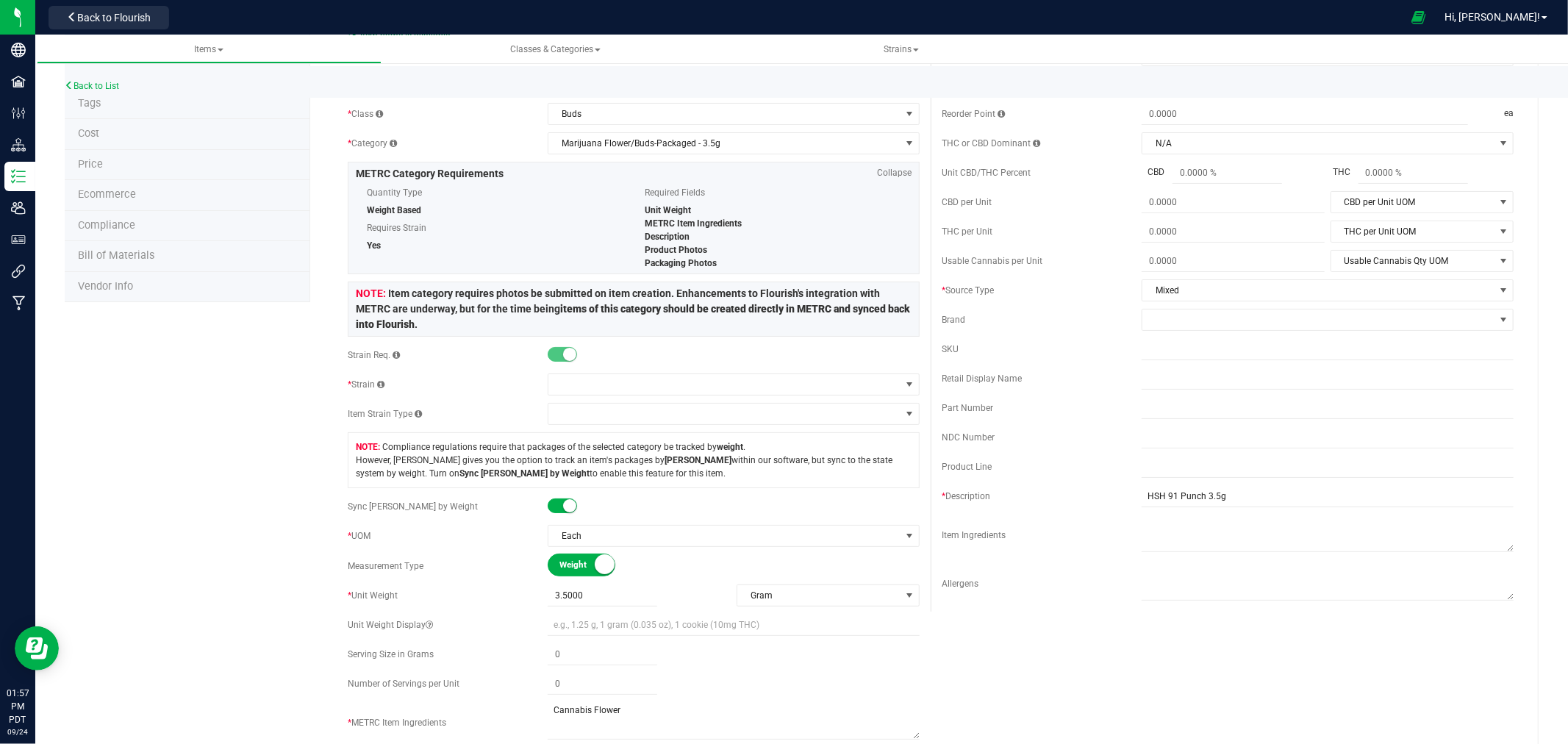
scroll to position [245, 0]
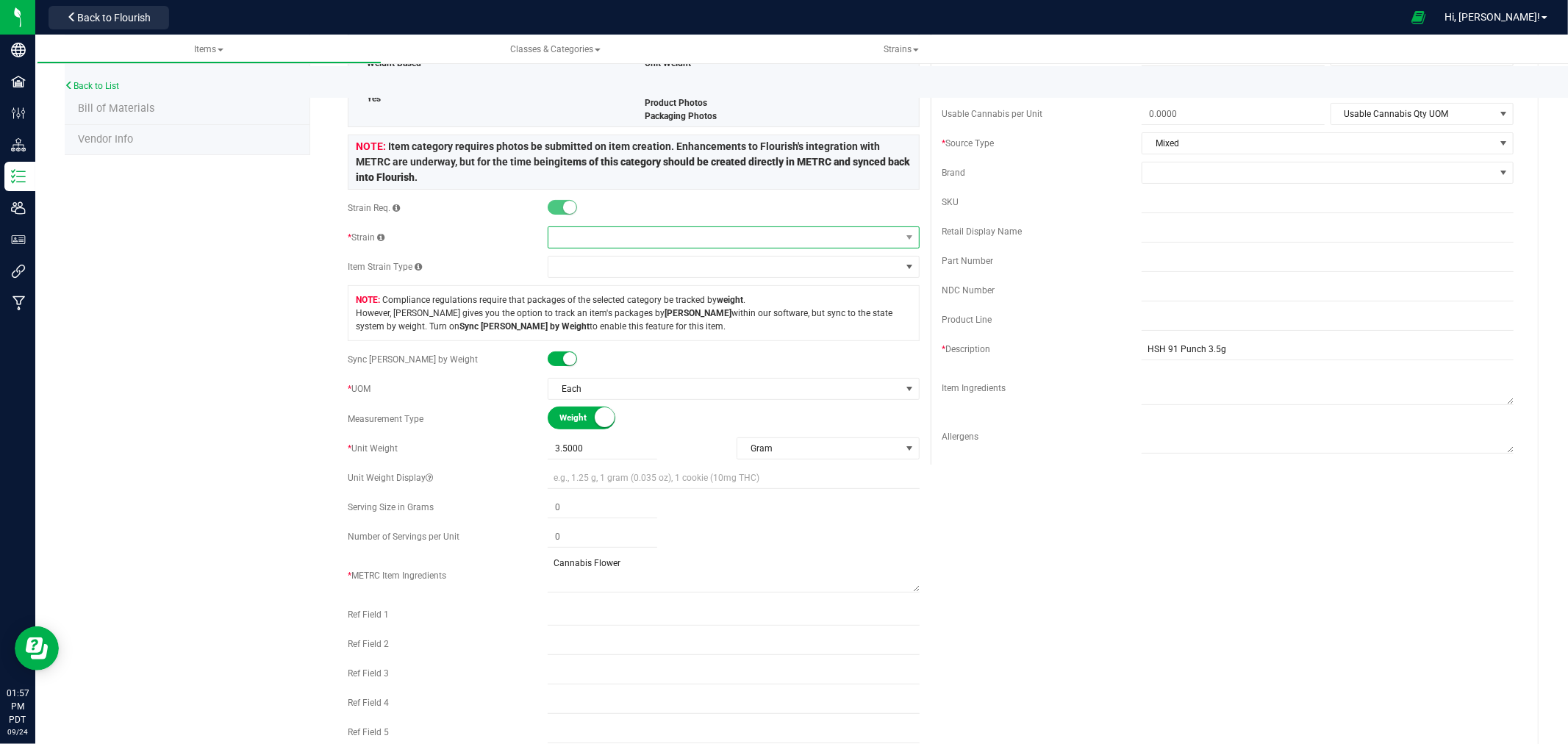
click at [595, 240] on span at bounding box center [724, 237] width 353 height 21
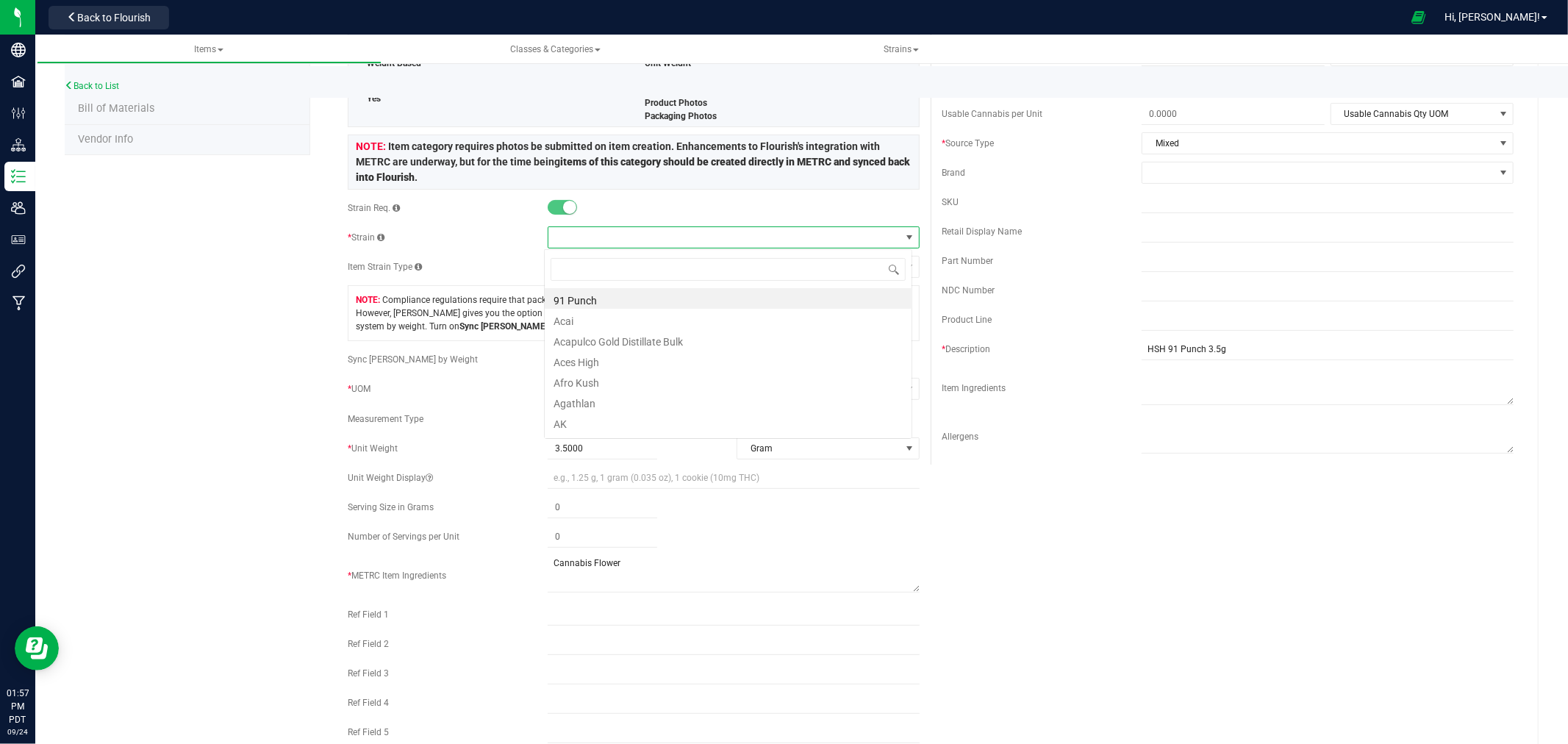
scroll to position [22, 368]
type input "vanilla"
click at [607, 320] on li "Vanilla Frosting" at bounding box center [728, 319] width 367 height 21
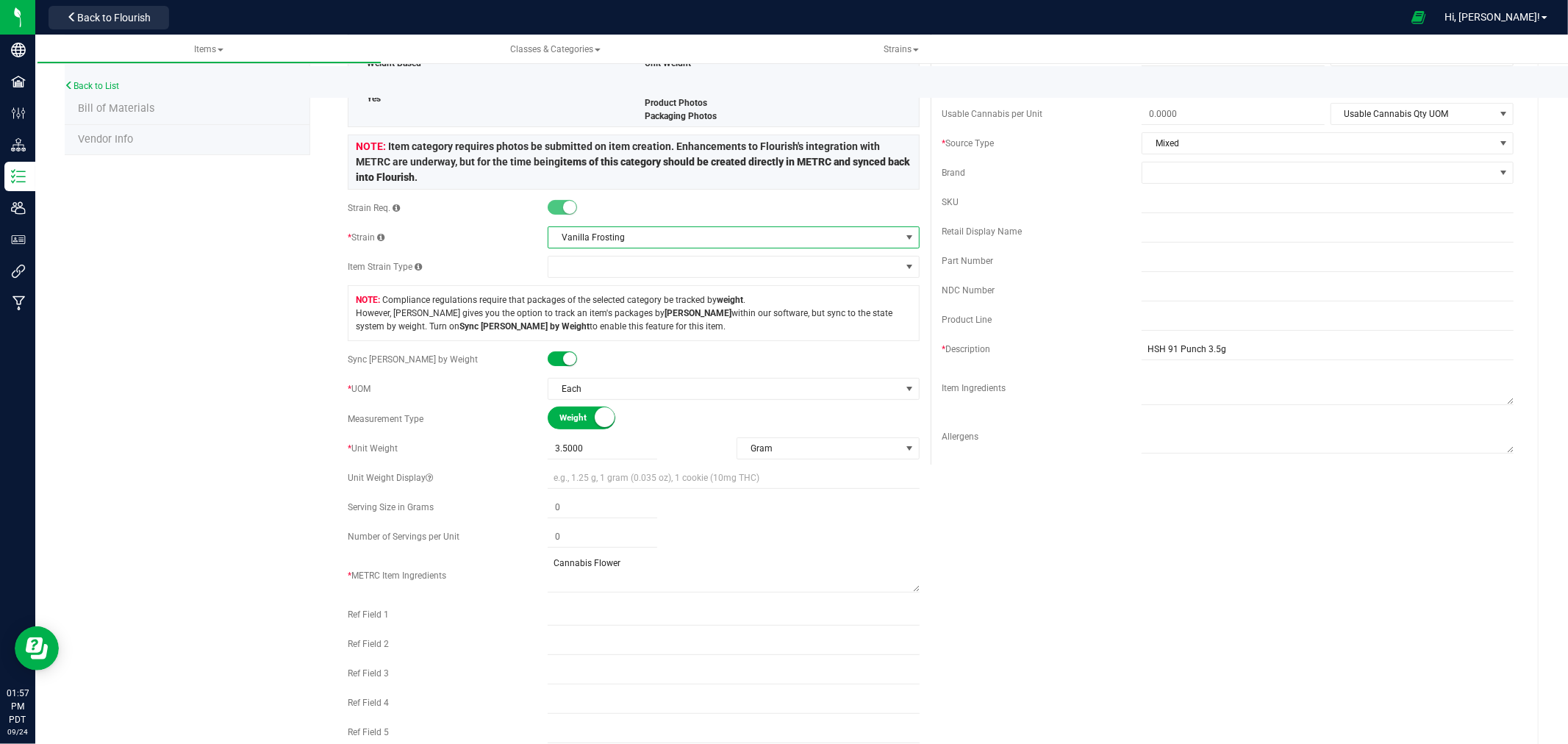
click at [262, 283] on div "Product Info UPCs State Eligibility Tags Cost Price Ecommerce Compliance Bill o…" at bounding box center [801, 566] width 1474 height 1434
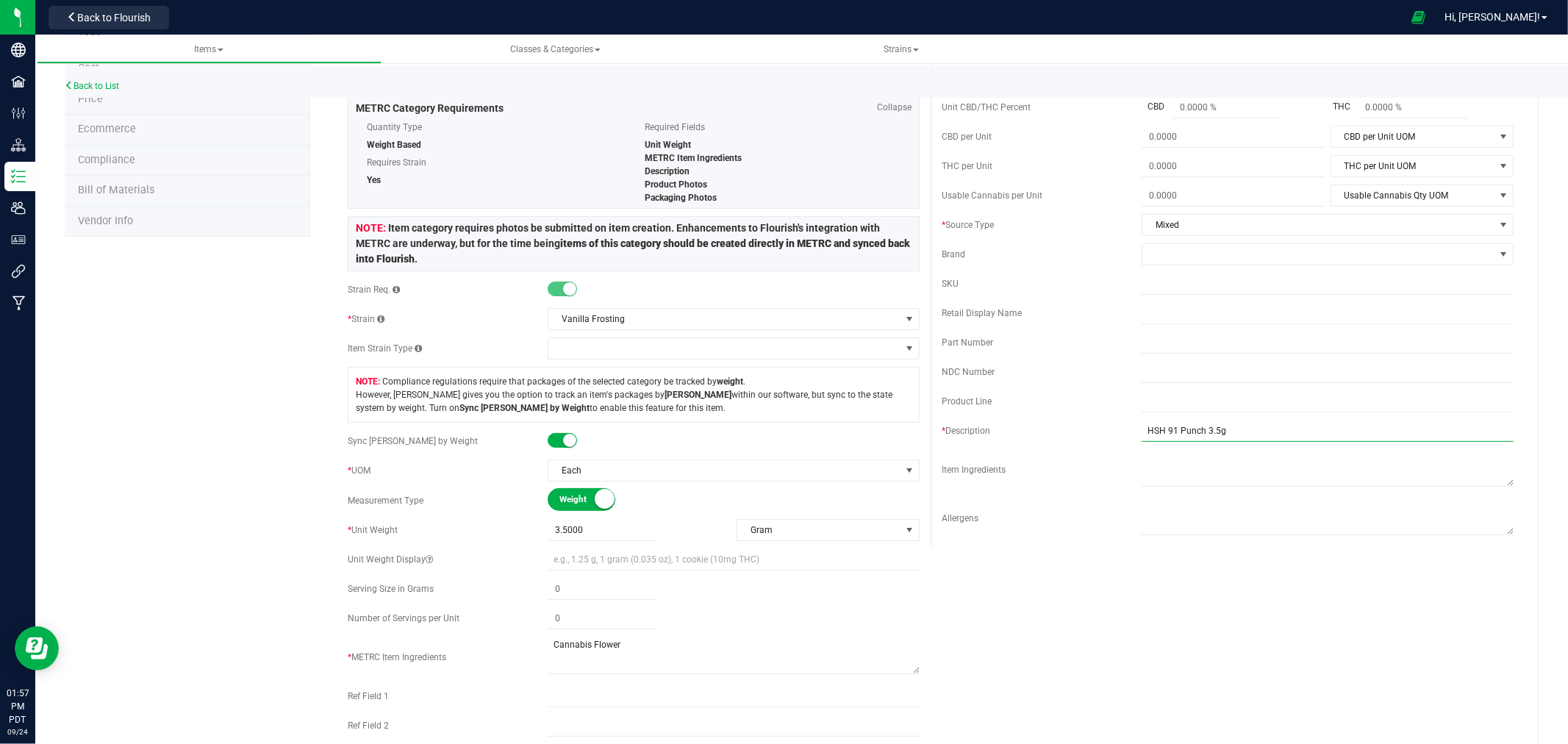
click at [1193, 438] on input "HSH 91 Punch 3.5g" at bounding box center [1328, 430] width 372 height 22
type input "HSH Vanilla Frosting 3.5g"
click at [1172, 329] on div "Cost Price $18.00000 18 Reorder Point ea THC or CBD Dominant" at bounding box center [1227, 262] width 594 height 567
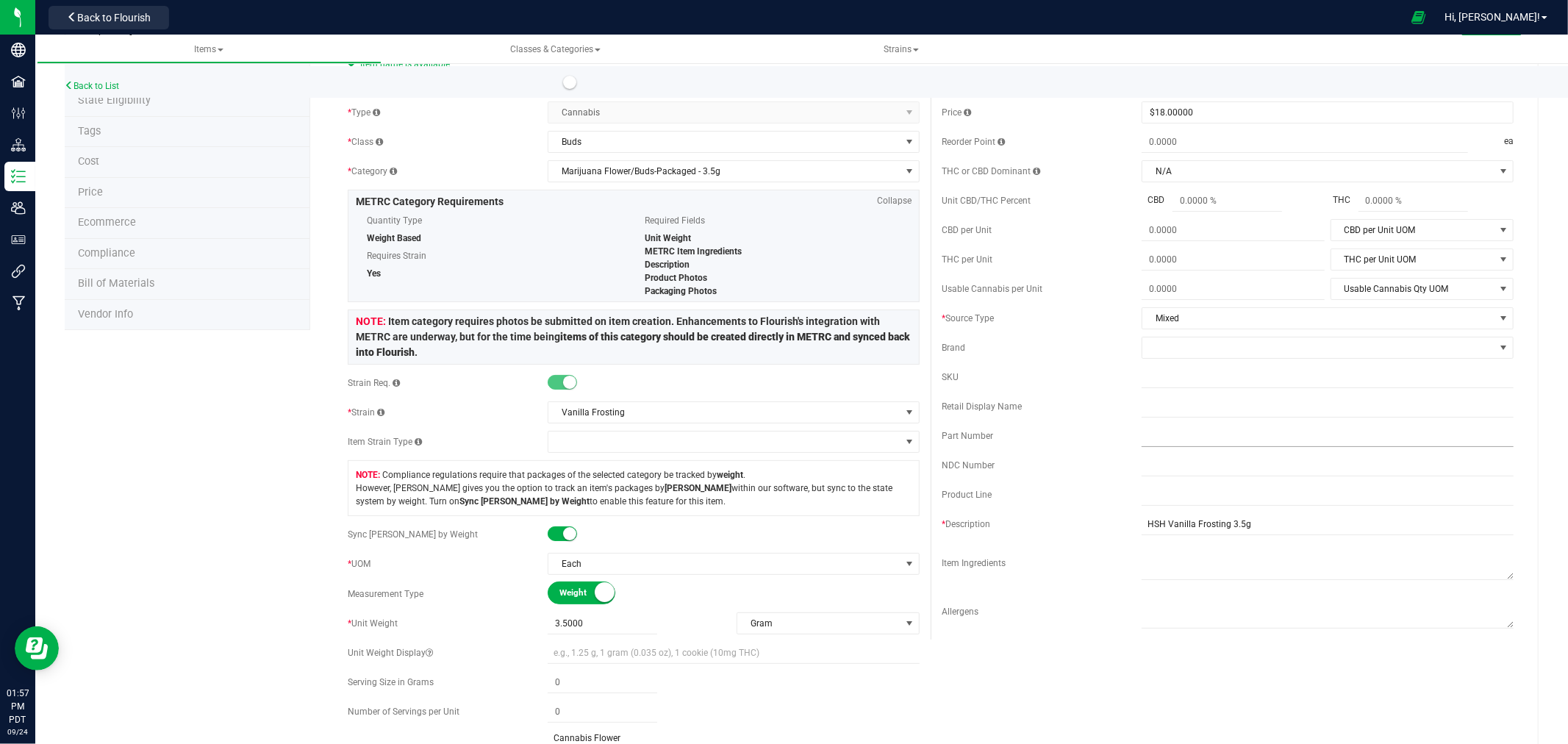
scroll to position [0, 0]
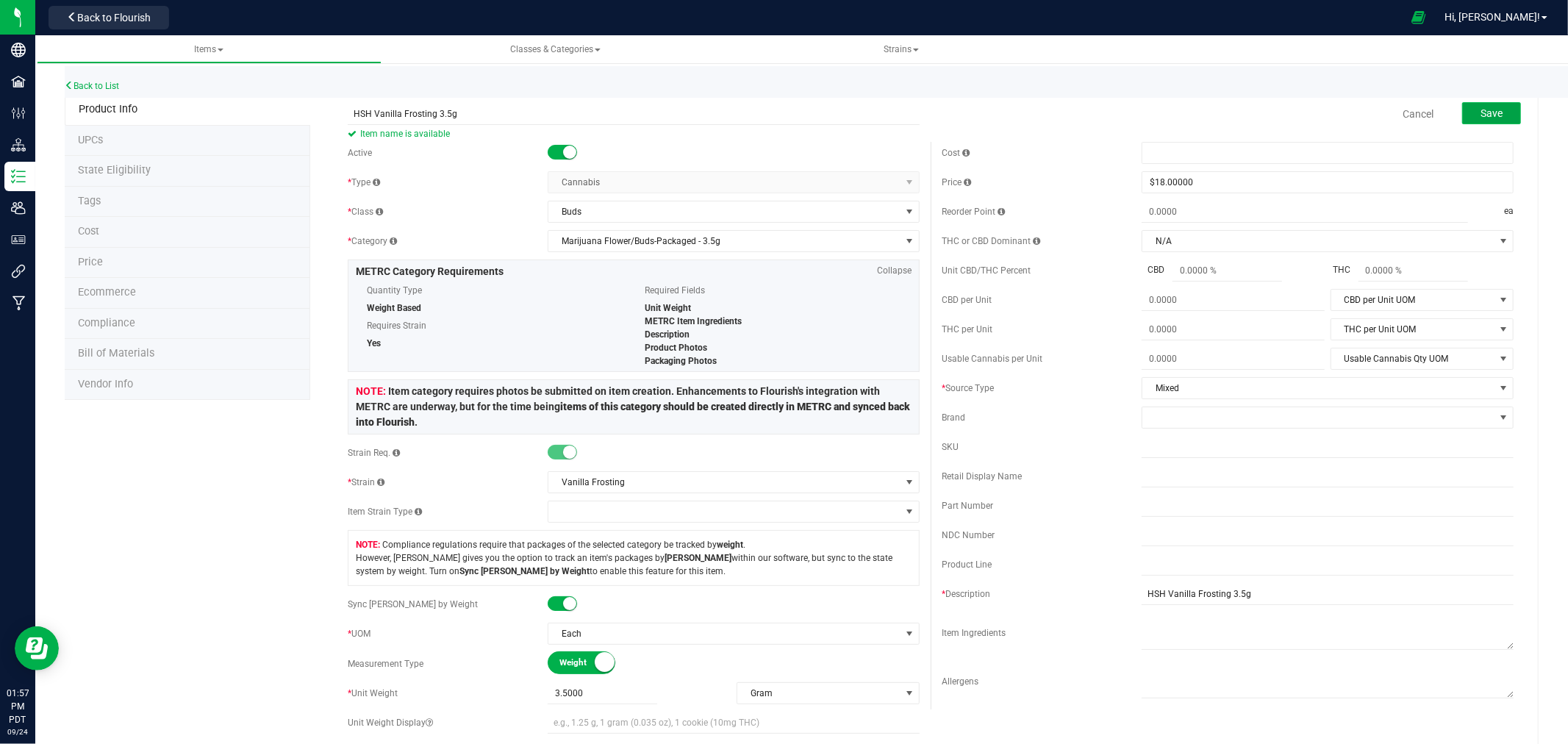
click at [1498, 115] on button "Save" at bounding box center [1491, 113] width 59 height 22
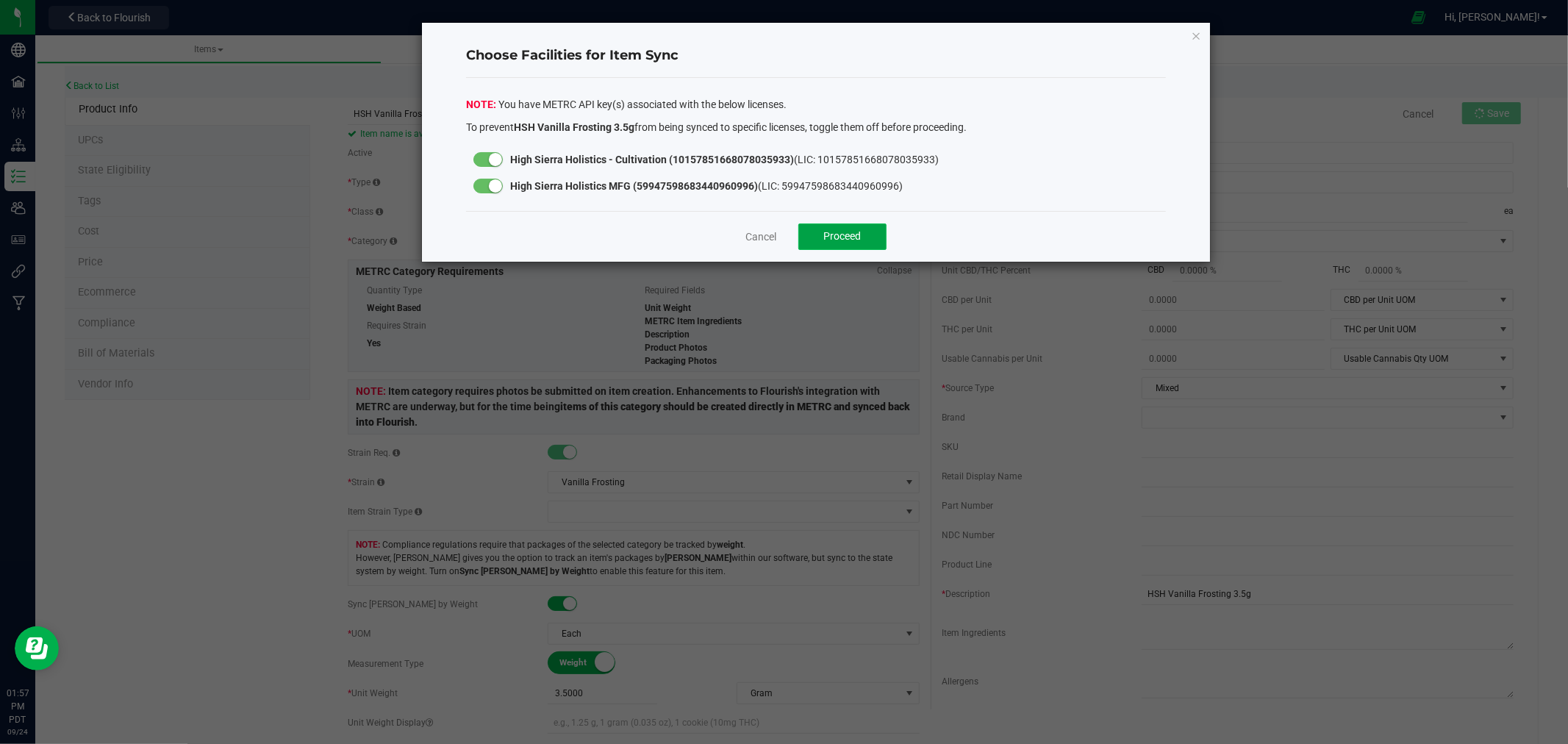
click at [826, 232] on span "Proceed" at bounding box center [842, 236] width 37 height 12
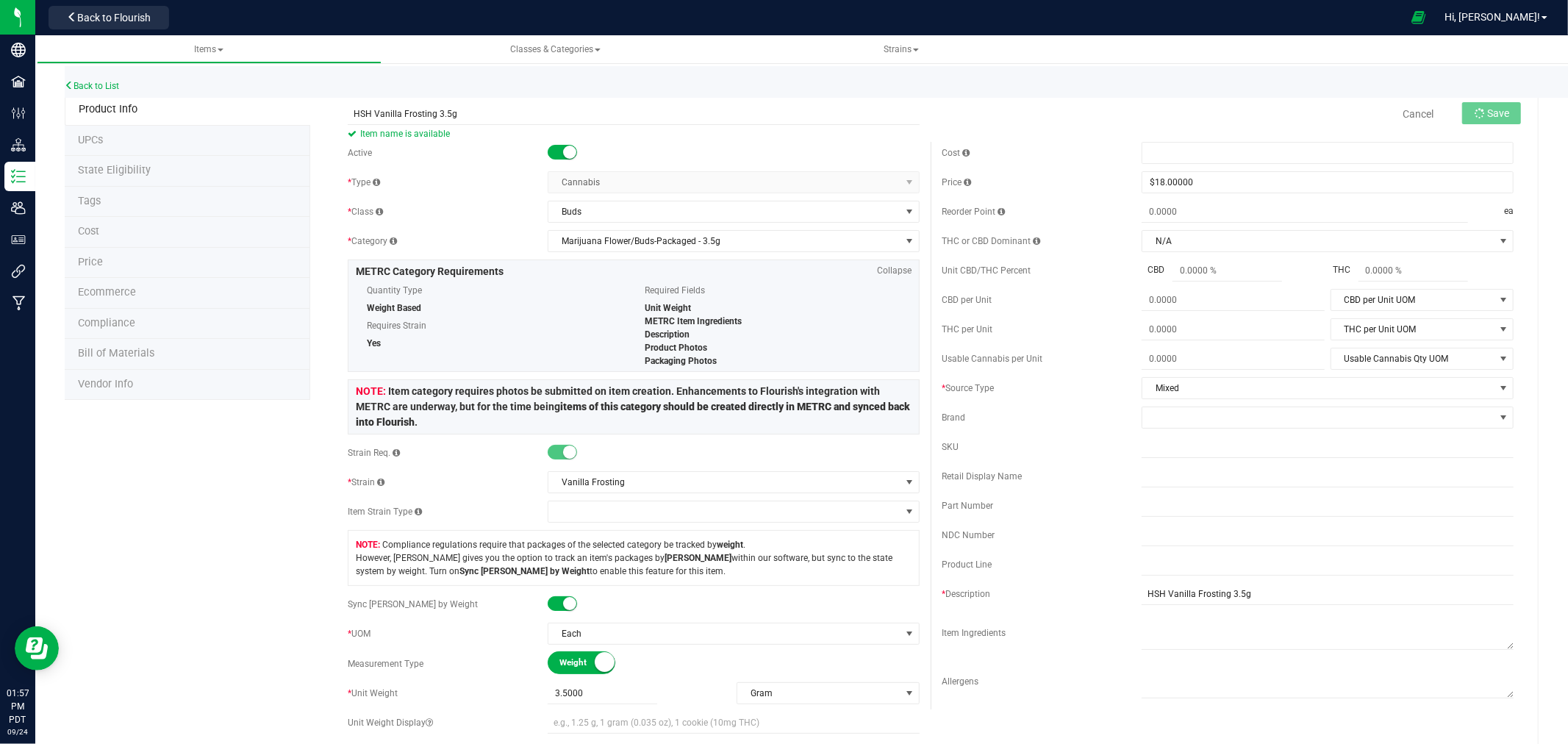
click at [138, 173] on span "State Eligibility" at bounding box center [114, 170] width 73 height 12
click at [140, 173] on span "State Eligibility" at bounding box center [114, 170] width 73 height 12
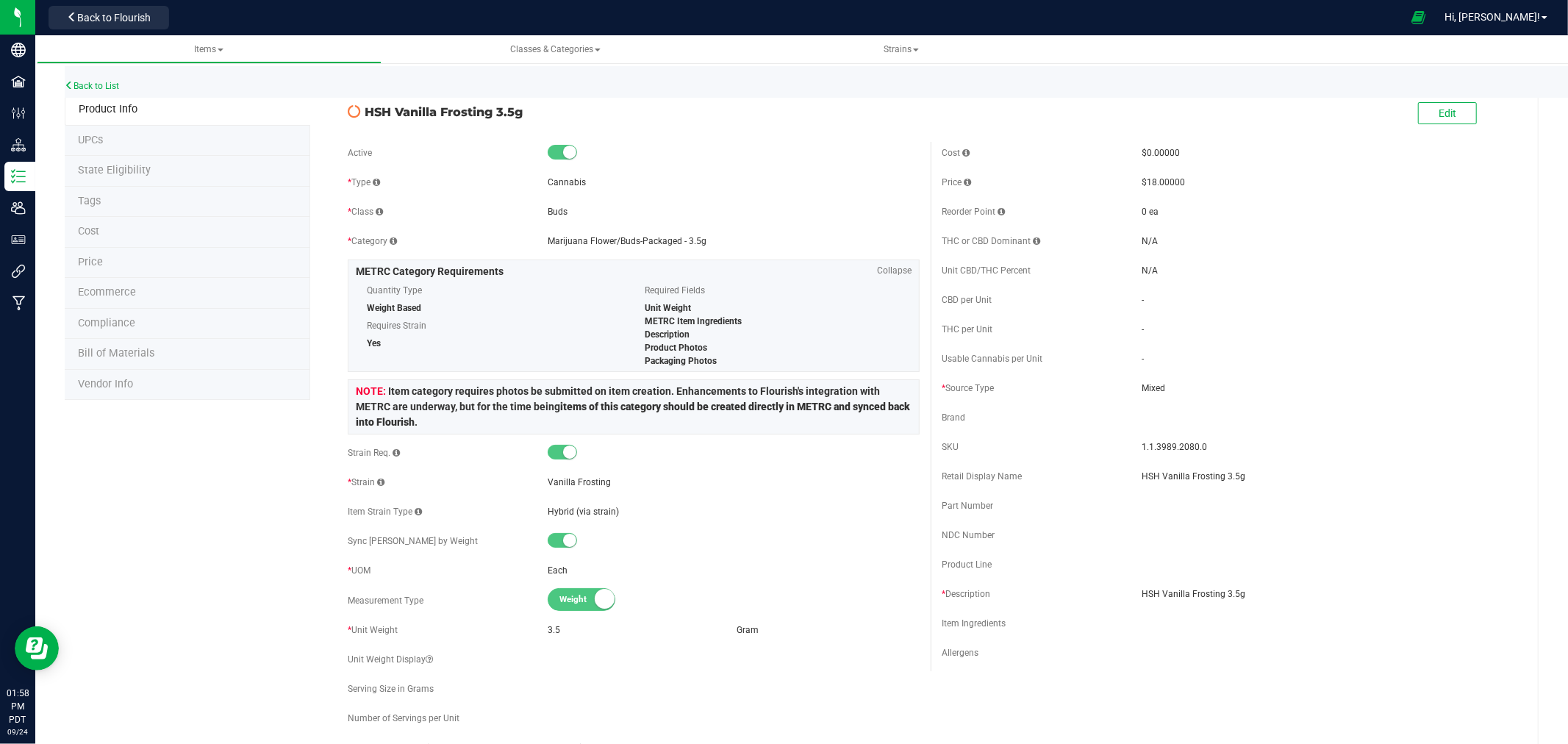
click at [125, 178] on li "State Eligibility" at bounding box center [187, 171] width 245 height 31
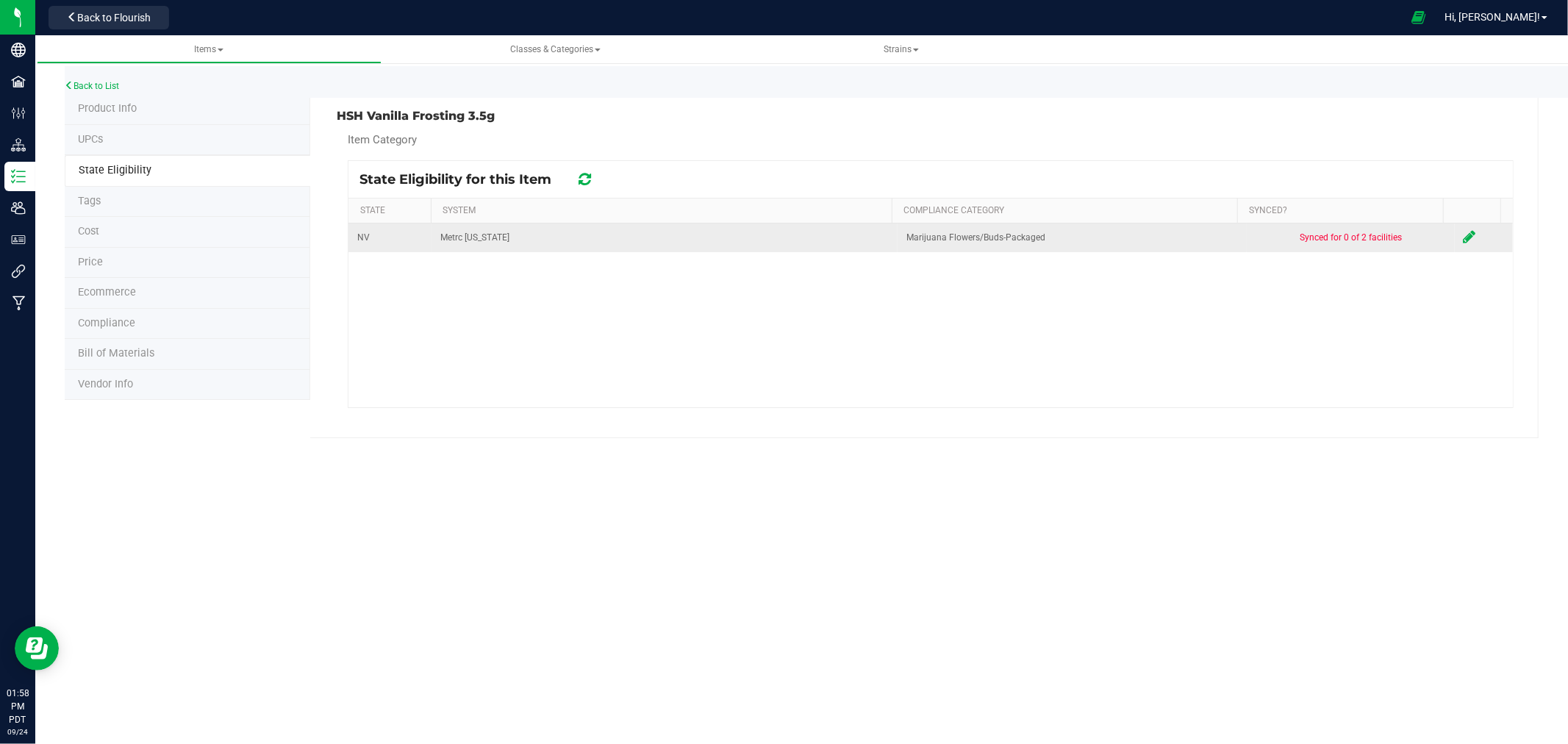
click at [1464, 235] on icon at bounding box center [1470, 237] width 12 height 15
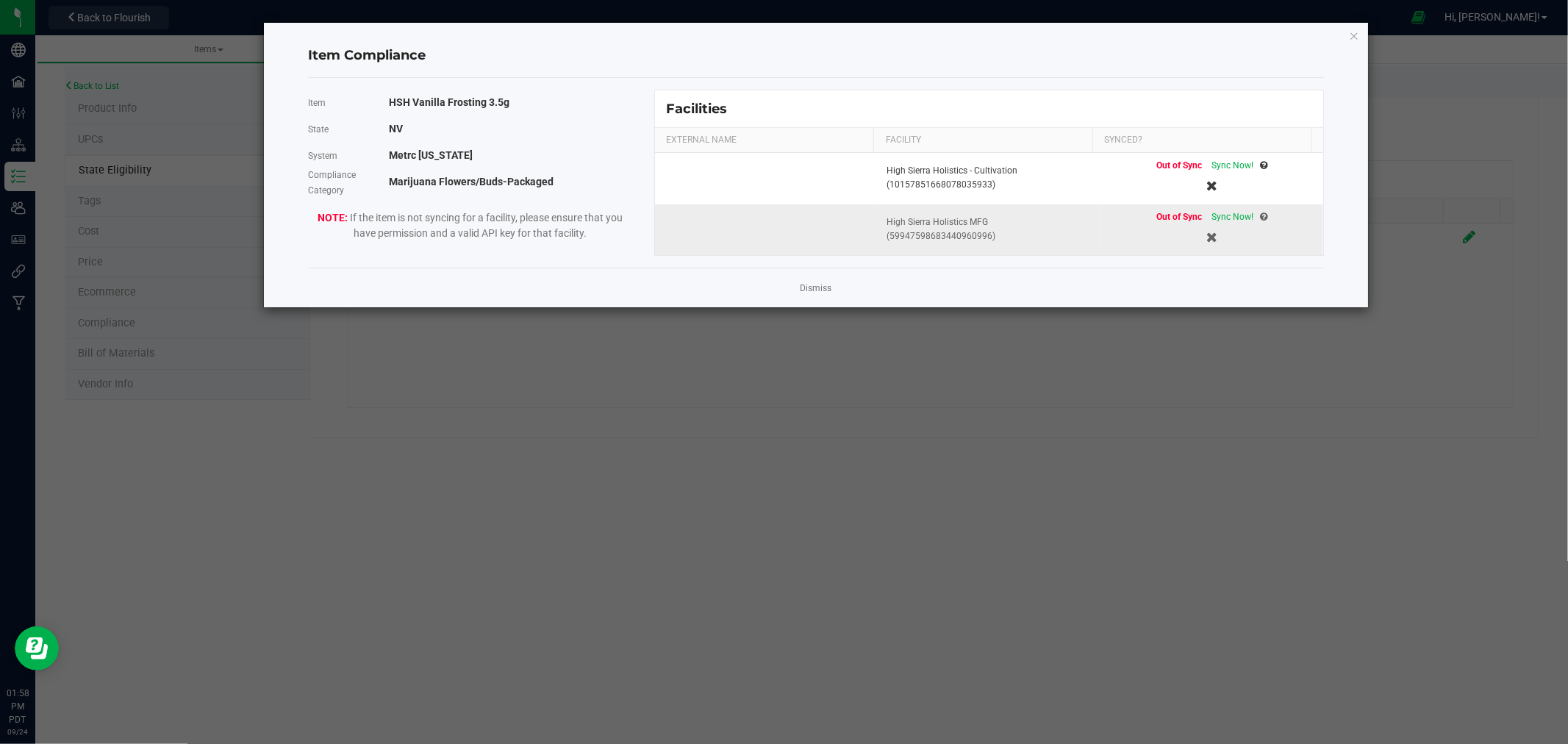
click at [1225, 211] on div "Out of Sync Sync Now!" at bounding box center [1212, 217] width 111 height 14
click at [1230, 216] on span "Sync Now!" at bounding box center [1232, 216] width 42 height 10
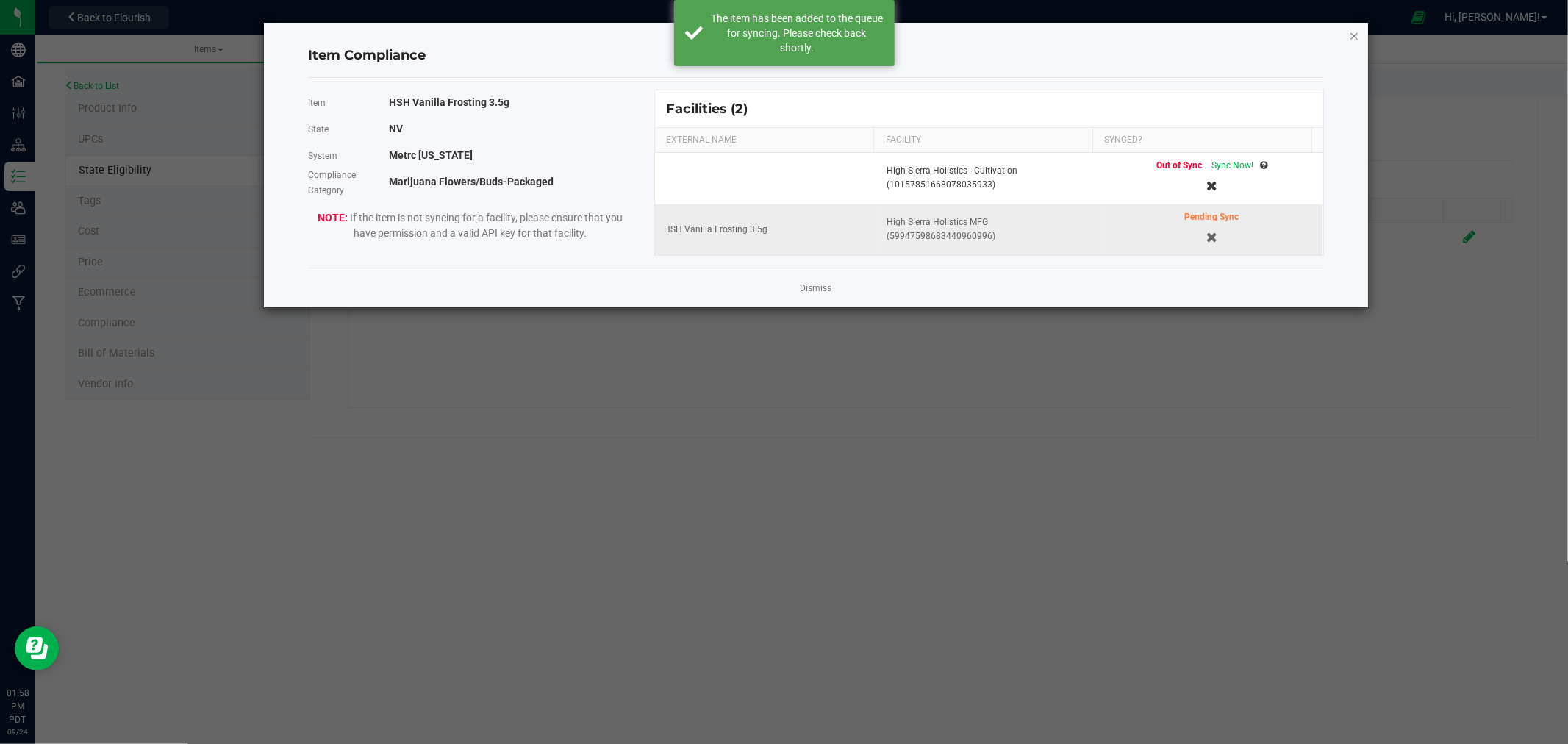
click at [1359, 39] on icon "Close modal" at bounding box center [1354, 35] width 10 height 17
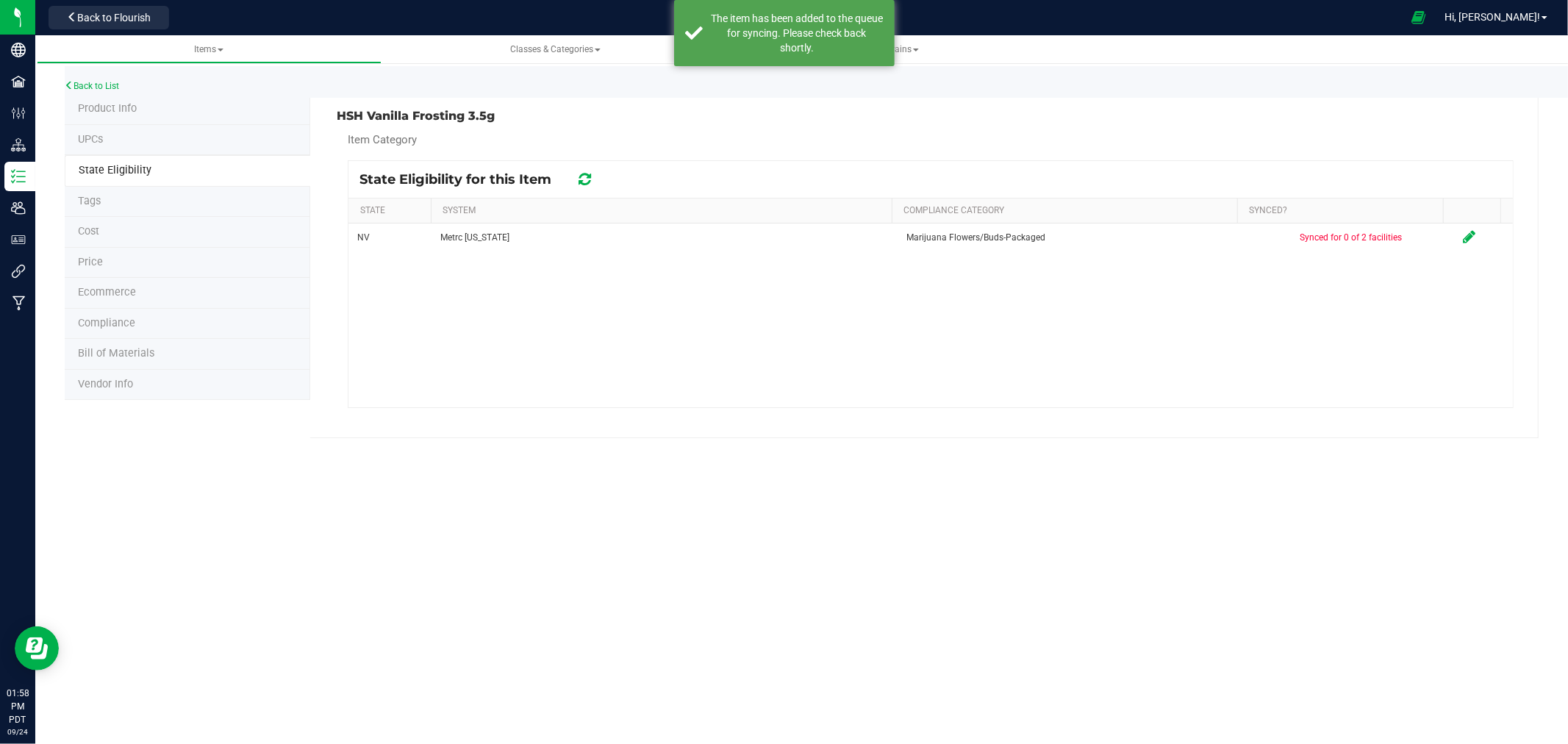
click at [130, 104] on span "Product Info" at bounding box center [107, 108] width 59 height 12
